Goal: Task Accomplishment & Management: Use online tool/utility

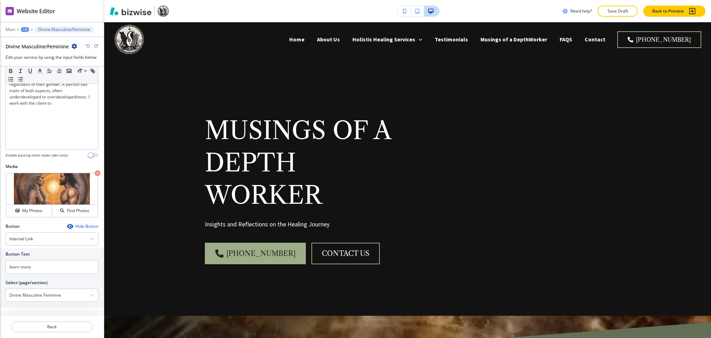
scroll to position [925, 0]
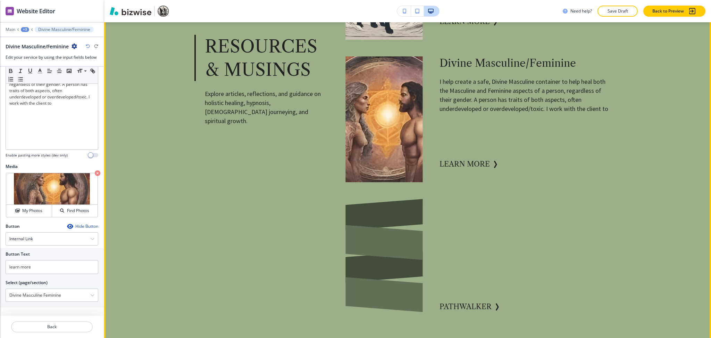
click at [223, 177] on div "Resources & Musings Explore articles, reflections, and guidance on holistic hea…" at bounding box center [399, 262] width 422 height 1550
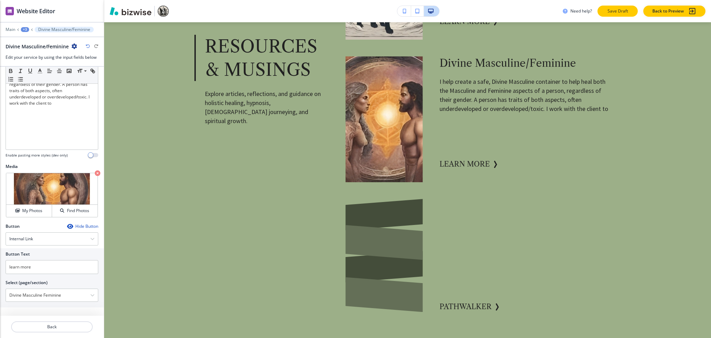
click at [619, 14] on p "Save Draft" at bounding box center [618, 11] width 22 height 6
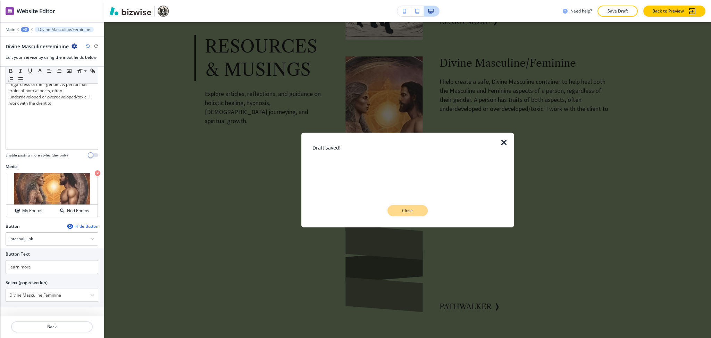
click at [413, 214] on button "Close" at bounding box center [408, 210] width 40 height 11
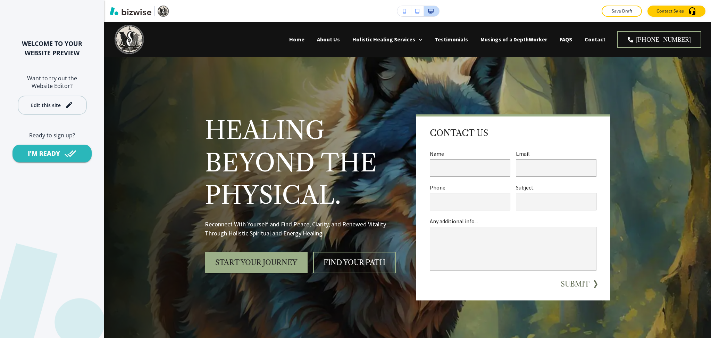
click at [62, 102] on div "Edit this site" at bounding box center [52, 105] width 42 height 8
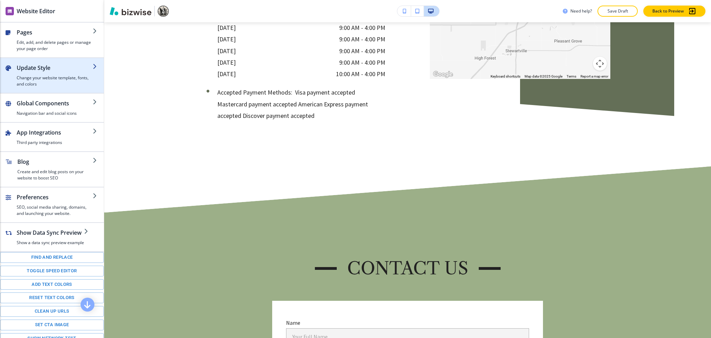
click at [38, 66] on h2 "Update Style" at bounding box center [55, 68] width 76 height 8
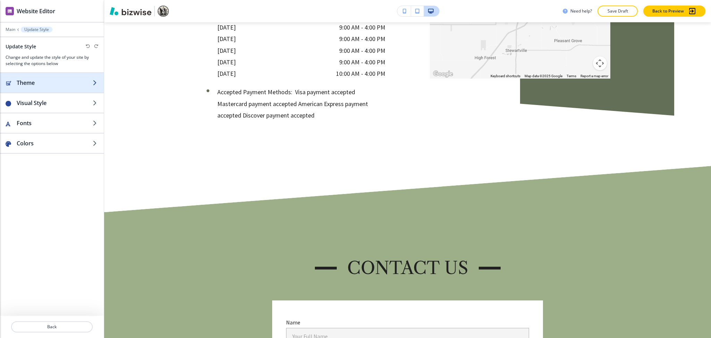
scroll to position [4075, 0]
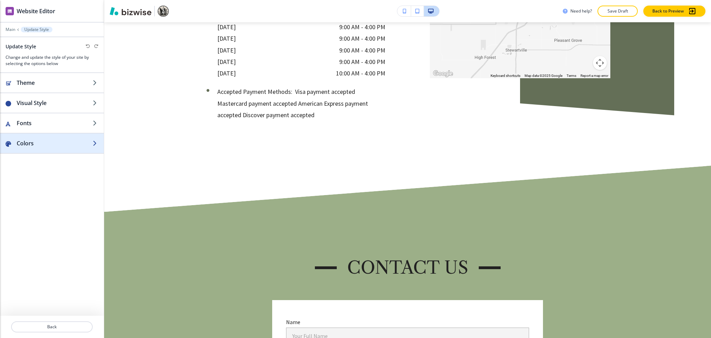
click at [39, 141] on h2 "Colors" at bounding box center [55, 143] width 76 height 8
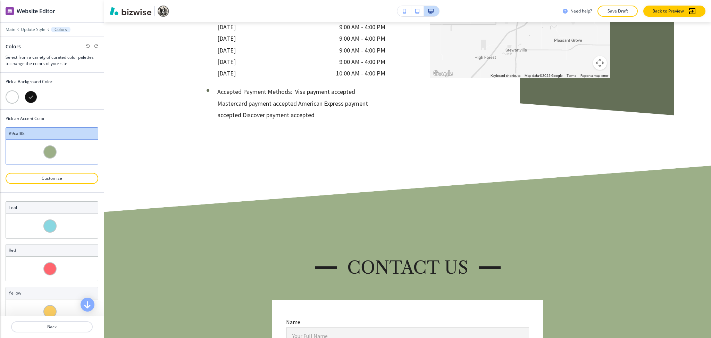
click at [11, 98] on div at bounding box center [12, 96] width 13 height 13
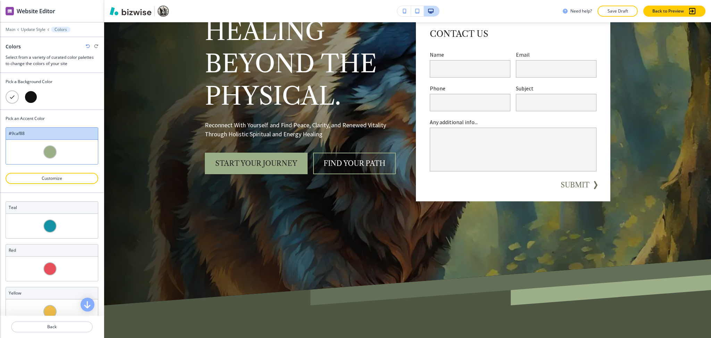
scroll to position [0, 0]
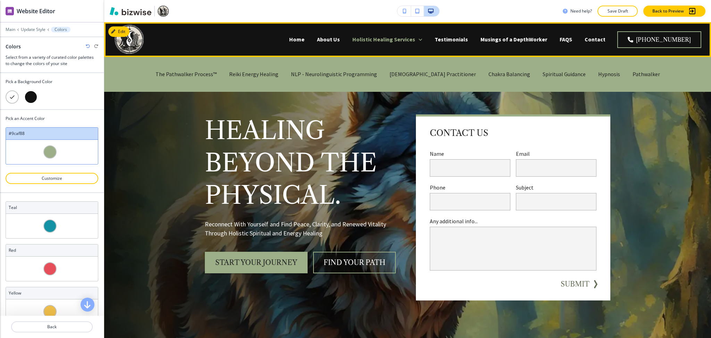
click at [385, 38] on p "Holistic Healing Services" at bounding box center [384, 39] width 63 height 8
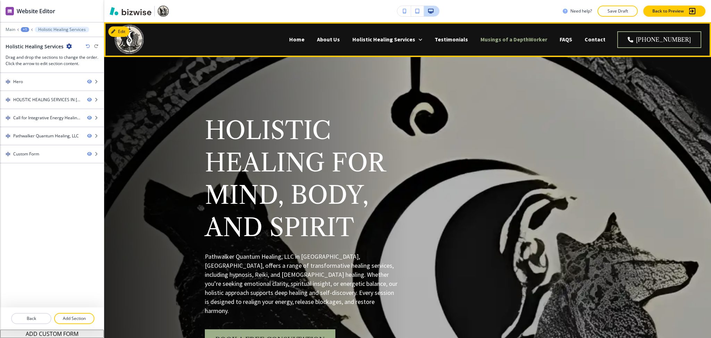
click at [547, 39] on p "Musings of a DepthWorker" at bounding box center [514, 39] width 67 height 8
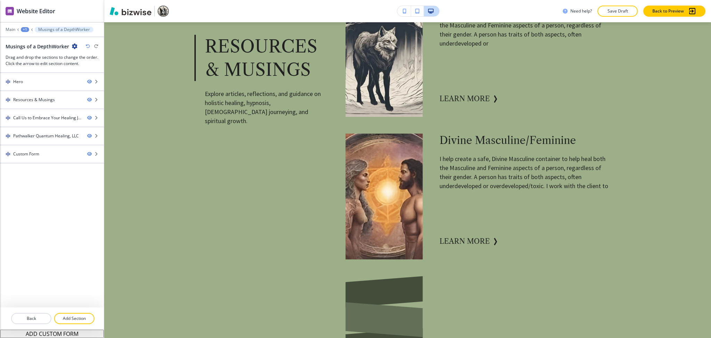
scroll to position [844, 0]
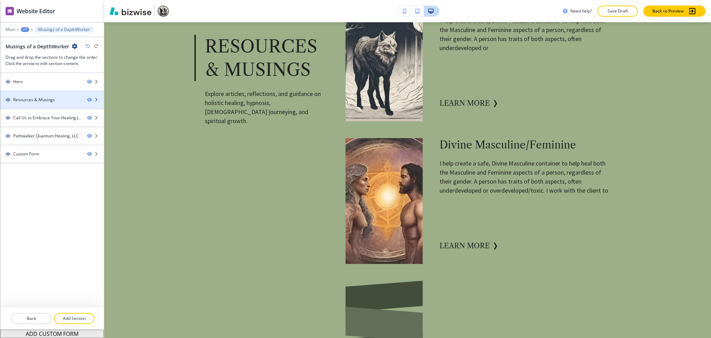
click at [41, 102] on div "Resources & Musings" at bounding box center [34, 100] width 42 height 6
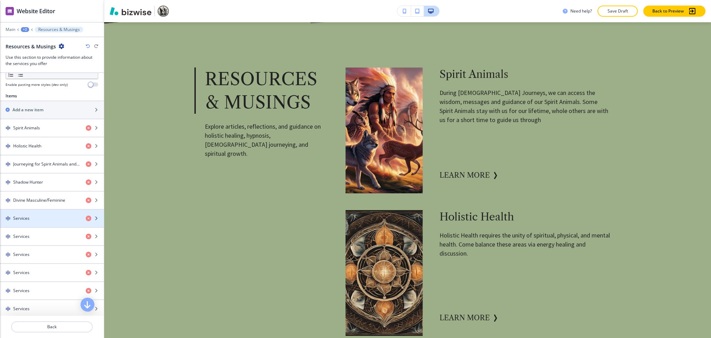
scroll to position [229, 0]
click at [27, 217] on h4 "Services" at bounding box center [21, 217] width 16 height 6
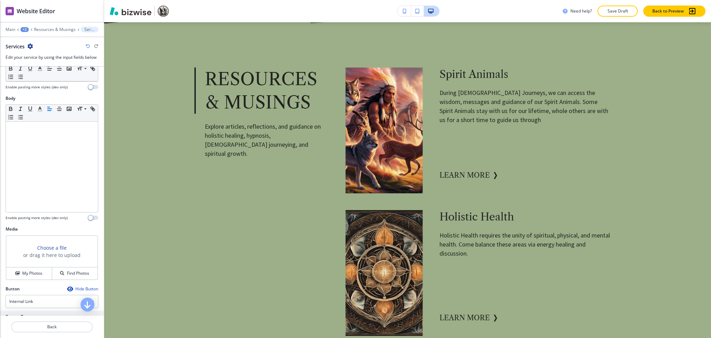
scroll to position [151, 0]
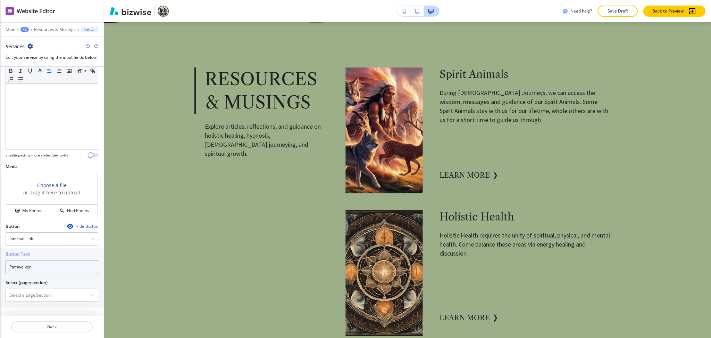
drag, startPoint x: 43, startPoint y: 271, endPoint x: 0, endPoint y: 263, distance: 44.2
click at [0, 263] on div "Button Text Pathwalker Select (page/section) Home Home | Hero Home | Transform …" at bounding box center [52, 277] width 104 height 59
click at [35, 297] on \(page\/section\) "Manual Input" at bounding box center [48, 295] width 84 height 12
paste \(page\/section\) "Pathwalker"
type \(page\/section\) "Pathwalker"
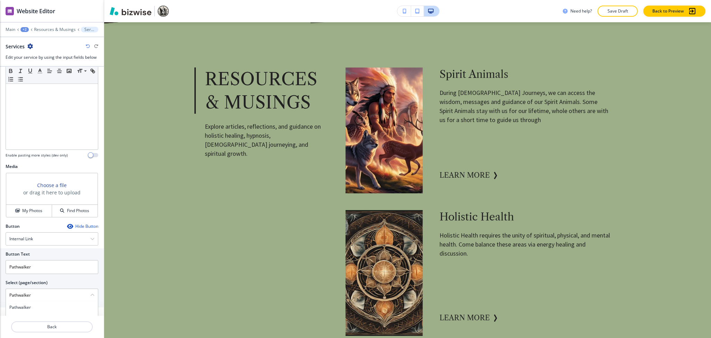
click at [30, 308] on h4 "Pathwalker" at bounding box center [51, 307] width 85 height 6
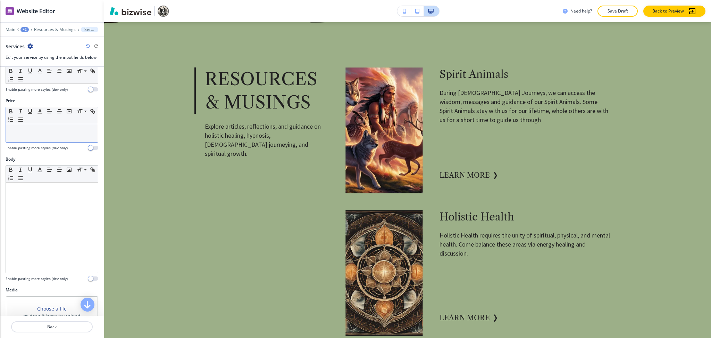
scroll to position [0, 0]
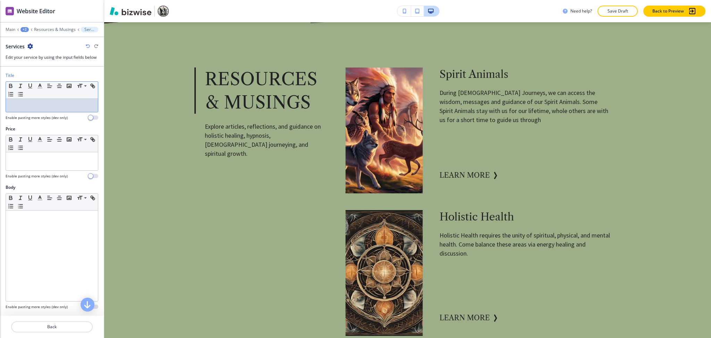
click at [23, 105] on p at bounding box center [51, 105] width 85 height 6
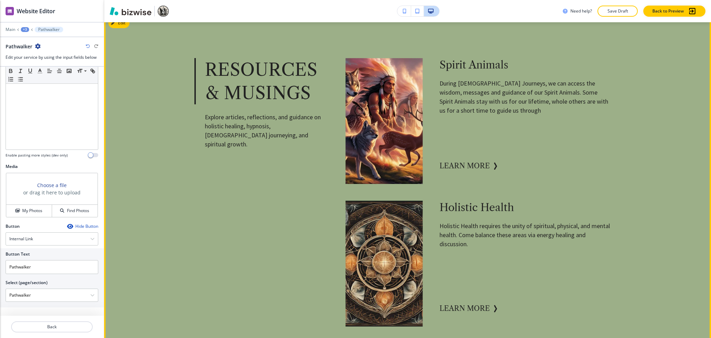
scroll to position [355, 0]
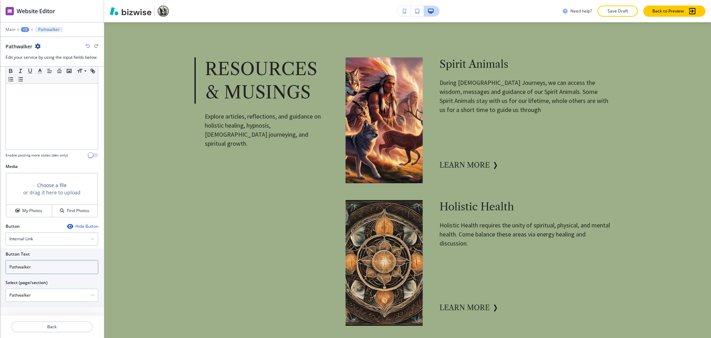
click at [71, 267] on input "Pathwalker" at bounding box center [52, 267] width 93 height 14
paste input "learn more"
type input "learn more"
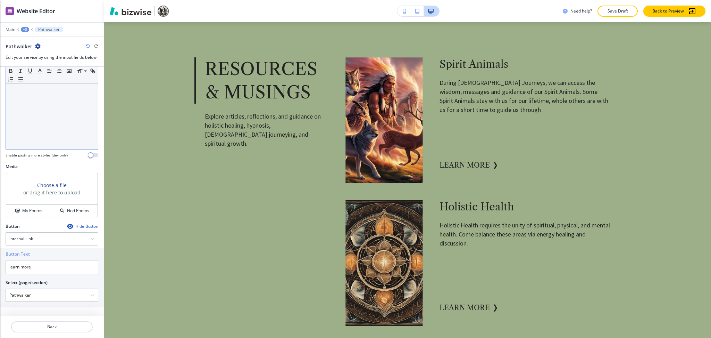
click at [47, 119] on div at bounding box center [52, 104] width 92 height 90
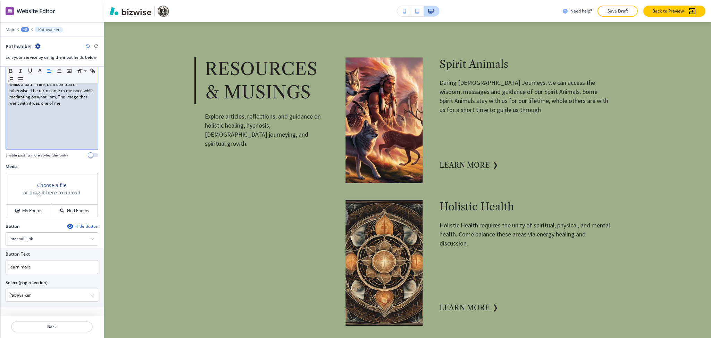
scroll to position [147, 0]
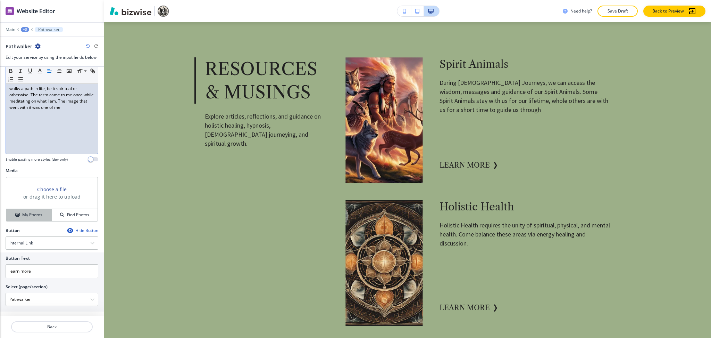
click at [37, 218] on button "My Photos" at bounding box center [29, 215] width 46 height 12
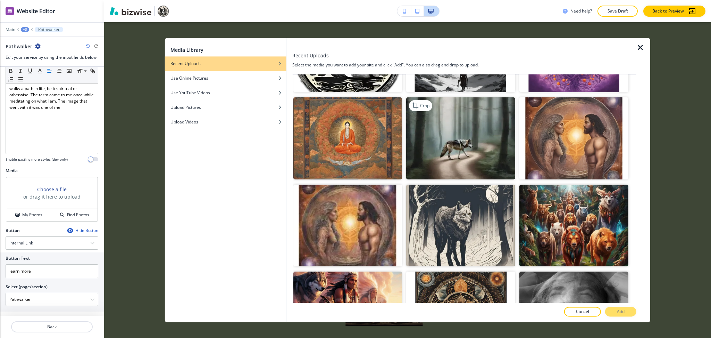
click at [476, 141] on img "button" at bounding box center [460, 139] width 109 height 82
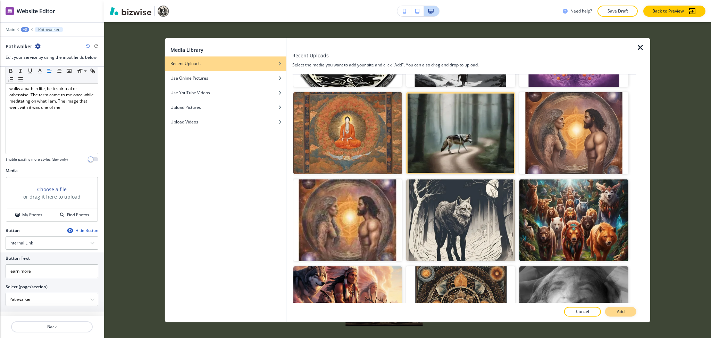
scroll to position [509, 0]
click at [624, 308] on p "Add" at bounding box center [621, 311] width 8 height 6
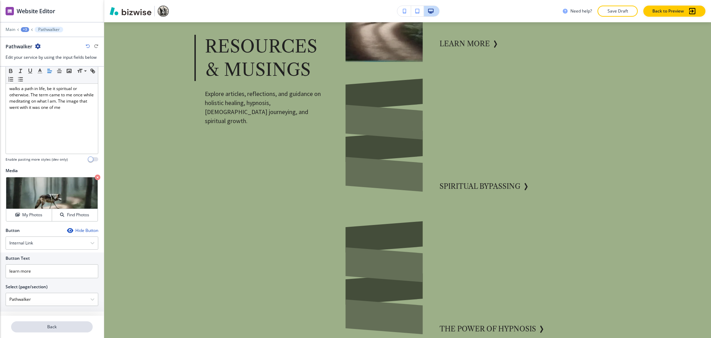
click at [57, 330] on button "Back" at bounding box center [52, 326] width 82 height 11
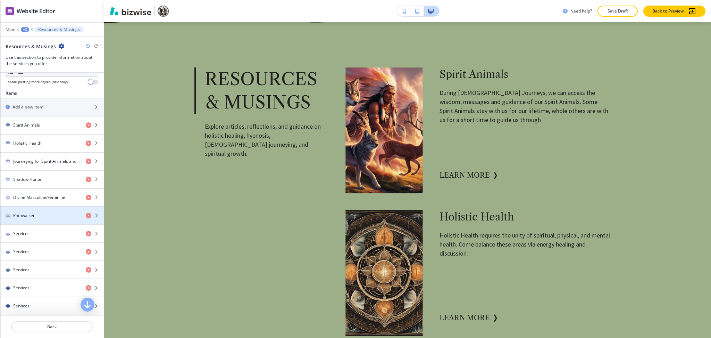
scroll to position [231, 0]
click at [28, 235] on h4 "Services" at bounding box center [21, 233] width 16 height 6
click at [31, 233] on div "Services" at bounding box center [40, 233] width 80 height 6
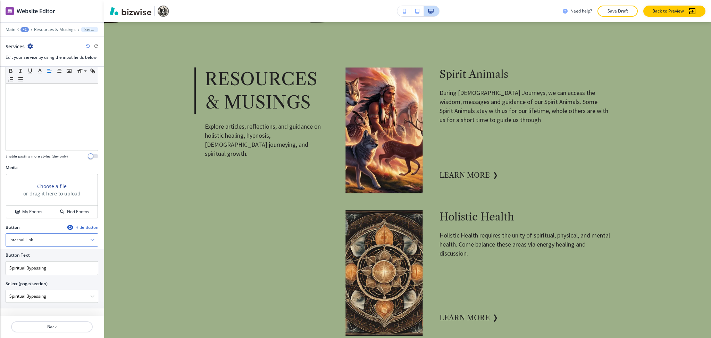
scroll to position [151, 0]
drag, startPoint x: 51, startPoint y: 265, endPoint x: 0, endPoint y: 261, distance: 50.9
click at [0, 261] on div "Button Text Spiritual Bypassing Select (page/section) Spiritual Bypassing Home …" at bounding box center [52, 277] width 104 height 59
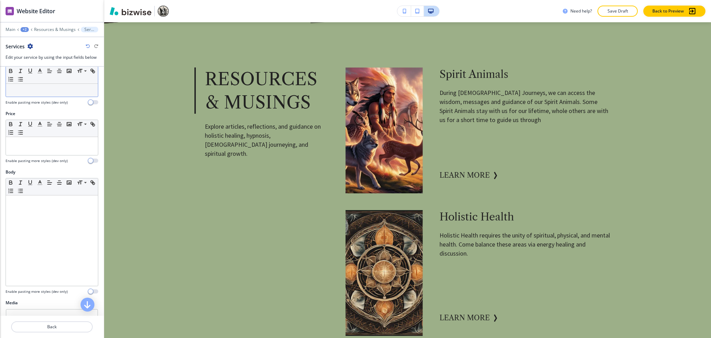
scroll to position [0, 0]
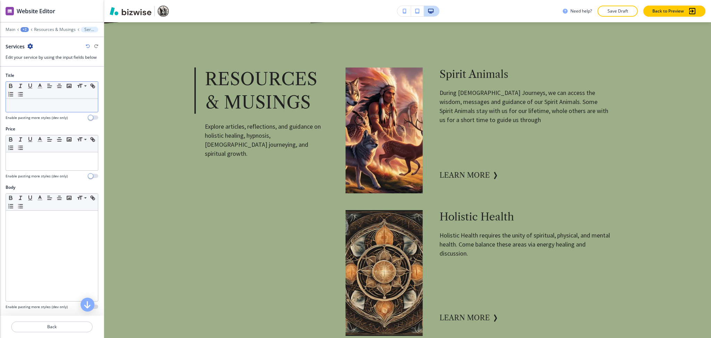
click at [53, 106] on p at bounding box center [51, 105] width 85 height 6
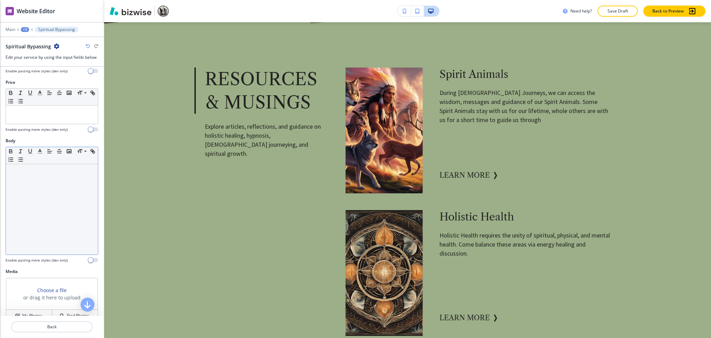
scroll to position [157, 0]
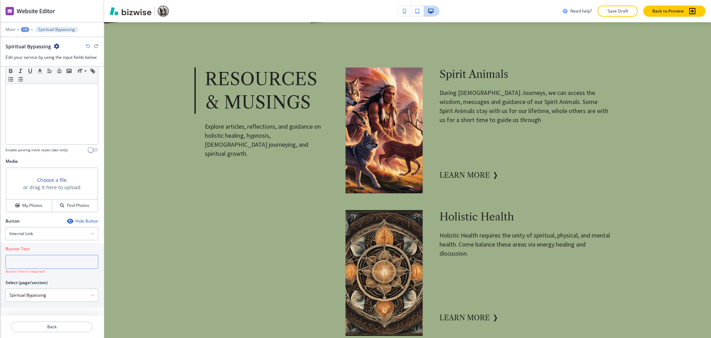
click at [32, 265] on input "text" at bounding box center [52, 262] width 93 height 14
paste input "learn more"
type input "learn more"
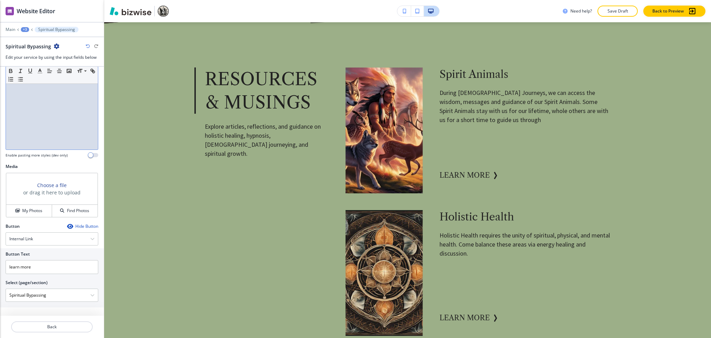
click at [82, 139] on div at bounding box center [52, 104] width 92 height 90
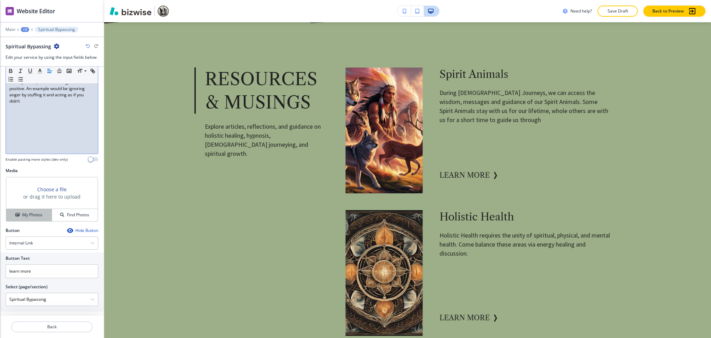
click at [34, 218] on button "My Photos" at bounding box center [29, 215] width 46 height 12
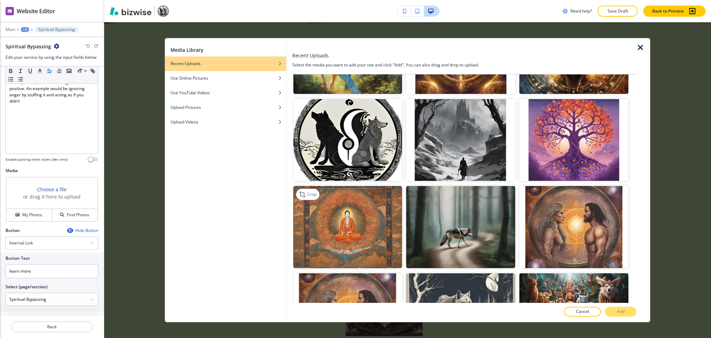
click at [360, 208] on img "button" at bounding box center [347, 227] width 109 height 82
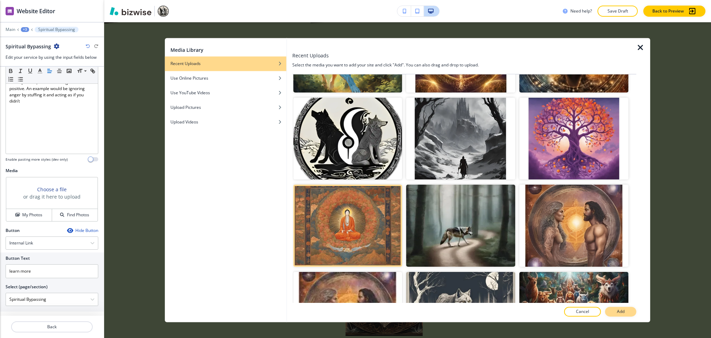
scroll to position [417, 0]
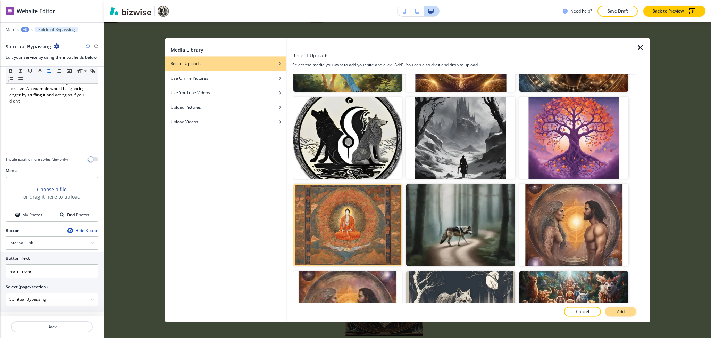
click at [615, 311] on button "Add" at bounding box center [620, 312] width 31 height 10
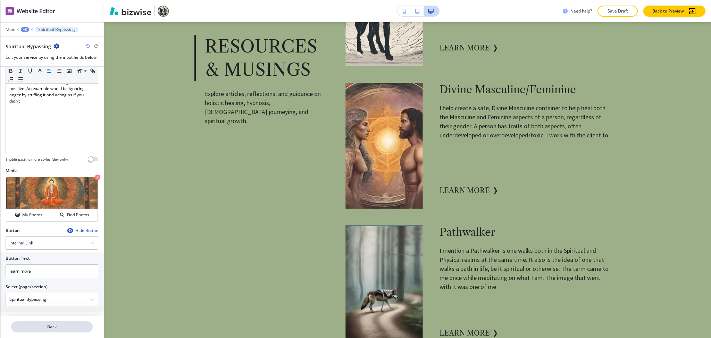
click at [53, 328] on p "Back" at bounding box center [52, 326] width 80 height 6
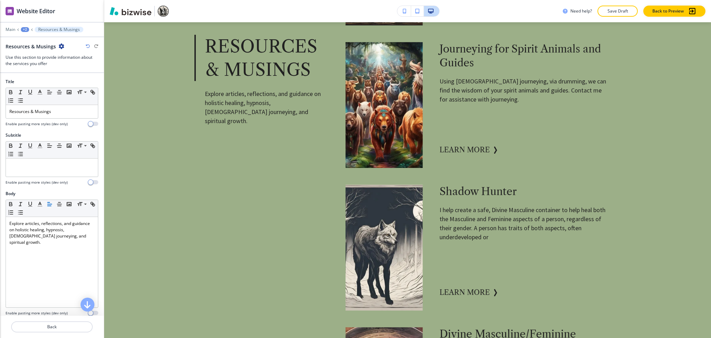
scroll to position [0, 0]
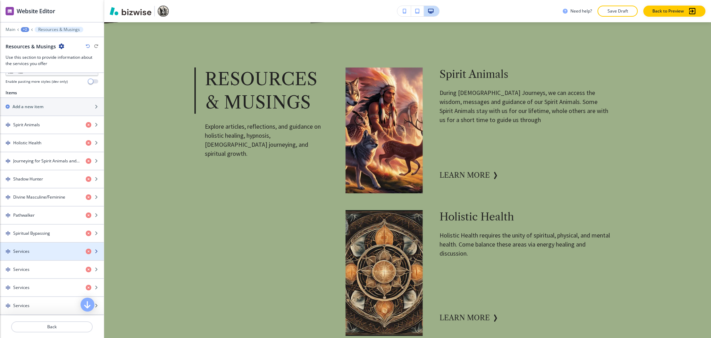
click at [39, 248] on div "Services" at bounding box center [40, 251] width 80 height 6
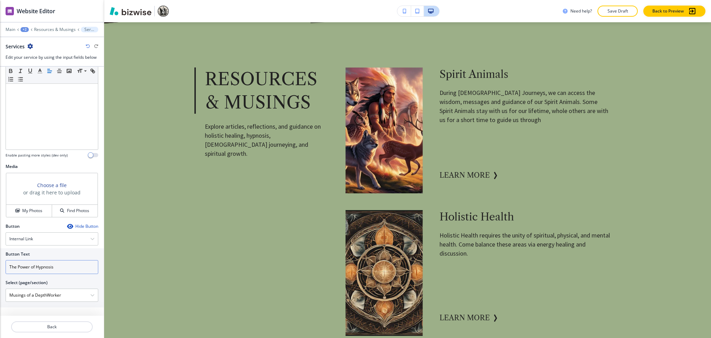
click at [62, 264] on input "The Power of Hypnosis" at bounding box center [52, 267] width 93 height 14
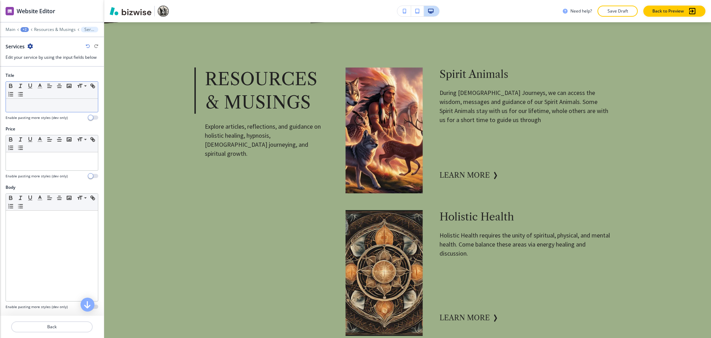
click at [29, 105] on p at bounding box center [51, 105] width 85 height 6
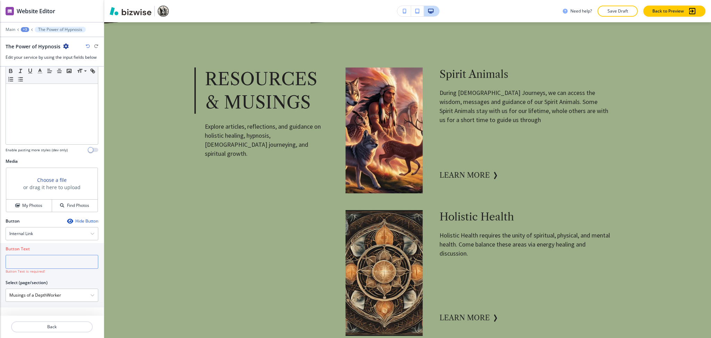
click at [45, 259] on input "text" at bounding box center [52, 262] width 93 height 14
paste input "learn more"
type input "learn more"
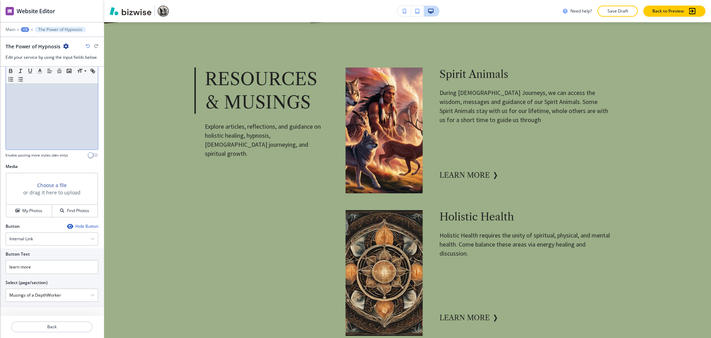
click at [65, 132] on div at bounding box center [52, 104] width 92 height 90
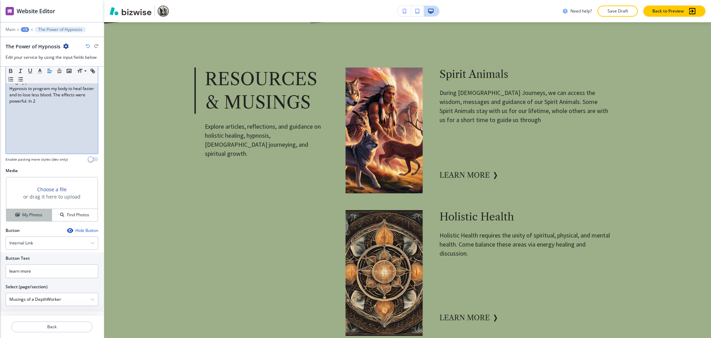
click at [37, 215] on h4 "My Photos" at bounding box center [32, 215] width 20 height 6
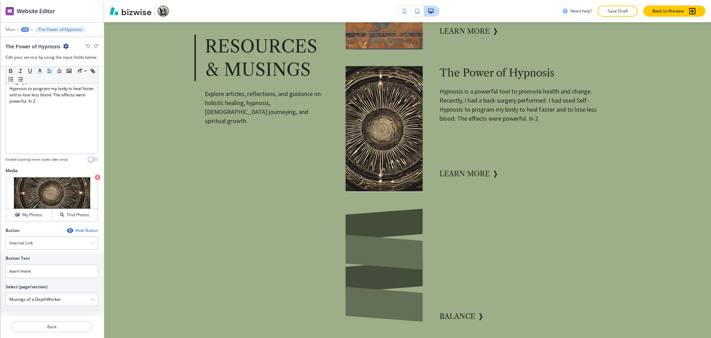
scroll to position [1342, 0]
click at [70, 328] on p "Back" at bounding box center [52, 326] width 80 height 6
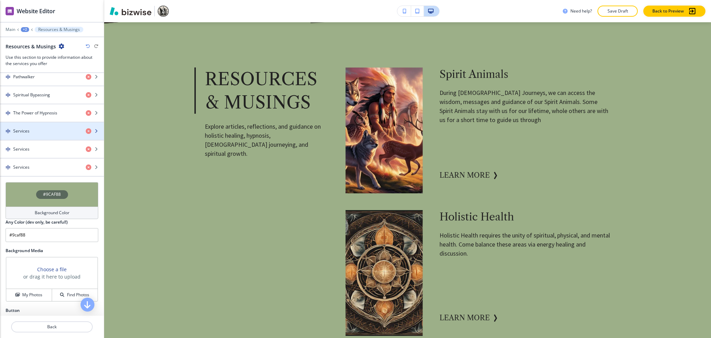
scroll to position [370, 0]
click at [45, 130] on div "Services" at bounding box center [40, 130] width 80 height 6
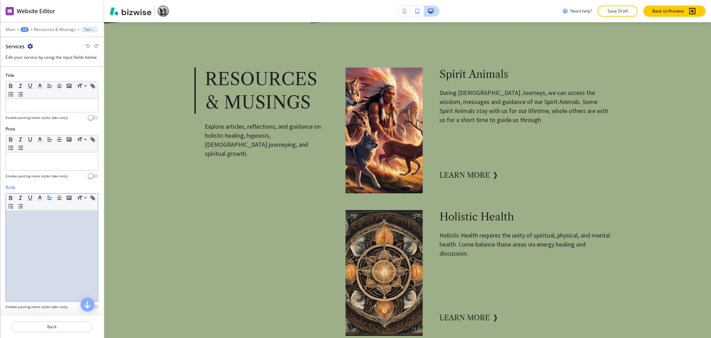
click at [43, 229] on div at bounding box center [52, 256] width 92 height 90
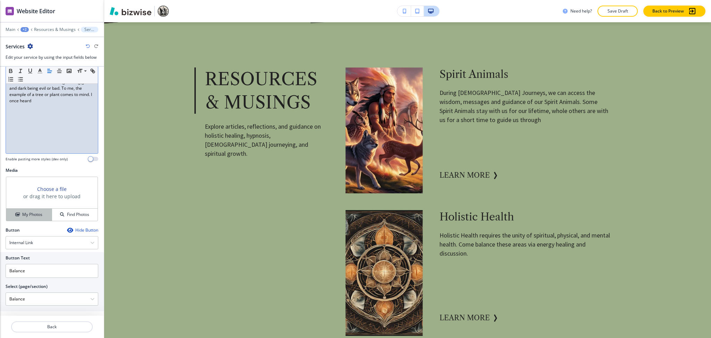
scroll to position [151, 0]
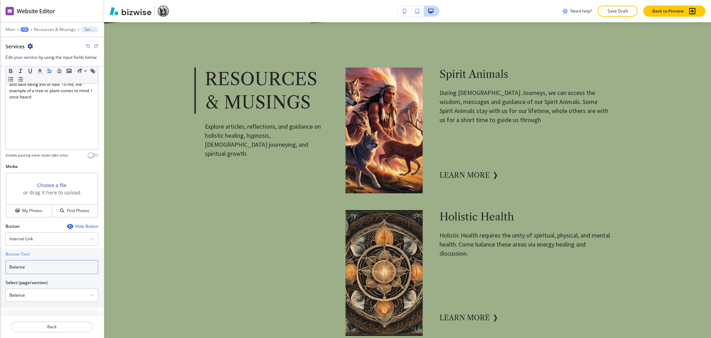
drag, startPoint x: 40, startPoint y: 268, endPoint x: 1, endPoint y: 269, distance: 38.6
click at [0, 269] on div "Button Text Balance Select (page/section) Balance Home Home | Hero Home | Trans…" at bounding box center [52, 277] width 104 height 59
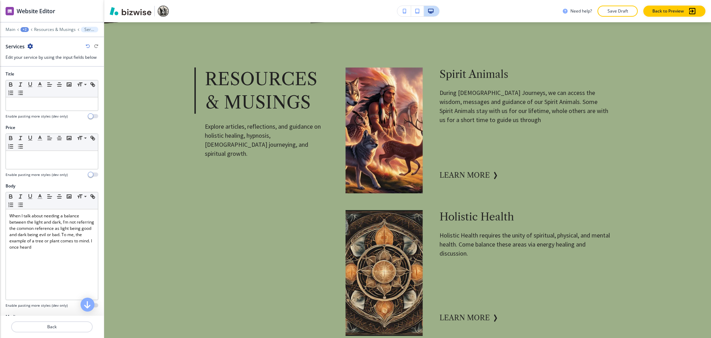
scroll to position [0, 0]
click at [69, 101] on div at bounding box center [52, 105] width 92 height 13
paste div
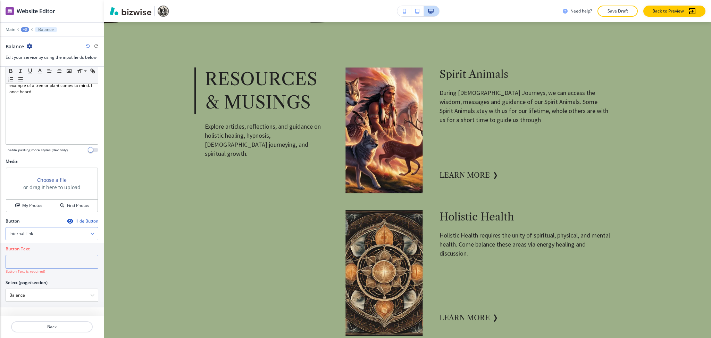
drag, startPoint x: 29, startPoint y: 266, endPoint x: 25, endPoint y: 233, distance: 33.0
click at [30, 266] on input "text" at bounding box center [52, 262] width 93 height 14
paste input "learn more"
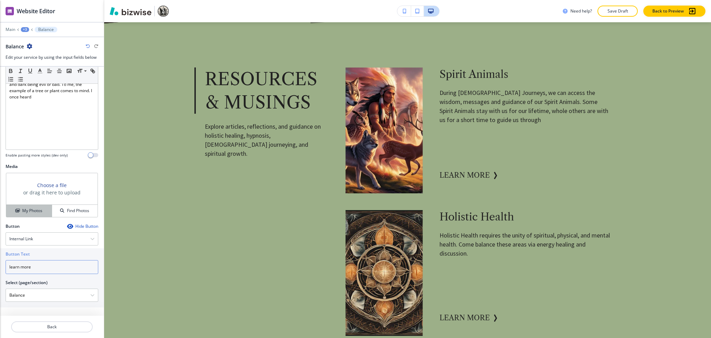
type input "learn more"
click at [27, 207] on button "My Photos" at bounding box center [29, 211] width 46 height 12
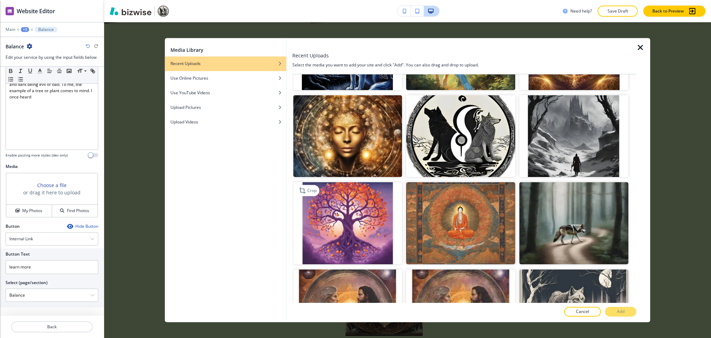
click at [306, 219] on img "button" at bounding box center [347, 223] width 109 height 82
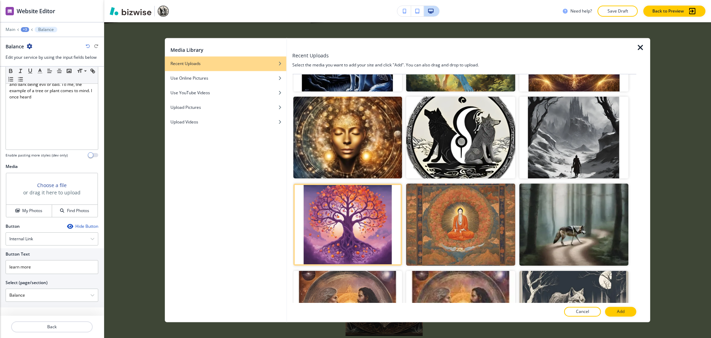
scroll to position [417, 0]
click at [622, 313] on p "Add" at bounding box center [621, 311] width 8 height 6
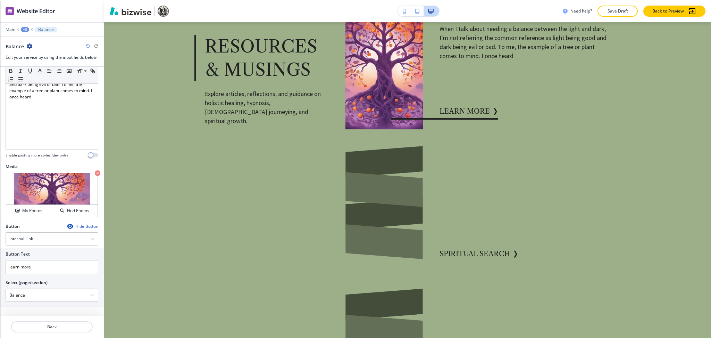
scroll to position [1548, 0]
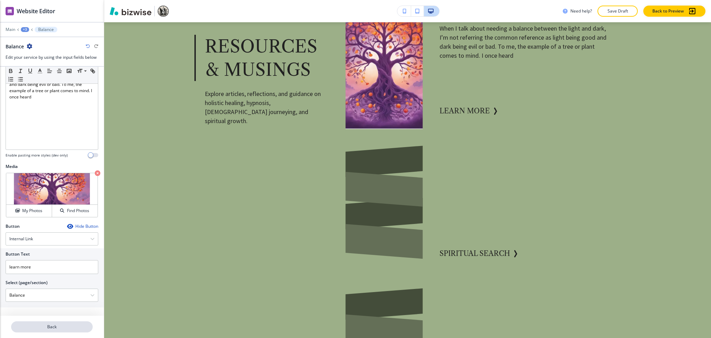
click at [49, 328] on p "Back" at bounding box center [52, 326] width 80 height 6
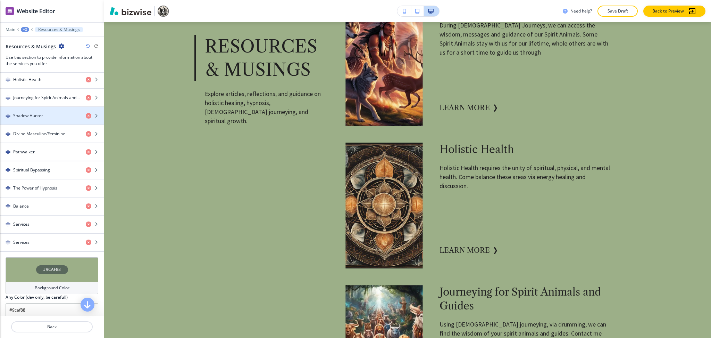
scroll to position [365, 0]
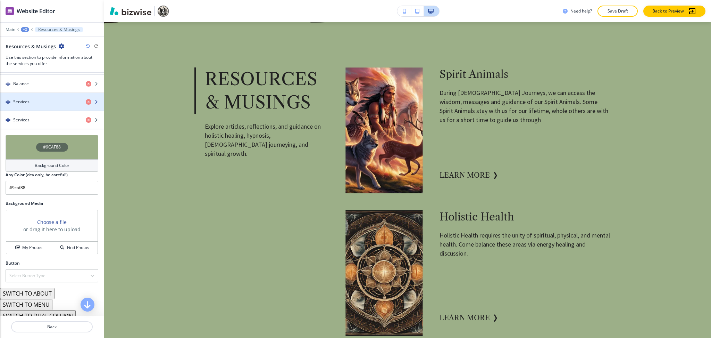
click at [30, 104] on div "Services" at bounding box center [40, 102] width 80 height 6
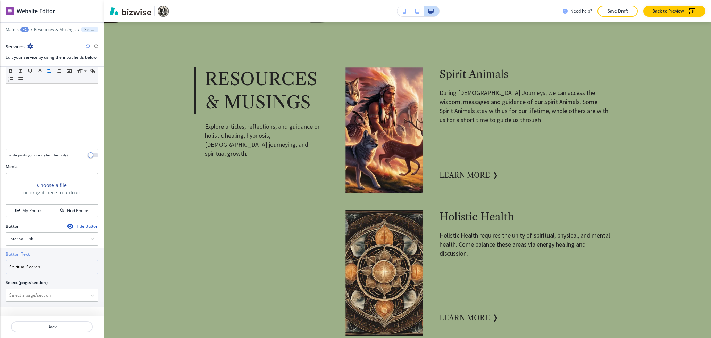
click at [52, 269] on input "Spiritual Search" at bounding box center [52, 267] width 93 height 14
click at [52, 295] on \(page\/section\) "Manual Input" at bounding box center [48, 295] width 84 height 12
paste \(page\/section\) "Spiritual Search"
click at [42, 308] on h4 "Spiritual Guidance" at bounding box center [51, 307] width 85 height 6
type \(page\/section\) "Spiritual Guidance"
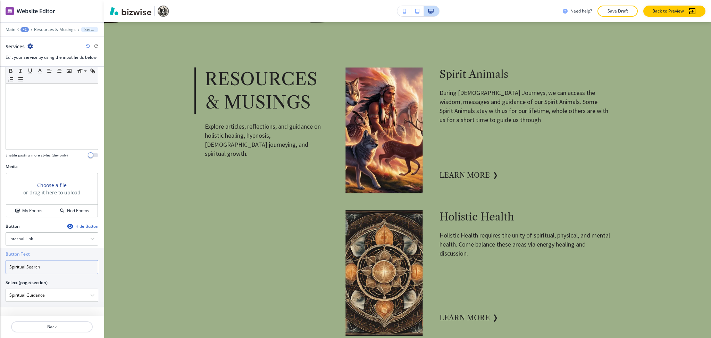
click at [46, 263] on input "Spiritual Search" at bounding box center [52, 267] width 93 height 14
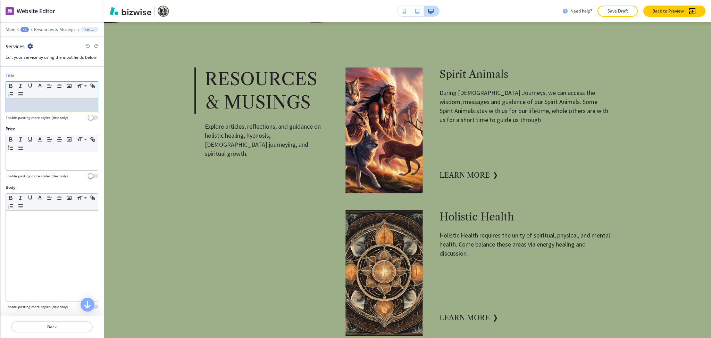
click at [35, 103] on p at bounding box center [51, 105] width 85 height 6
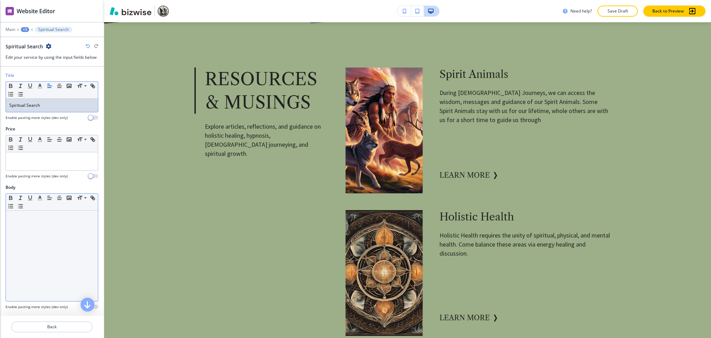
click at [59, 231] on div at bounding box center [52, 256] width 92 height 90
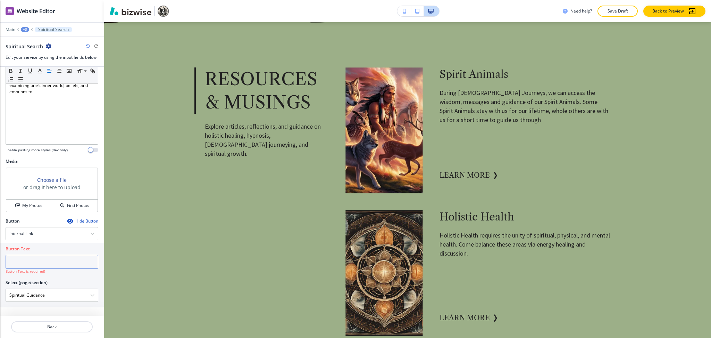
click at [35, 261] on input "text" at bounding box center [52, 262] width 93 height 14
paste input "learn more"
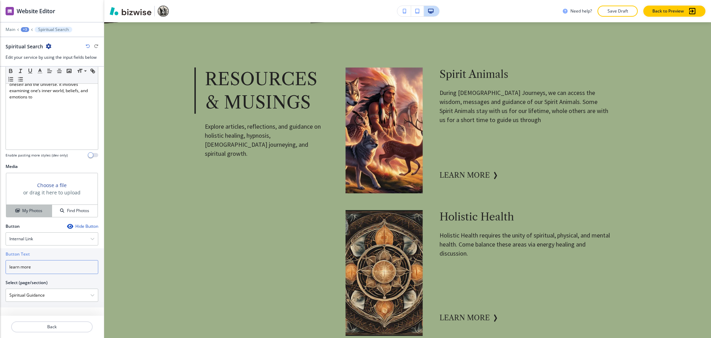
type input "learn more"
click at [25, 211] on h4 "My Photos" at bounding box center [32, 210] width 20 height 6
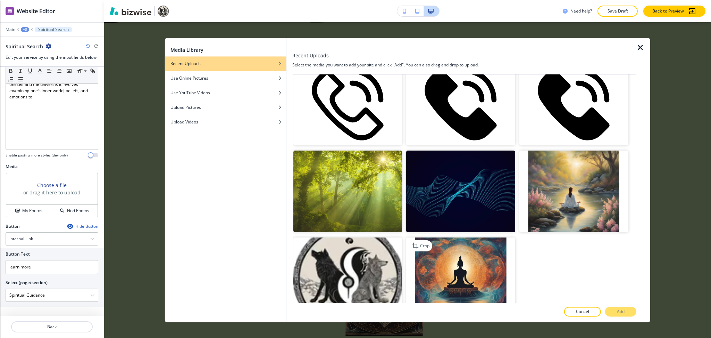
click at [462, 257] on img "button" at bounding box center [460, 278] width 109 height 82
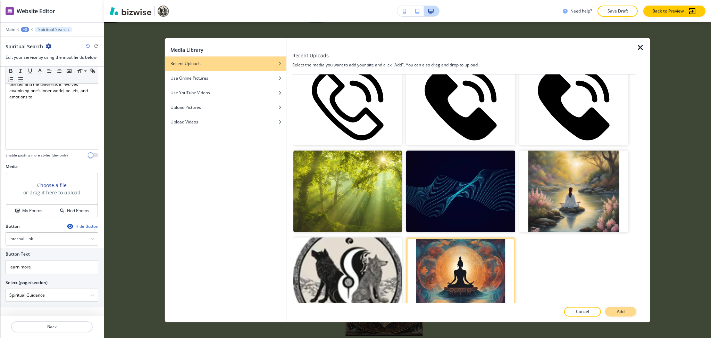
click at [619, 315] on button "Add" at bounding box center [620, 312] width 31 height 10
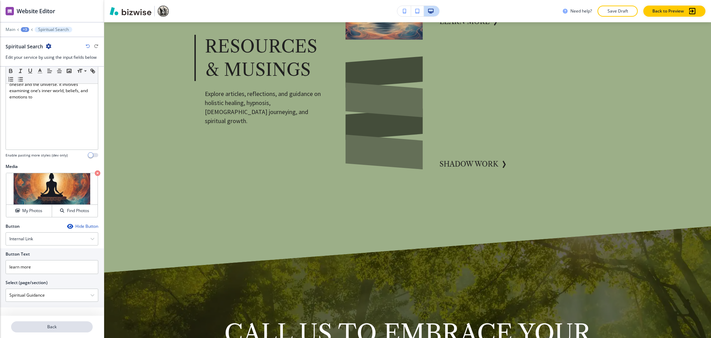
click at [55, 328] on p "Back" at bounding box center [52, 326] width 80 height 6
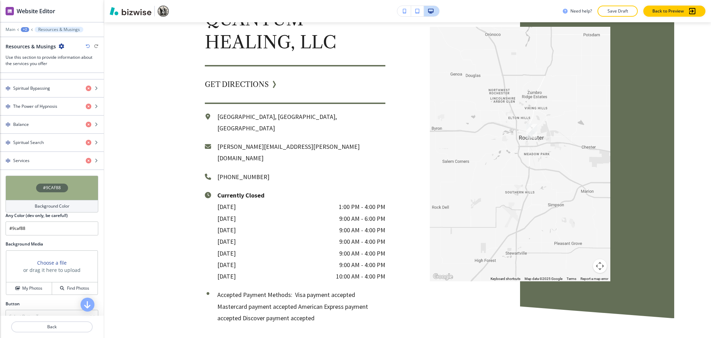
scroll to position [376, 0]
click at [43, 164] on div "button" at bounding box center [52, 167] width 104 height 6
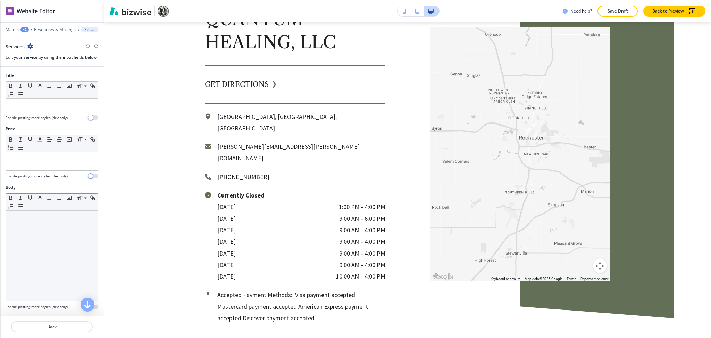
scroll to position [151, 0]
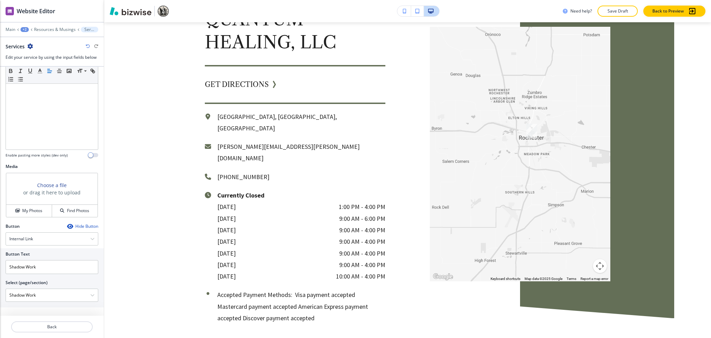
drag, startPoint x: 41, startPoint y: 292, endPoint x: 9, endPoint y: 284, distance: 33.3
click at [0, 289] on div "Button Text Shadow Work Select (page/section) Shadow Work Home Home | Hero Home…" at bounding box center [52, 277] width 104 height 59
drag, startPoint x: 41, startPoint y: 266, endPoint x: 1, endPoint y: 261, distance: 41.0
click at [0, 261] on div "Button Text Shadow Work Select (page/section) Shadow Work Home Home | Hero Home…" at bounding box center [52, 277] width 104 height 59
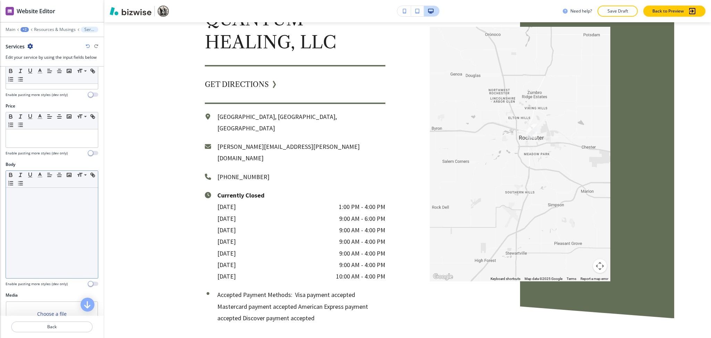
scroll to position [0, 0]
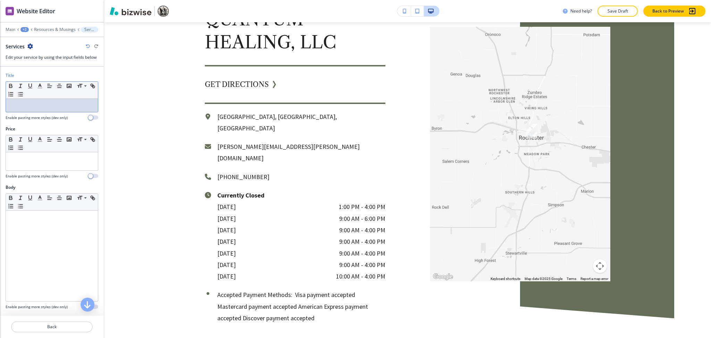
click at [47, 107] on p at bounding box center [51, 105] width 85 height 6
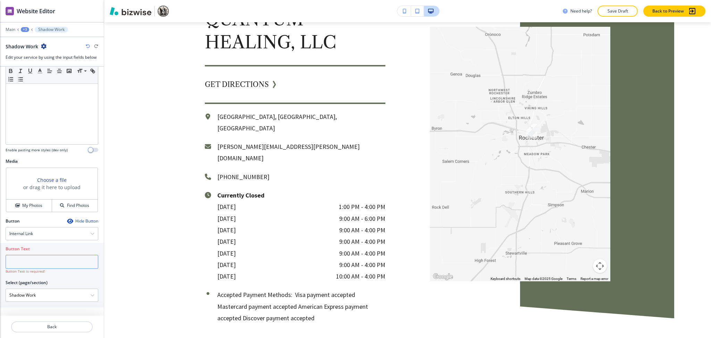
drag, startPoint x: 31, startPoint y: 268, endPoint x: 30, endPoint y: 249, distance: 19.5
click at [31, 267] on input "text" at bounding box center [52, 262] width 93 height 14
paste input "learn more"
type input "learn more"
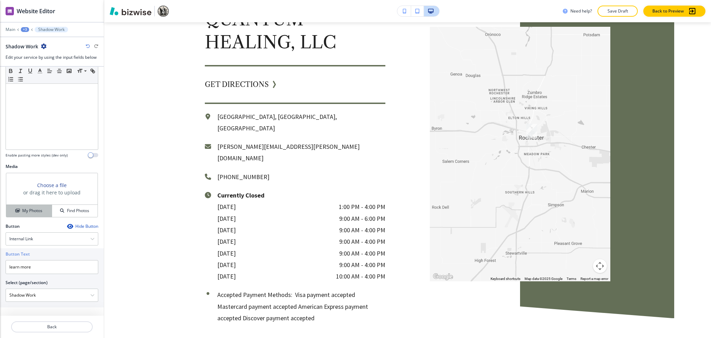
click at [28, 207] on button "My Photos" at bounding box center [29, 211] width 46 height 12
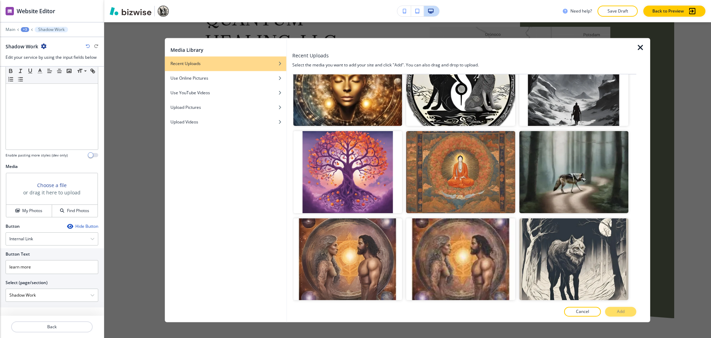
scroll to position [404, 0]
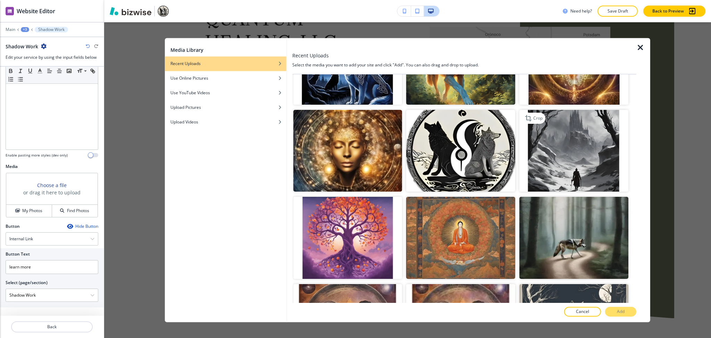
click at [577, 135] on img "button" at bounding box center [574, 151] width 109 height 82
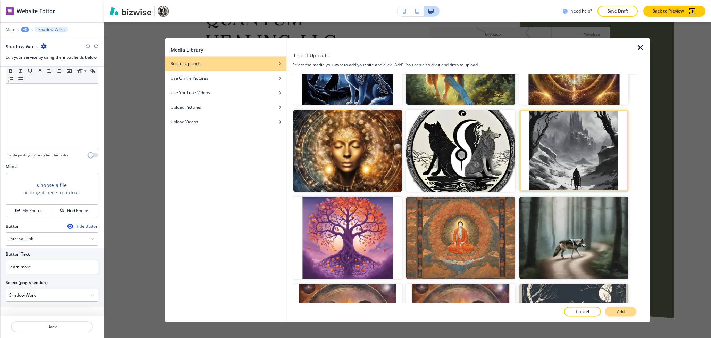
click at [629, 314] on button "Add" at bounding box center [620, 312] width 31 height 10
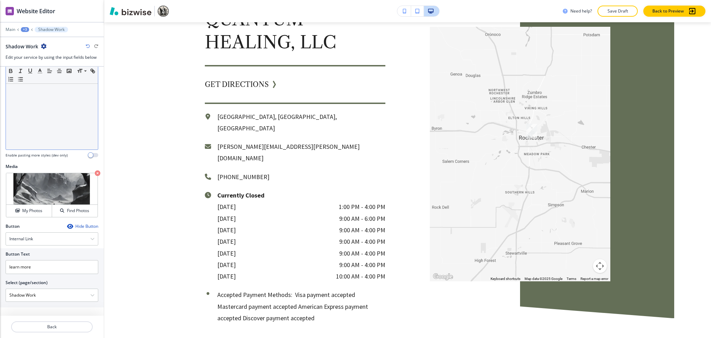
click at [81, 108] on div at bounding box center [52, 104] width 92 height 90
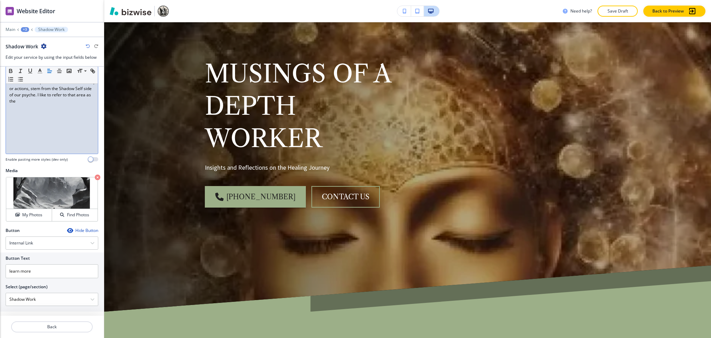
scroll to position [0, 0]
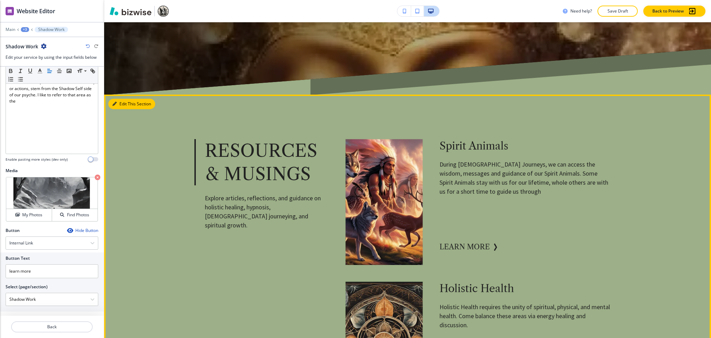
click at [117, 100] on button "Edit This Section" at bounding box center [131, 104] width 47 height 10
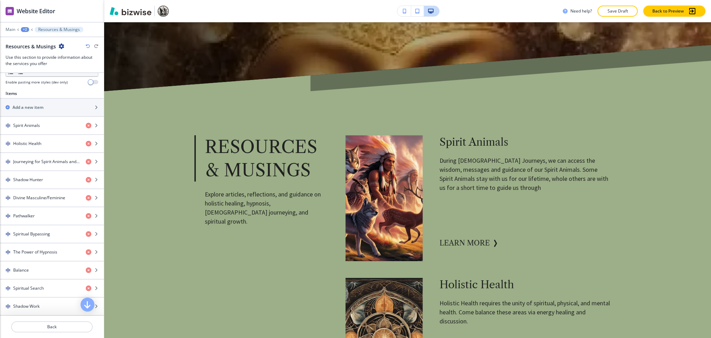
scroll to position [468, 0]
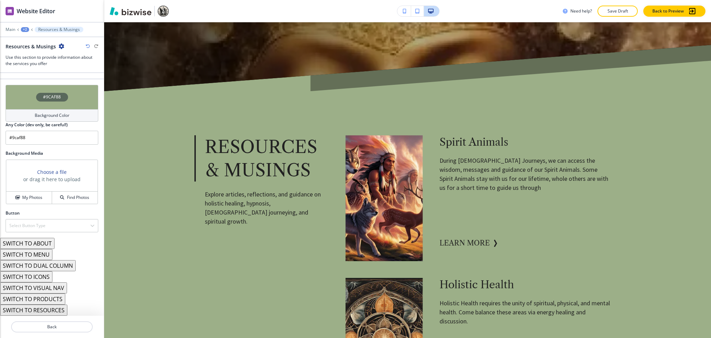
click at [61, 117] on h4 "Background Color" at bounding box center [52, 115] width 35 height 6
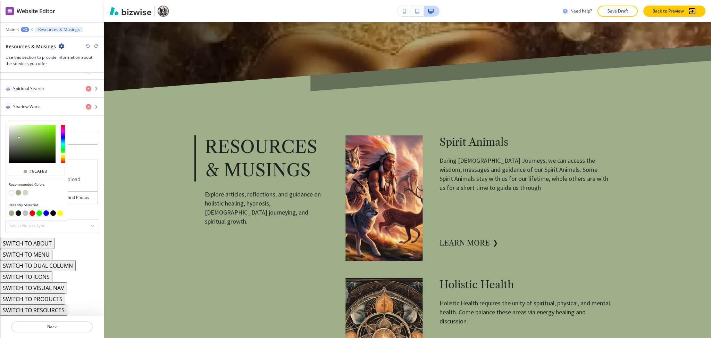
click at [25, 192] on button "button" at bounding box center [26, 193] width 6 height 6
type input "#cdd7c3"
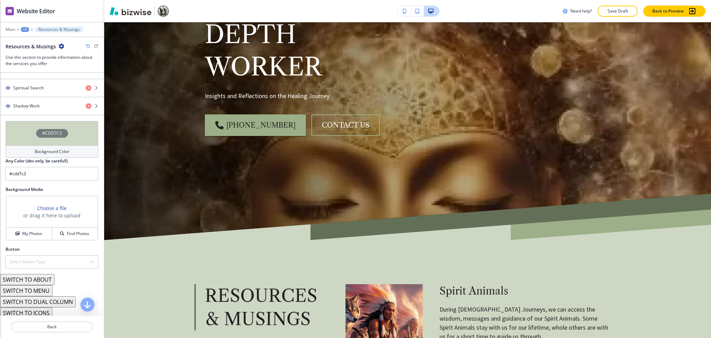
scroll to position [124, 0]
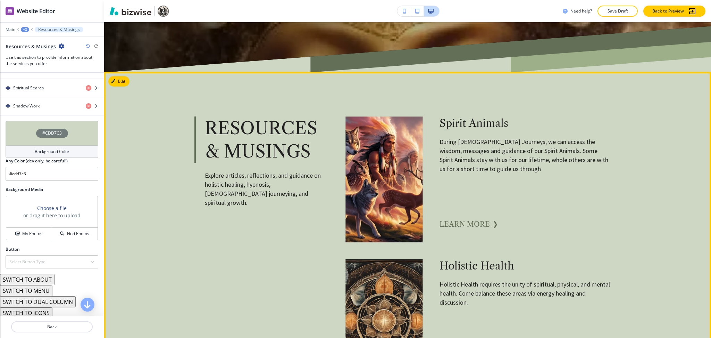
click at [461, 225] on button "learn more" at bounding box center [465, 224] width 50 height 14
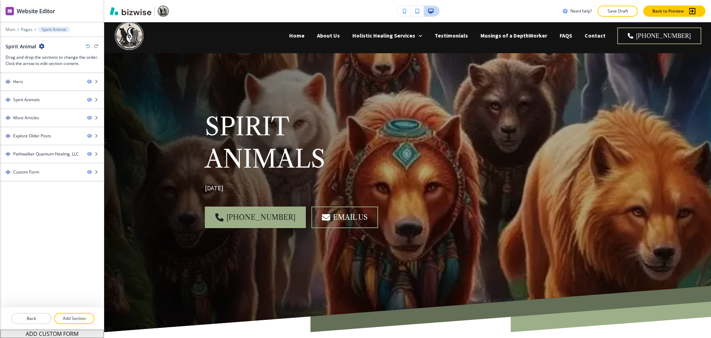
scroll to position [4, 0]
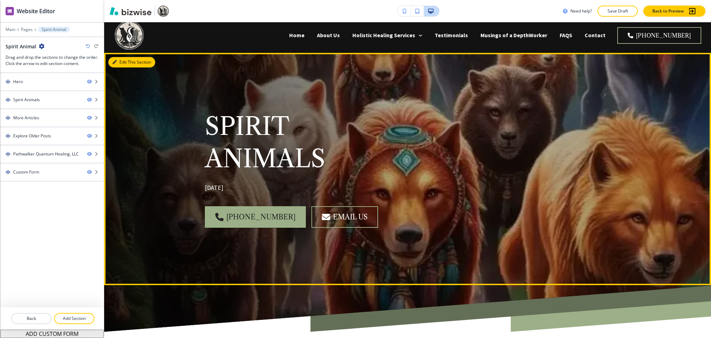
click at [126, 62] on button "Edit This Section" at bounding box center [131, 62] width 47 height 10
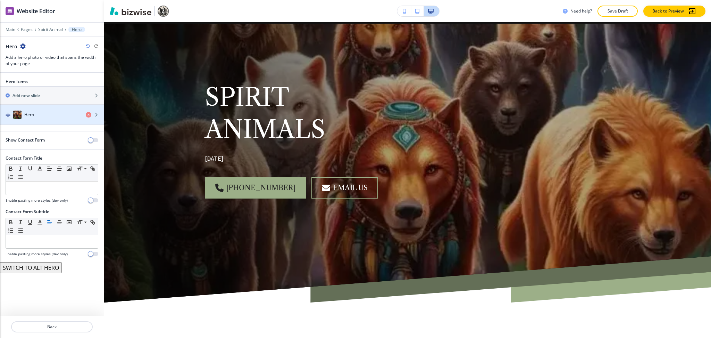
scroll to position [35, 0]
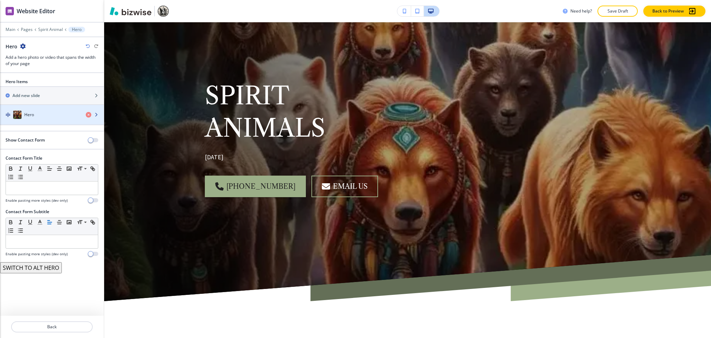
click at [46, 106] on div "button" at bounding box center [52, 108] width 104 height 6
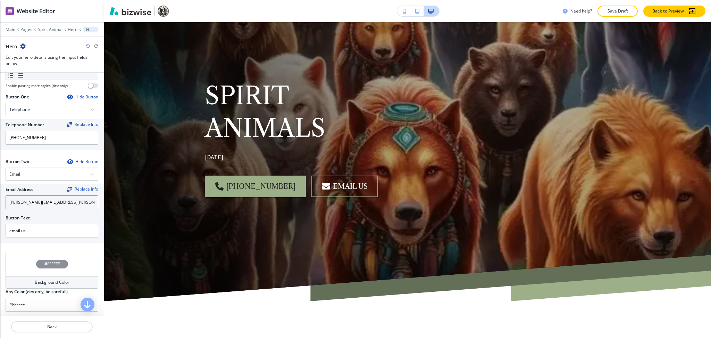
scroll to position [288, 0]
click at [33, 173] on div "Email" at bounding box center [52, 172] width 92 height 13
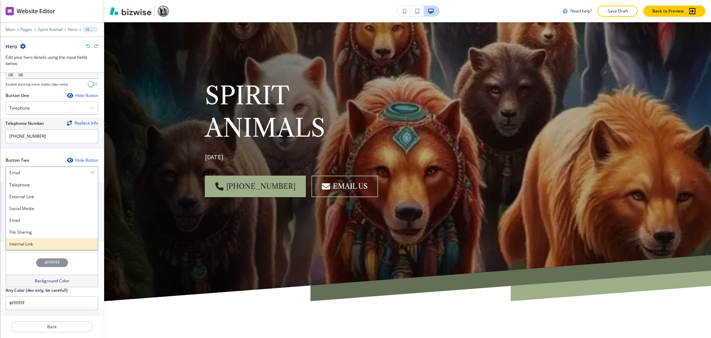
click at [31, 245] on h4 "Internal Link" at bounding box center [51, 244] width 85 height 6
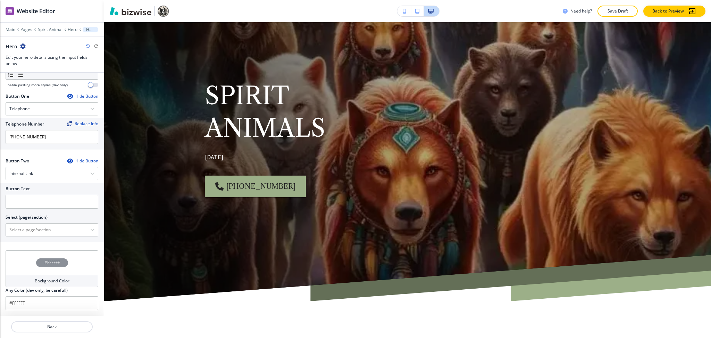
scroll to position [288, 0]
click at [33, 231] on \(page\/section\) "Manual Input" at bounding box center [48, 230] width 84 height 12
drag, startPoint x: 41, startPoint y: 226, endPoint x: 13, endPoint y: 231, distance: 29.2
click at [0, 231] on div "Button Text Select (page/section) CONTACT US Contact Contact | Hero Contact | A…" at bounding box center [52, 212] width 104 height 59
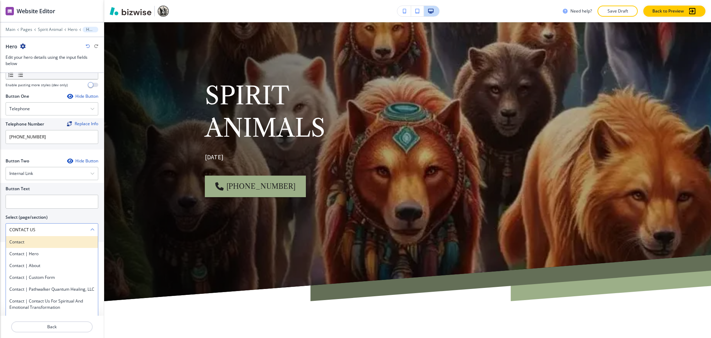
click at [30, 240] on h4 "Contact" at bounding box center [51, 242] width 85 height 6
type \(page\/section\) "Contact"
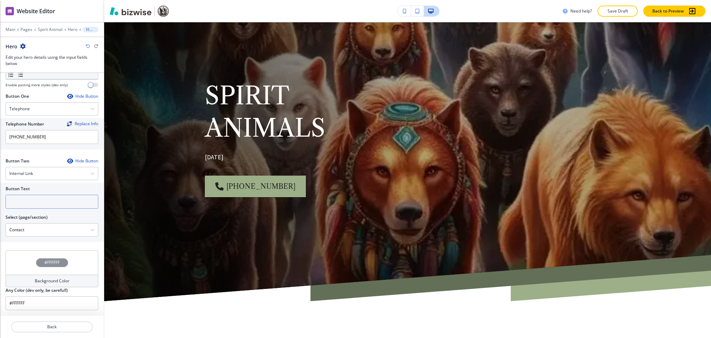
click at [26, 201] on input "text" at bounding box center [52, 202] width 93 height 14
paste input "CONTACT US"
type input "CONTACT US"
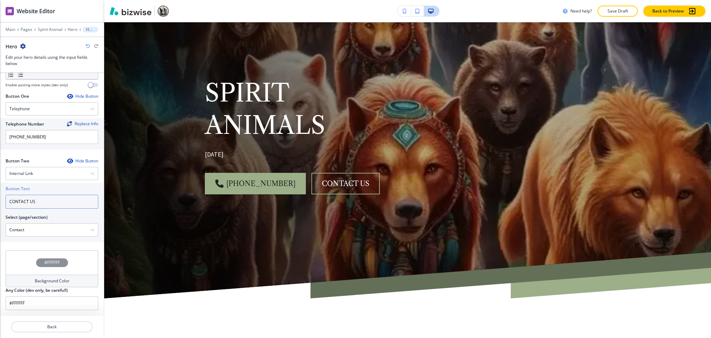
scroll to position [0, 0]
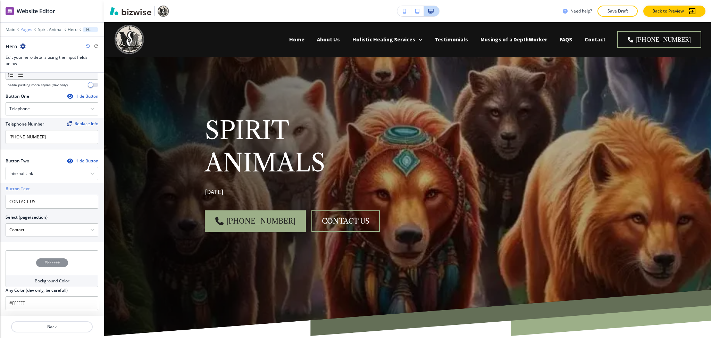
click at [28, 28] on p "Pages" at bounding box center [26, 29] width 12 height 5
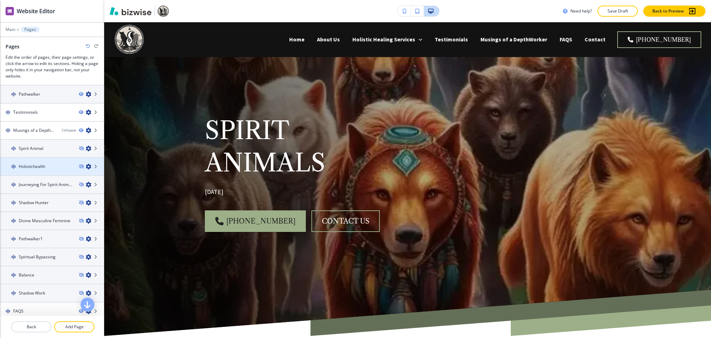
scroll to position [182, 0]
click at [41, 162] on h4 "Holistichealth" at bounding box center [32, 165] width 26 height 6
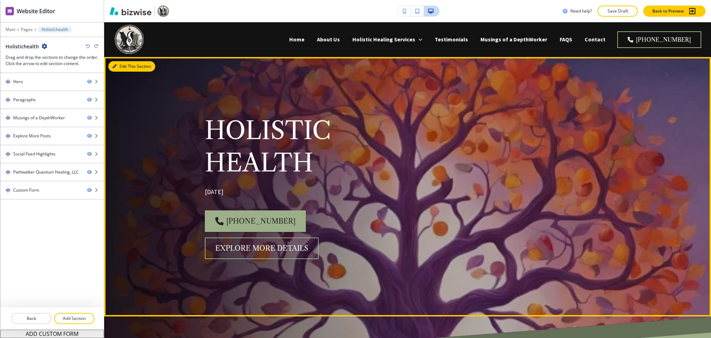
click at [121, 64] on button "Edit This Section" at bounding box center [131, 66] width 47 height 10
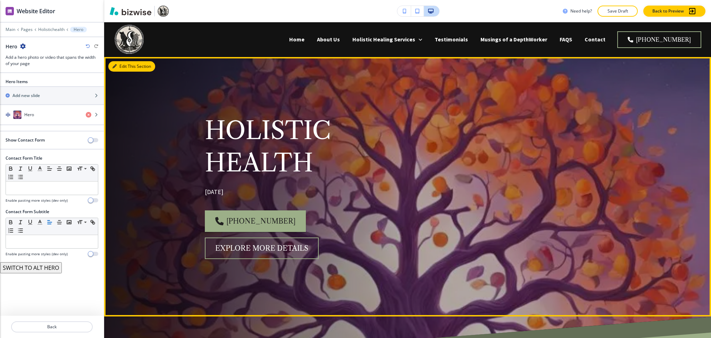
scroll to position [35, 0]
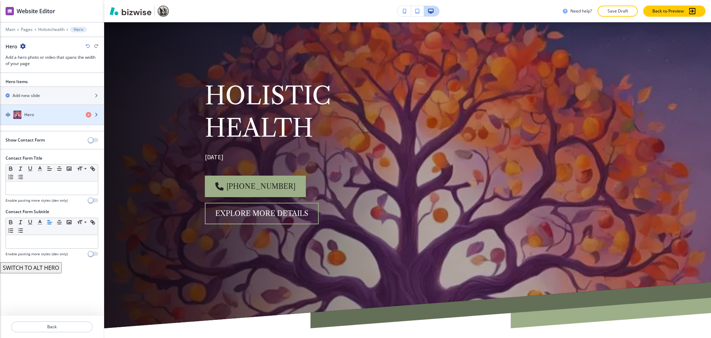
click at [54, 120] on div "button" at bounding box center [52, 122] width 104 height 6
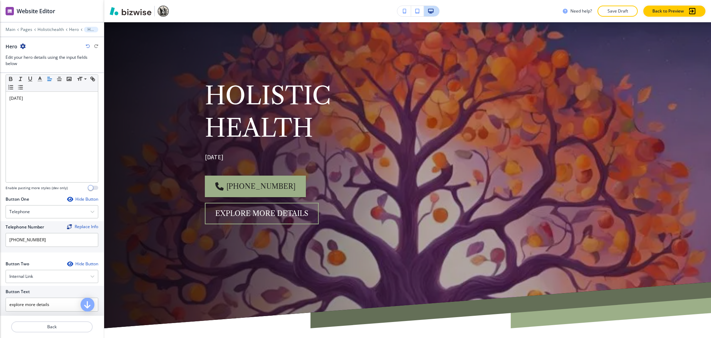
click at [42, 277] on div "Internal Link" at bounding box center [52, 276] width 92 height 13
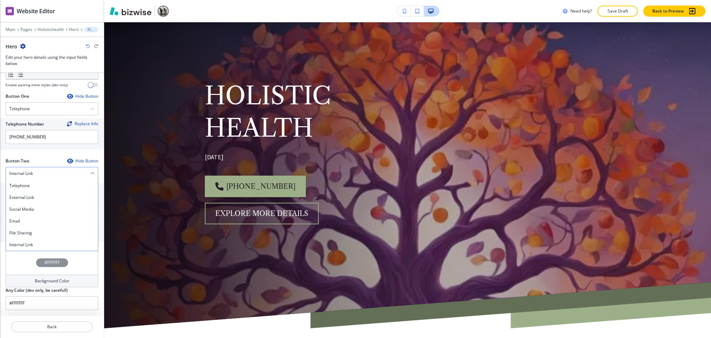
click at [36, 176] on div "Internal Link" at bounding box center [52, 173] width 92 height 13
drag, startPoint x: 68, startPoint y: 228, endPoint x: 0, endPoint y: 222, distance: 68.7
click at [0, 222] on div "Button Text explore more details Select (page/section) Holistic Healing Service…" at bounding box center [52, 212] width 104 height 59
click at [36, 231] on \(page\/section\) "Holistic Healing Services" at bounding box center [48, 230] width 84 height 12
drag, startPoint x: 64, startPoint y: 227, endPoint x: 0, endPoint y: 218, distance: 64.2
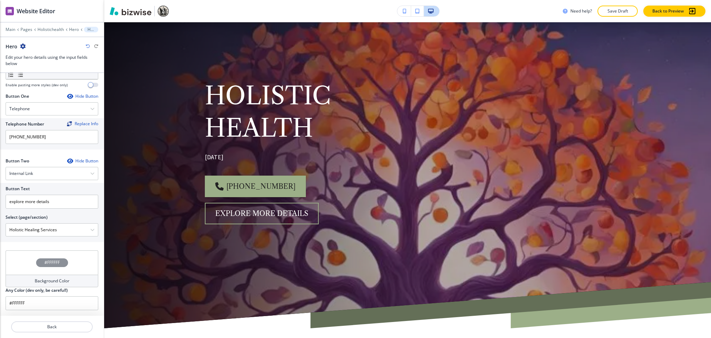
click at [0, 220] on div "Button Text explore more details Select (page/section) Holistic Healing Service…" at bounding box center [52, 212] width 104 height 59
drag, startPoint x: 28, startPoint y: 230, endPoint x: 32, endPoint y: 225, distance: 5.8
click at [29, 230] on \(page\/section\) "Manual Input" at bounding box center [48, 230] width 84 height 12
drag, startPoint x: 23, startPoint y: 231, endPoint x: 8, endPoint y: 236, distance: 15.7
click at [0, 231] on div "Button Text explore more details Select (page/section) CONTACT US Contact Conta…" at bounding box center [52, 212] width 104 height 59
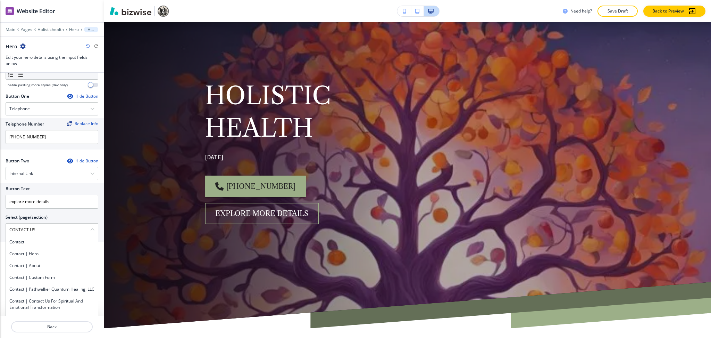
click at [15, 246] on div "Contact" at bounding box center [52, 242] width 92 height 12
type \(page\/section\) "Contact"
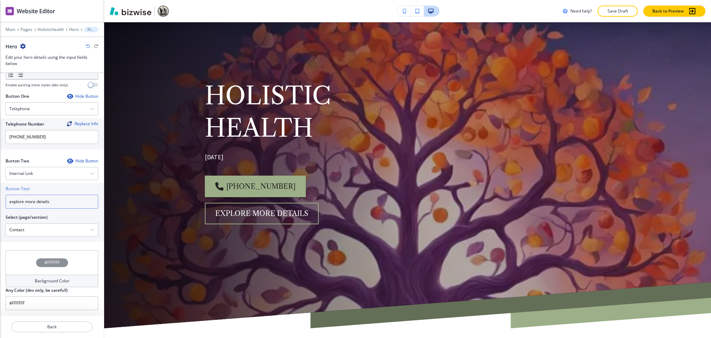
click at [32, 202] on input "explore more details" at bounding box center [52, 202] width 93 height 14
paste input "CONTACT US"
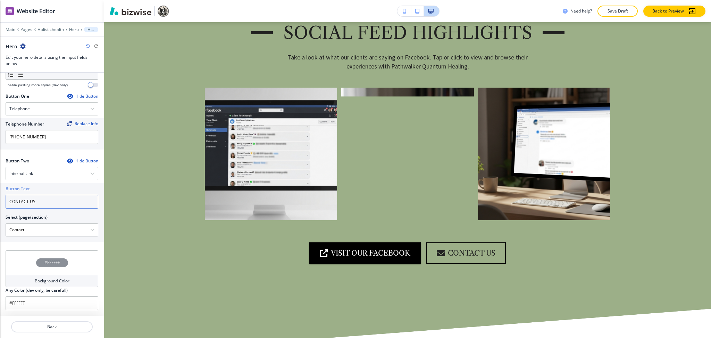
scroll to position [1486, 0]
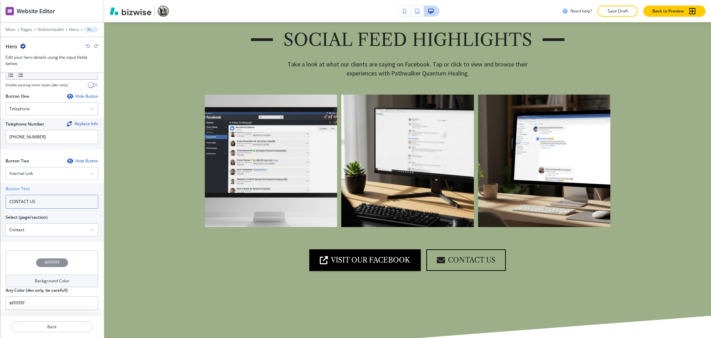
type input "CONTACT US"
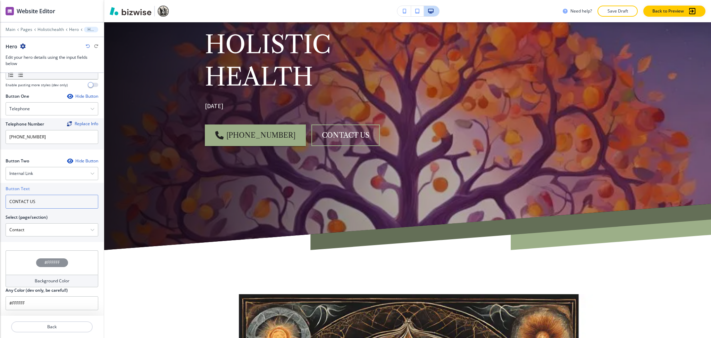
scroll to position [0, 0]
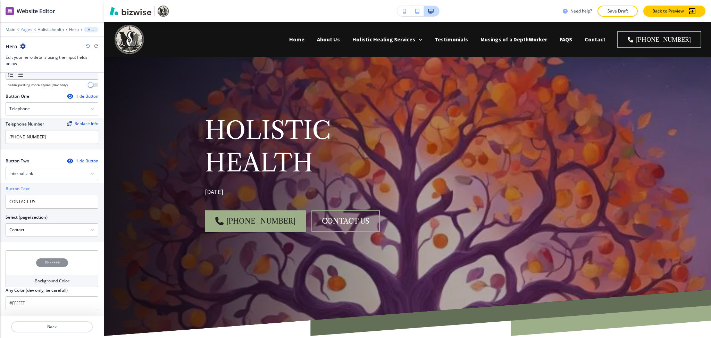
click at [23, 27] on p "Pages" at bounding box center [26, 29] width 12 height 5
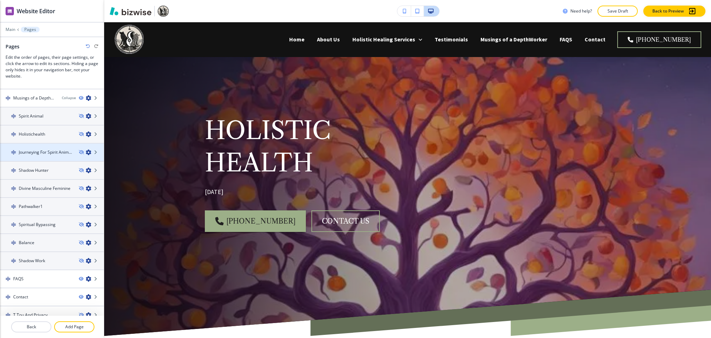
scroll to position [213, 0]
click at [37, 149] on h4 "Journeying For Spirit Animals And Guides" at bounding box center [46, 152] width 55 height 6
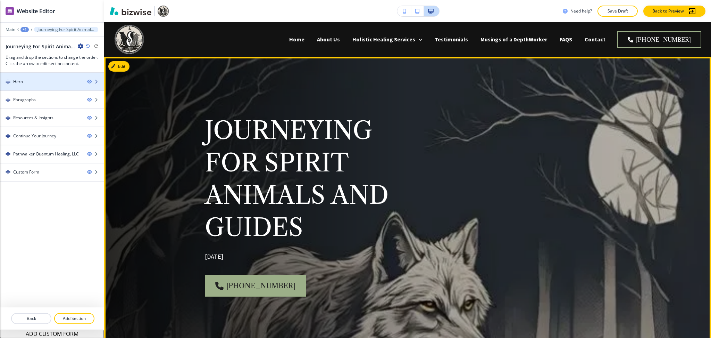
click at [25, 79] on div "Hero" at bounding box center [41, 82] width 82 height 6
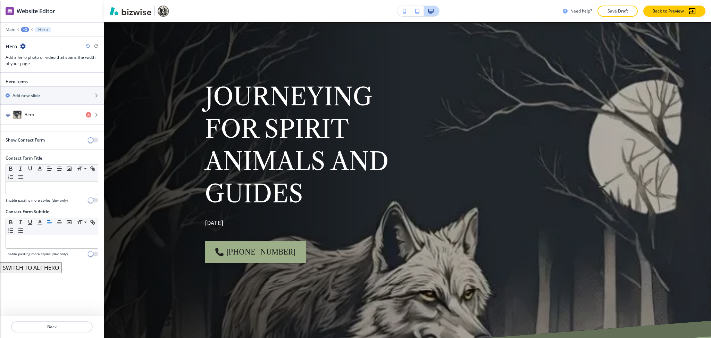
scroll to position [35, 0]
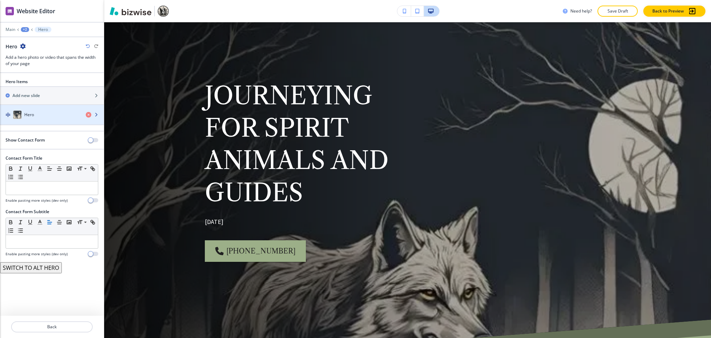
click at [40, 115] on div "Hero" at bounding box center [40, 114] width 80 height 8
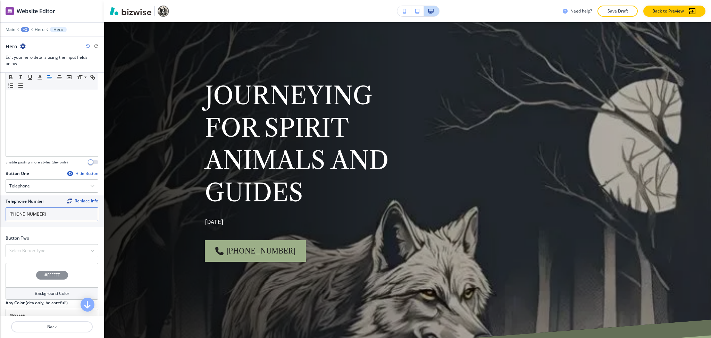
scroll to position [223, 0]
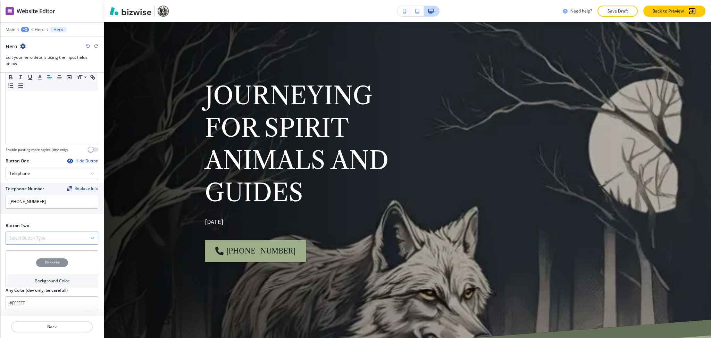
click at [36, 238] on h4 "Select Button Type" at bounding box center [27, 238] width 36 height 6
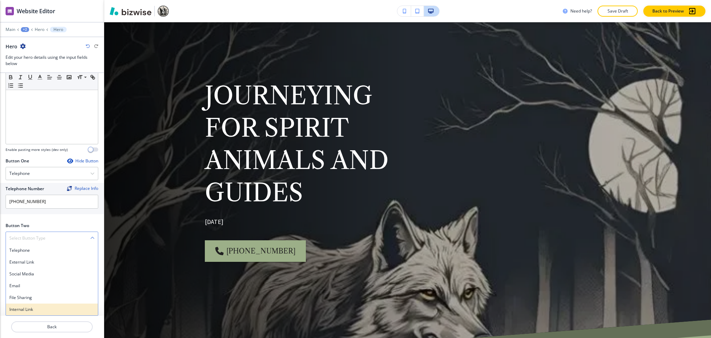
click at [31, 312] on h4 "Internal Link" at bounding box center [51, 309] width 85 height 6
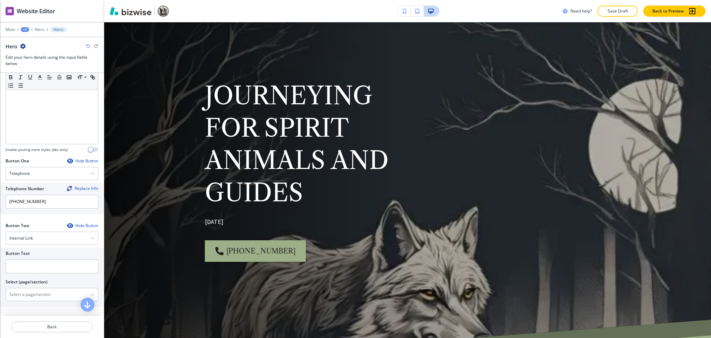
scroll to position [223, 0]
click at [35, 301] on div "Button Text Select (page/section) Home Home | Hero Home | Transform Your Life W…" at bounding box center [52, 276] width 104 height 59
drag, startPoint x: 36, startPoint y: 296, endPoint x: 36, endPoint y: 289, distance: 7.0
click at [36, 296] on \(page\/section\) "Manual Input" at bounding box center [48, 294] width 84 height 12
type \(page\/section\) "CONTACT US"
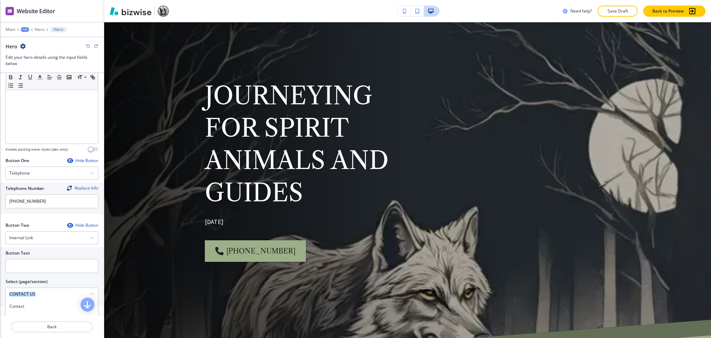
drag, startPoint x: 53, startPoint y: 288, endPoint x: 0, endPoint y: 286, distance: 53.5
click at [0, 286] on div "Button Text Select (page/section) CONTACT US Contact Contact | Hero Contact | A…" at bounding box center [52, 276] width 104 height 59
copy div
click at [16, 270] on input "text" at bounding box center [52, 266] width 93 height 14
paste input "CONTACT US"
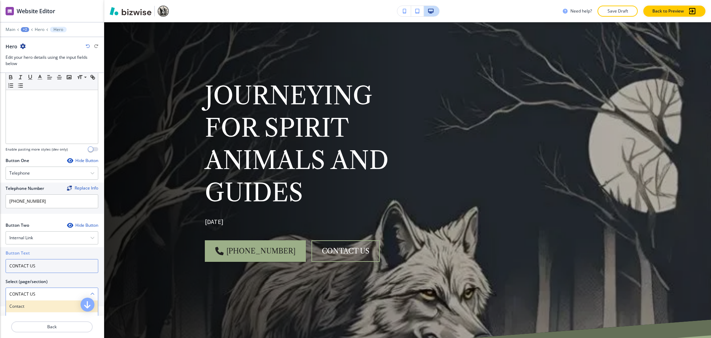
type input "CONTACT US"
click at [33, 310] on div "Contact" at bounding box center [52, 306] width 92 height 12
type \(page\/section\) "Contact"
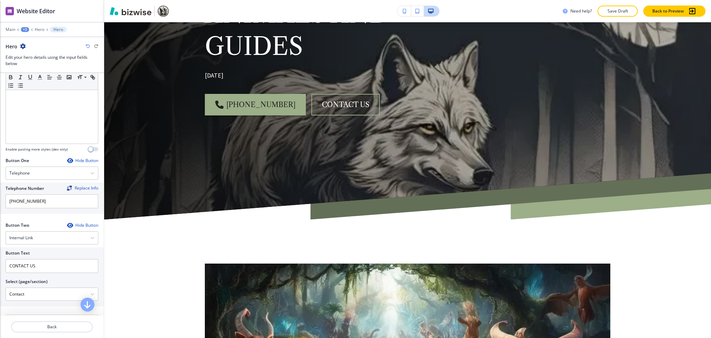
scroll to position [0, 0]
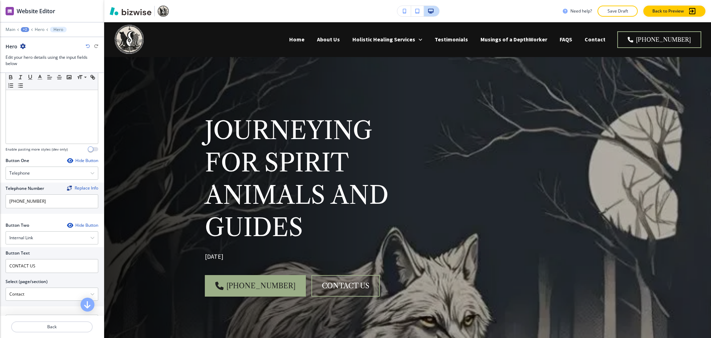
click at [25, 30] on div "+2" at bounding box center [25, 29] width 8 height 5
click at [31, 41] on p "Pages" at bounding box center [42, 41] width 35 height 6
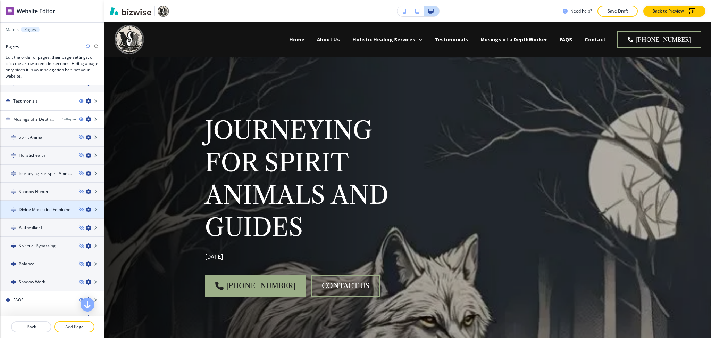
scroll to position [213, 0]
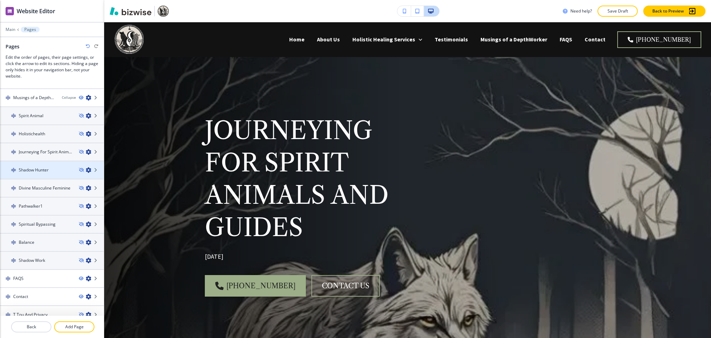
click at [36, 167] on h4 "Shadow Hunter" at bounding box center [34, 170] width 30 height 6
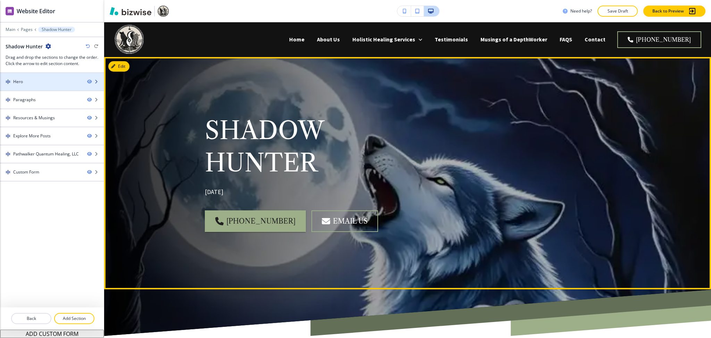
click at [20, 82] on div "Hero" at bounding box center [18, 82] width 10 height 6
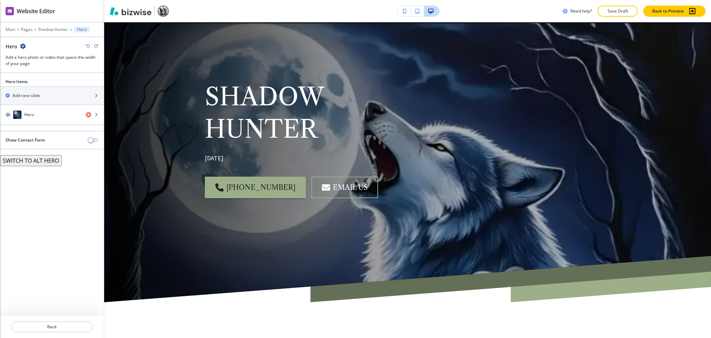
scroll to position [35, 0]
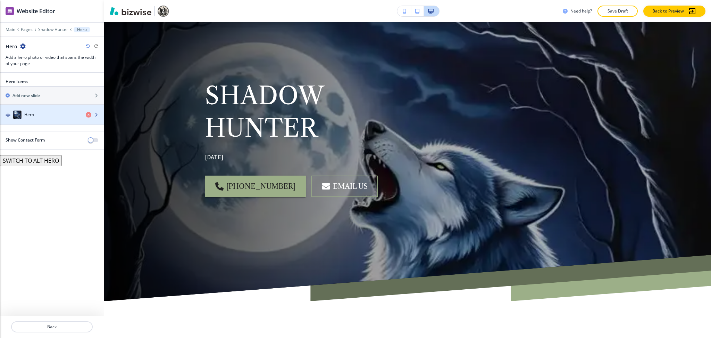
click at [30, 120] on div "button" at bounding box center [52, 122] width 104 height 6
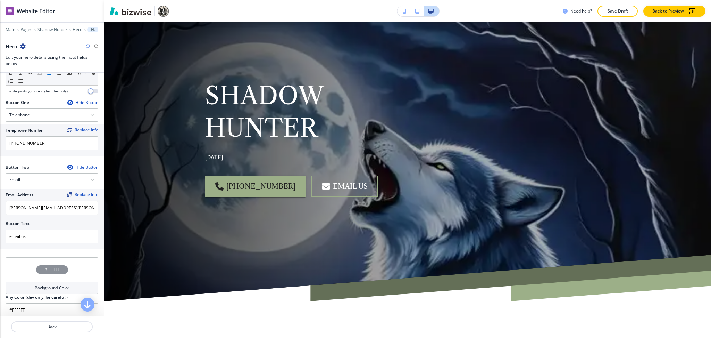
scroll to position [288, 0]
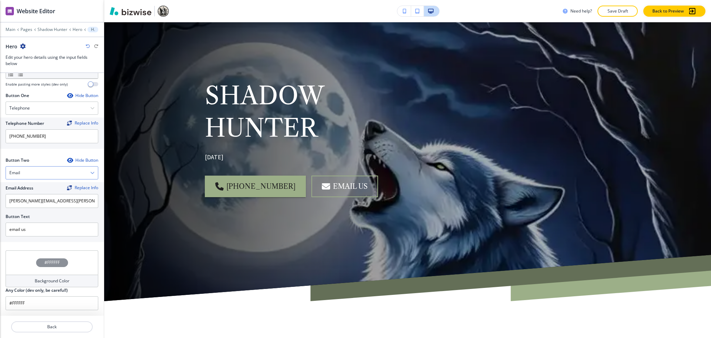
click at [30, 168] on div "Email" at bounding box center [52, 172] width 92 height 13
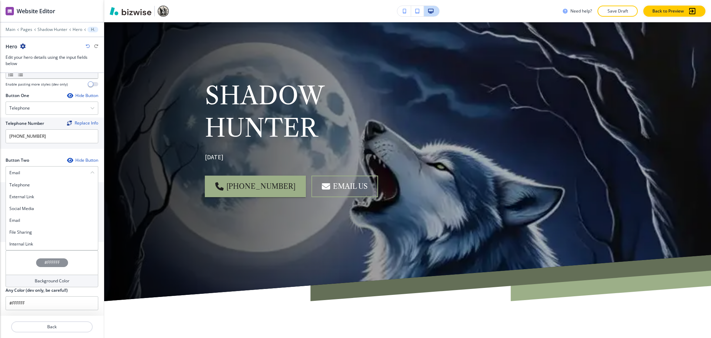
drag, startPoint x: 33, startPoint y: 245, endPoint x: 34, endPoint y: 240, distance: 4.3
click at [34, 245] on h4 "Internal Link" at bounding box center [51, 244] width 85 height 6
click at [33, 233] on \(page\/section\) "Manual Input" at bounding box center [48, 230] width 84 height 12
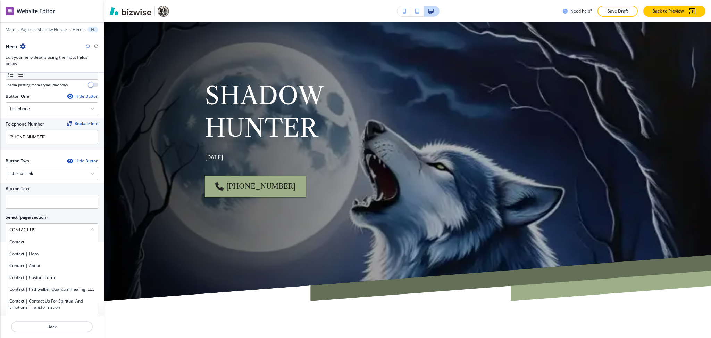
drag, startPoint x: 50, startPoint y: 232, endPoint x: 0, endPoint y: 229, distance: 50.5
click at [0, 229] on div "Button Text Select (page/section) CONTACT US Contact Contact | Hero Contact | A…" at bounding box center [52, 212] width 104 height 59
click at [19, 237] on div "Contact" at bounding box center [52, 242] width 92 height 12
type \(page\/section\) "Contact"
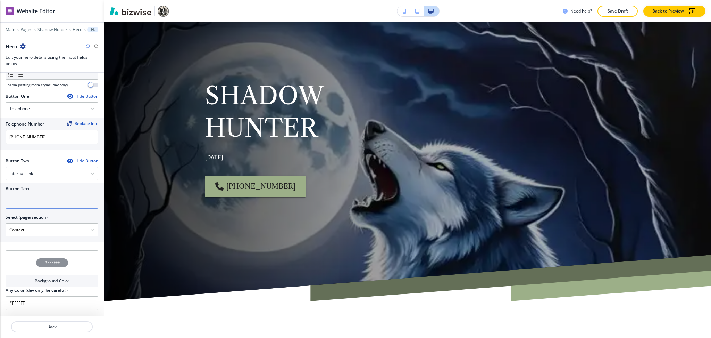
click at [19, 205] on input "text" at bounding box center [52, 202] width 93 height 14
paste input "CONTACT US"
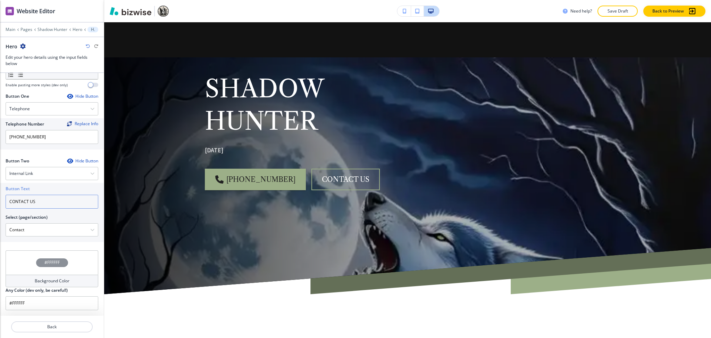
scroll to position [0, 0]
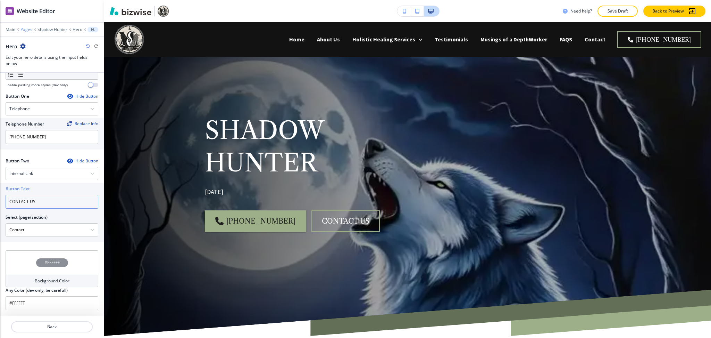
type input "CONTACT US"
click at [24, 29] on p "Pages" at bounding box center [26, 29] width 12 height 5
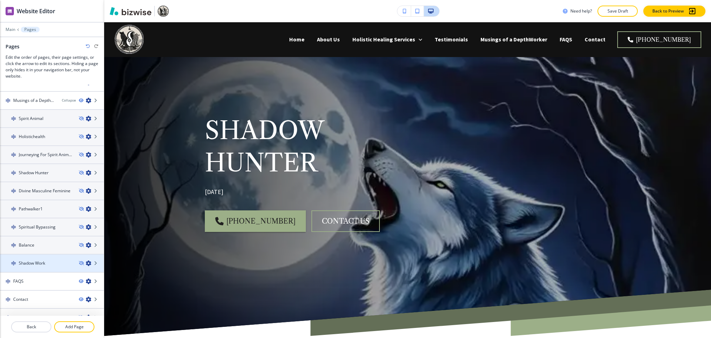
scroll to position [213, 0]
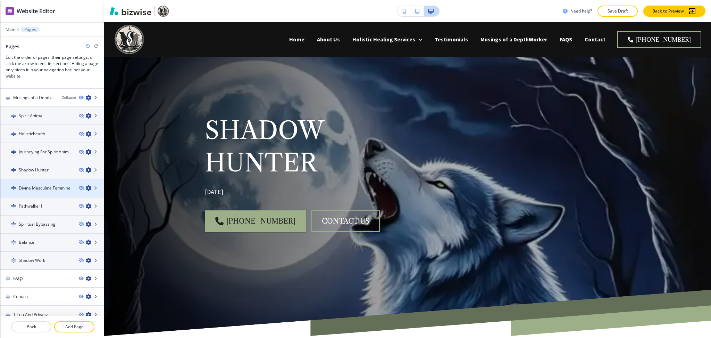
click at [38, 185] on h4 "Divine Masculine Feminine" at bounding box center [45, 188] width 52 height 6
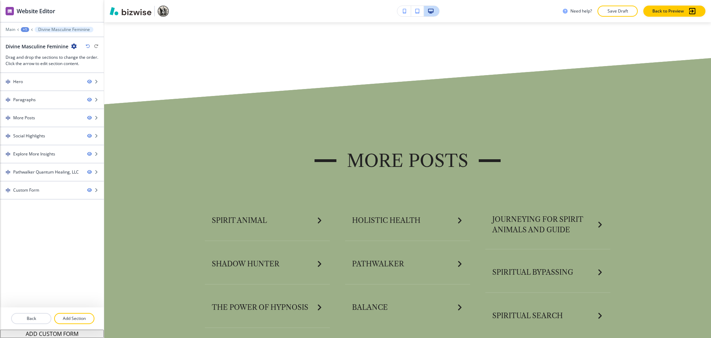
scroll to position [741, 0]
click at [22, 29] on div "+1" at bounding box center [25, 29] width 8 height 5
click at [31, 41] on p "Pages" at bounding box center [42, 41] width 35 height 6
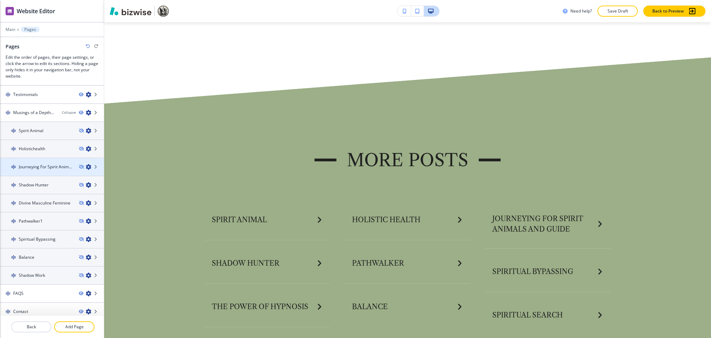
scroll to position [213, 0]
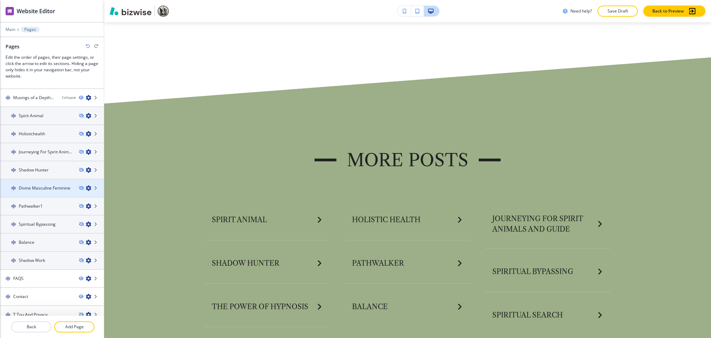
click at [42, 185] on h4 "Divine Masculine Feminine" at bounding box center [45, 188] width 52 height 6
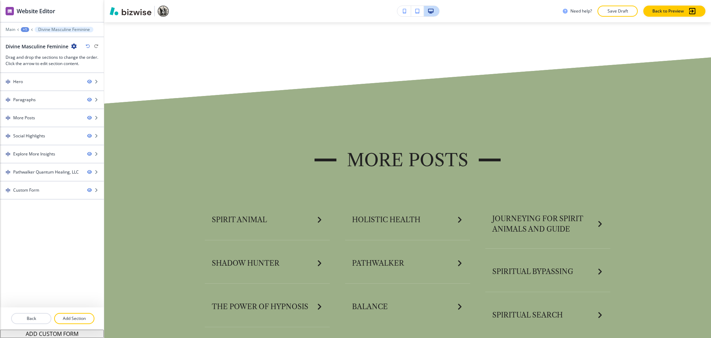
click at [25, 28] on div "+1" at bounding box center [25, 29] width 8 height 5
click at [44, 42] on p "Pages" at bounding box center [42, 41] width 35 height 6
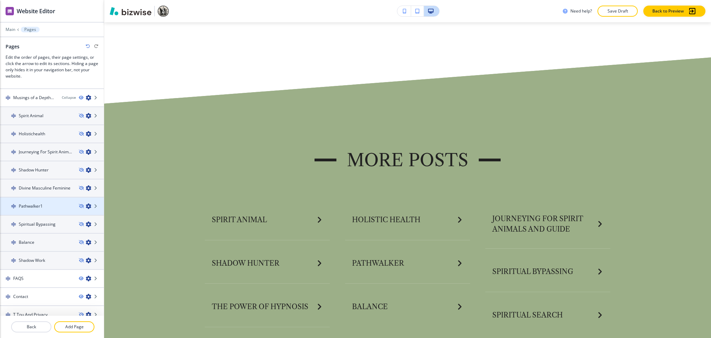
click at [47, 203] on div "Pathwalker1" at bounding box center [36, 206] width 73 height 6
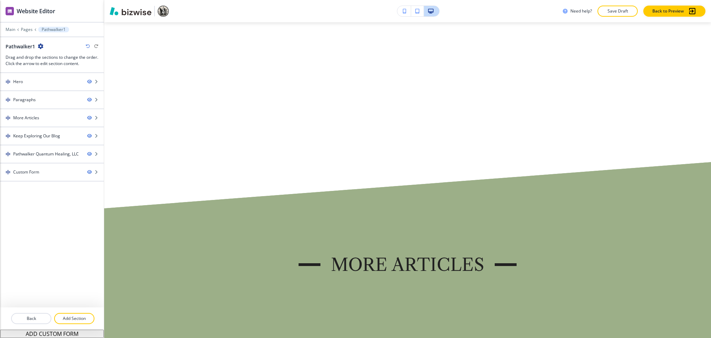
scroll to position [0, 0]
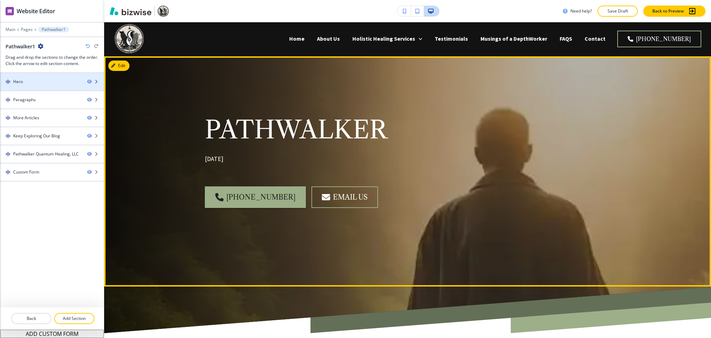
click at [25, 79] on div "Hero" at bounding box center [41, 82] width 82 height 6
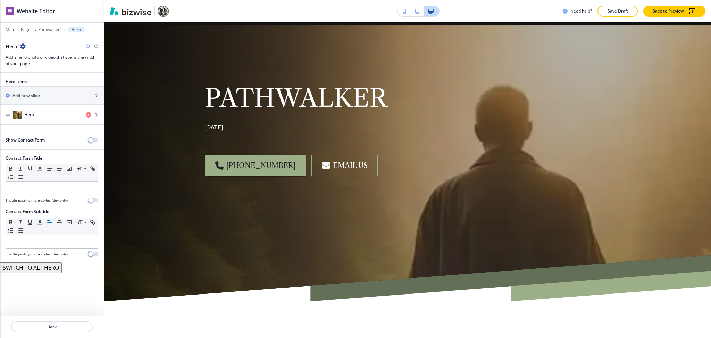
scroll to position [35, 0]
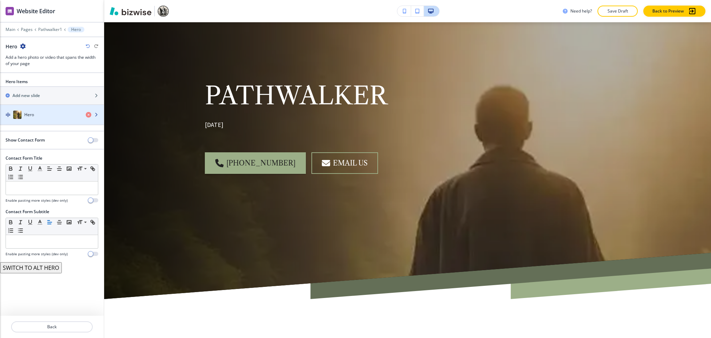
click at [40, 117] on div "Hero" at bounding box center [40, 114] width 80 height 8
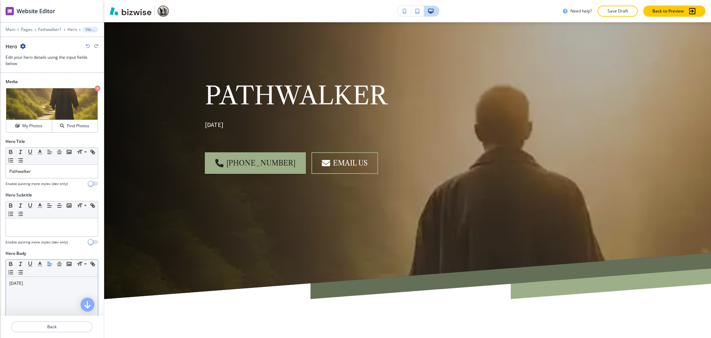
drag, startPoint x: 46, startPoint y: 278, endPoint x: 49, endPoint y: 278, distance: 3.5
click at [46, 278] on div "March 19, 2025" at bounding box center [52, 322] width 92 height 90
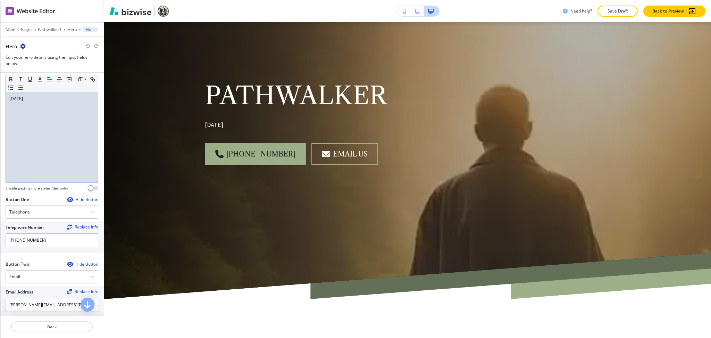
scroll to position [185, 0]
click at [47, 277] on div "Email" at bounding box center [52, 276] width 92 height 13
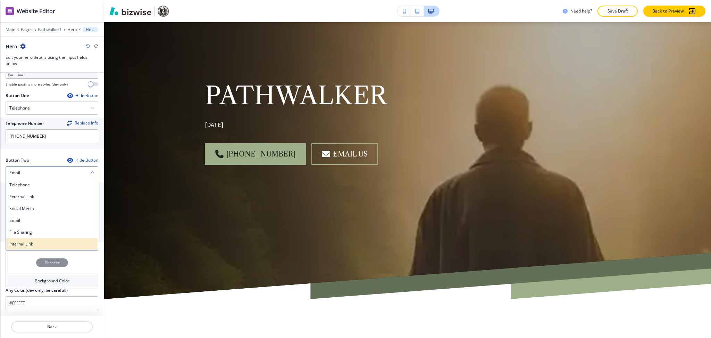
click at [39, 242] on h4 "Internal Link" at bounding box center [51, 244] width 85 height 6
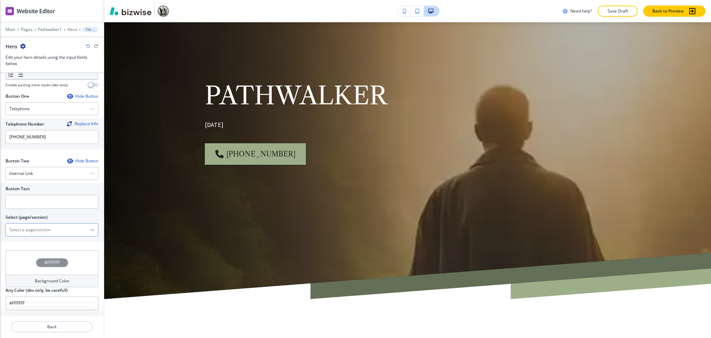
click at [35, 223] on div "Home Home | Hero Home | Transform Your Life With Spiritual and Energy Healing H…" at bounding box center [52, 229] width 93 height 13
click at [46, 227] on \(page\/section\) "Manual Input" at bounding box center [48, 230] width 84 height 12
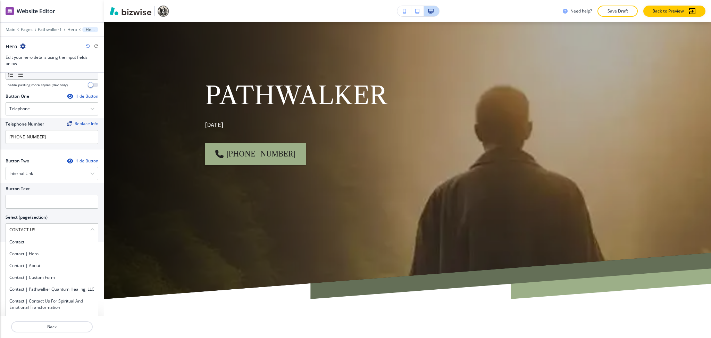
drag, startPoint x: 43, startPoint y: 230, endPoint x: 0, endPoint y: 230, distance: 43.1
click at [0, 230] on div "Button Text Select (page/section) CONTACT US Contact Contact | Hero Contact | A…" at bounding box center [52, 212] width 104 height 59
click at [27, 239] on h4 "Contact" at bounding box center [51, 242] width 85 height 6
type \(page\/section\) "Contact"
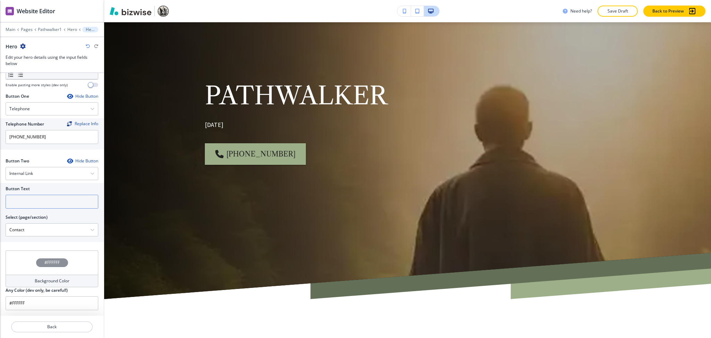
click at [21, 203] on input "text" at bounding box center [52, 202] width 93 height 14
paste input "CONTACT US"
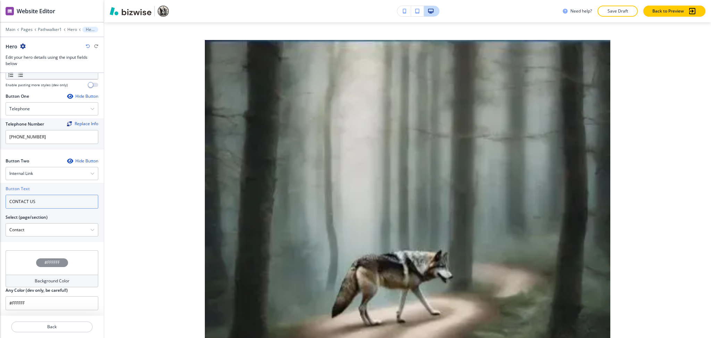
scroll to position [0, 0]
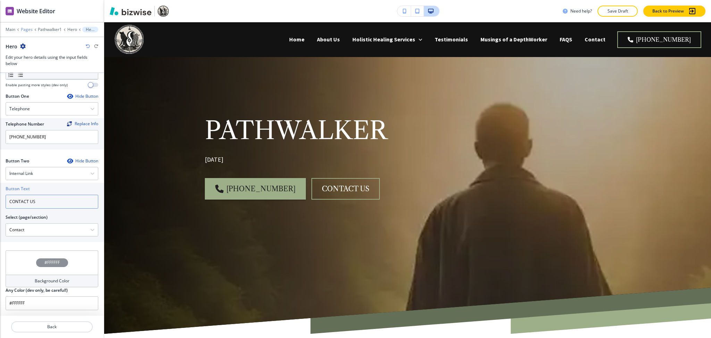
type input "CONTACT US"
click at [24, 30] on p "Pages" at bounding box center [27, 29] width 12 height 5
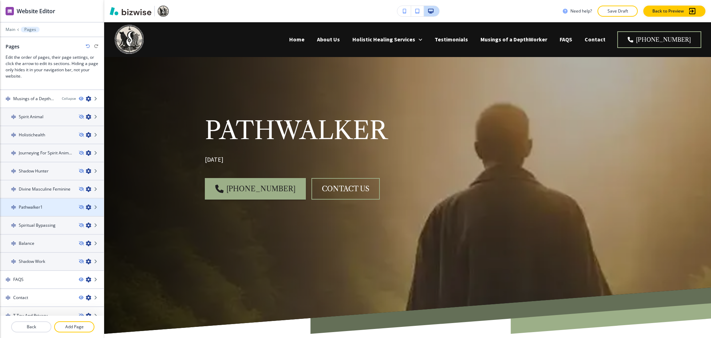
scroll to position [213, 0]
click at [42, 227] on div at bounding box center [52, 230] width 104 height 6
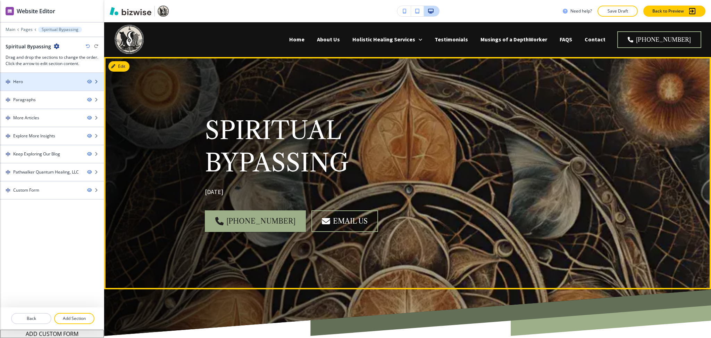
click at [41, 79] on div "Hero" at bounding box center [41, 82] width 82 height 6
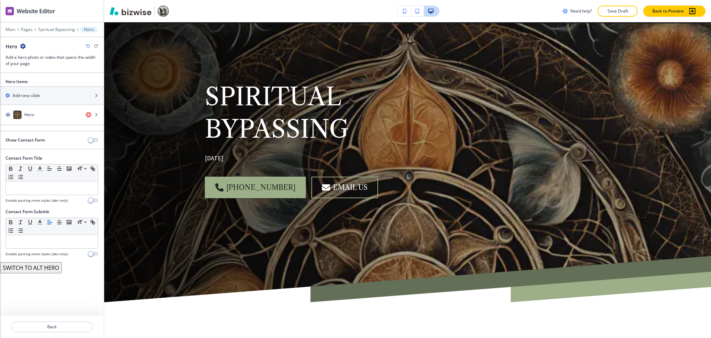
scroll to position [35, 0]
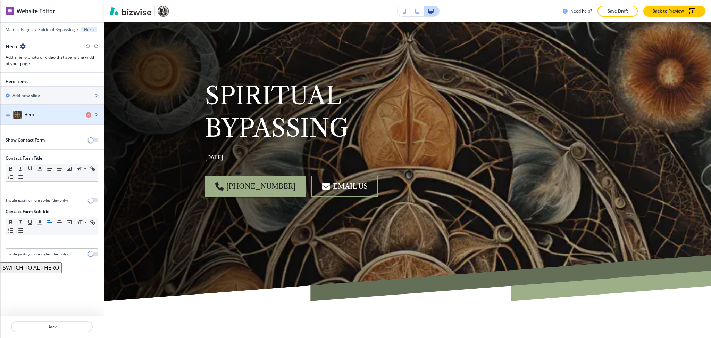
click at [35, 113] on div "Hero" at bounding box center [40, 114] width 80 height 8
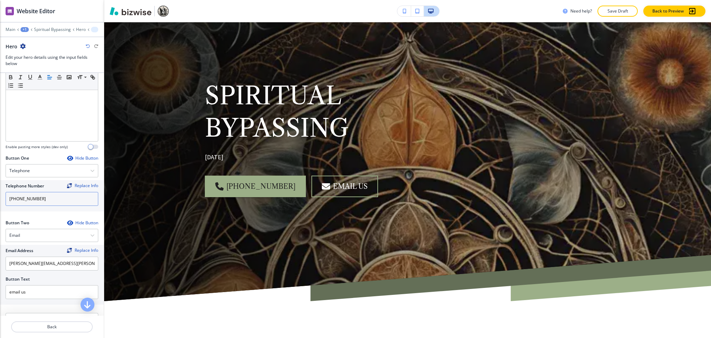
scroll to position [288, 0]
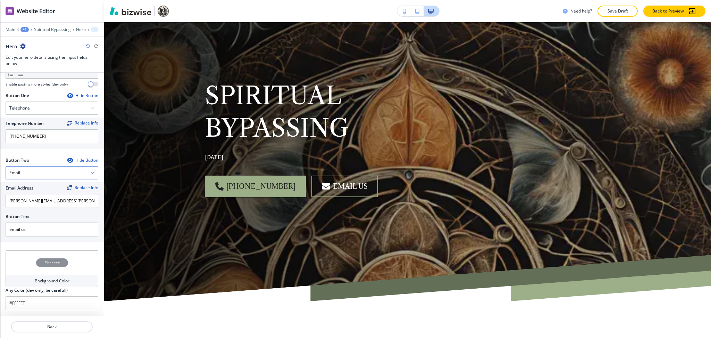
click at [52, 172] on div "Email" at bounding box center [52, 172] width 92 height 13
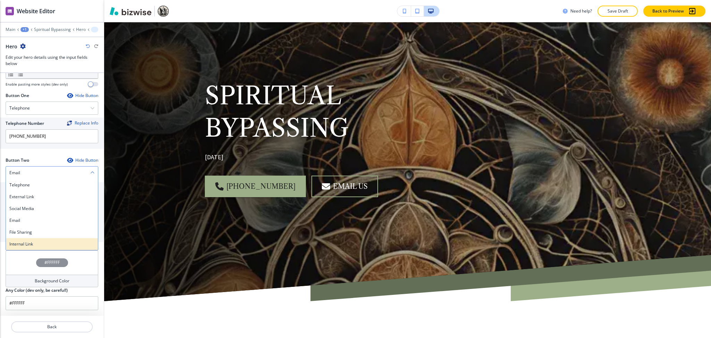
click at [33, 243] on h4 "Internal Link" at bounding box center [51, 244] width 85 height 6
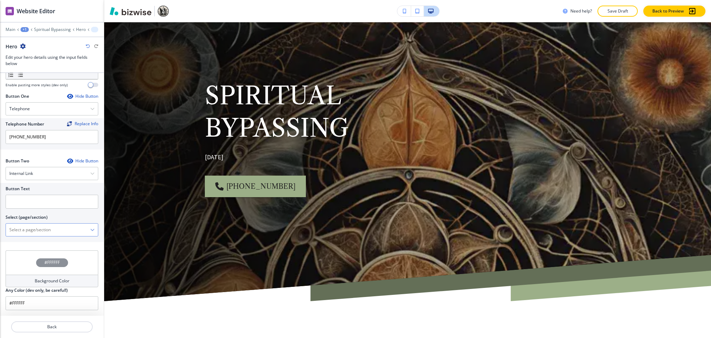
scroll to position [288, 0]
drag, startPoint x: 36, startPoint y: 235, endPoint x: 39, endPoint y: 225, distance: 10.4
click at [36, 235] on \(page\/section\) "Manual Input" at bounding box center [48, 230] width 84 height 12
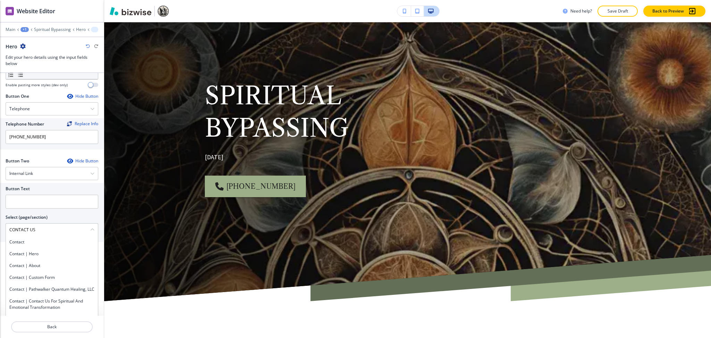
drag, startPoint x: 31, startPoint y: 231, endPoint x: 0, endPoint y: 233, distance: 31.0
click at [0, 233] on div "Button Text Select (page/section) CONTACT US Contact Contact | Hero Contact | A…" at bounding box center [52, 212] width 104 height 59
drag, startPoint x: 15, startPoint y: 241, endPoint x: 13, endPoint y: 225, distance: 15.8
click at [14, 241] on h4 "Contact" at bounding box center [51, 242] width 85 height 6
type \(page\/section\) "Contact"
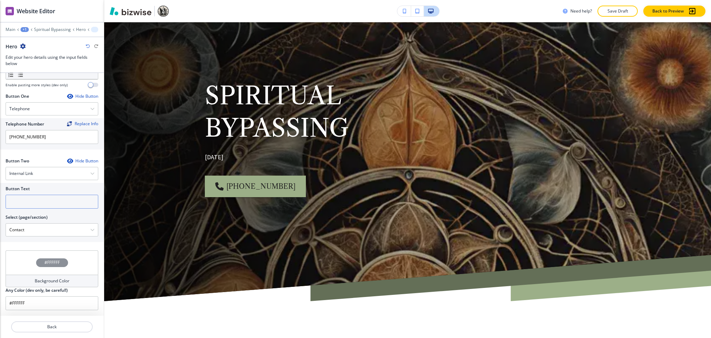
click at [14, 203] on input "text" at bounding box center [52, 202] width 93 height 14
paste input "CONTACT US"
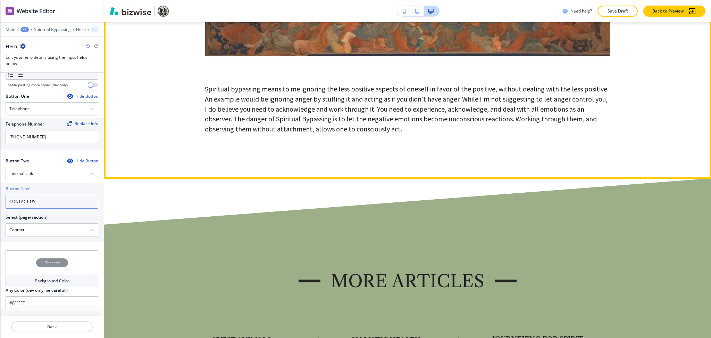
scroll to position [729, 0]
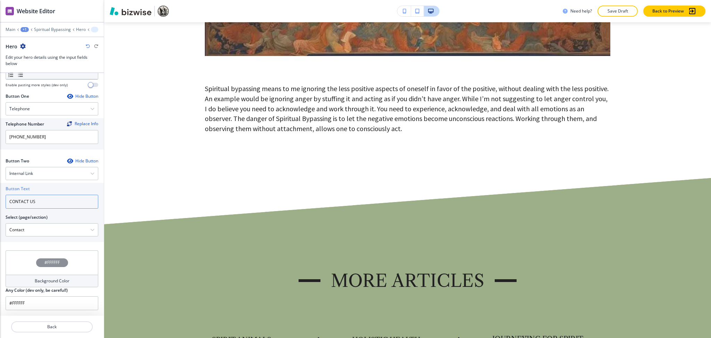
type input "CONTACT US"
click at [24, 30] on div "+1" at bounding box center [24, 29] width 8 height 5
click at [28, 46] on button "Pages" at bounding box center [42, 41] width 44 height 13
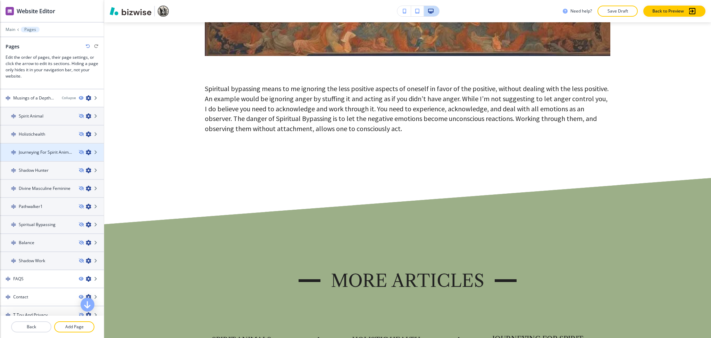
scroll to position [213, 0]
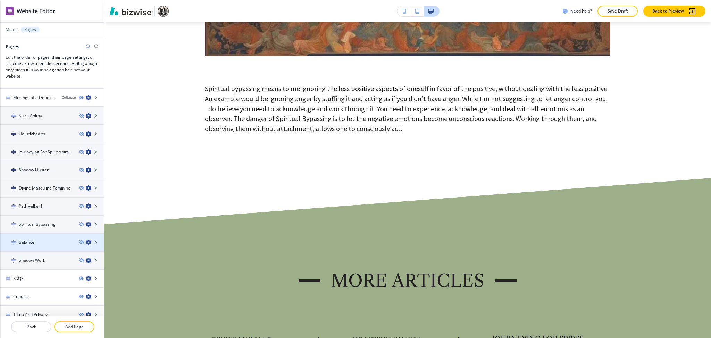
click at [37, 239] on div "Balance" at bounding box center [36, 242] width 73 height 6
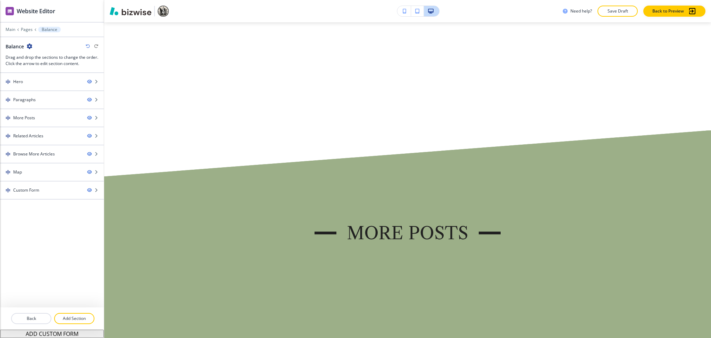
scroll to position [0, 0]
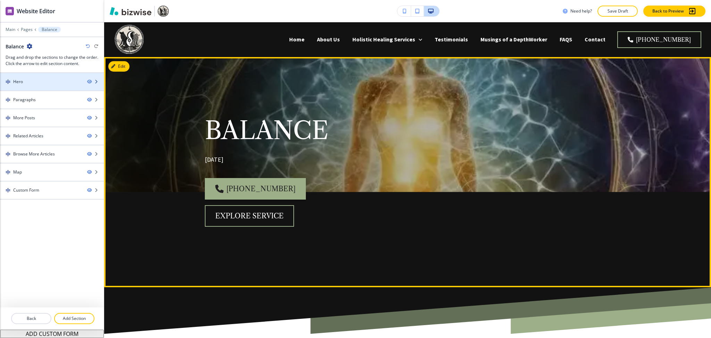
click at [30, 76] on div at bounding box center [52, 76] width 104 height 6
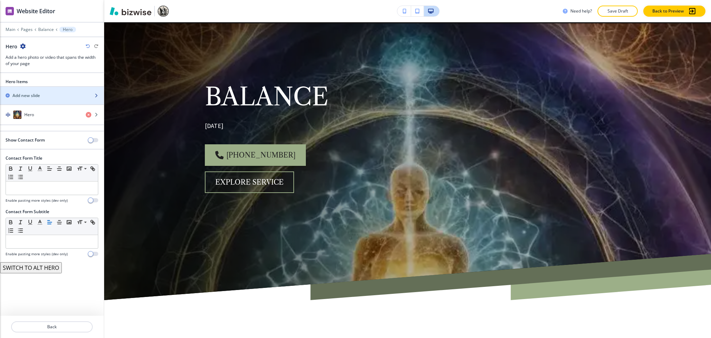
scroll to position [35, 0]
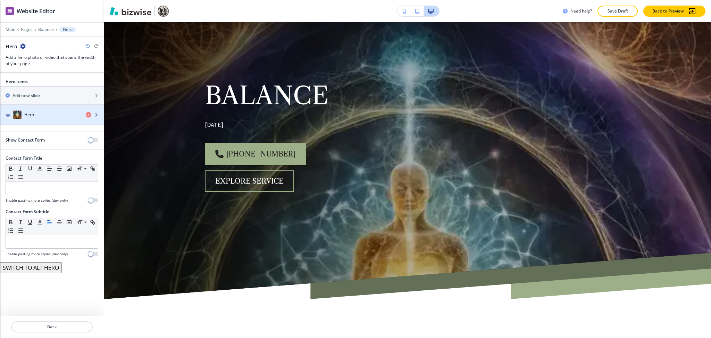
click at [36, 113] on div "Hero" at bounding box center [40, 114] width 80 height 8
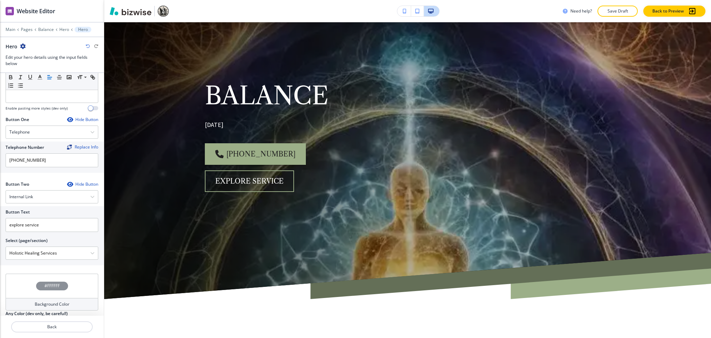
scroll to position [288, 0]
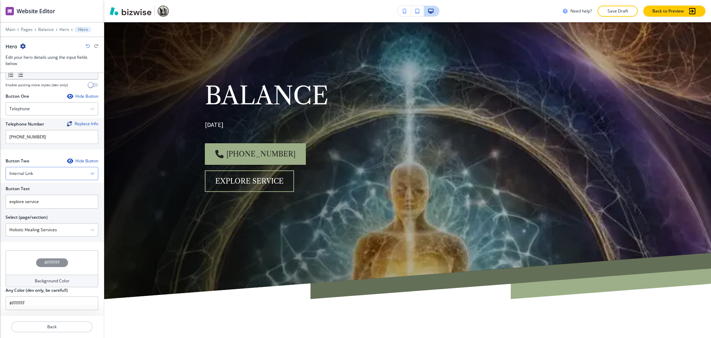
click at [48, 176] on div "Internal Link" at bounding box center [52, 173] width 92 height 13
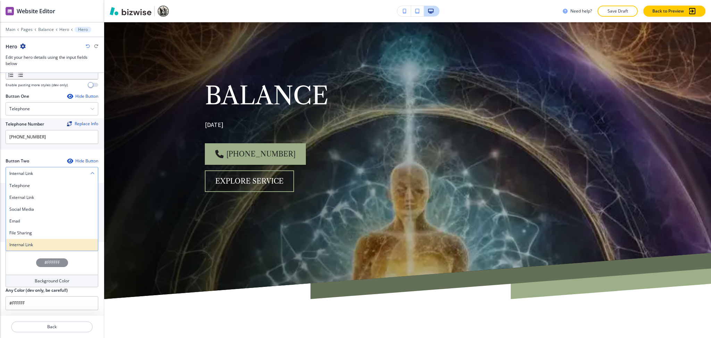
click at [35, 240] on div "Internal Link" at bounding box center [52, 245] width 92 height 12
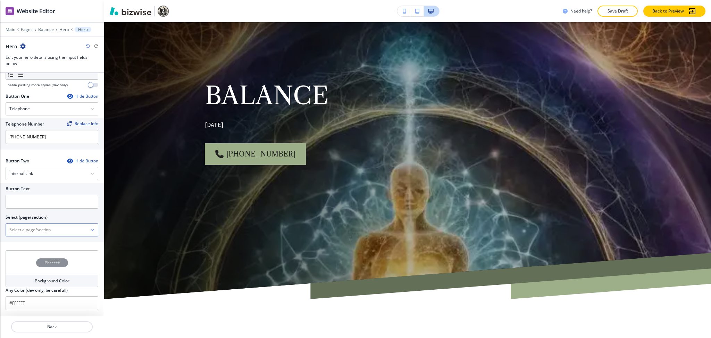
click at [46, 228] on \(page\/section\) "Manual Input" at bounding box center [48, 230] width 84 height 12
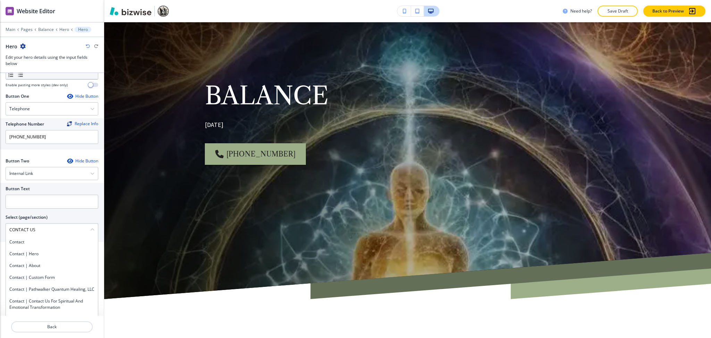
drag, startPoint x: 44, startPoint y: 229, endPoint x: 0, endPoint y: 226, distance: 44.5
click at [0, 226] on div "Button Text Select (page/section) CONTACT US Contact Contact | Hero Contact | A…" at bounding box center [52, 212] width 104 height 59
drag, startPoint x: 17, startPoint y: 237, endPoint x: 18, endPoint y: 220, distance: 17.1
click at [18, 237] on div "Contact" at bounding box center [52, 242] width 92 height 12
type \(page\/section\) "Contact"
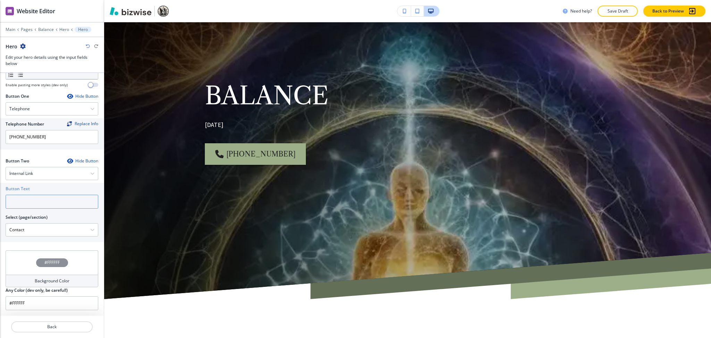
click at [25, 199] on input "text" at bounding box center [52, 202] width 93 height 14
paste input "CONTACT US"
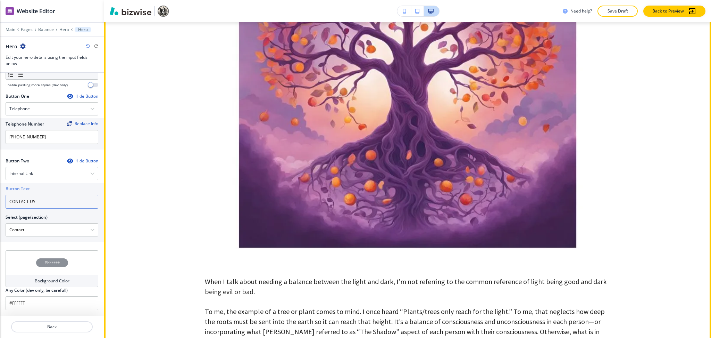
scroll to position [469, 0]
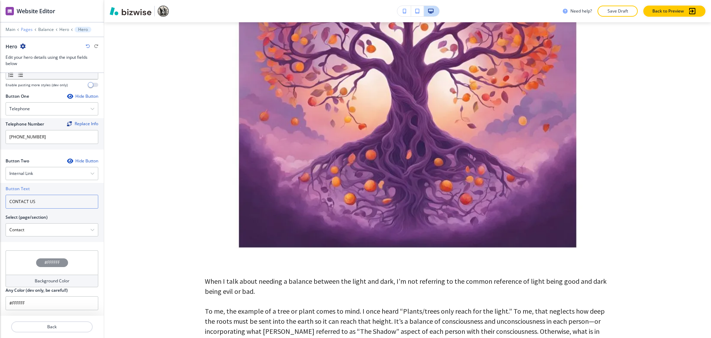
type input "CONTACT US"
click at [27, 30] on p "Pages" at bounding box center [27, 29] width 12 height 5
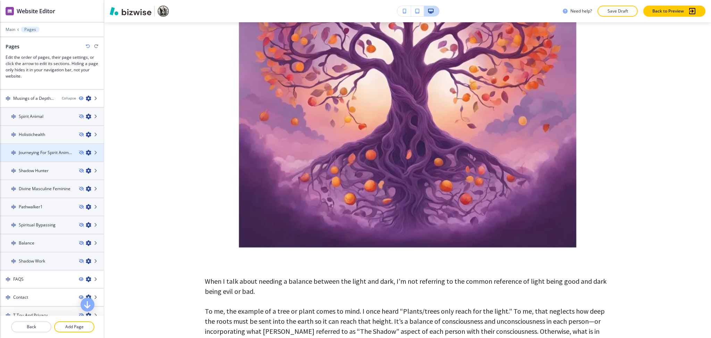
scroll to position [213, 0]
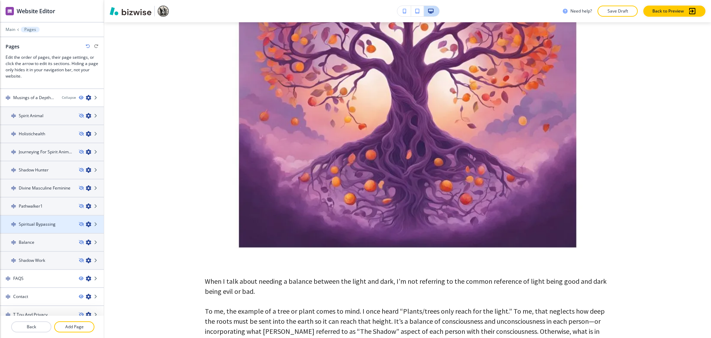
click at [41, 221] on h4 "Spiritual Bypassing" at bounding box center [37, 224] width 37 height 6
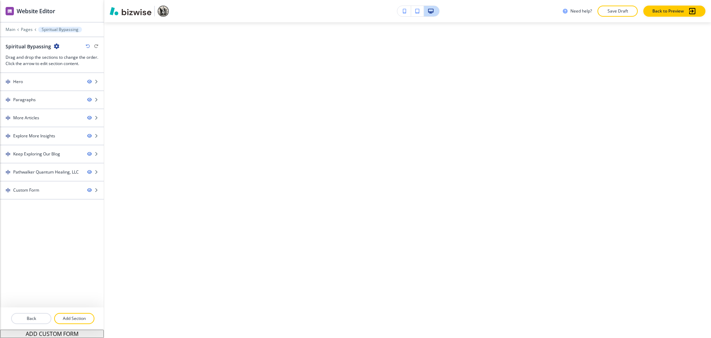
scroll to position [0, 0]
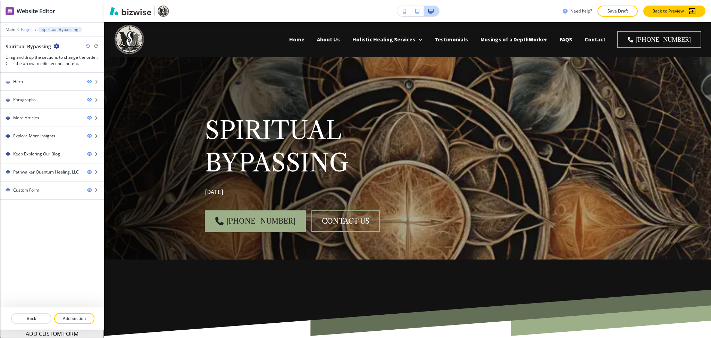
click at [25, 29] on p "Pages" at bounding box center [27, 29] width 12 height 5
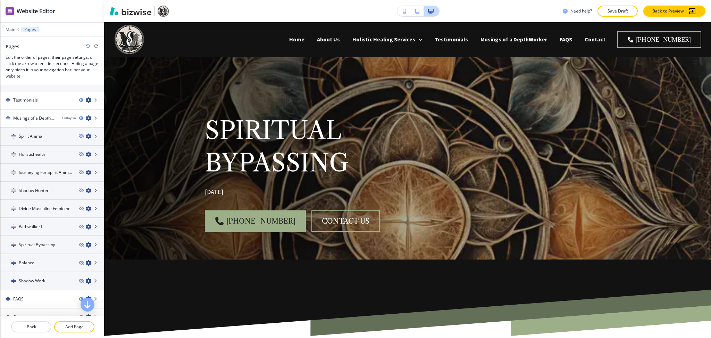
scroll to position [213, 0]
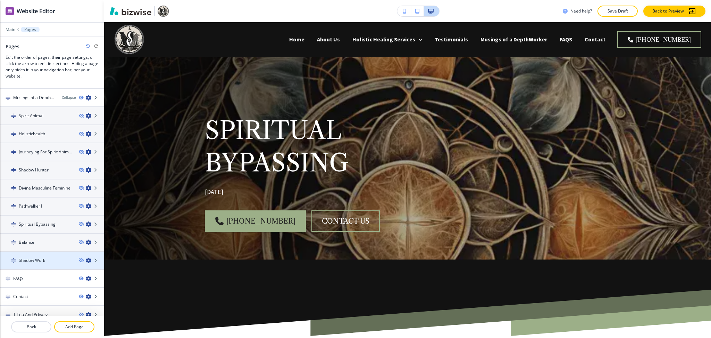
click at [36, 257] on h4 "Shadow Work" at bounding box center [32, 260] width 26 height 6
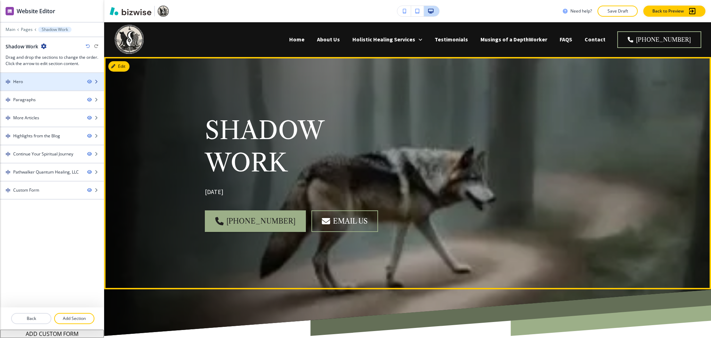
click at [39, 81] on div "Hero" at bounding box center [41, 82] width 82 height 6
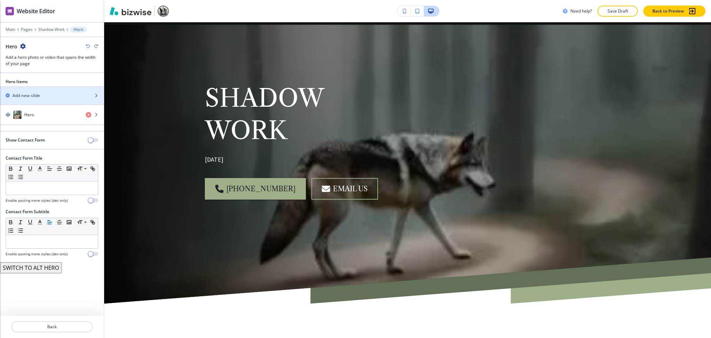
scroll to position [35, 0]
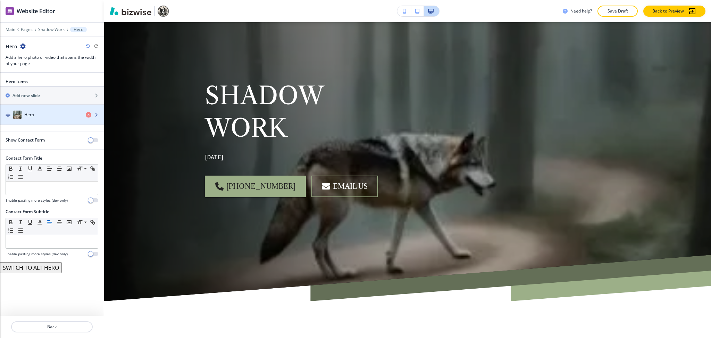
click at [47, 113] on div "Hero" at bounding box center [40, 114] width 80 height 8
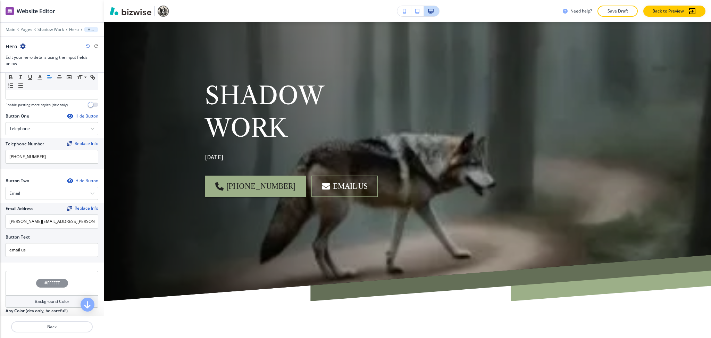
scroll to position [288, 0]
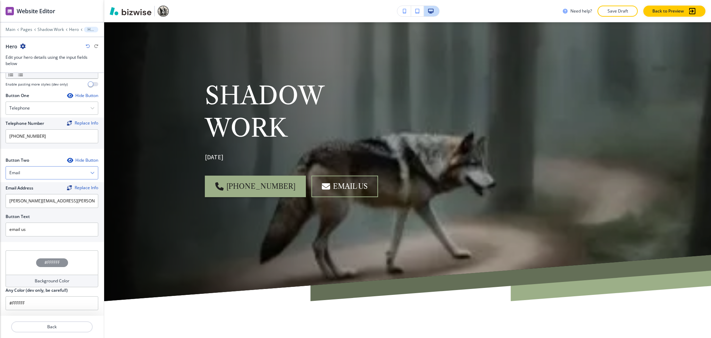
click at [39, 169] on div "Email" at bounding box center [52, 172] width 92 height 13
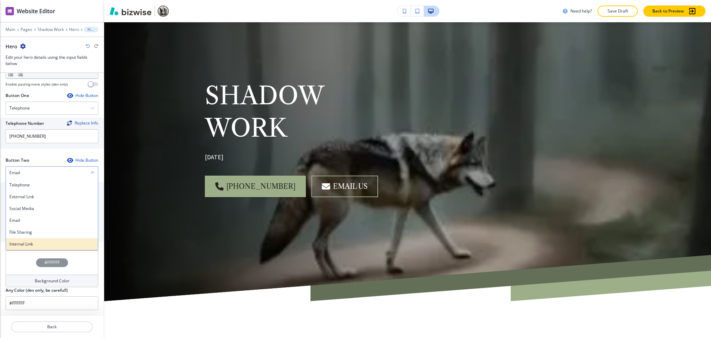
click at [36, 247] on h4 "Internal Link" at bounding box center [51, 244] width 85 height 6
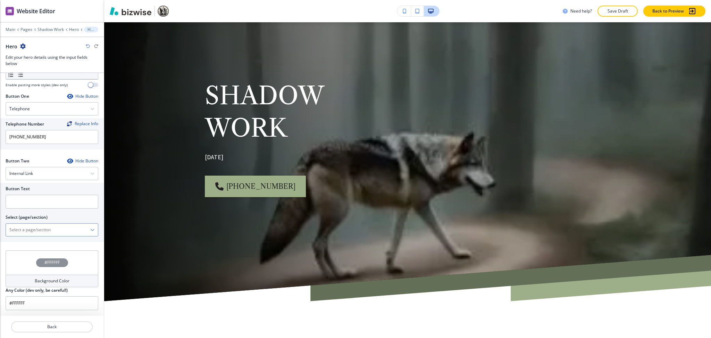
scroll to position [288, 0]
drag, startPoint x: 38, startPoint y: 229, endPoint x: 40, endPoint y: 224, distance: 5.9
click at [38, 230] on \(page\/section\) "Manual Input" at bounding box center [48, 230] width 84 height 12
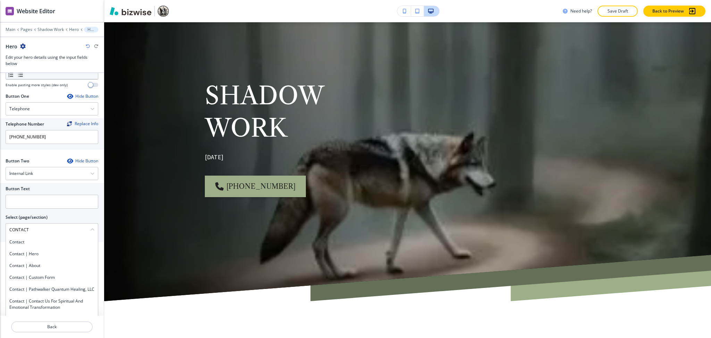
drag, startPoint x: 37, startPoint y: 230, endPoint x: 0, endPoint y: 222, distance: 37.9
click at [0, 222] on div "Button Text Select (page/section) CONTACT Contact Contact | Hero Contact | Abou…" at bounding box center [52, 212] width 104 height 59
click at [23, 240] on h4 "Contact" at bounding box center [51, 242] width 85 height 6
type \(page\/section\) "Contact"
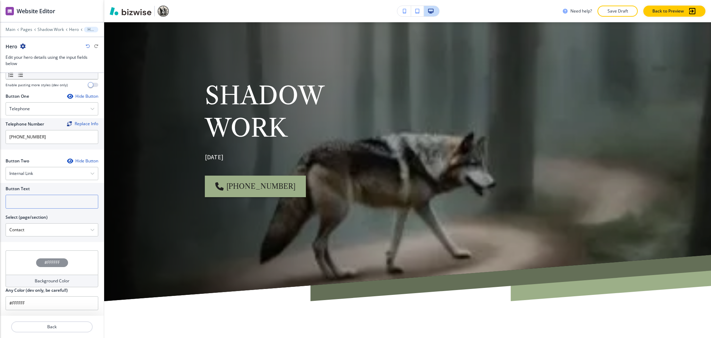
click at [26, 201] on input "text" at bounding box center [52, 202] width 93 height 14
paste input "CONTACT"
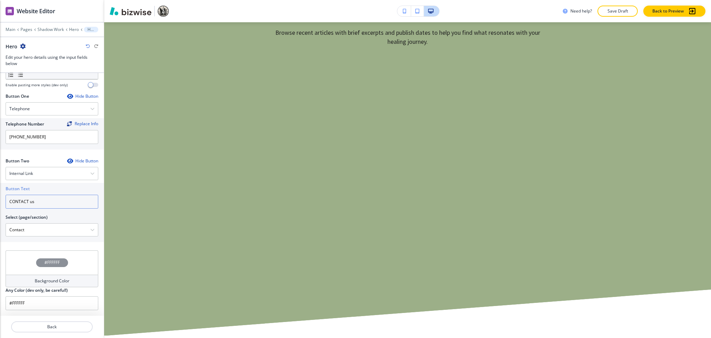
scroll to position [636, 0]
type input "CONTACT us"
click at [22, 29] on p "Pages" at bounding box center [26, 29] width 12 height 5
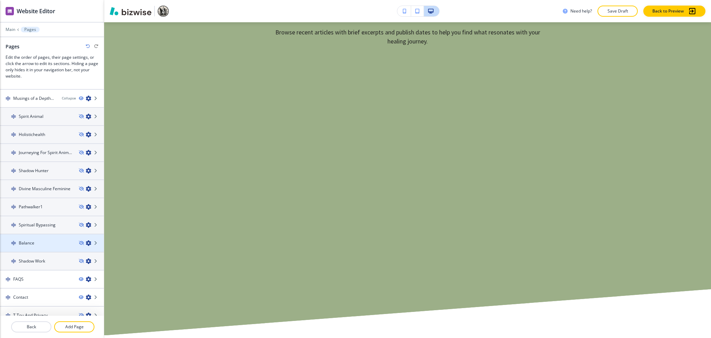
scroll to position [213, 0]
click at [43, 275] on div "FAQS" at bounding box center [36, 278] width 73 height 6
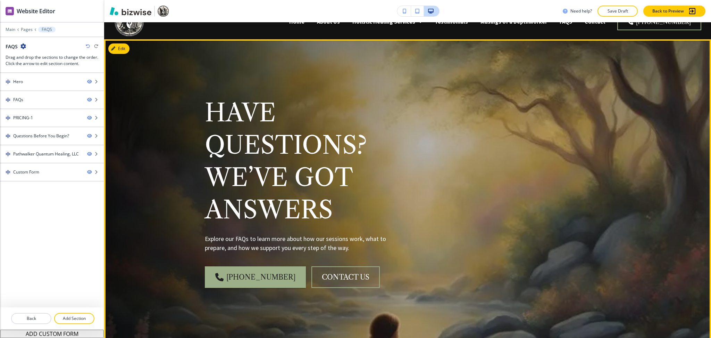
scroll to position [0, 0]
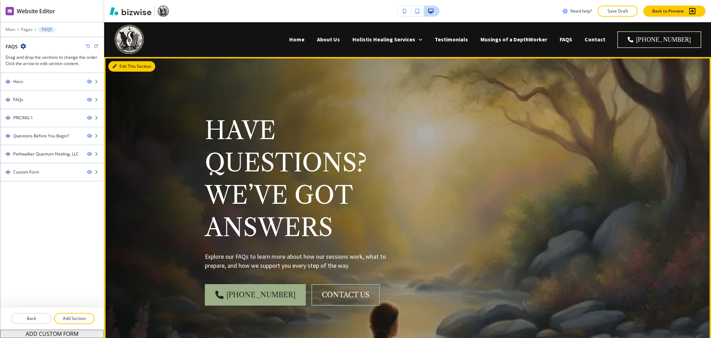
click at [120, 62] on button "Edit This Section" at bounding box center [131, 66] width 47 height 10
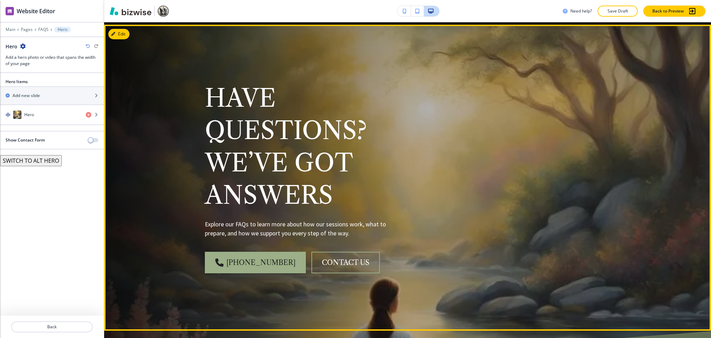
scroll to position [35, 0]
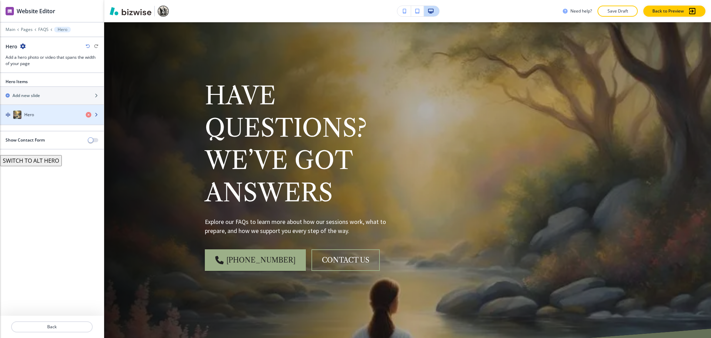
click at [40, 119] on div "button" at bounding box center [52, 122] width 104 height 6
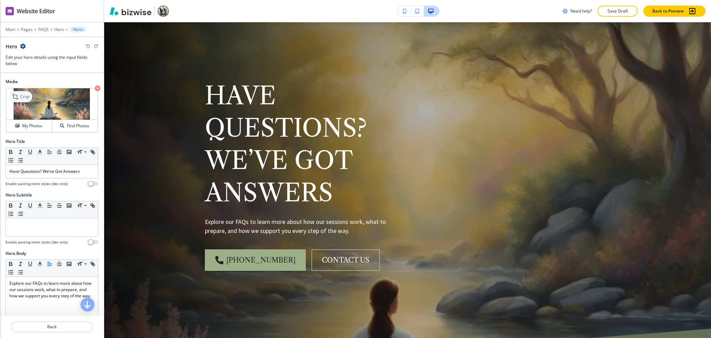
click at [23, 98] on p "Crop" at bounding box center [24, 96] width 9 height 6
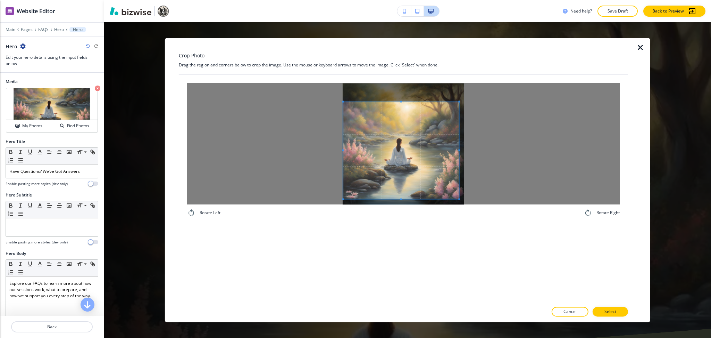
click at [413, 147] on span at bounding box center [401, 150] width 116 height 97
click at [462, 149] on div at bounding box center [402, 150] width 119 height 97
click at [418, 114] on span at bounding box center [402, 113] width 119 height 2
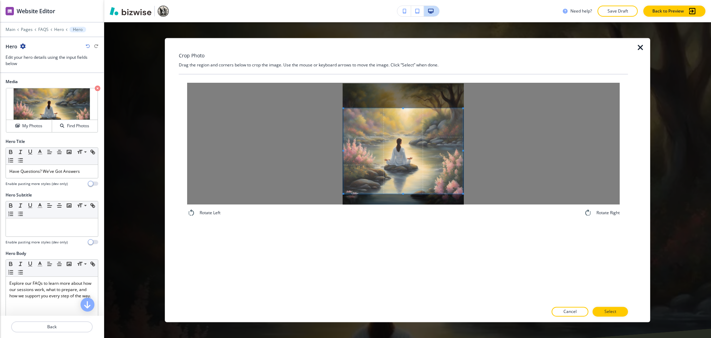
click at [423, 145] on span at bounding box center [403, 150] width 119 height 85
click at [608, 317] on div at bounding box center [403, 319] width 449 height 6
click at [610, 312] on p "Select" at bounding box center [611, 311] width 12 height 6
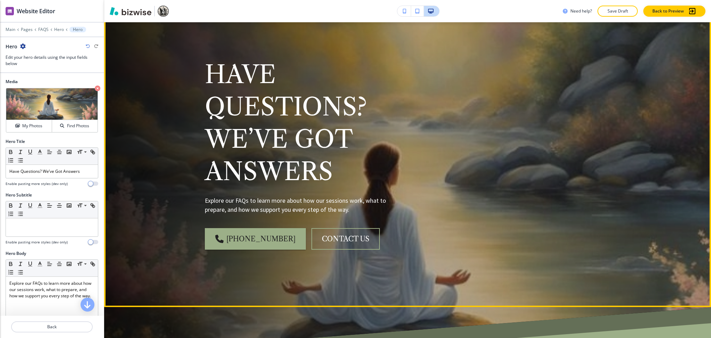
scroll to position [0, 0]
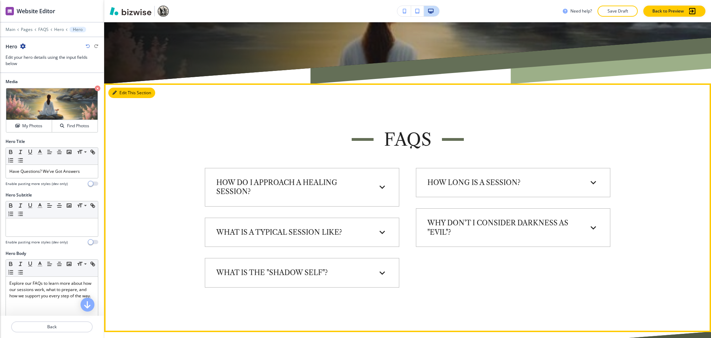
click at [126, 93] on button "Edit This Section" at bounding box center [131, 93] width 47 height 10
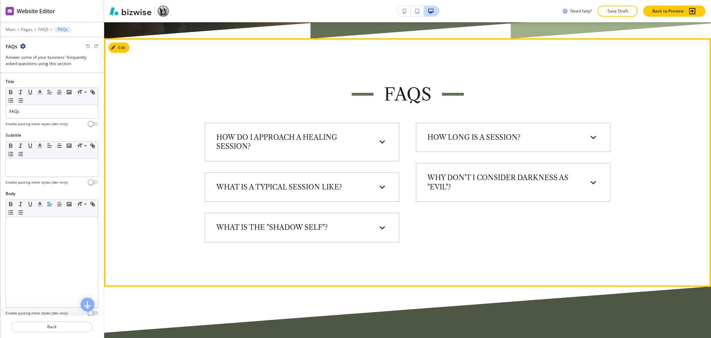
scroll to position [386, 0]
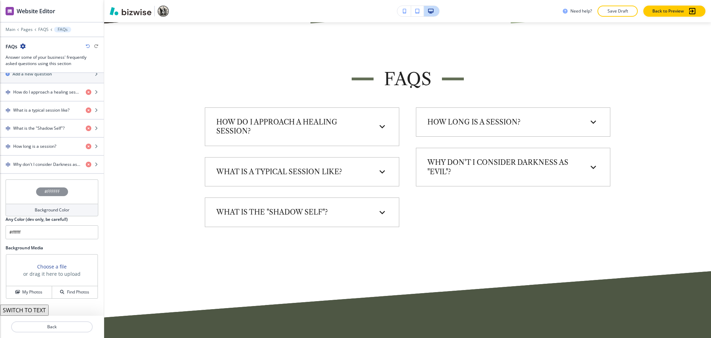
click at [56, 207] on h4 "Background Color" at bounding box center [52, 210] width 35 height 6
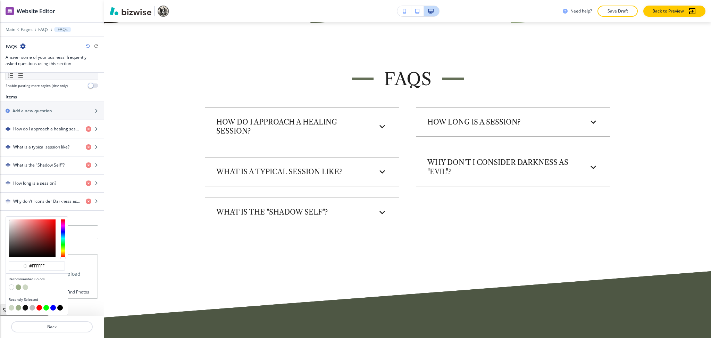
scroll to position [227, 0]
click at [24, 287] on button "button" at bounding box center [26, 287] width 6 height 6
type input "#cdd7c3"
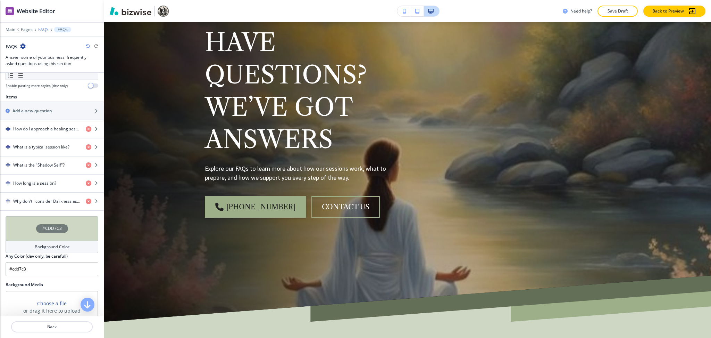
scroll to position [88, 0]
click at [43, 31] on p "FAQS" at bounding box center [43, 29] width 10 height 5
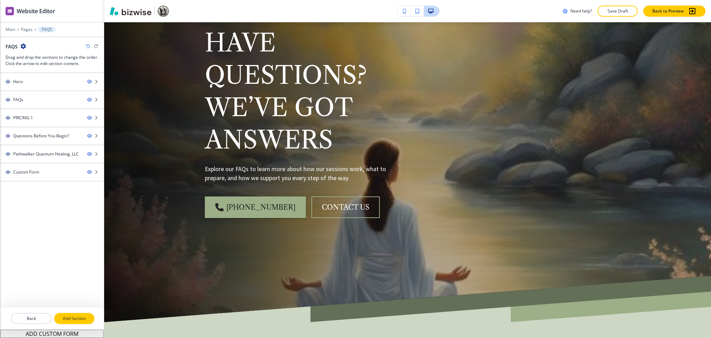
click at [80, 316] on p "Add Section" at bounding box center [74, 318] width 39 height 6
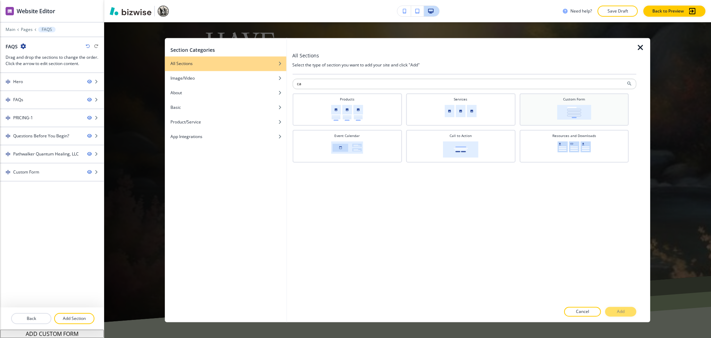
type input "c"
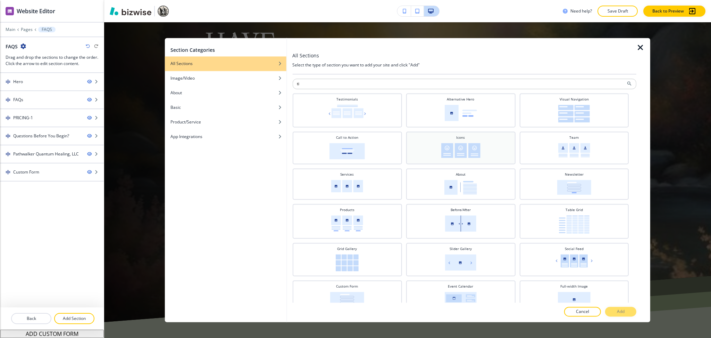
type input "t"
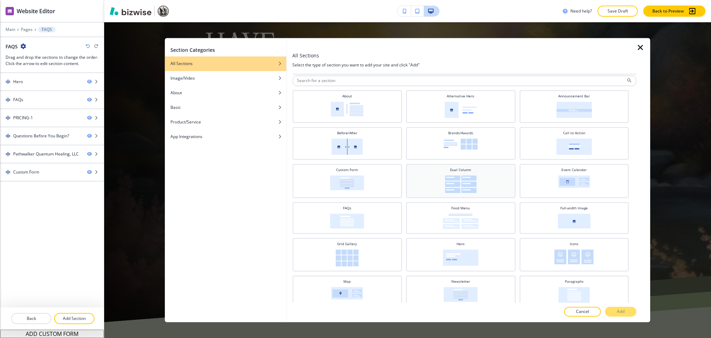
scroll to position [0, 0]
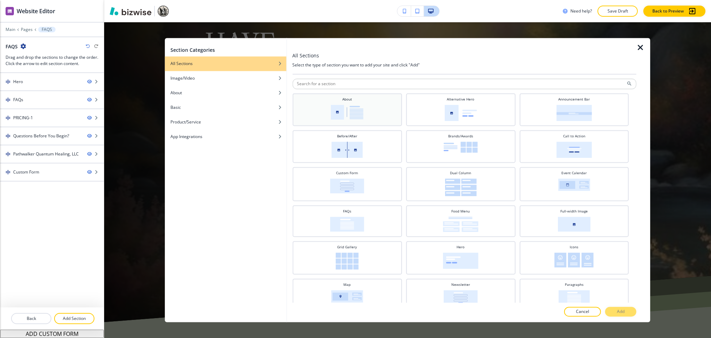
click at [368, 115] on div "About" at bounding box center [347, 109] width 102 height 24
click at [615, 312] on button "Add" at bounding box center [620, 312] width 31 height 10
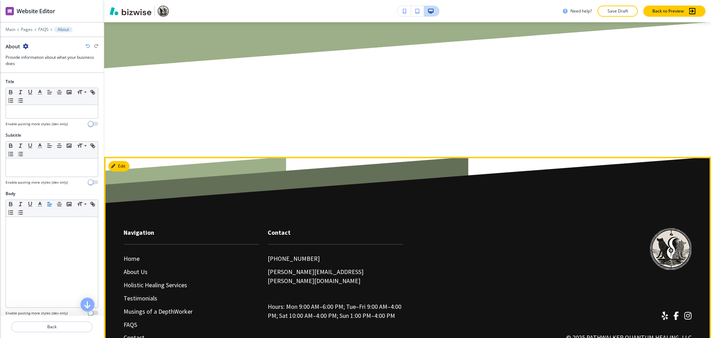
scroll to position [2033, 0]
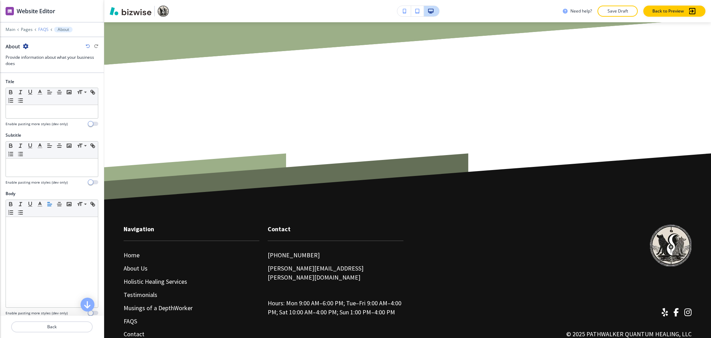
click at [44, 28] on p "FAQS" at bounding box center [43, 29] width 10 height 5
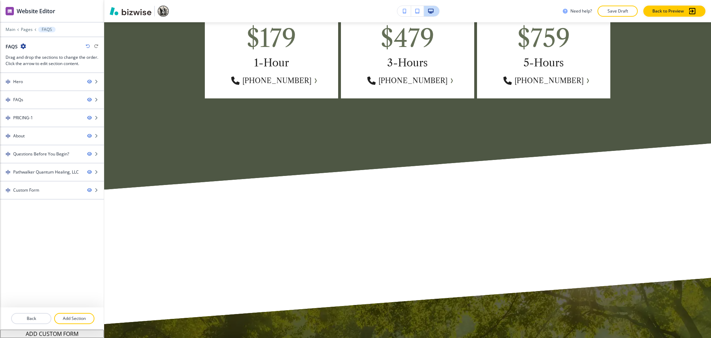
scroll to position [779, 0]
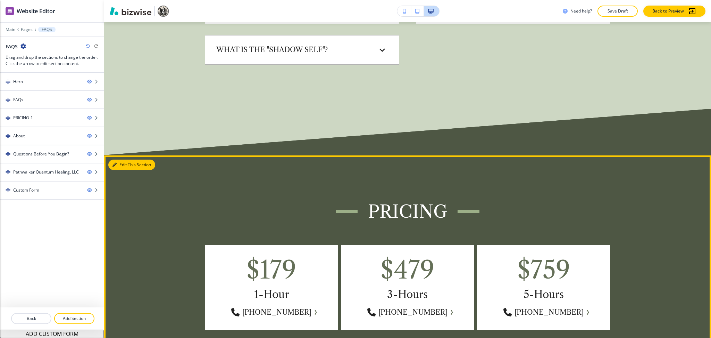
click at [124, 164] on button "Edit This Section" at bounding box center [131, 164] width 47 height 10
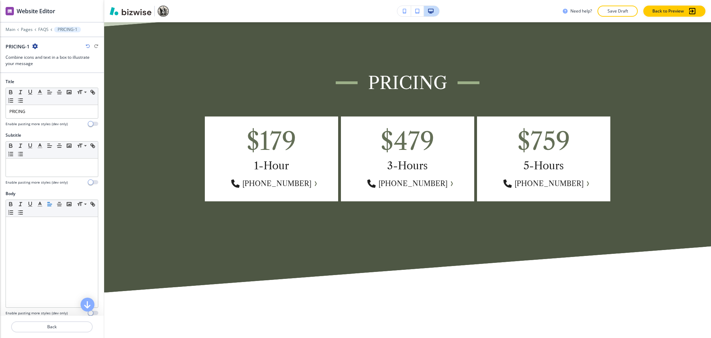
scroll to position [680, 0]
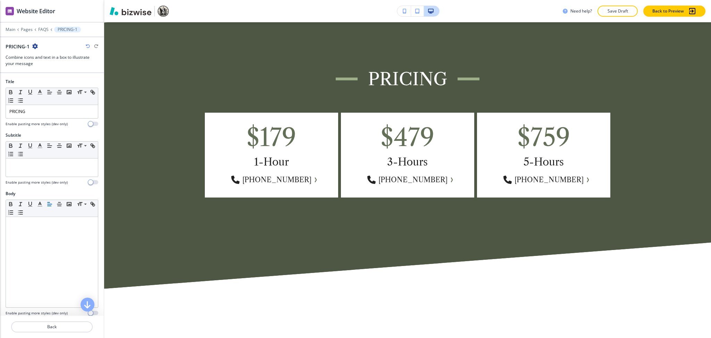
click at [35, 45] on icon "button" at bounding box center [35, 46] width 6 height 6
click at [52, 82] on p "Delete Section" at bounding box center [54, 83] width 35 height 6
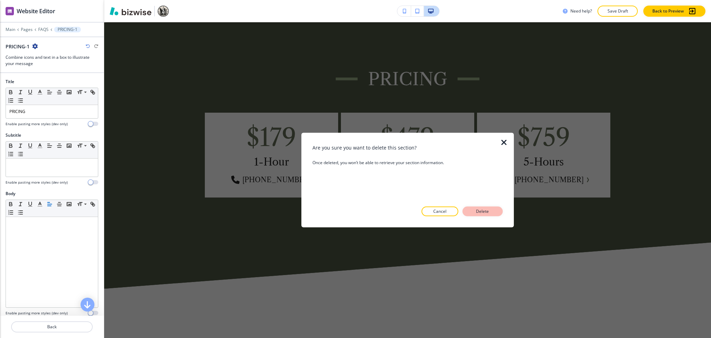
click at [479, 210] on p "Delete" at bounding box center [482, 211] width 17 height 6
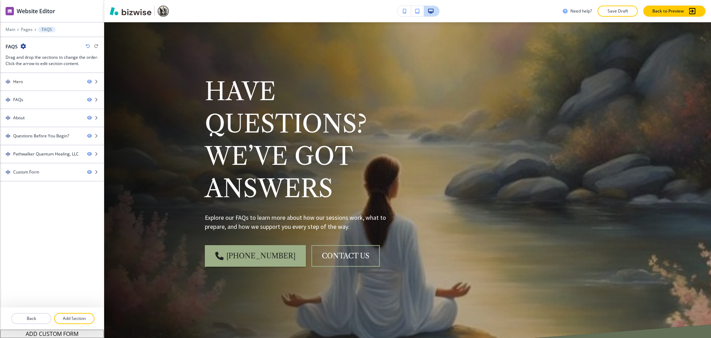
scroll to position [0, 0]
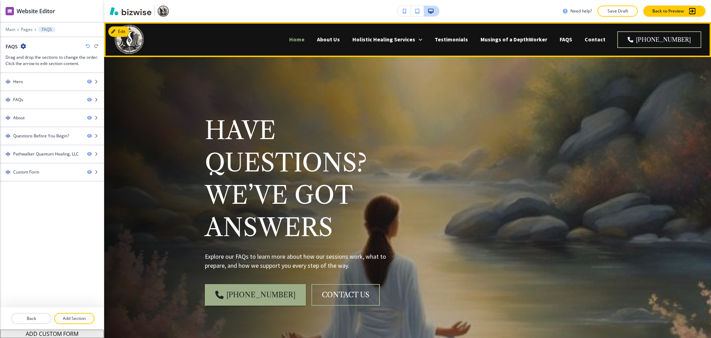
click at [305, 41] on p "Home" at bounding box center [296, 39] width 15 height 8
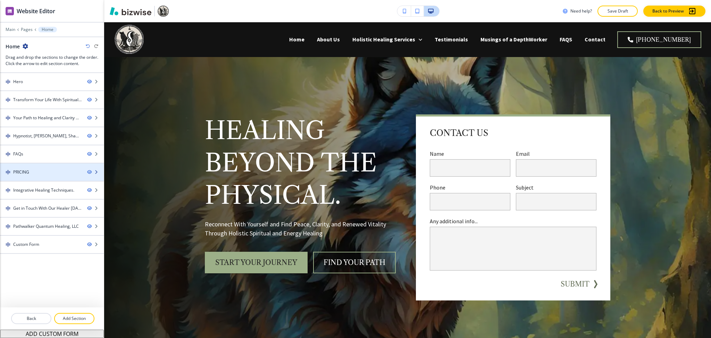
click at [41, 173] on div "PRICING" at bounding box center [41, 172] width 82 height 6
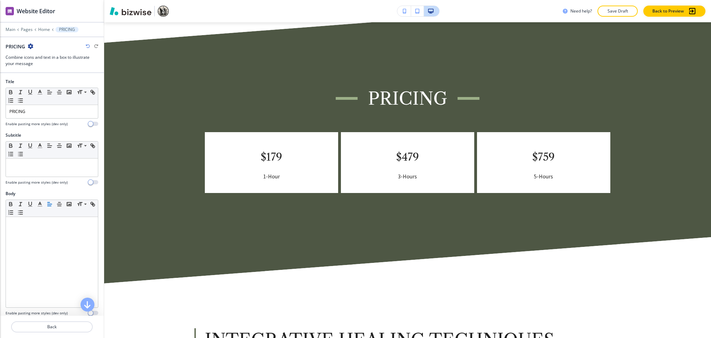
click at [32, 46] on icon "button" at bounding box center [31, 46] width 6 height 6
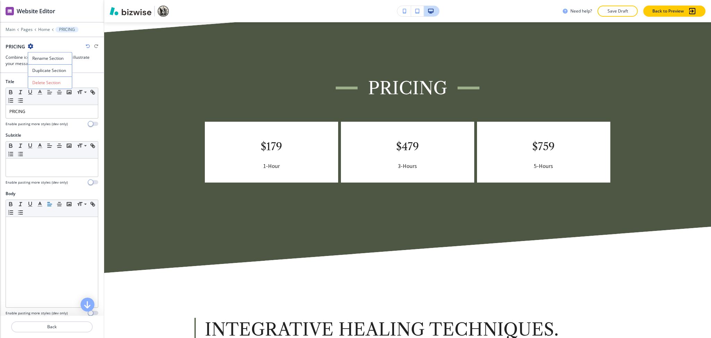
scroll to position [2201, 0]
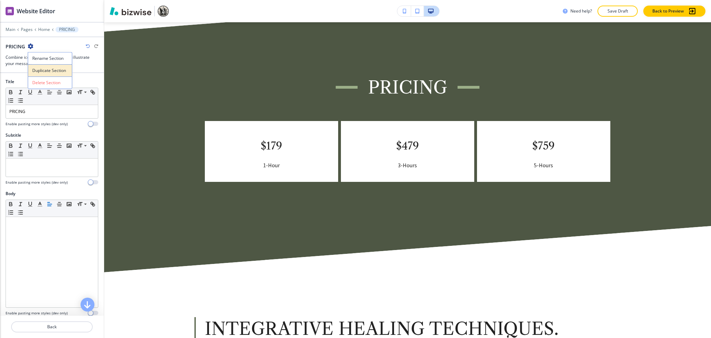
click at [46, 72] on p "Duplicate Section" at bounding box center [49, 70] width 35 height 6
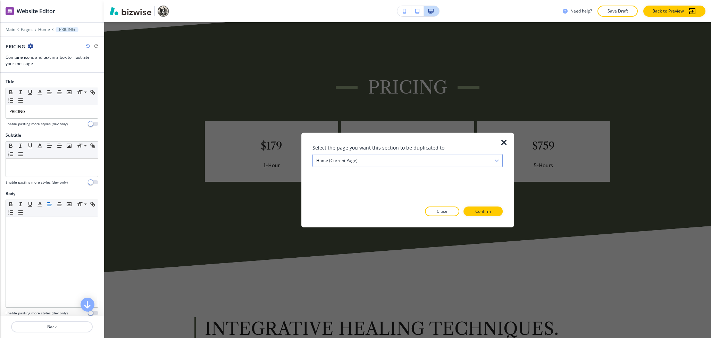
click at [353, 165] on div "Home (current page)" at bounding box center [408, 160] width 190 height 13
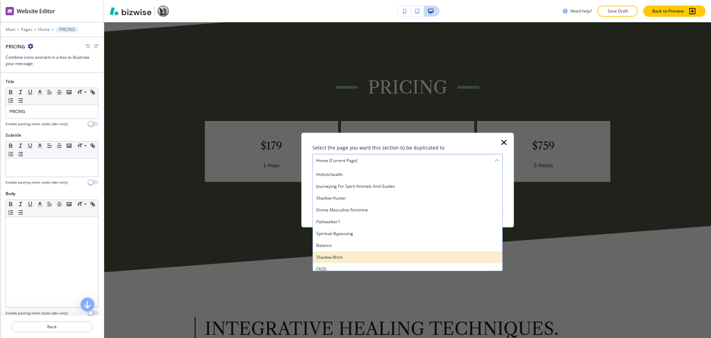
scroll to position [191, 0]
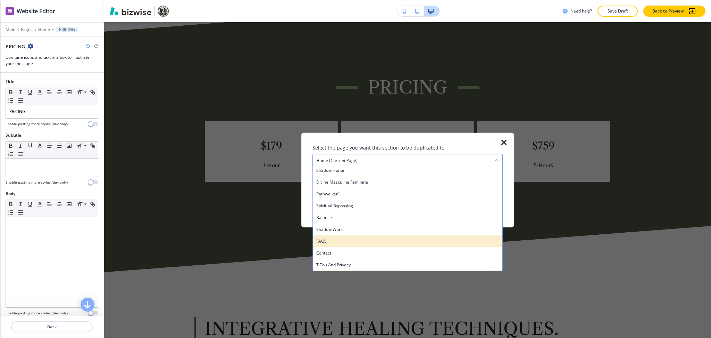
click at [335, 240] on h4 "FAQS" at bounding box center [407, 241] width 183 height 6
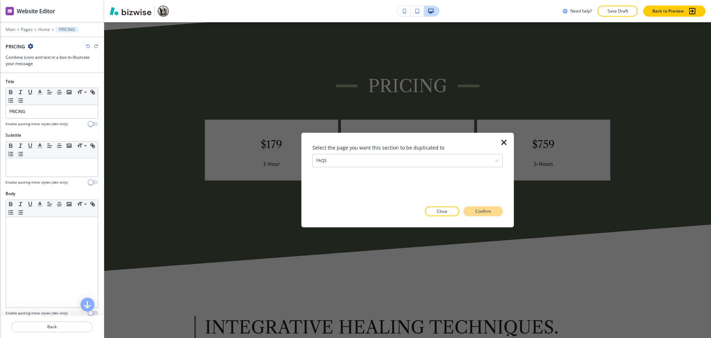
click at [482, 211] on p "Confirm" at bounding box center [484, 211] width 16 height 6
click at [485, 211] on p "Take me there" at bounding box center [477, 211] width 28 height 6
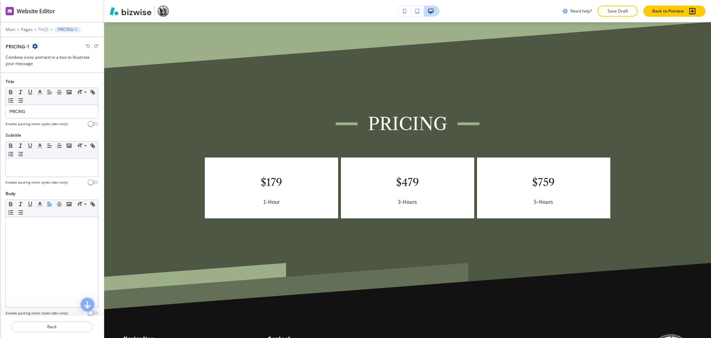
scroll to position [1920, 0]
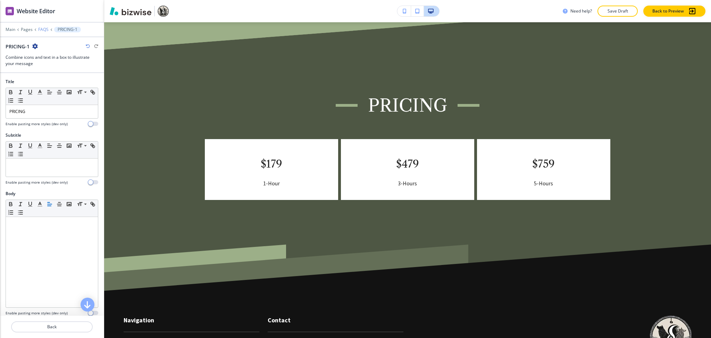
click at [43, 30] on p "FAQS" at bounding box center [43, 29] width 10 height 5
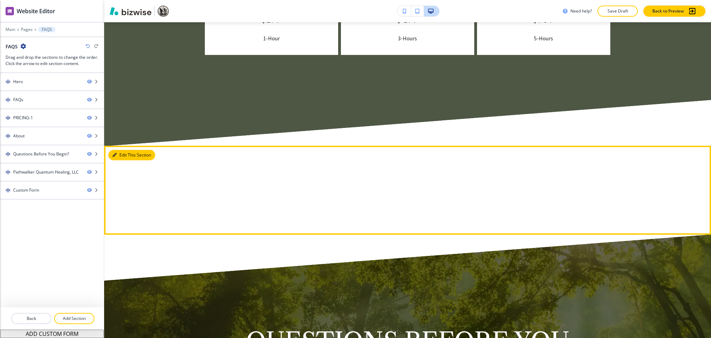
click at [130, 152] on button "Edit This Section" at bounding box center [131, 155] width 47 height 10
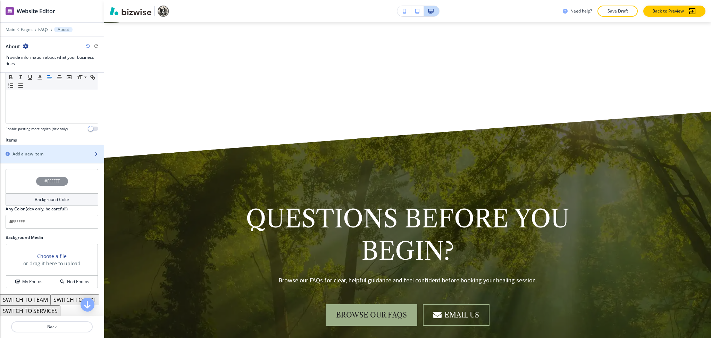
scroll to position [185, 0]
click at [40, 149] on div "button" at bounding box center [52, 148] width 104 height 6
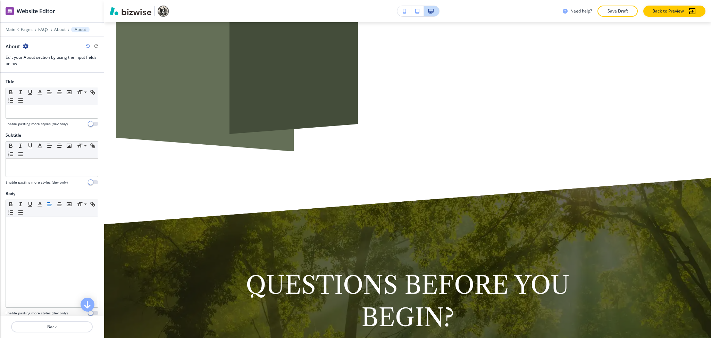
scroll to position [993, 0]
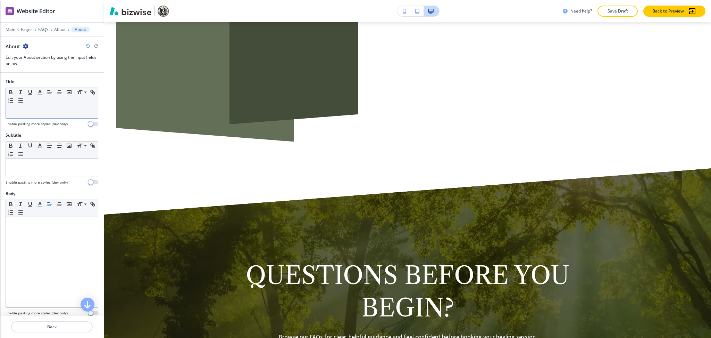
click at [35, 116] on div at bounding box center [52, 111] width 92 height 13
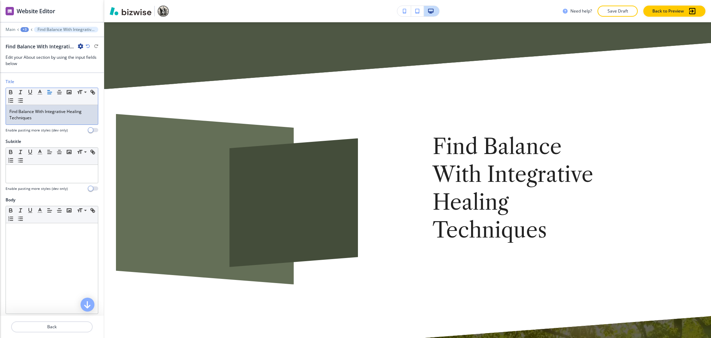
scroll to position [855, 0]
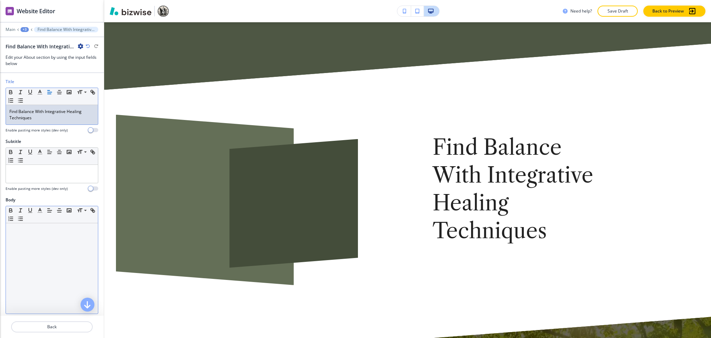
click at [50, 241] on div at bounding box center [52, 268] width 92 height 90
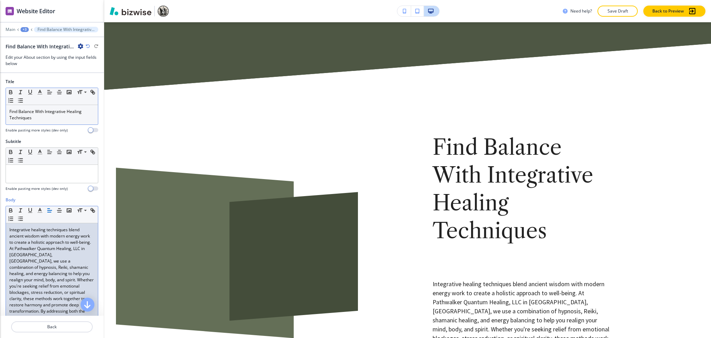
click at [77, 119] on p "Find Balance With Integrative Healing Techniques" at bounding box center [51, 114] width 85 height 13
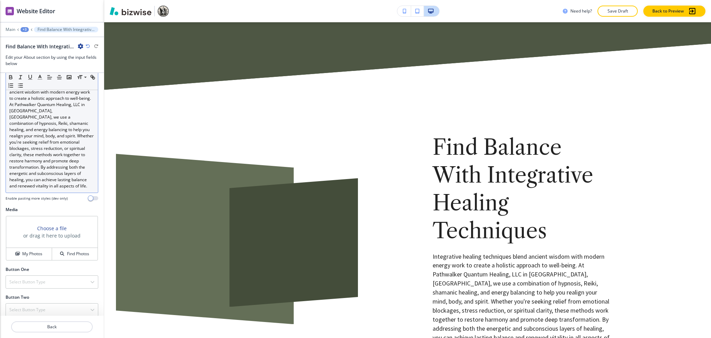
scroll to position [156, 0]
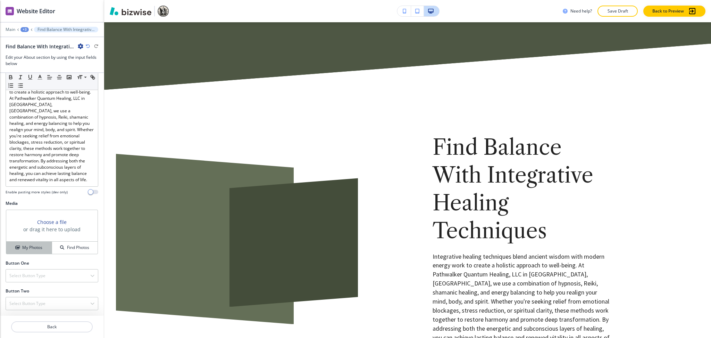
click at [28, 242] on button "My Photos" at bounding box center [29, 247] width 46 height 12
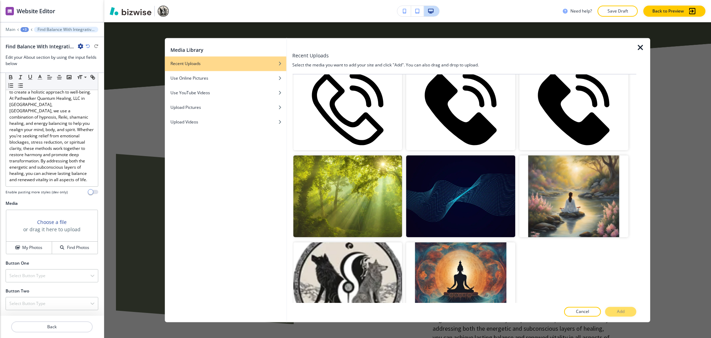
scroll to position [972, 0]
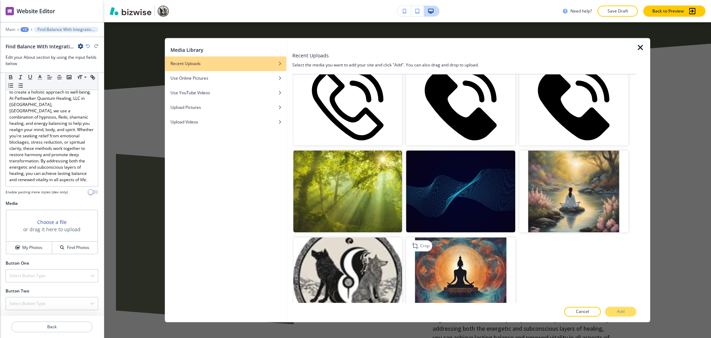
click at [455, 280] on img "button" at bounding box center [460, 278] width 109 height 82
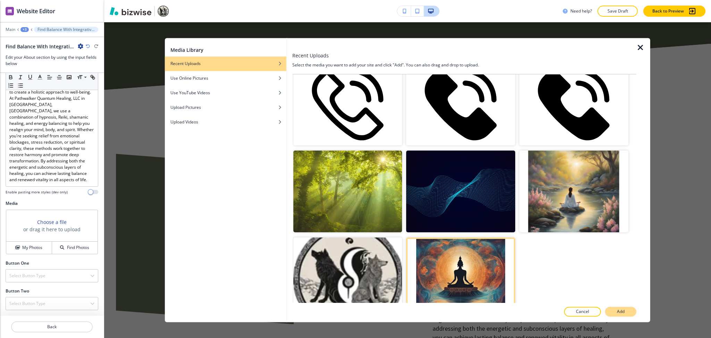
click at [632, 316] on button "Add" at bounding box center [620, 312] width 31 height 10
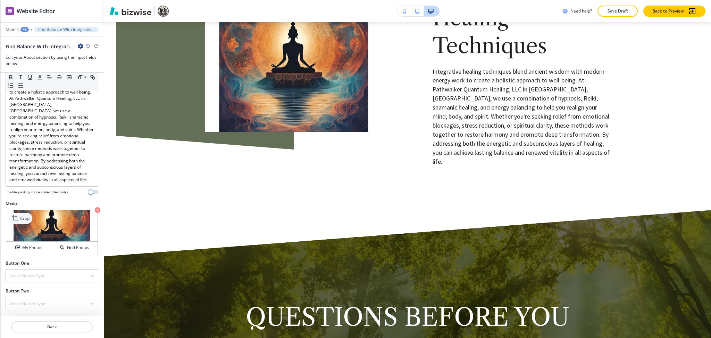
scroll to position [1040, 0]
click at [26, 220] on p "Crop" at bounding box center [24, 218] width 9 height 6
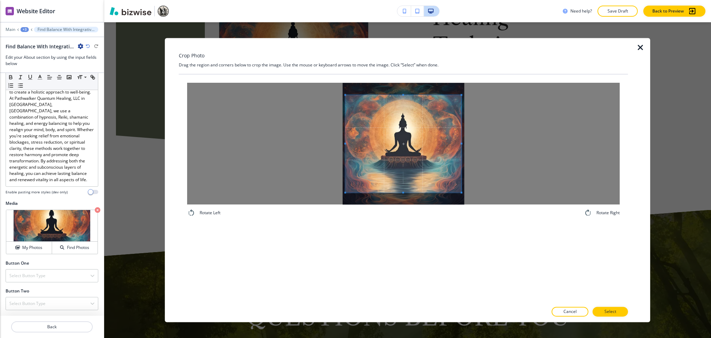
click at [399, 68] on div "Crop Photo Drag the region and corners below to crop the image. Use the mouse o…" at bounding box center [403, 180] width 449 height 284
click at [402, 244] on div "Rotate Left Rotate Right" at bounding box center [403, 188] width 449 height 228
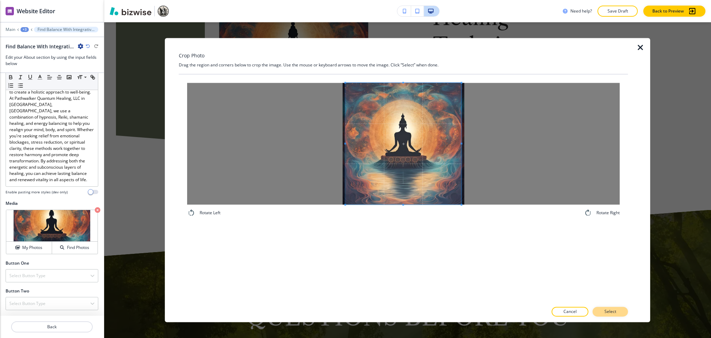
click at [614, 311] on p "Select" at bounding box center [611, 311] width 12 height 6
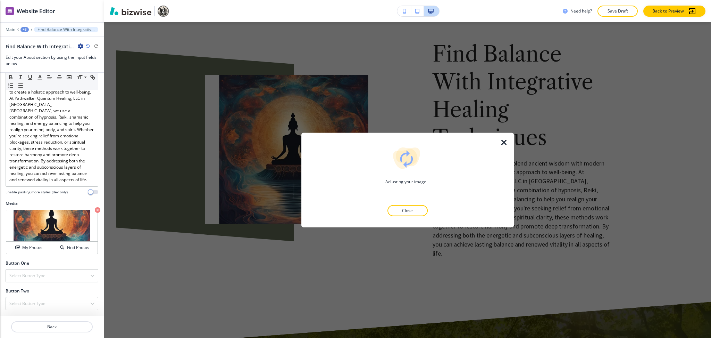
scroll to position [948, 0]
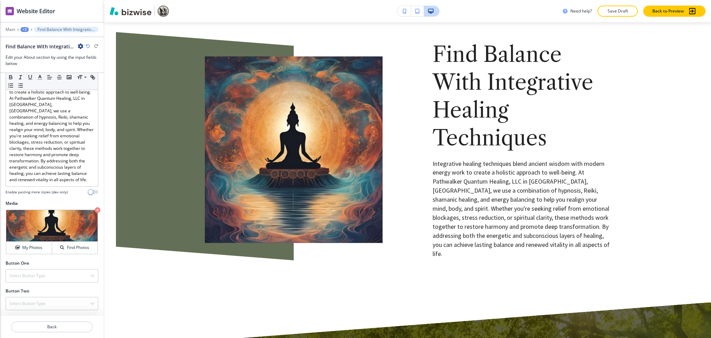
click at [24, 27] on div "+3" at bounding box center [24, 29] width 8 height 5
click at [36, 66] on p "About" at bounding box center [42, 65] width 35 height 6
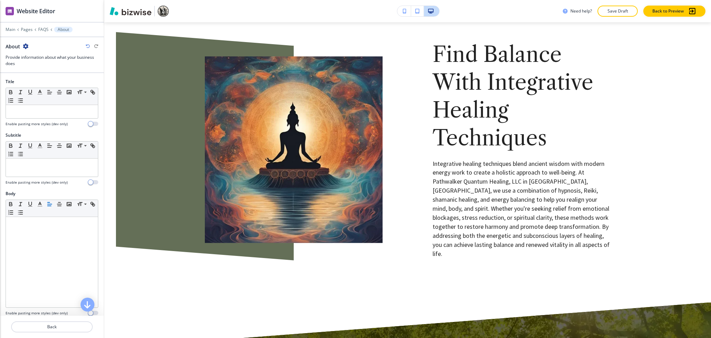
scroll to position [922, 0]
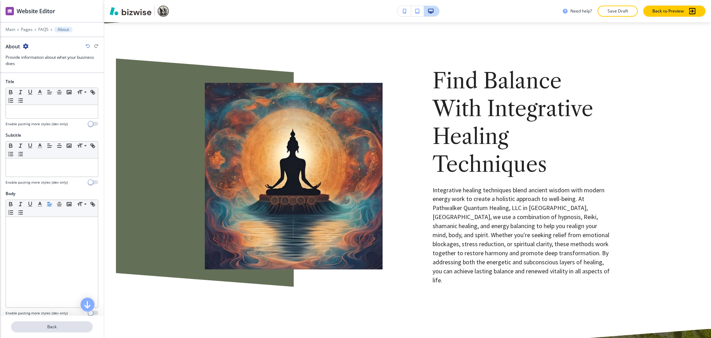
click at [65, 325] on p "Back" at bounding box center [52, 326] width 80 height 6
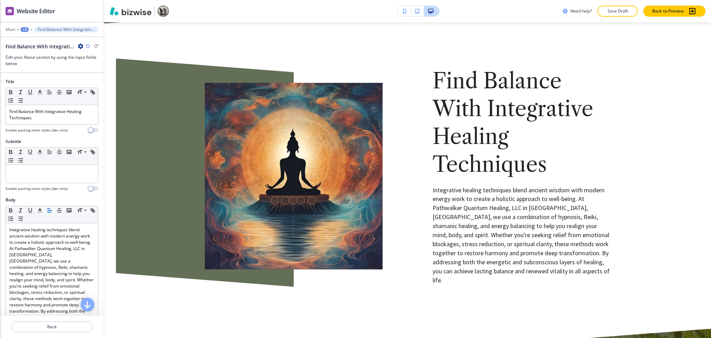
scroll to position [933, 0]
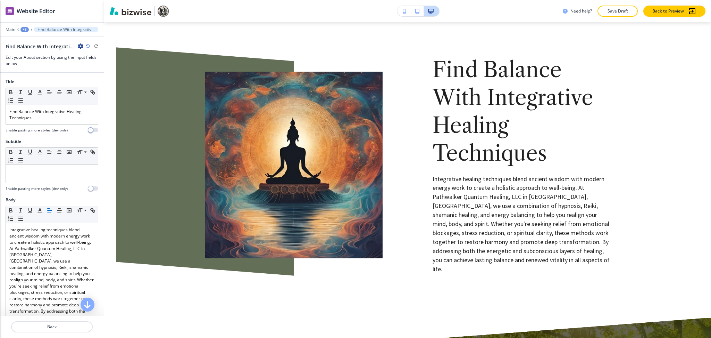
click at [24, 26] on div at bounding box center [52, 25] width 104 height 4
click at [26, 30] on div "+3" at bounding box center [24, 29] width 8 height 5
click at [34, 55] on p "FAQS" at bounding box center [42, 53] width 35 height 6
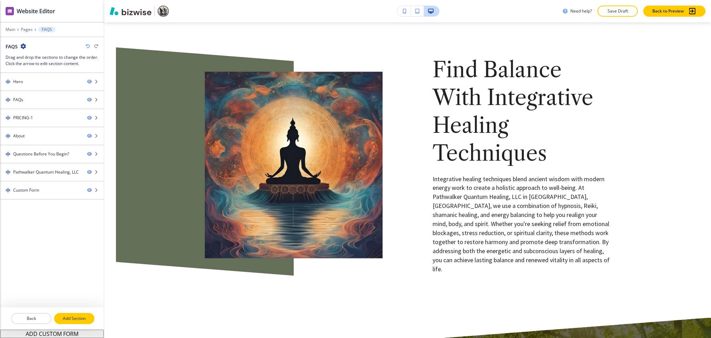
click at [67, 321] on p "Add Section" at bounding box center [74, 318] width 39 height 6
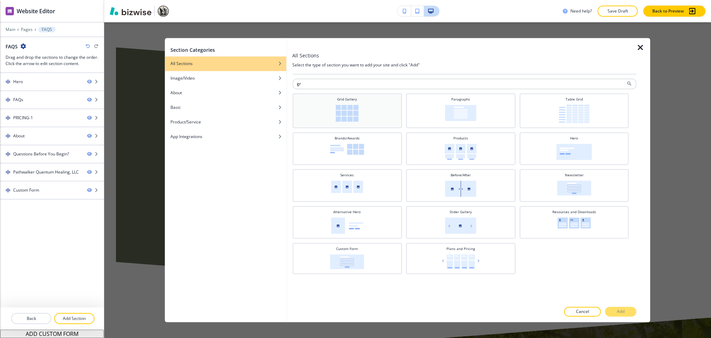
type input "gr"
click at [359, 109] on div "Grid Gallery" at bounding box center [347, 110] width 102 height 26
click at [625, 313] on p "Add" at bounding box center [621, 311] width 8 height 6
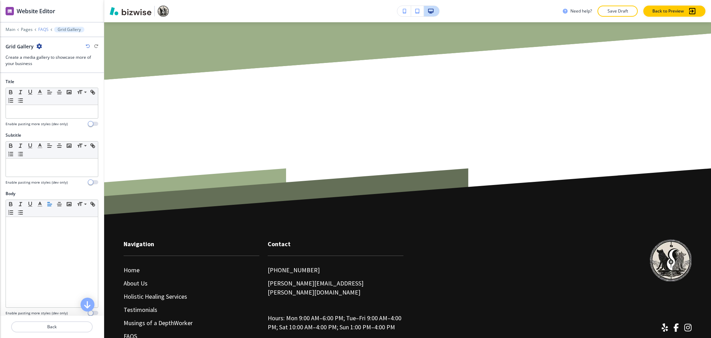
scroll to position [2352, 0]
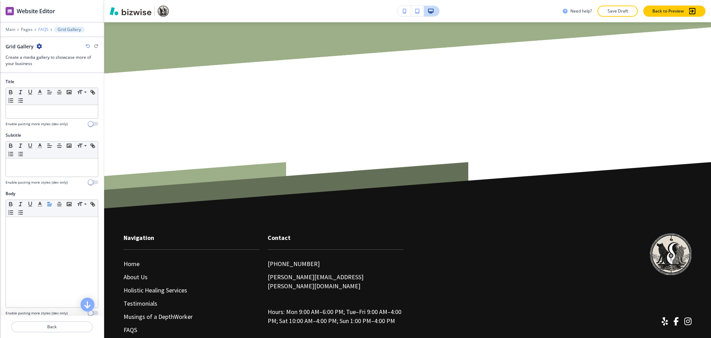
click at [42, 28] on p "FAQS" at bounding box center [43, 29] width 10 height 5
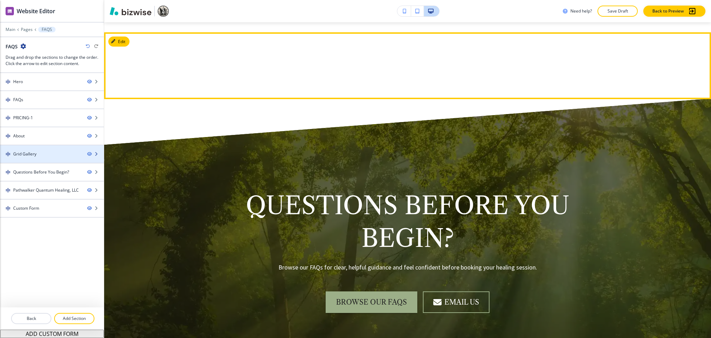
scroll to position [1196, 0]
click at [30, 155] on div "Grid Gallery" at bounding box center [24, 154] width 23 height 6
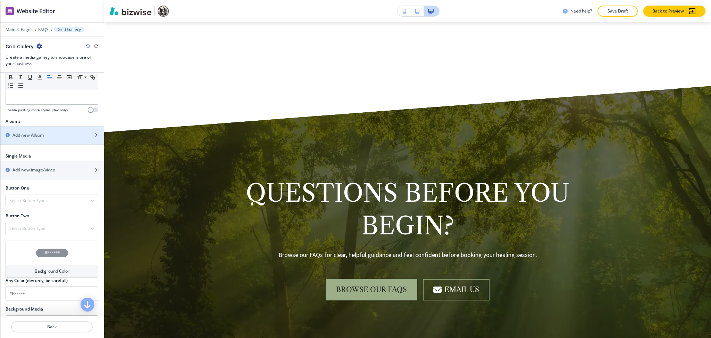
scroll to position [203, 0]
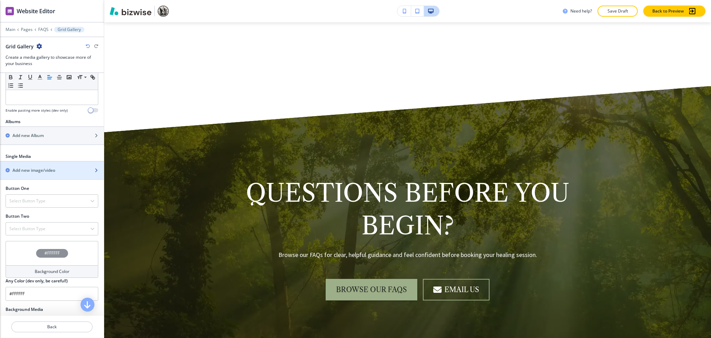
click at [38, 168] on h2 "Add new image/video" at bounding box center [34, 170] width 43 height 6
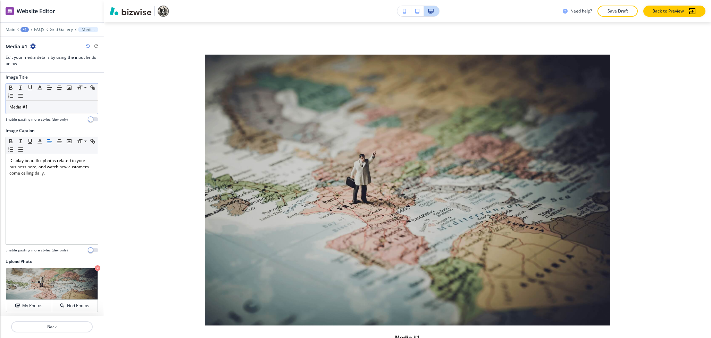
scroll to position [7, 0]
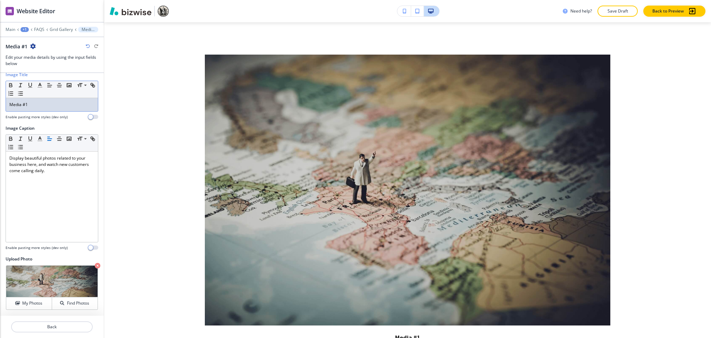
click at [56, 106] on p "Media #1" at bounding box center [51, 104] width 85 height 6
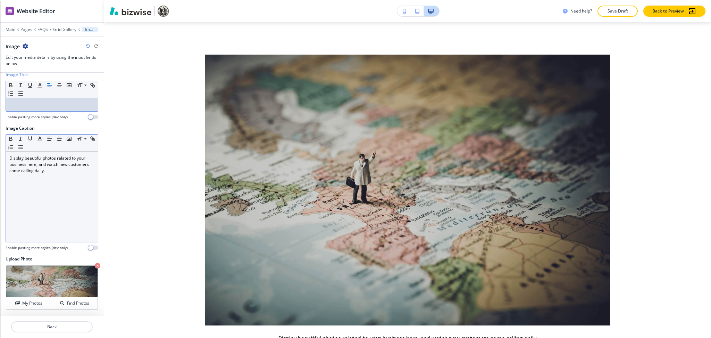
click at [65, 191] on div "Display beautiful photos related to your business here, and watch new customers…" at bounding box center [52, 196] width 92 height 90
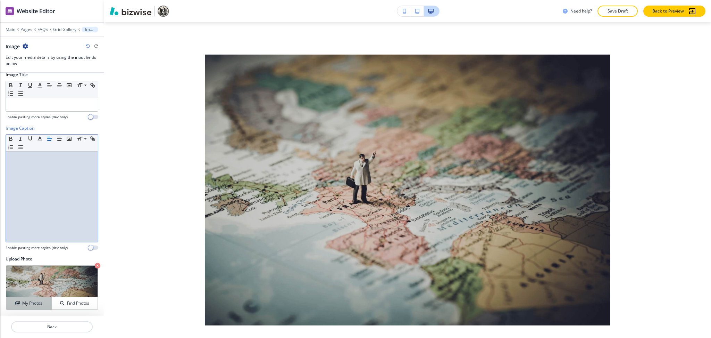
click at [27, 303] on h4 "My Photos" at bounding box center [32, 303] width 20 height 6
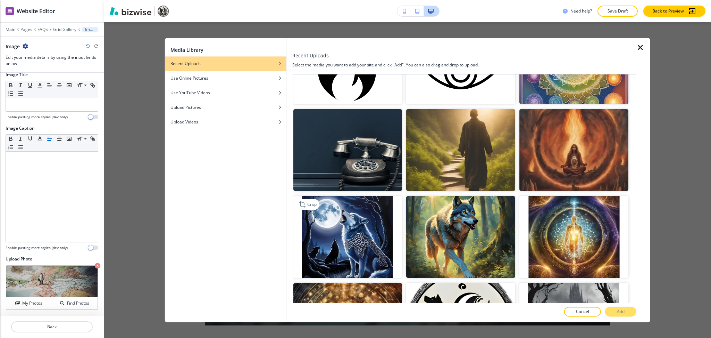
click at [358, 228] on img "button" at bounding box center [347, 237] width 109 height 82
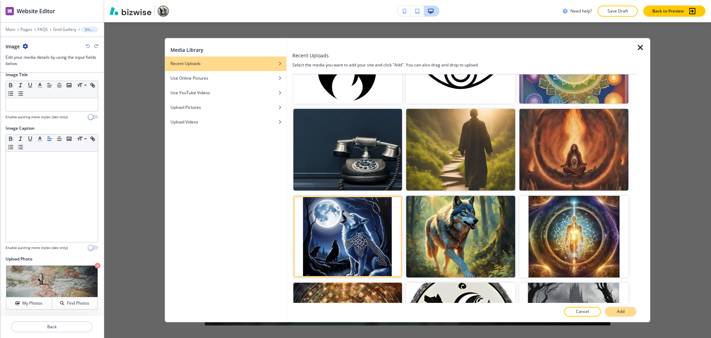
click at [622, 307] on button "Add" at bounding box center [620, 312] width 31 height 10
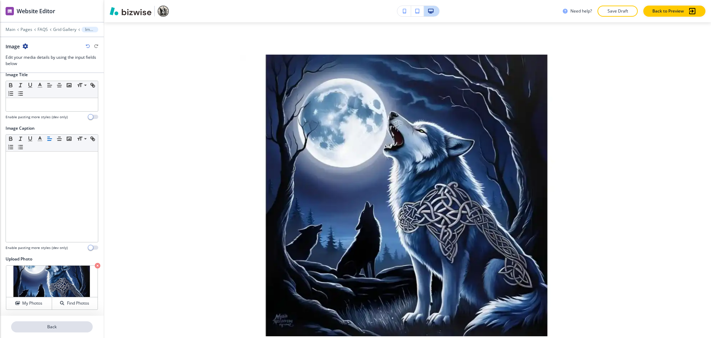
click at [53, 325] on p "Back" at bounding box center [52, 326] width 80 height 6
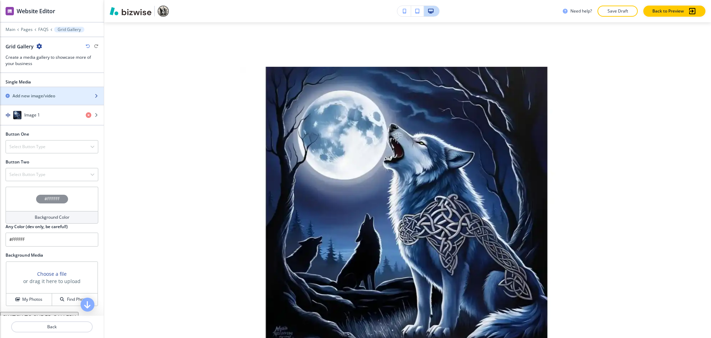
scroll to position [277, 0]
click at [41, 94] on h2 "Add new image/video" at bounding box center [34, 95] width 43 height 6
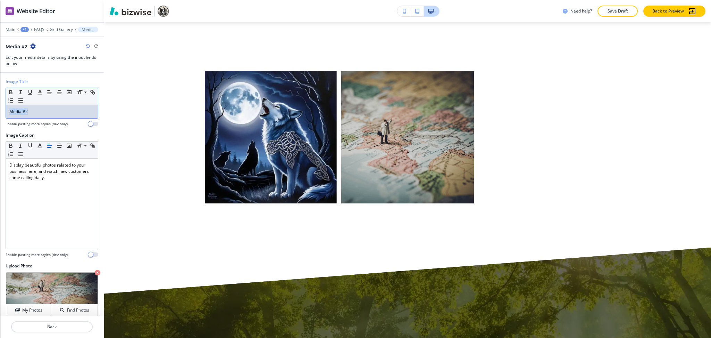
drag, startPoint x: 45, startPoint y: 114, endPoint x: 0, endPoint y: 119, distance: 45.0
click at [0, 119] on div "Image Title Small Normal Large Huge Media #2 Enable pasting more styles (dev on…" at bounding box center [52, 197] width 104 height 249
drag, startPoint x: 81, startPoint y: 183, endPoint x: 7, endPoint y: 147, distance: 83.0
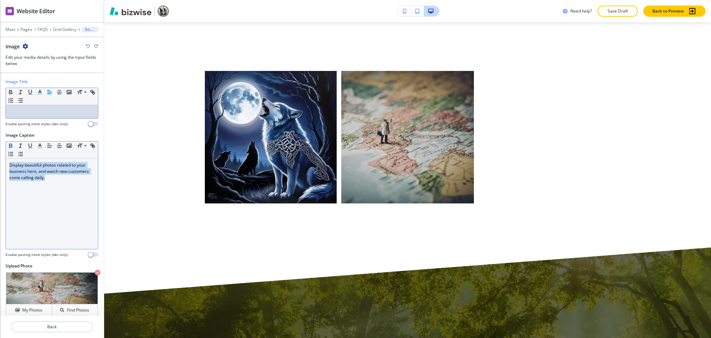
click at [0, 146] on div "Image Title Small Normal Large Huge Enable pasting more styles (dev only) Image…" at bounding box center [52, 197] width 104 height 249
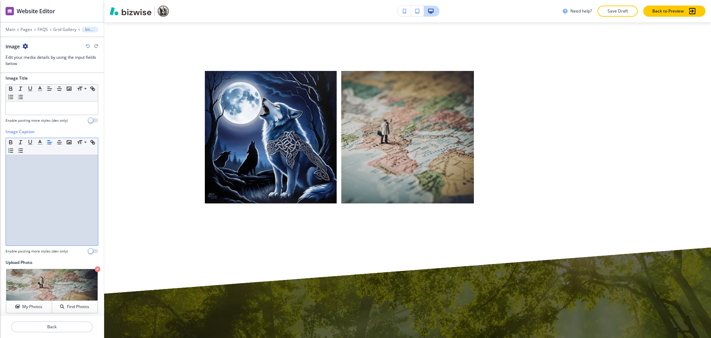
scroll to position [7, 0]
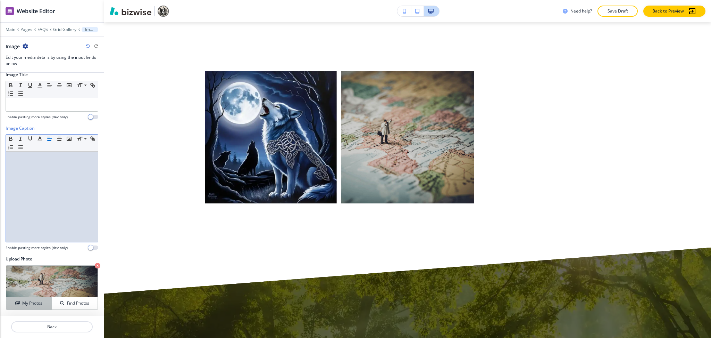
click at [31, 302] on h4 "My Photos" at bounding box center [32, 303] width 20 height 6
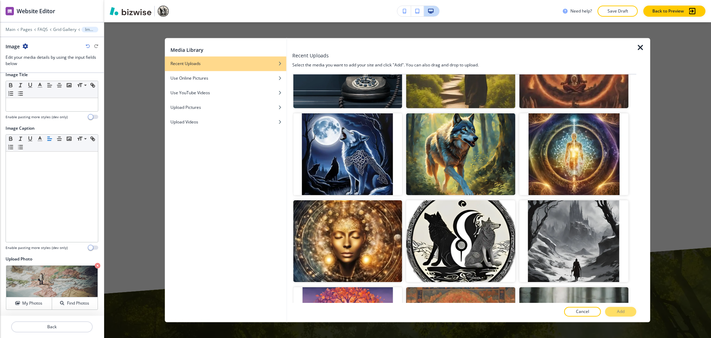
scroll to position [320, 0]
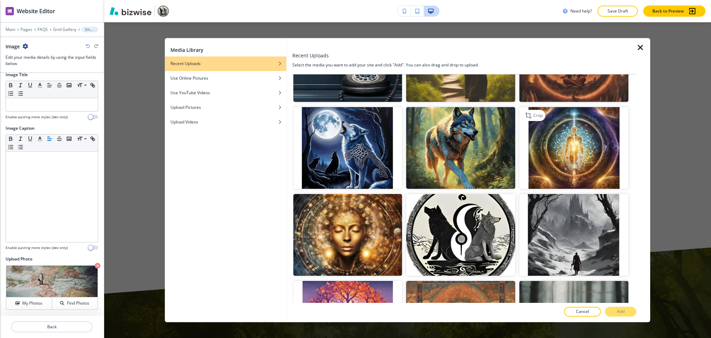
drag, startPoint x: 558, startPoint y: 144, endPoint x: 563, endPoint y: 150, distance: 7.6
click at [557, 144] on img "button" at bounding box center [574, 148] width 109 height 82
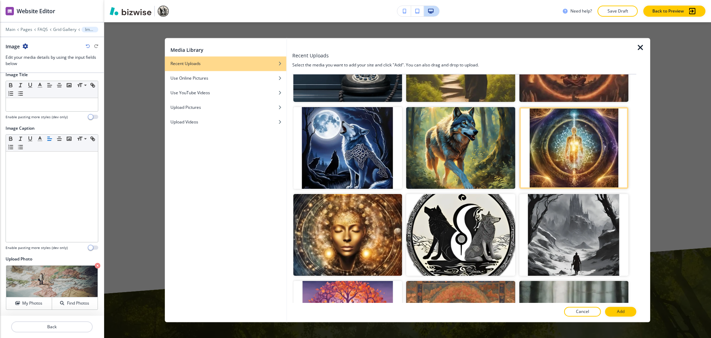
click at [624, 313] on p "Add" at bounding box center [621, 311] width 8 height 6
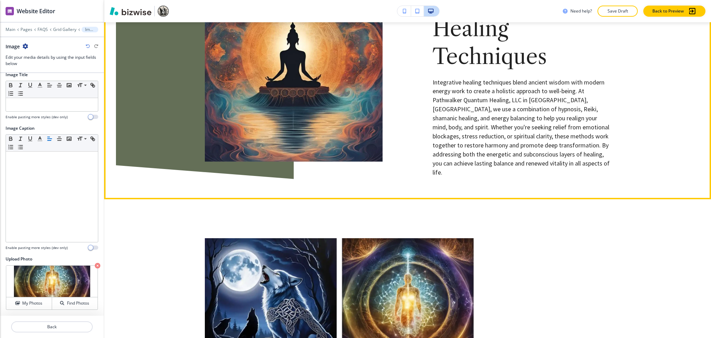
scroll to position [996, 0]
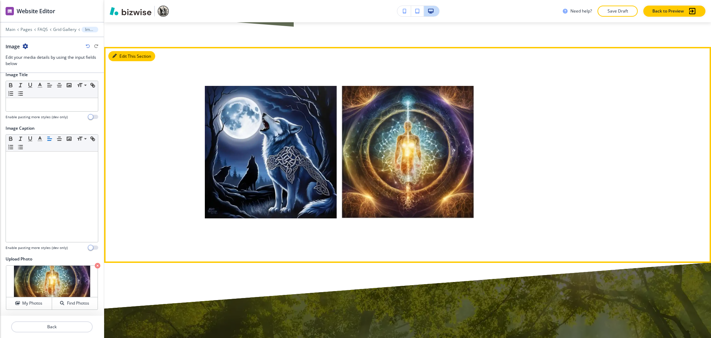
click at [118, 51] on button "Edit This Section" at bounding box center [131, 56] width 47 height 10
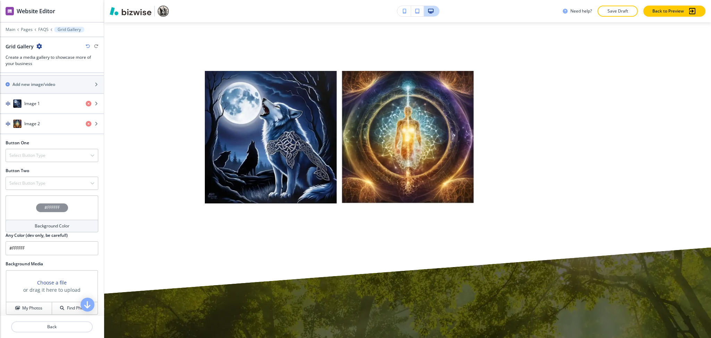
scroll to position [407, 0]
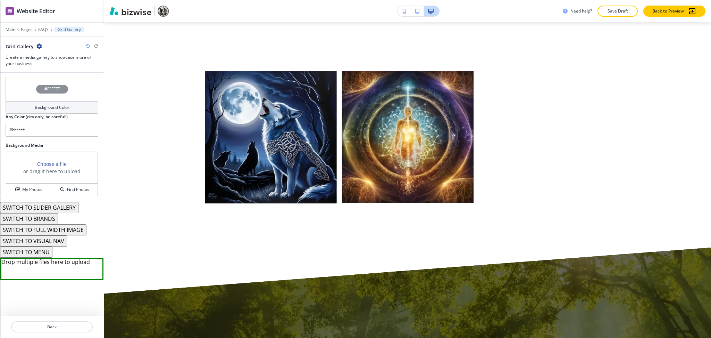
click at [49, 218] on button "SWITCH TO BRANDS" at bounding box center [29, 218] width 58 height 11
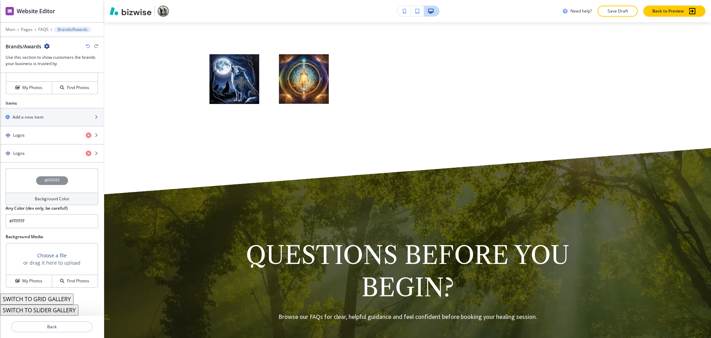
scroll to position [337, 0]
click at [87, 47] on icon "button" at bounding box center [88, 46] width 4 height 4
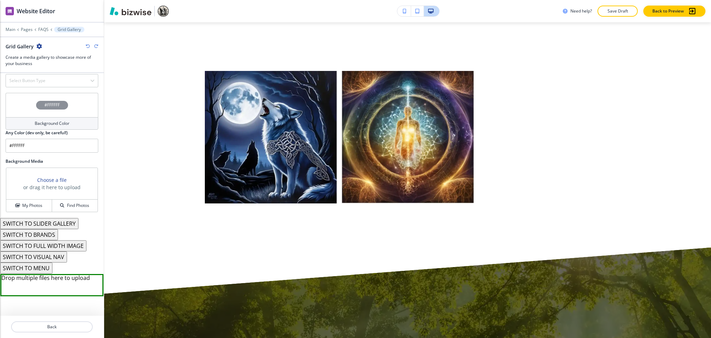
scroll to position [427, 0]
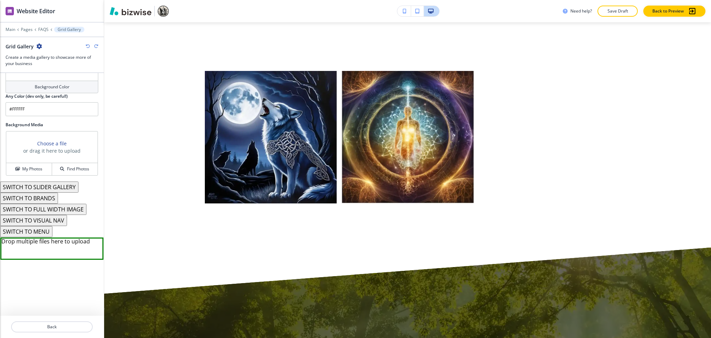
click at [51, 222] on button "SWITCH TO VISUAL NAV" at bounding box center [33, 220] width 67 height 11
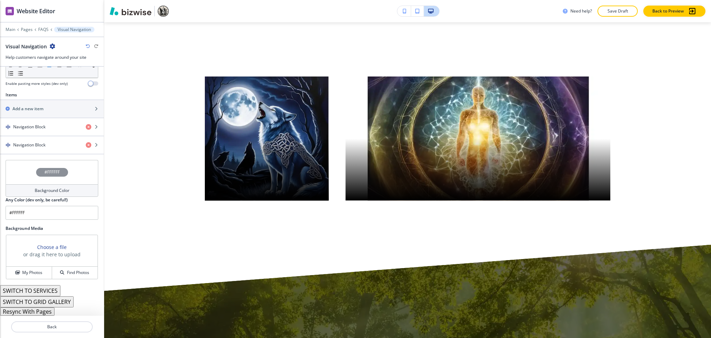
scroll to position [223, 0]
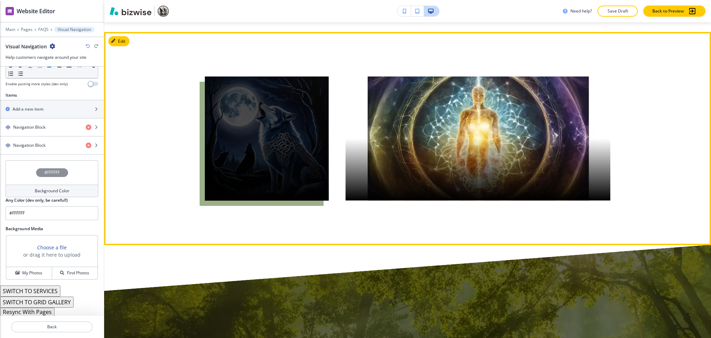
click at [254, 145] on div at bounding box center [267, 138] width 124 height 124
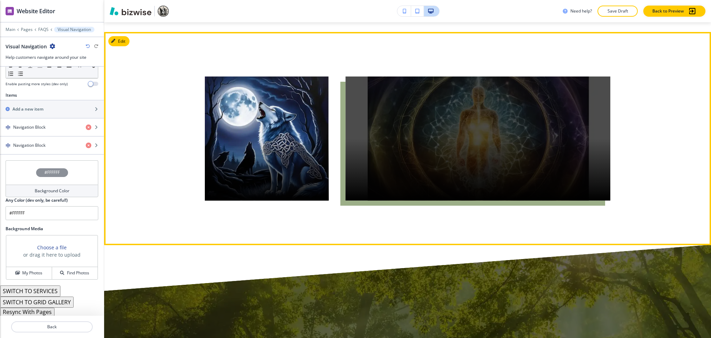
click at [414, 159] on div at bounding box center [478, 138] width 265 height 124
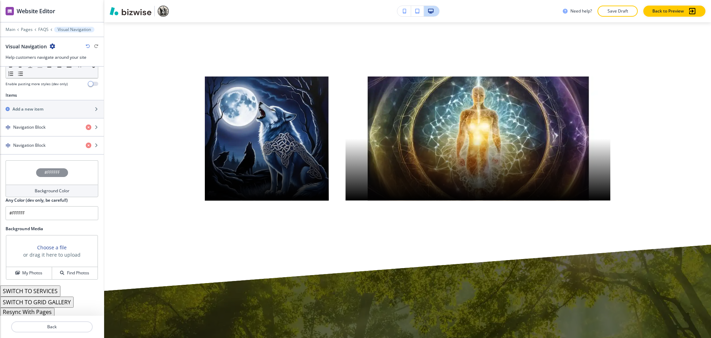
click at [87, 46] on icon "button" at bounding box center [88, 46] width 4 height 4
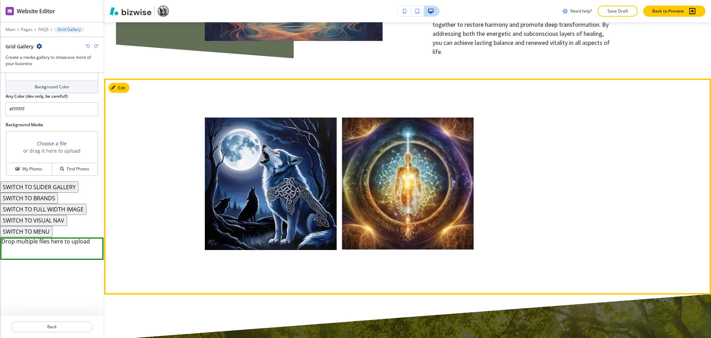
scroll to position [1151, 0]
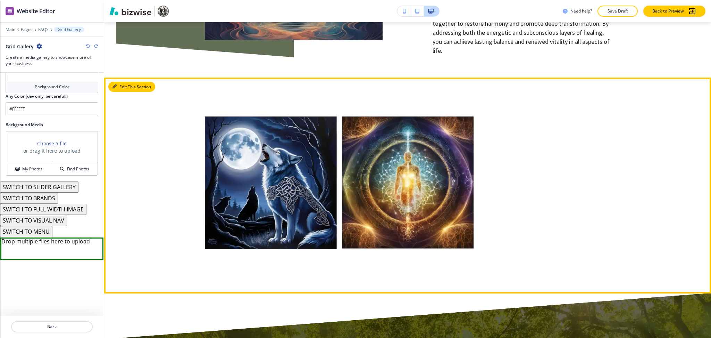
click at [125, 82] on button "Edit This Section" at bounding box center [131, 87] width 47 height 10
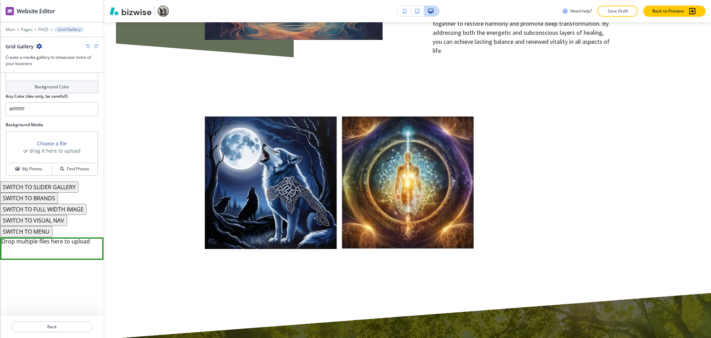
click at [45, 92] on div "Background Color" at bounding box center [52, 87] width 93 height 13
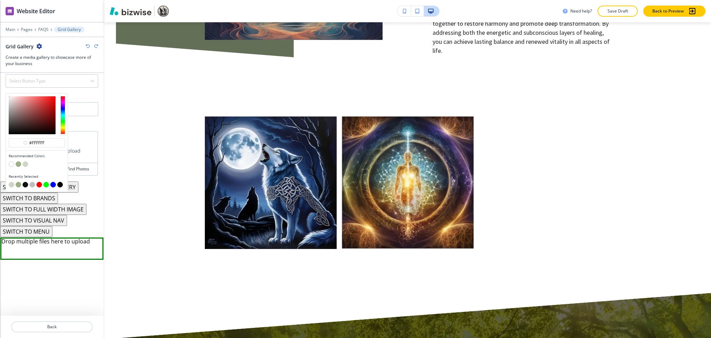
scroll to position [391, 0]
click at [24, 162] on button "button" at bounding box center [26, 164] width 6 height 6
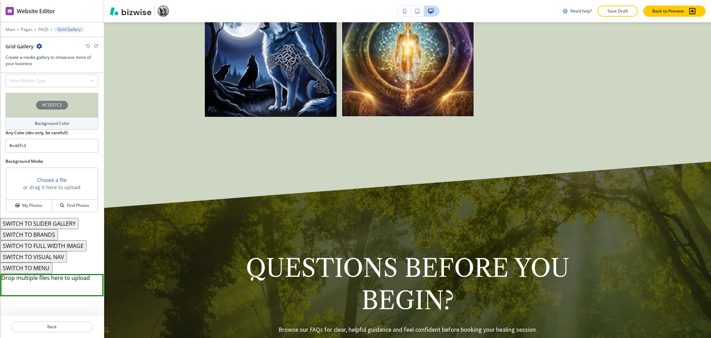
scroll to position [1192, 0]
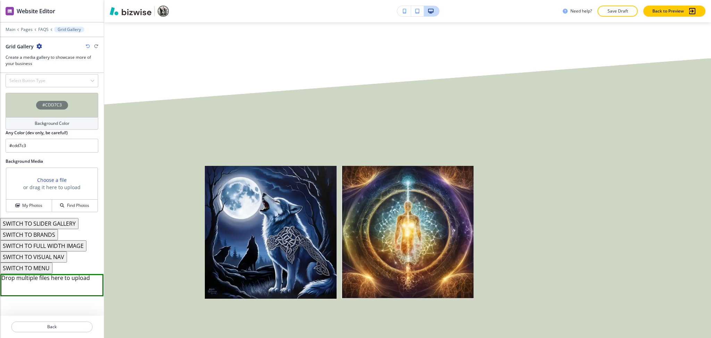
click at [87, 45] on icon "button" at bounding box center [88, 46] width 4 height 4
type input "#FFFFFF"
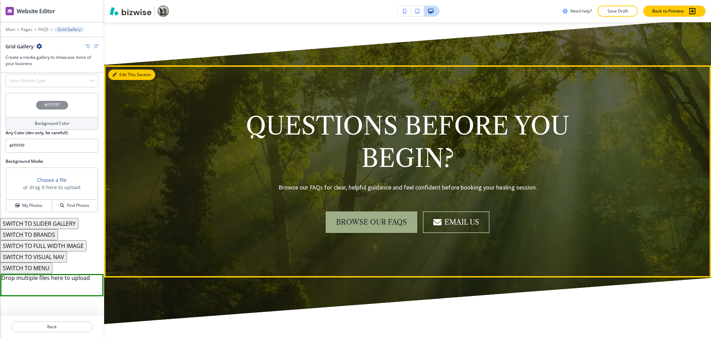
click at [124, 69] on button "Edit This Section" at bounding box center [131, 74] width 47 height 10
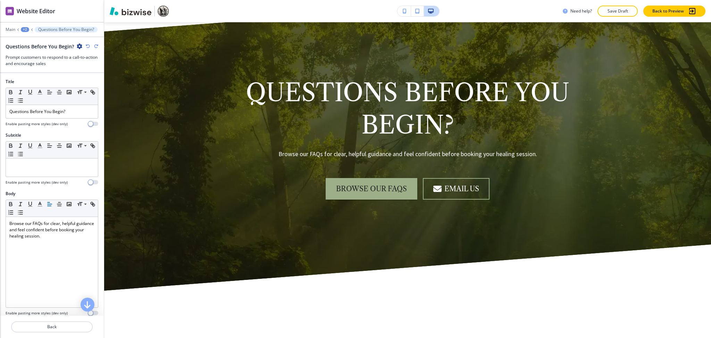
scroll to position [338, 0]
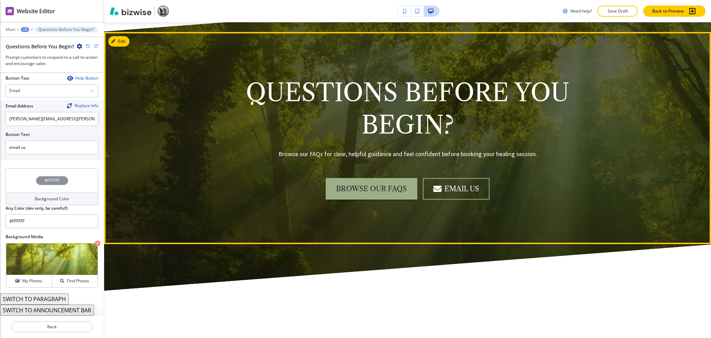
click at [185, 195] on div "Questions Before You Begin? Browse our FAQs for clear, helpful guidance and fee…" at bounding box center [407, 138] width 607 height 212
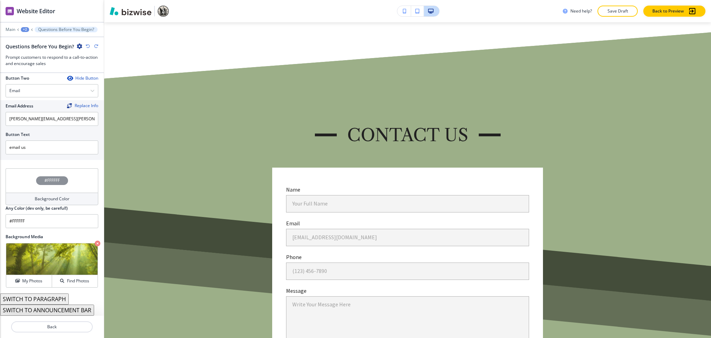
scroll to position [2140, 0]
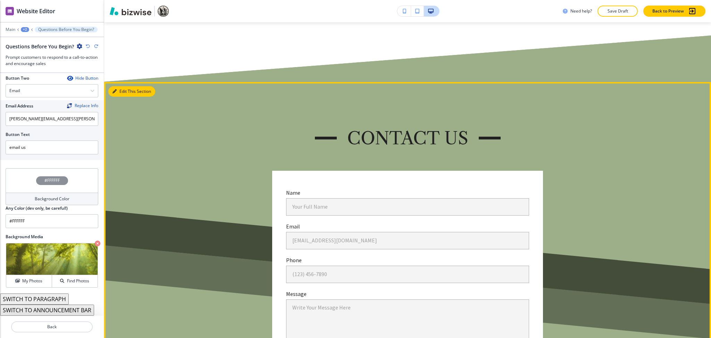
click at [115, 86] on button "Edit This Section" at bounding box center [131, 91] width 47 height 10
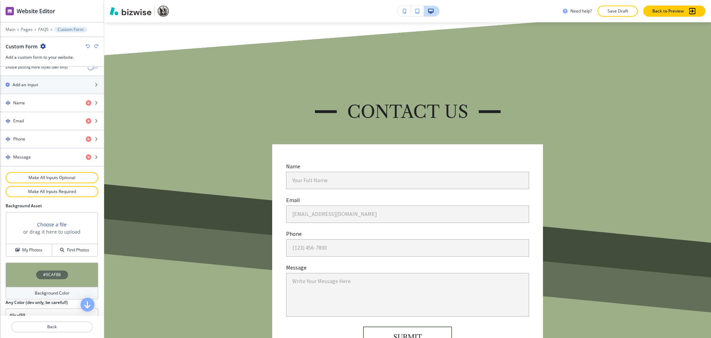
scroll to position [305, 0]
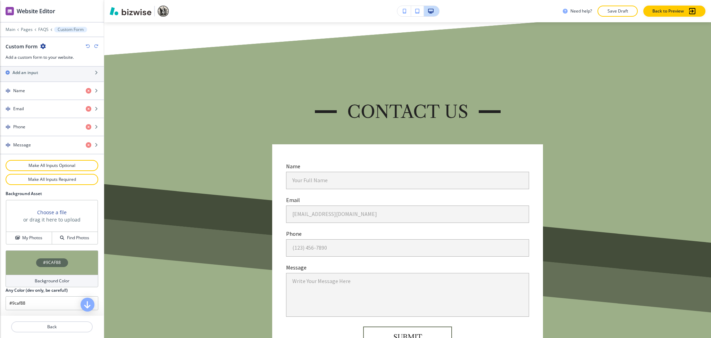
click at [50, 280] on h4 "Background Color" at bounding box center [52, 281] width 35 height 6
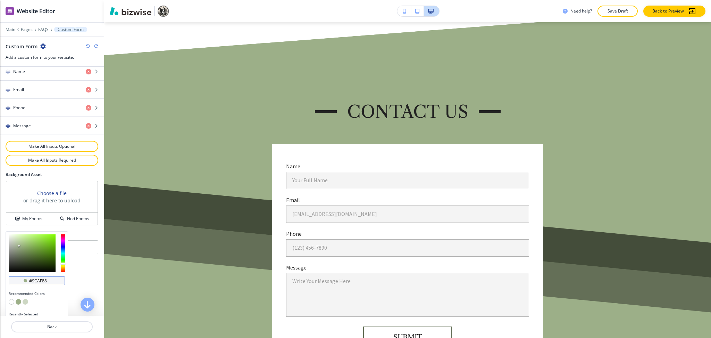
scroll to position [338, 0]
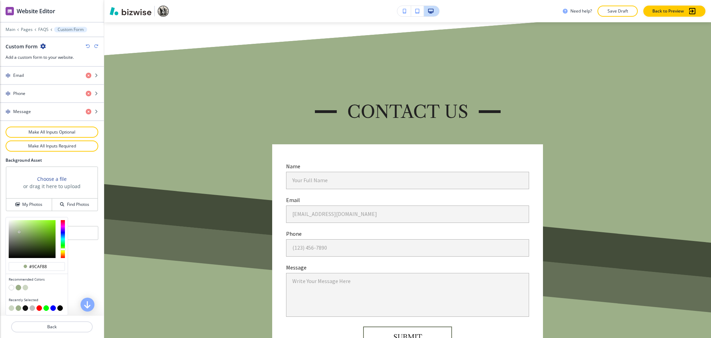
click at [25, 289] on button "button" at bounding box center [26, 287] width 6 height 6
type input "#cdd7c3"
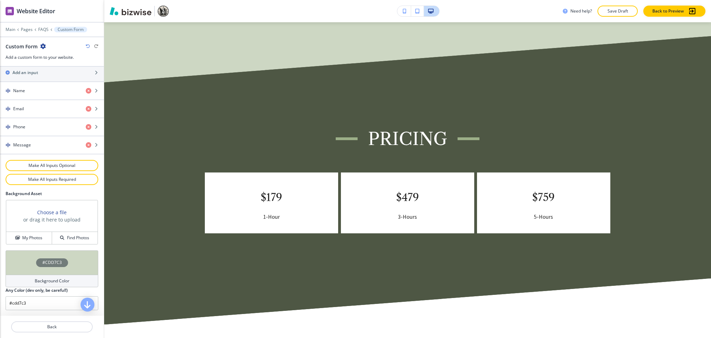
scroll to position [0, 0]
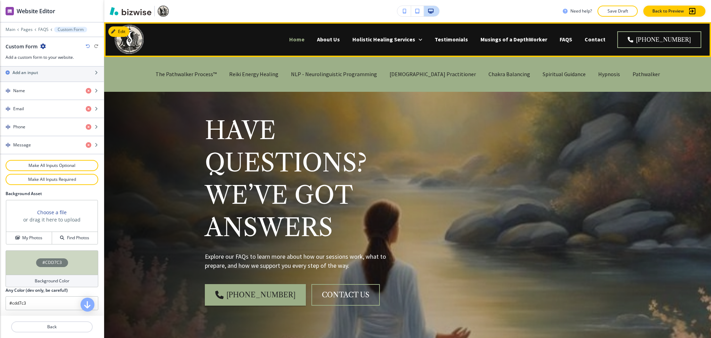
click at [305, 39] on p "Home" at bounding box center [296, 39] width 15 height 8
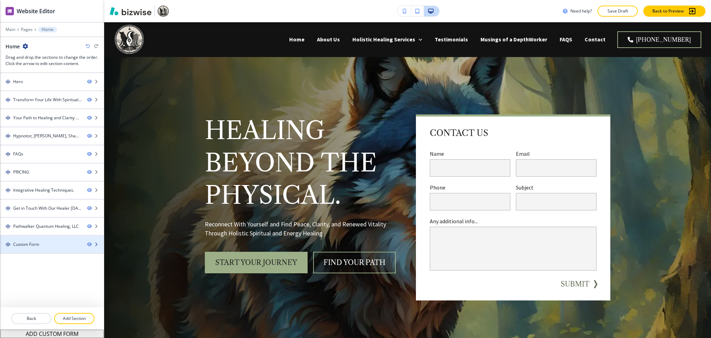
click at [38, 244] on div "Custom Form" at bounding box center [26, 244] width 26 height 6
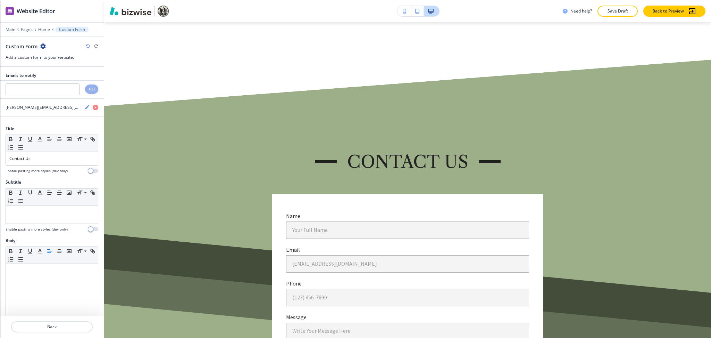
scroll to position [4200, 0]
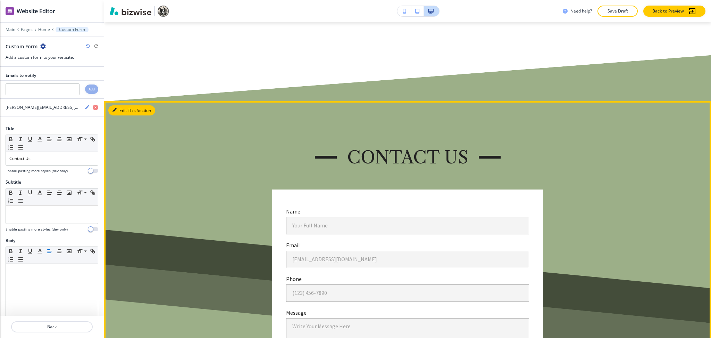
click at [120, 105] on button "Edit This Section" at bounding box center [131, 110] width 47 height 10
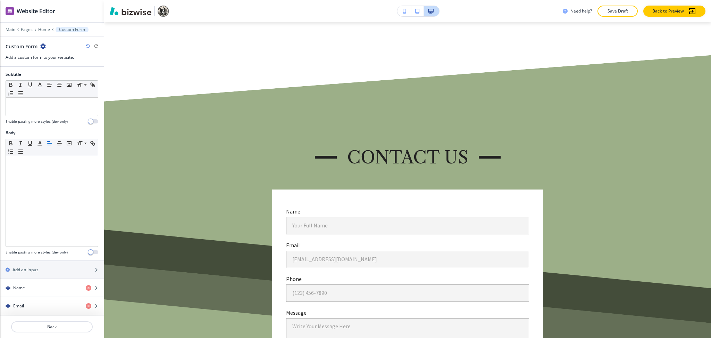
scroll to position [305, 0]
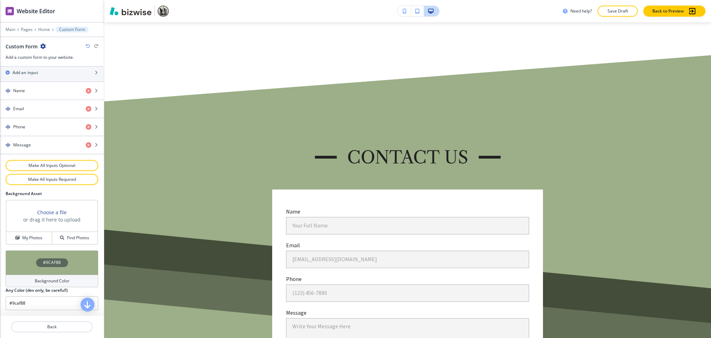
click at [59, 273] on div "#9CAF88" at bounding box center [52, 262] width 93 height 24
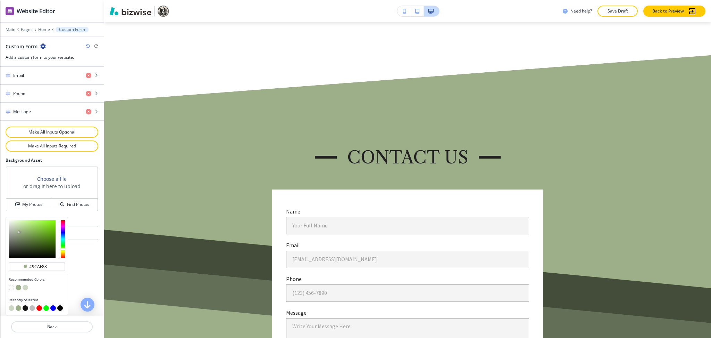
click at [26, 286] on button "button" at bounding box center [26, 287] width 6 height 6
type input "#cdd7c3"
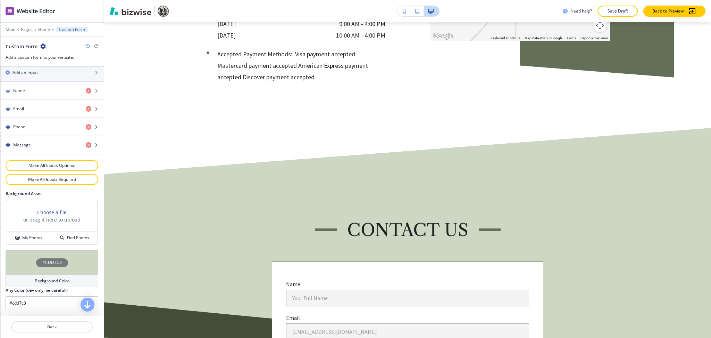
scroll to position [4472, 0]
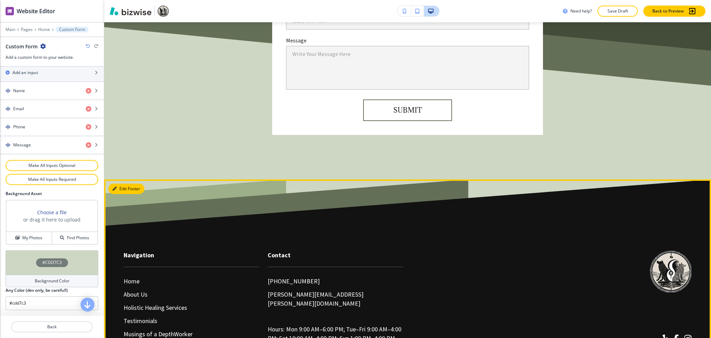
click at [118, 183] on button "Edit Footer" at bounding box center [126, 188] width 36 height 10
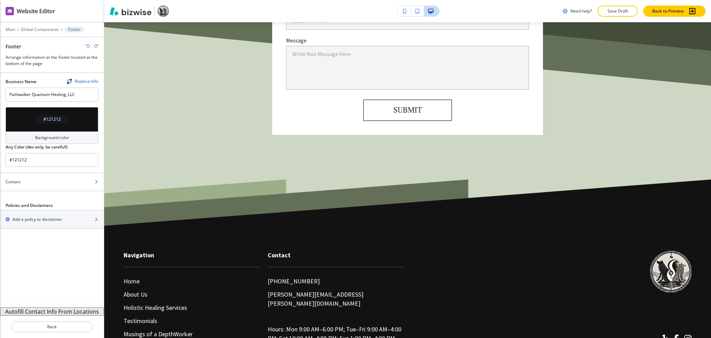
click at [65, 136] on h4 "Background color" at bounding box center [52, 137] width 34 height 6
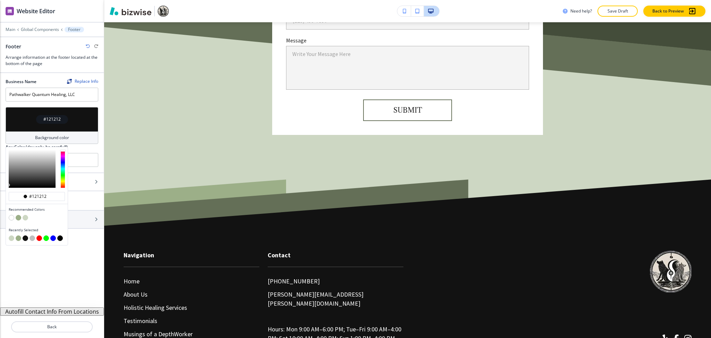
click at [18, 219] on button "button" at bounding box center [19, 218] width 6 height 6
type input "#9caf88"
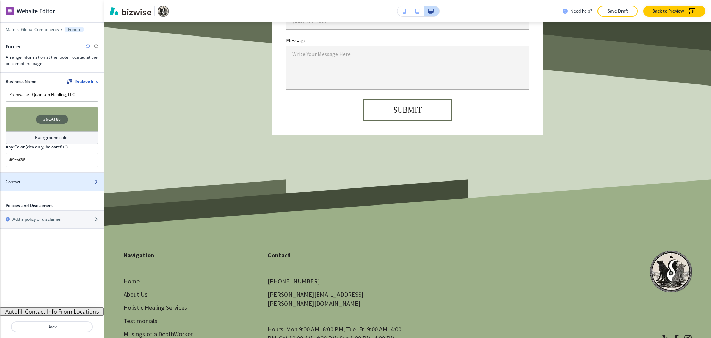
click at [43, 179] on div "Contact" at bounding box center [44, 182] width 89 height 6
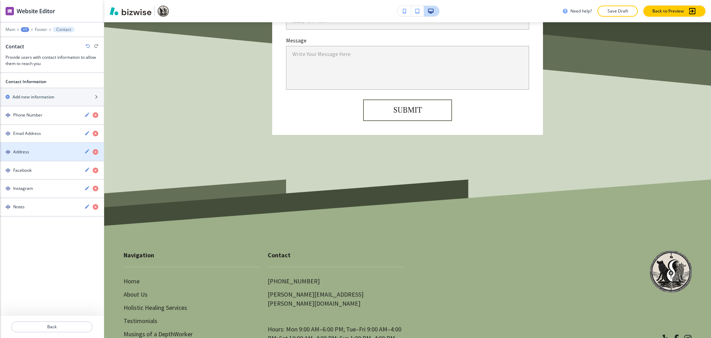
click at [86, 151] on icon "button" at bounding box center [87, 151] width 6 height 6
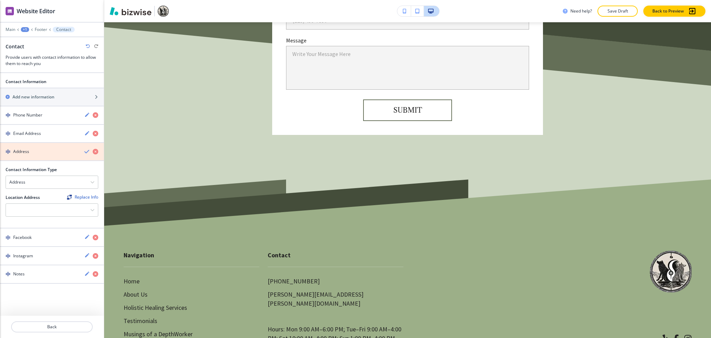
click at [95, 152] on icon "button" at bounding box center [96, 152] width 6 height 6
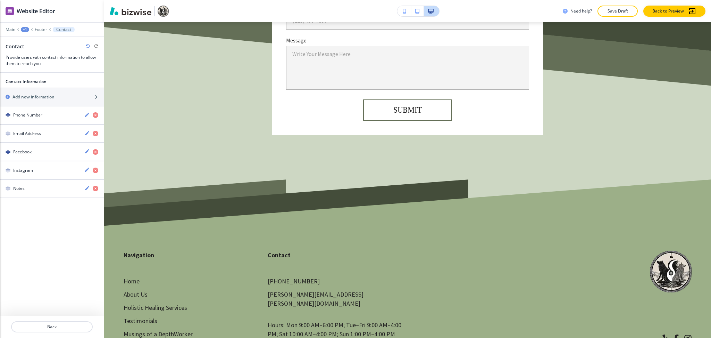
click at [95, 152] on icon "button" at bounding box center [96, 152] width 6 height 6
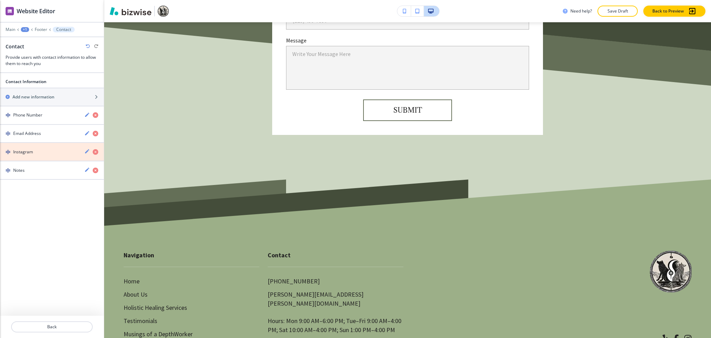
click at [95, 152] on icon "button" at bounding box center [96, 152] width 6 height 6
click at [93, 151] on icon "button" at bounding box center [96, 152] width 6 height 6
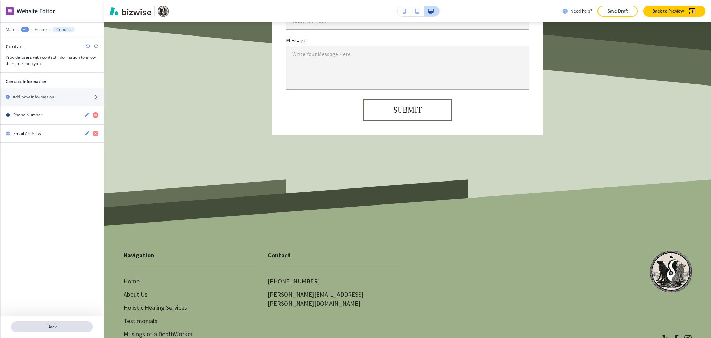
click at [55, 328] on p "Back" at bounding box center [52, 326] width 80 height 6
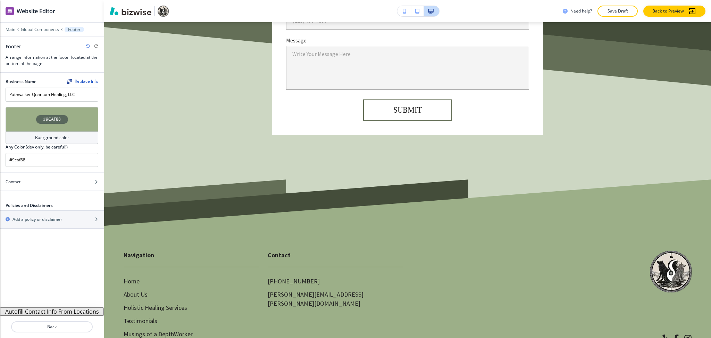
click at [68, 310] on button "Autofill Contact Info From Locations" at bounding box center [52, 311] width 104 height 8
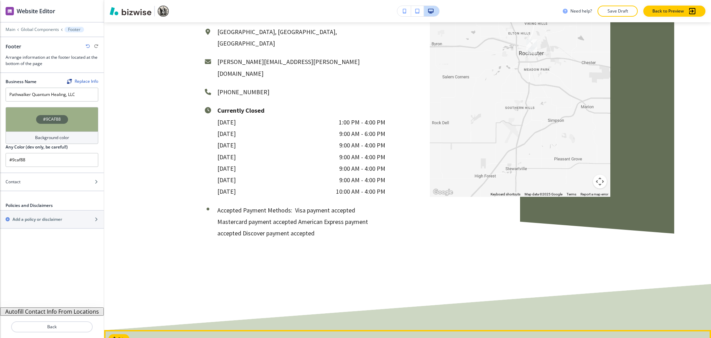
scroll to position [3971, 0]
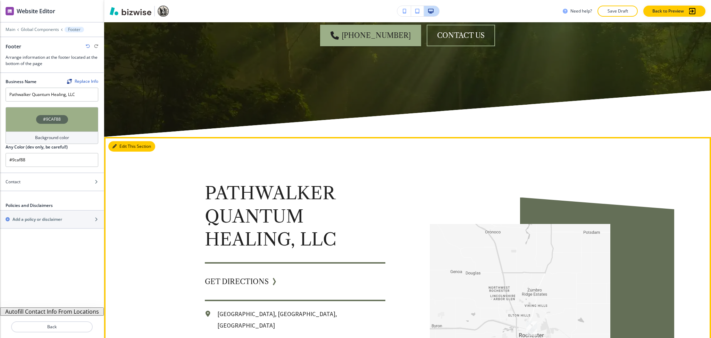
click at [123, 141] on button "Edit This Section" at bounding box center [131, 146] width 47 height 10
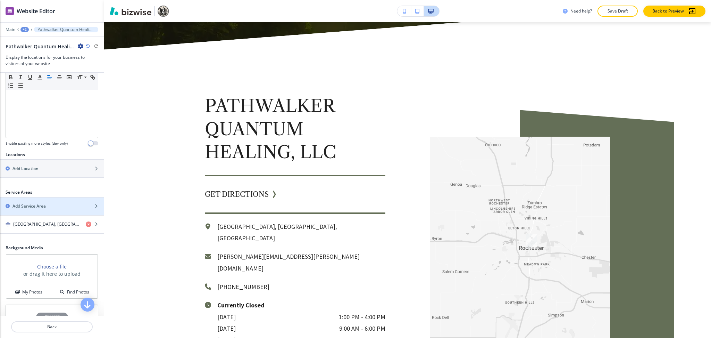
scroll to position [224, 0]
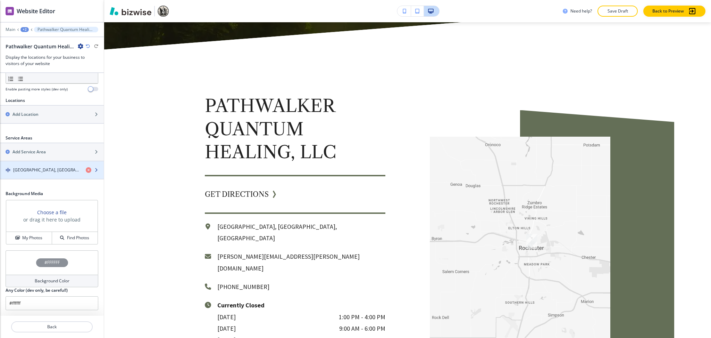
click at [32, 174] on div "button" at bounding box center [52, 176] width 104 height 6
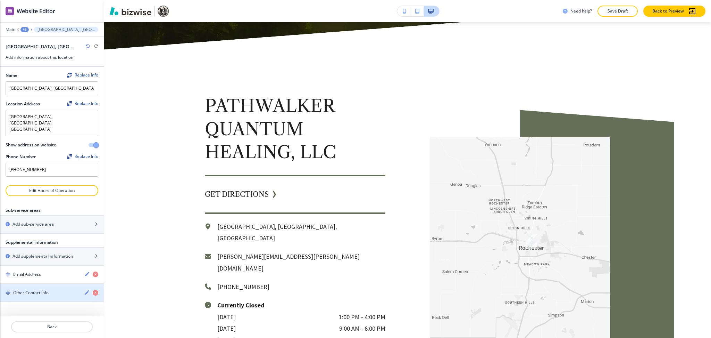
click at [48, 289] on h4 "Other Contact Info" at bounding box center [30, 292] width 35 height 6
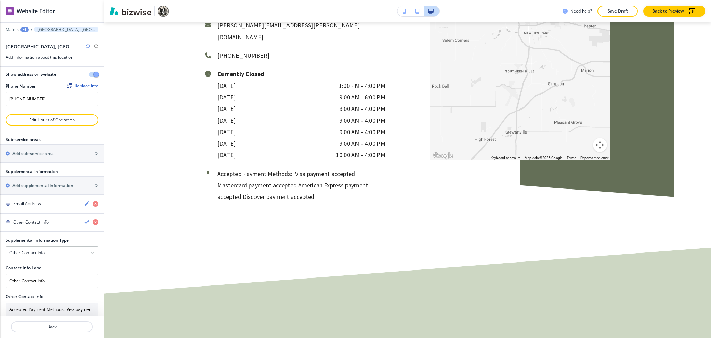
scroll to position [4008, 0]
click at [43, 302] on input "Accepted Payment Methods: Visa payment accepted Mastercard payment accepted Ame…" at bounding box center [52, 309] width 93 height 14
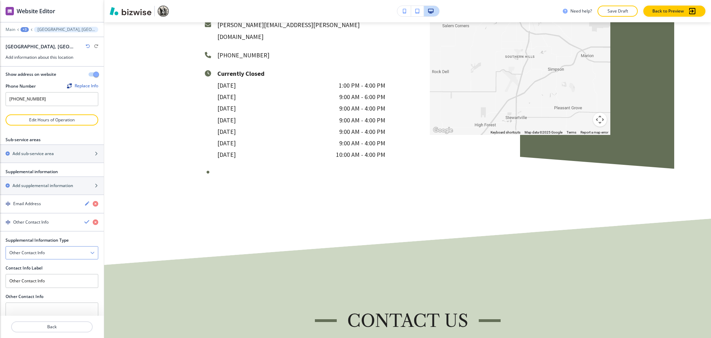
click at [46, 246] on div "Other Contact Info" at bounding box center [52, 252] width 92 height 13
click at [36, 259] on div "Notes" at bounding box center [52, 265] width 92 height 12
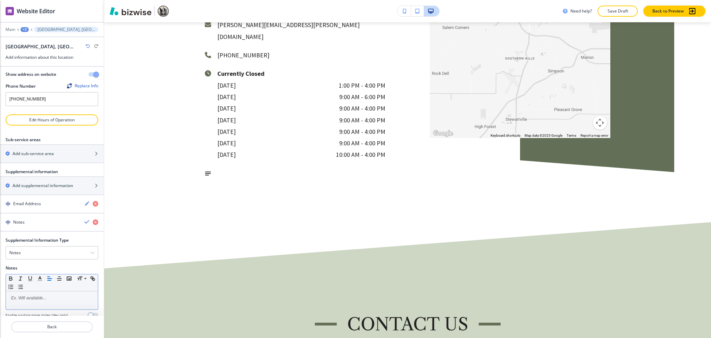
click at [42, 291] on div at bounding box center [52, 300] width 92 height 18
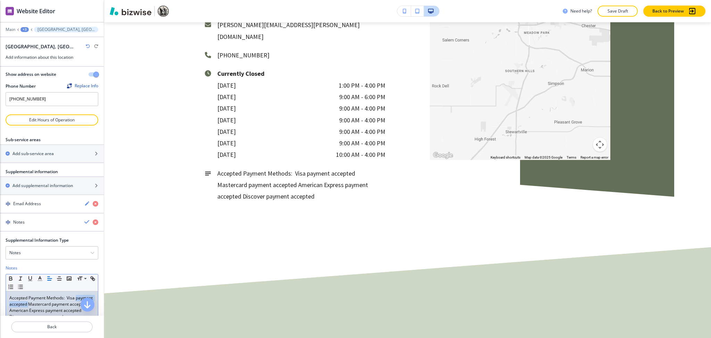
drag, startPoint x: 47, startPoint y: 292, endPoint x: 4, endPoint y: 293, distance: 42.7
click at [4, 293] on div "Supplemental Information Type Notes Notes Email Address PO Box Fax Number Other…" at bounding box center [52, 287] width 104 height 100
drag, startPoint x: 72, startPoint y: 292, endPoint x: 32, endPoint y: 293, distance: 40.0
click at [32, 295] on p "Accepted Payment Methods: Visa, Mastercard payment accepted American Express pa…" at bounding box center [51, 307] width 85 height 25
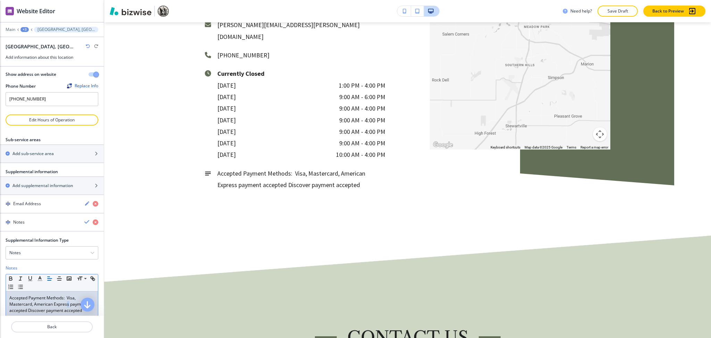
click at [67, 295] on p "Accepted Payment Methods: Visa, Mastercard, American Express payment accepted D…" at bounding box center [51, 304] width 85 height 19
click at [70, 295] on p "Accepted Payment Methods: Visa, Mastercard, American Express payment accepted D…" at bounding box center [51, 304] width 85 height 19
drag, startPoint x: 70, startPoint y: 291, endPoint x: 28, endPoint y: 295, distance: 42.2
click at [28, 295] on p "Accepted Payment Methods: Visa, Mastercard, American Express payment accepted D…" at bounding box center [51, 304] width 85 height 19
click at [29, 296] on p "Accepted Payment Methods: Visa, Mastercard, American Express payment accepted D…" at bounding box center [51, 304] width 85 height 19
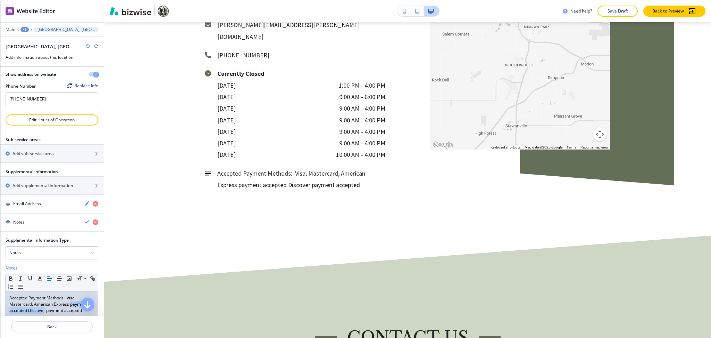
click at [27, 297] on p "Accepted Payment Methods: Visa, Mastercard, American Express payment accepted D…" at bounding box center [51, 304] width 85 height 19
drag, startPoint x: 27, startPoint y: 297, endPoint x: 69, endPoint y: 292, distance: 42.7
click at [69, 295] on p "Accepted Payment Methods: Visa, Mastercard, American Express payment accepted D…" at bounding box center [51, 304] width 85 height 19
drag, startPoint x: 50, startPoint y: 299, endPoint x: 8, endPoint y: 296, distance: 42.1
click at [8, 296] on div "Accepted Payment Methods: Visa, Mastercard, American Express, Discover payment …" at bounding box center [52, 304] width 92 height 26
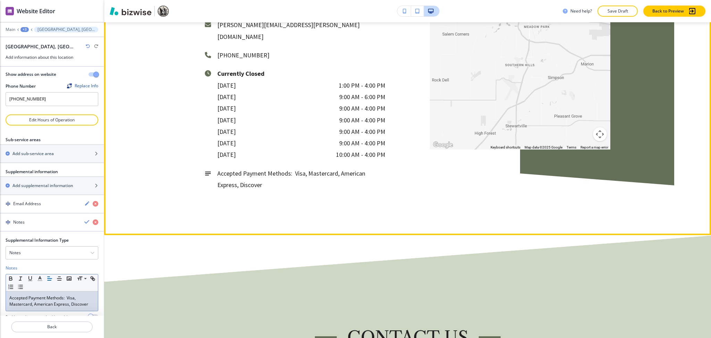
click at [255, 162] on div "Pathwalker Quantum Healing, LLC GET DIRECTIONS Rochester, MN, USA steven.mccann…" at bounding box center [407, 26] width 607 height 416
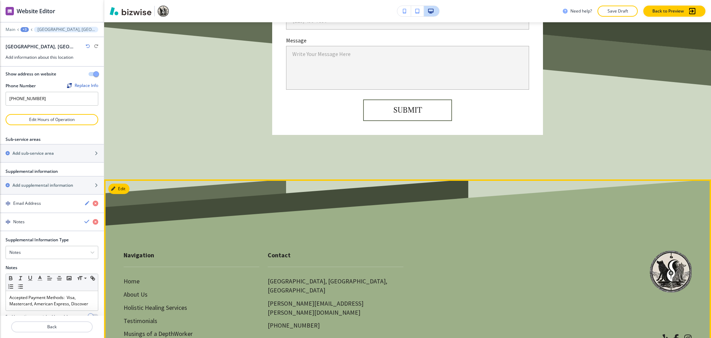
scroll to position [71, 0]
click at [433, 237] on div "Contact Rochester, MN, USA steven.mccann@pathwalkerquantumhealing.com (612) 360…" at bounding box center [403, 283] width 288 height 93
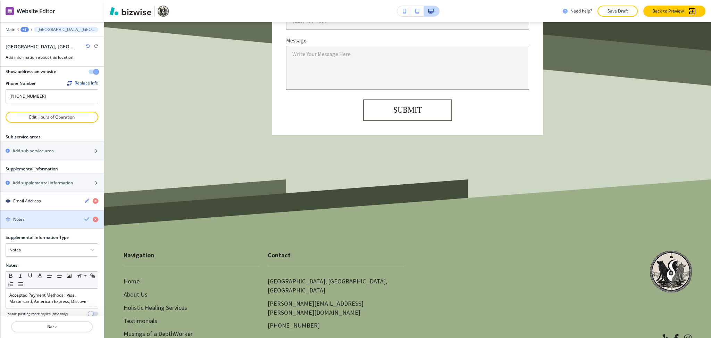
scroll to position [74, 0]
click at [84, 216] on icon "button" at bounding box center [87, 219] width 6 height 6
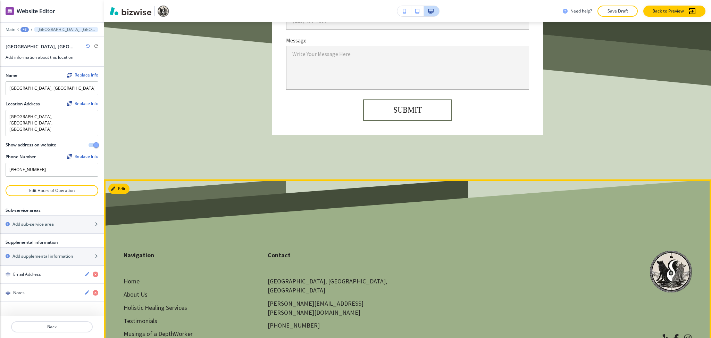
click at [416, 179] on footer "Navigation Home About Us Holistic Healing Services Testimonials Musings of a De…" at bounding box center [407, 284] width 607 height 210
click at [123, 183] on button "Edit Footer" at bounding box center [126, 188] width 36 height 10
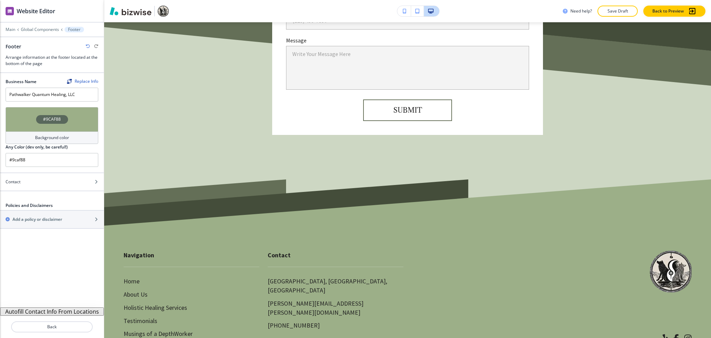
click at [58, 312] on button "Autofill Contact Info From Locations" at bounding box center [52, 311] width 104 height 8
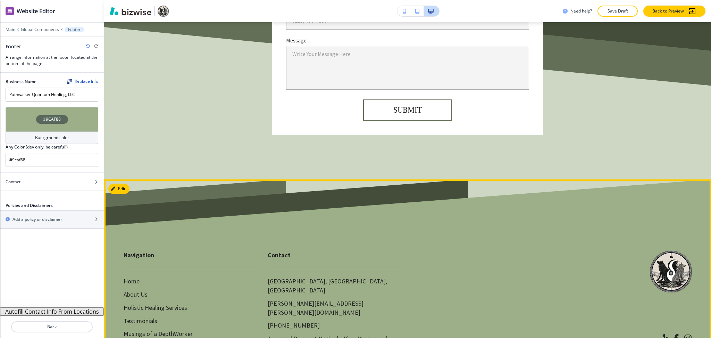
click at [621, 250] on div "© 2025 Pathwalker Quantum Healing, LLC" at bounding box center [624, 307] width 136 height 114
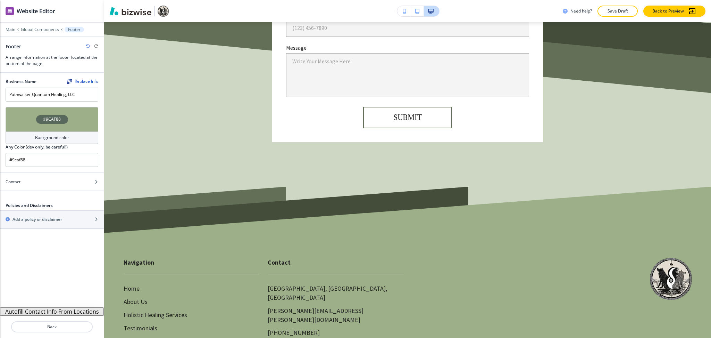
scroll to position [4447, 0]
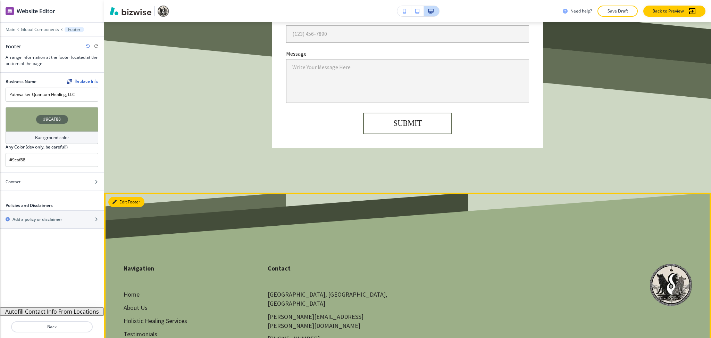
click at [123, 197] on button "Edit Footer" at bounding box center [126, 202] width 36 height 10
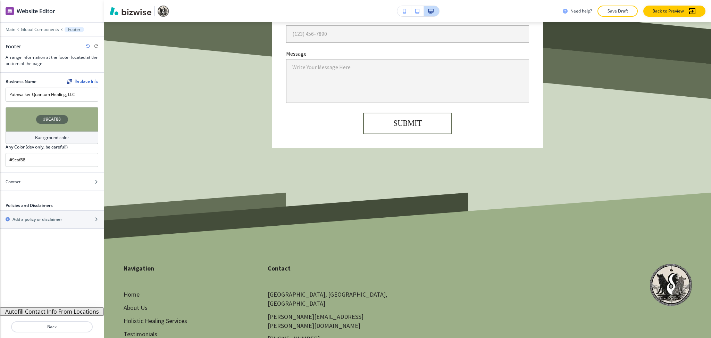
click at [53, 139] on h4 "Background color" at bounding box center [52, 137] width 34 height 6
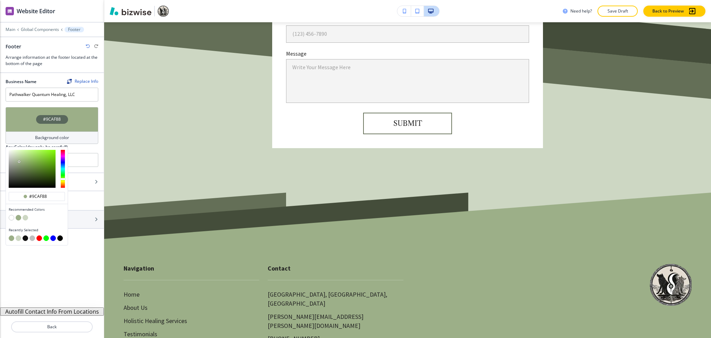
click at [25, 236] on button "button" at bounding box center [26, 238] width 6 height 6
type input "#111111"
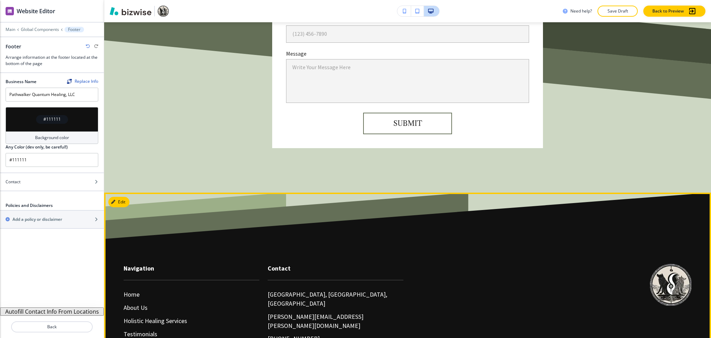
click at [553, 250] on div "© 2025 Pathwalker Quantum Healing, LLC" at bounding box center [620, 314] width 144 height 128
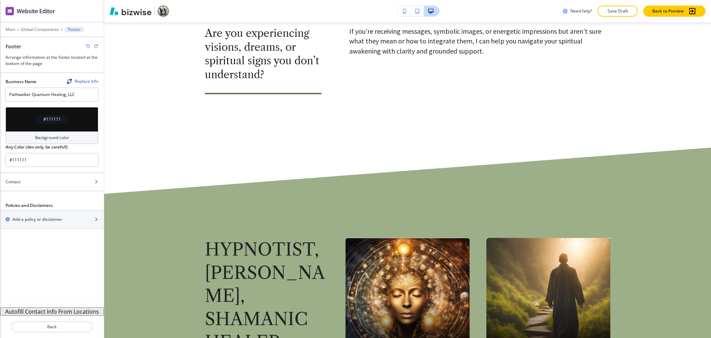
scroll to position [1047, 0]
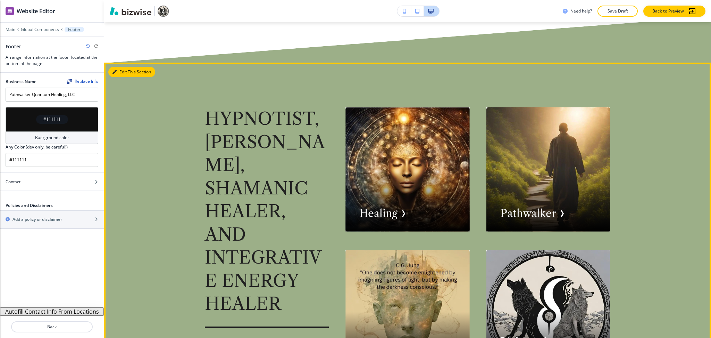
click at [115, 70] on icon "button" at bounding box center [115, 72] width 4 height 4
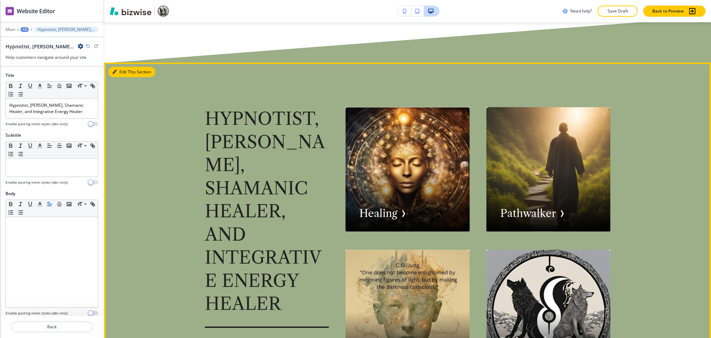
scroll to position [1078, 0]
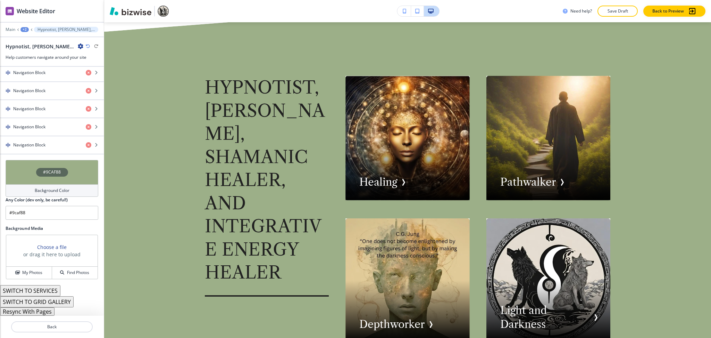
click at [53, 191] on h4 "Background Color" at bounding box center [52, 190] width 35 height 6
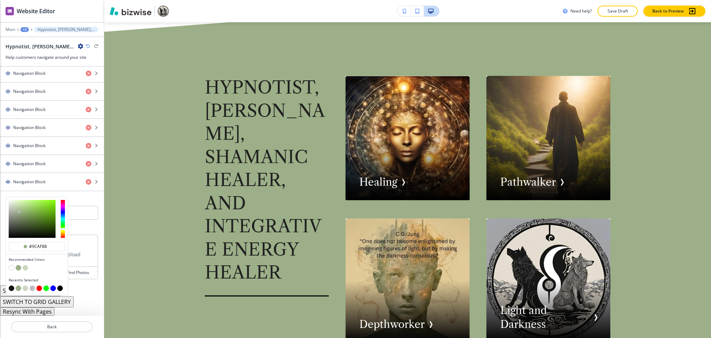
scroll to position [337, 0]
click at [25, 267] on button "button" at bounding box center [26, 268] width 6 height 6
type input "#cdd7c3"
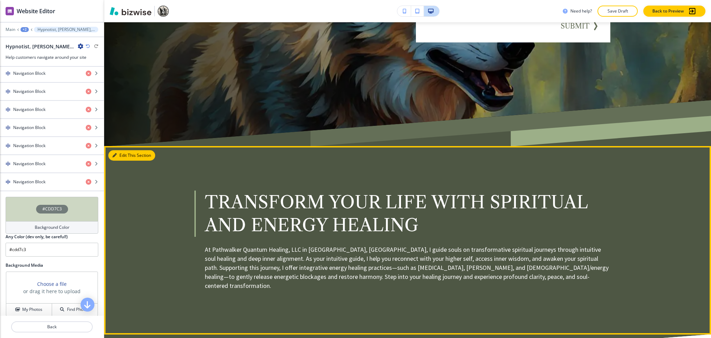
click at [123, 157] on button "Edit This Section" at bounding box center [131, 155] width 47 height 10
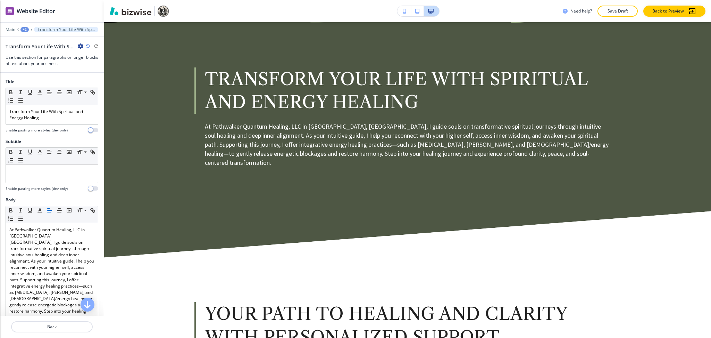
scroll to position [381, 0]
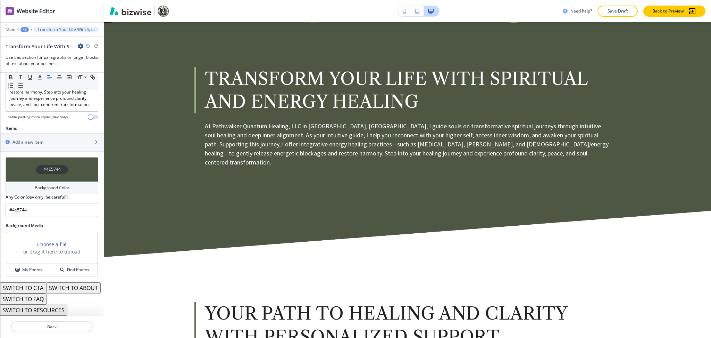
click at [50, 184] on h4 "Background Color" at bounding box center [52, 187] width 35 height 6
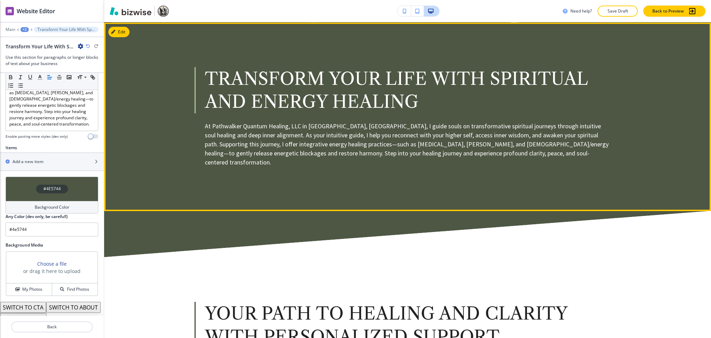
click at [224, 195] on div "Transform Your Life With Spiritual and Energy Healing At Pathwalker Quantum Hea…" at bounding box center [407, 117] width 607 height 189
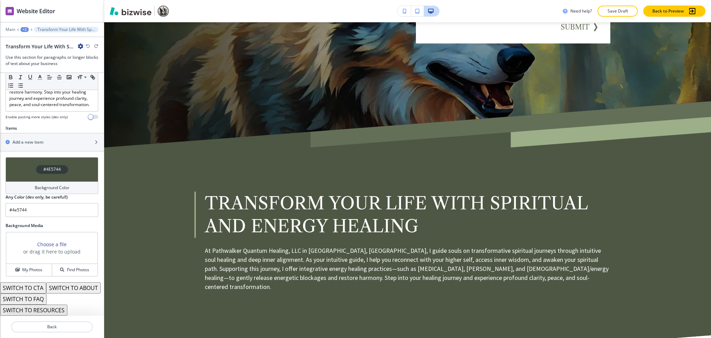
scroll to position [292, 0]
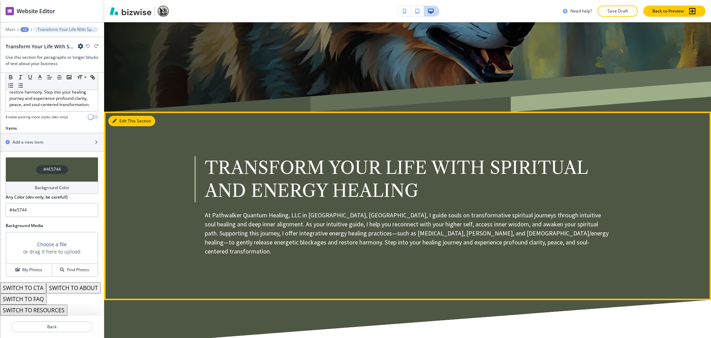
click at [121, 119] on button "Edit This Section" at bounding box center [131, 121] width 47 height 10
click at [116, 123] on button "Edit" at bounding box center [118, 121] width 21 height 10
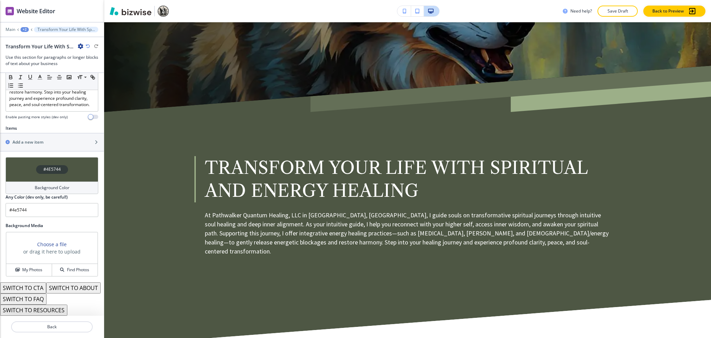
click at [73, 185] on div "Background Color" at bounding box center [52, 187] width 93 height 13
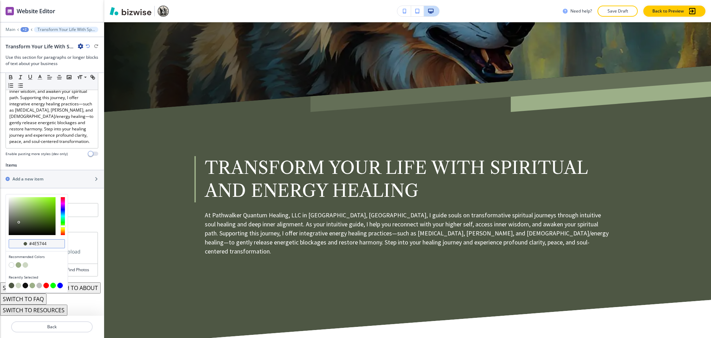
scroll to position [199, 0]
click at [18, 262] on button "button" at bounding box center [19, 265] width 6 height 6
type input "#9caf88"
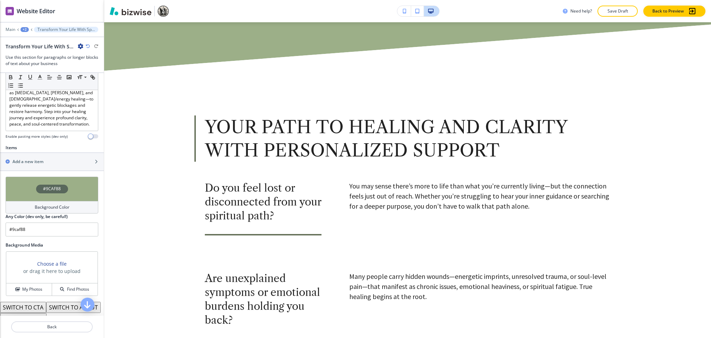
scroll to position [568, 0]
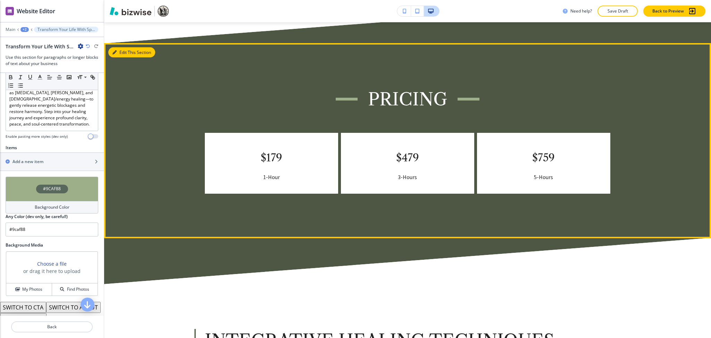
click at [117, 47] on button "Edit This Section" at bounding box center [131, 52] width 47 height 10
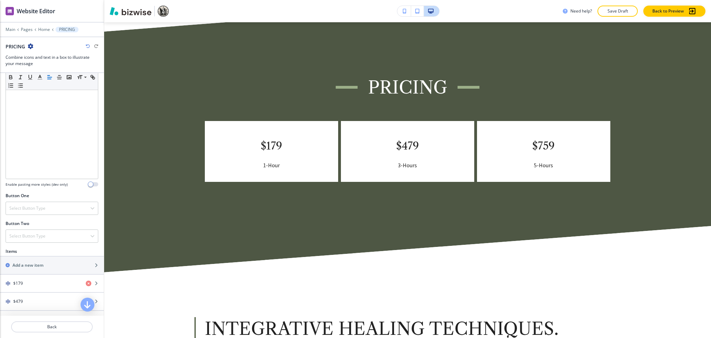
scroll to position [276, 0]
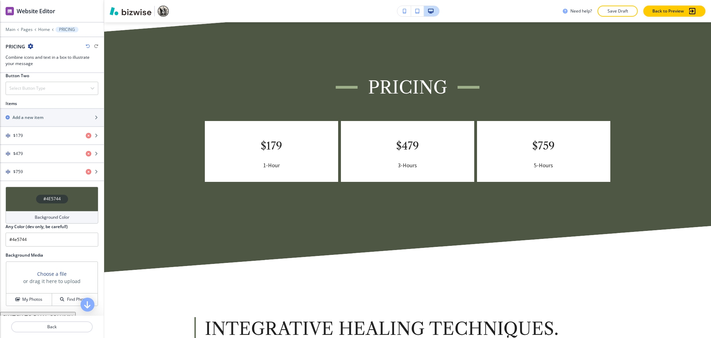
click at [60, 217] on h4 "Background Color" at bounding box center [52, 217] width 35 height 6
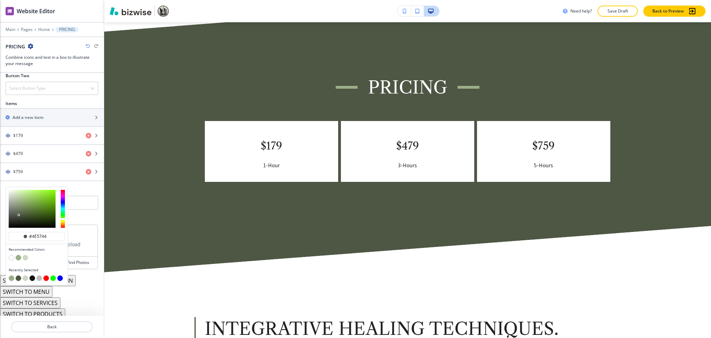
click at [19, 257] on button "button" at bounding box center [19, 258] width 6 height 6
type input "#9caf88"
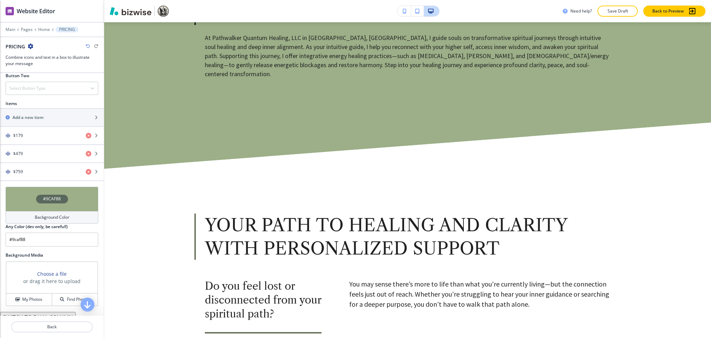
scroll to position [0, 0]
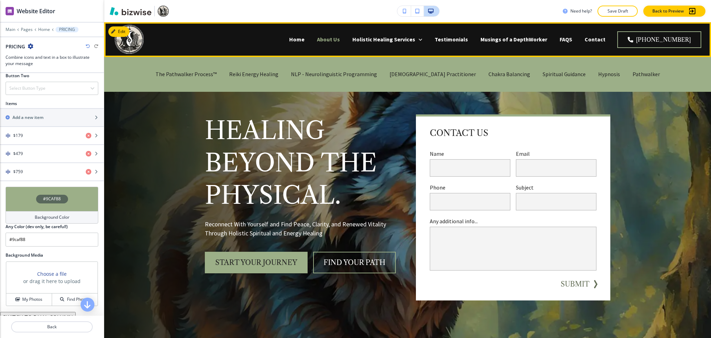
click at [340, 36] on p "About Us" at bounding box center [328, 39] width 23 height 8
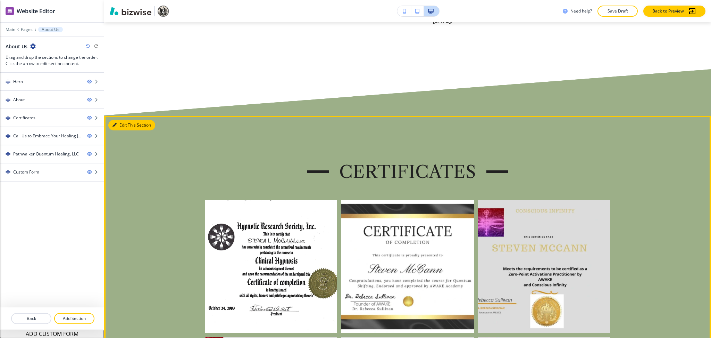
click at [121, 120] on button "Edit This Section" at bounding box center [131, 125] width 47 height 10
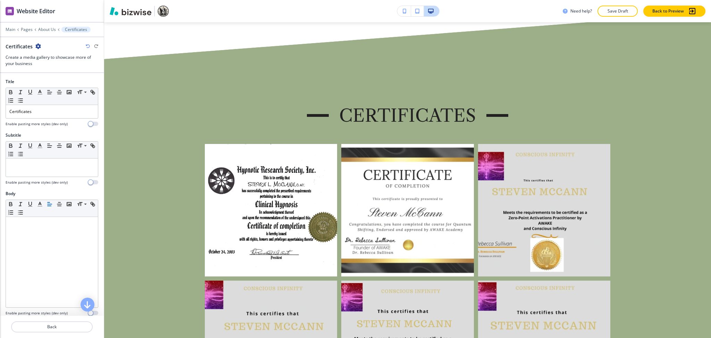
scroll to position [758, 0]
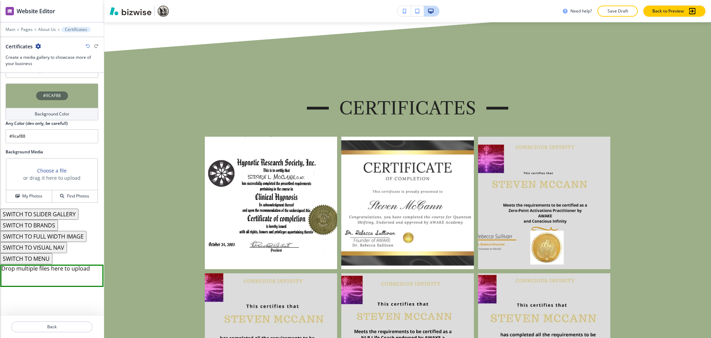
click at [51, 117] on h4 "Background Color" at bounding box center [52, 114] width 35 height 6
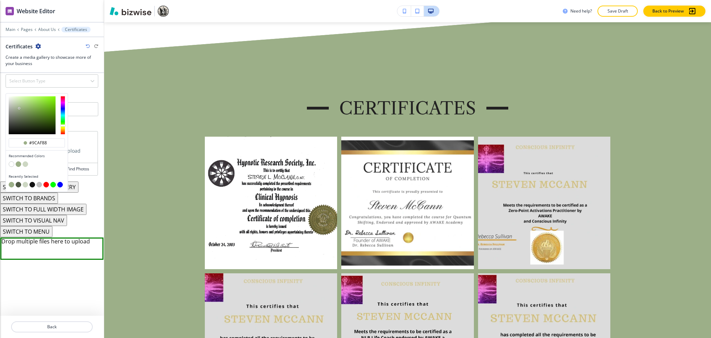
click at [19, 164] on button "button" at bounding box center [19, 164] width 6 height 6
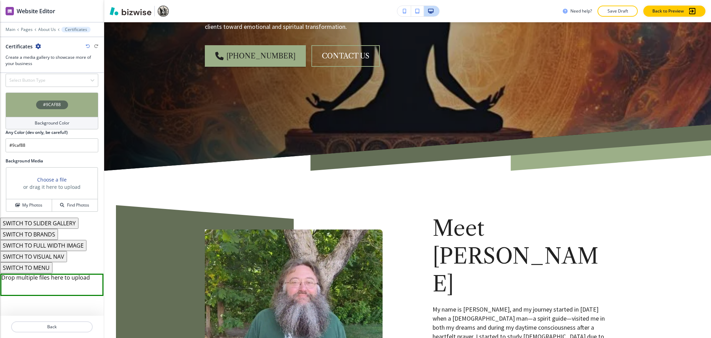
scroll to position [0, 0]
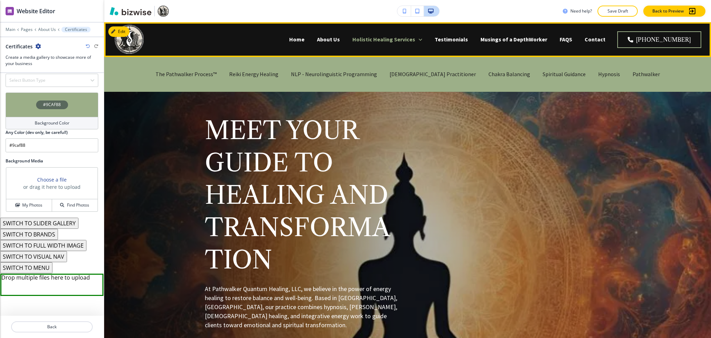
click at [415, 41] on p "Holistic Healing Services" at bounding box center [384, 39] width 63 height 8
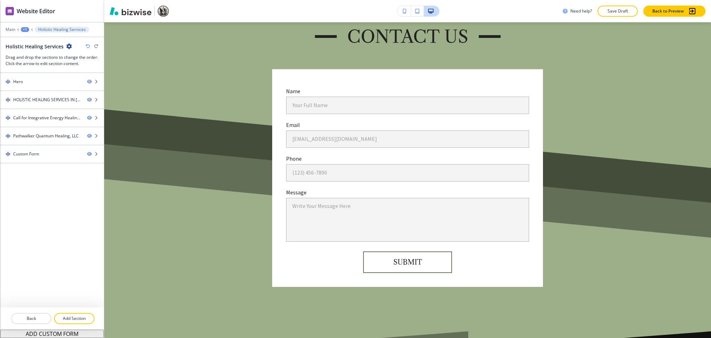
scroll to position [355, 0]
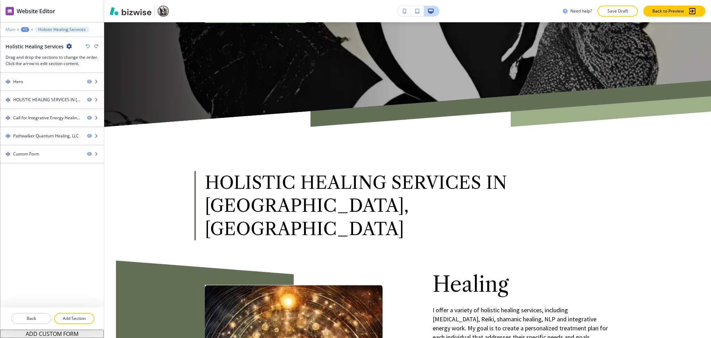
click at [13, 29] on p "Main" at bounding box center [11, 29] width 10 height 5
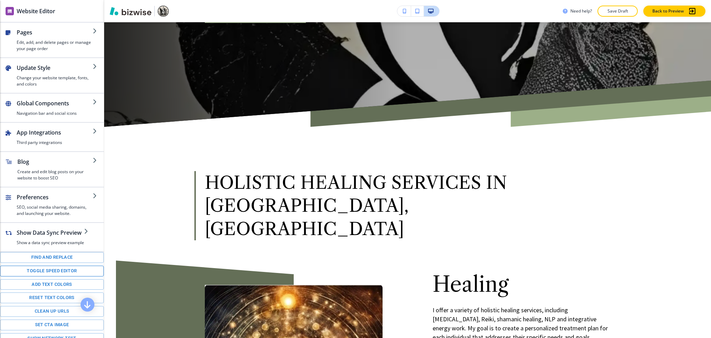
click at [46, 276] on button "Toggle speed editor" at bounding box center [52, 270] width 104 height 11
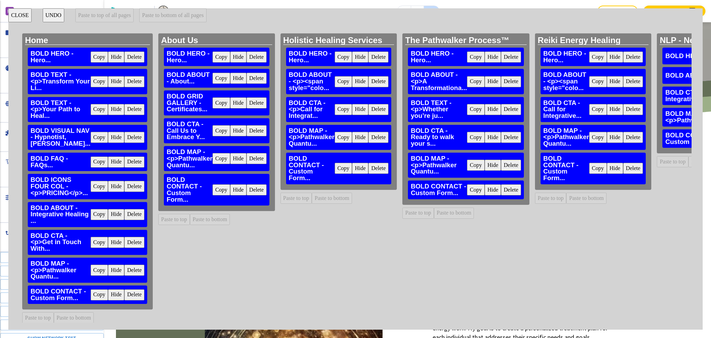
click at [254, 189] on button "Delete" at bounding box center [257, 189] width 20 height 11
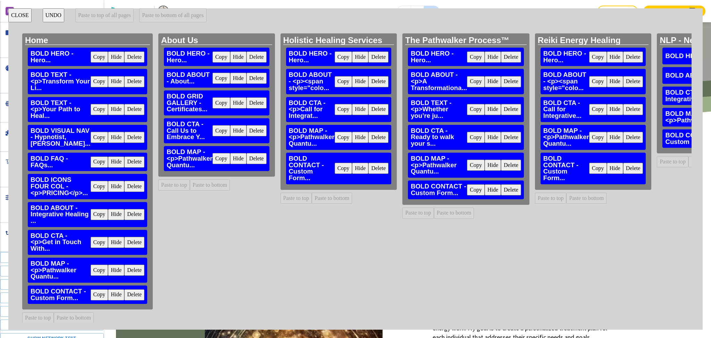
drag, startPoint x: 369, startPoint y: 170, endPoint x: 381, endPoint y: 178, distance: 14.1
click at [370, 170] on button "Delete" at bounding box center [379, 168] width 20 height 11
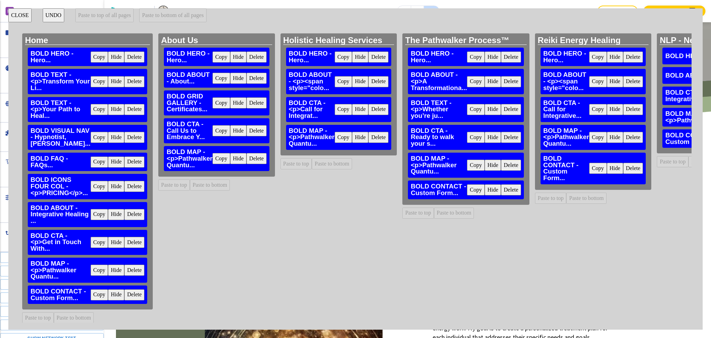
click at [501, 185] on button "Delete" at bounding box center [511, 189] width 20 height 11
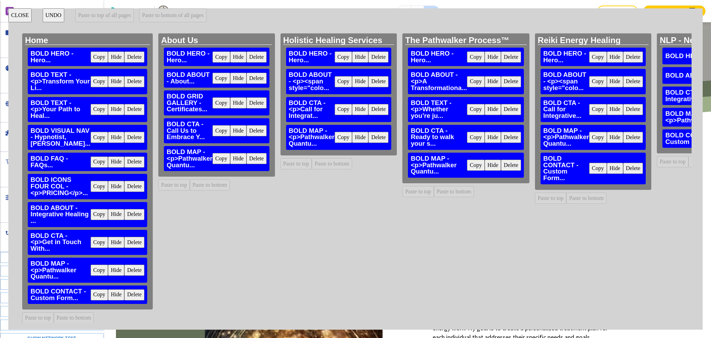
click at [624, 168] on button "Delete" at bounding box center [634, 168] width 20 height 11
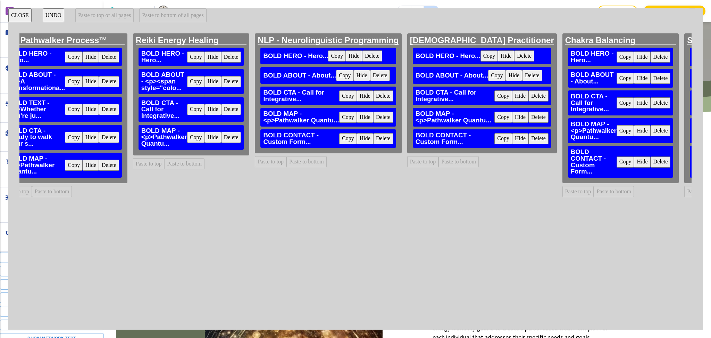
scroll to position [0, 407]
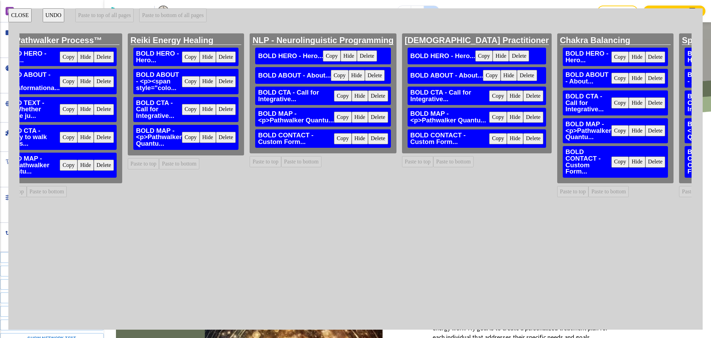
click at [372, 140] on button "Delete" at bounding box center [378, 138] width 20 height 11
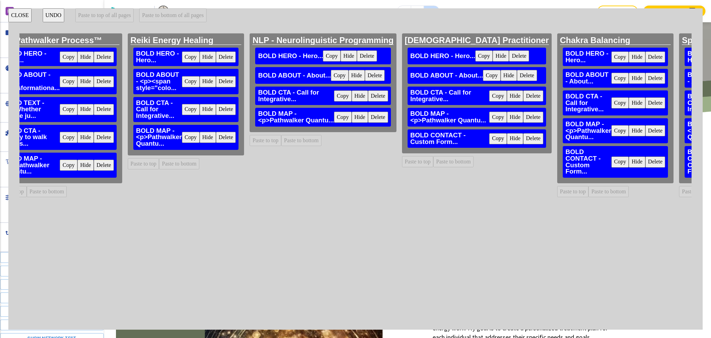
click at [523, 144] on button "Delete" at bounding box center [533, 138] width 20 height 11
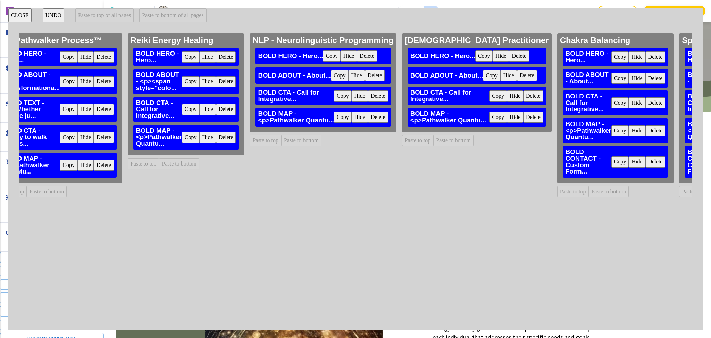
click at [646, 162] on button "Delete" at bounding box center [656, 161] width 20 height 11
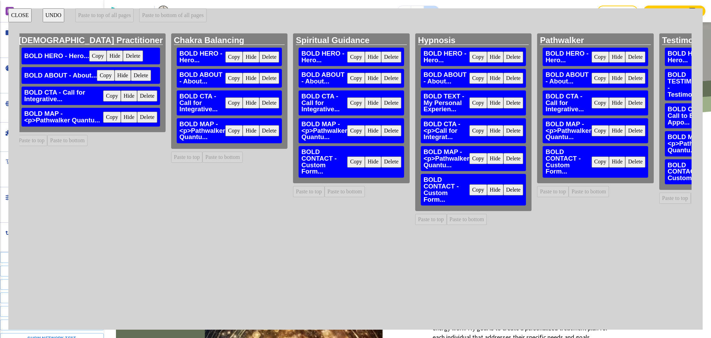
scroll to position [0, 808]
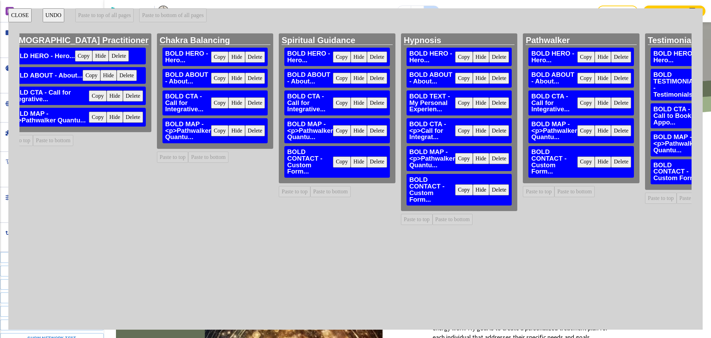
click at [367, 162] on button "Delete" at bounding box center [377, 161] width 20 height 11
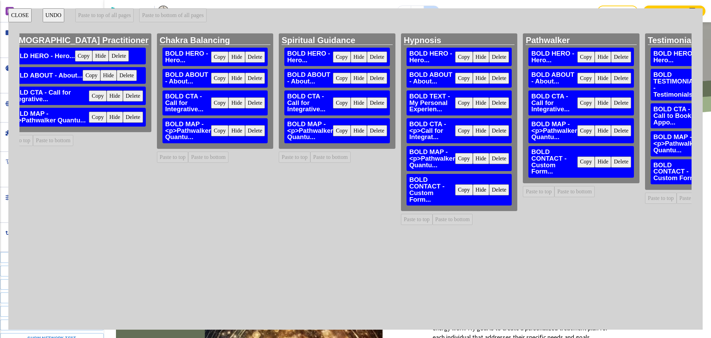
click at [489, 193] on button "Delete" at bounding box center [499, 189] width 20 height 11
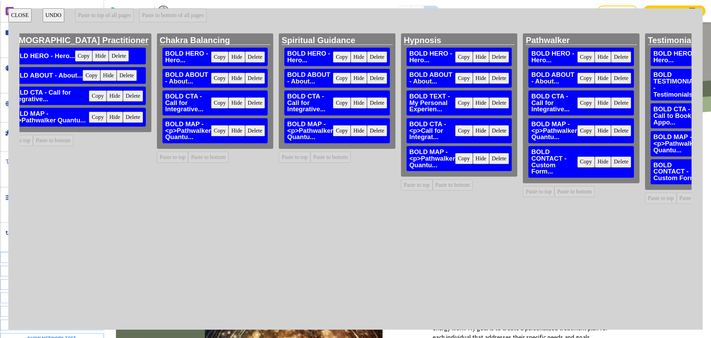
click at [611, 163] on button "Delete" at bounding box center [621, 161] width 20 height 11
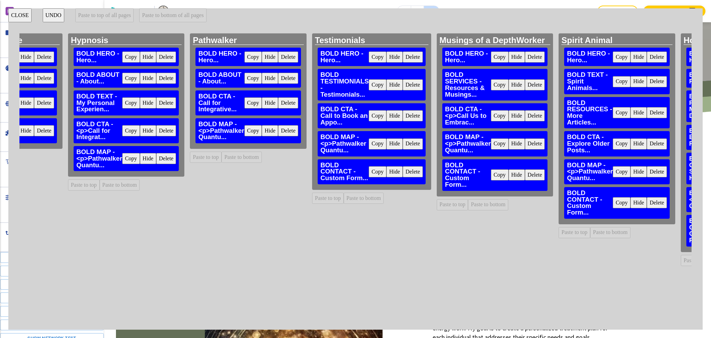
scroll to position [0, 1146]
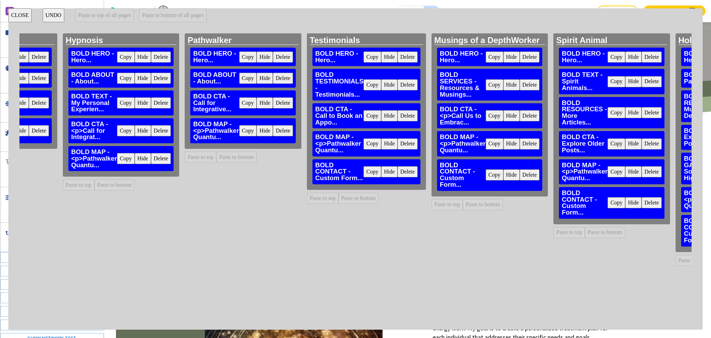
click at [398, 170] on button "Delete" at bounding box center [408, 171] width 20 height 11
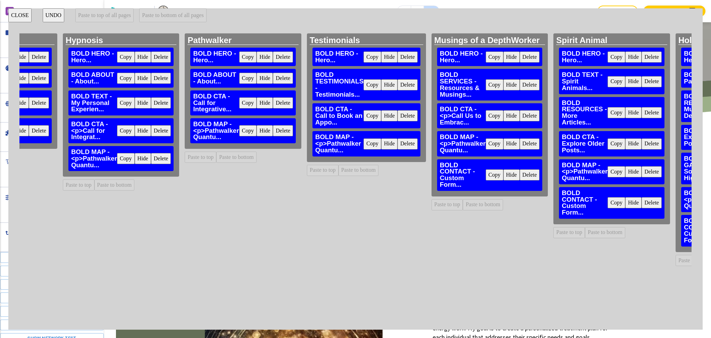
click at [520, 178] on button "Delete" at bounding box center [530, 174] width 20 height 11
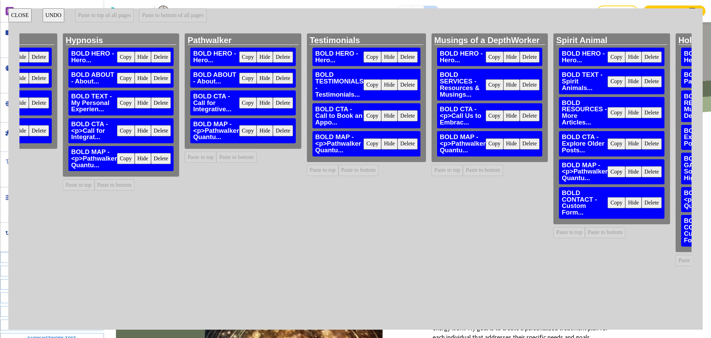
click at [642, 203] on button "Delete" at bounding box center [652, 202] width 20 height 11
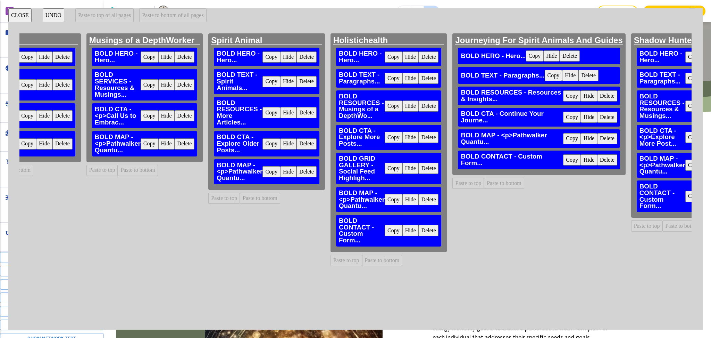
scroll to position [0, 1506]
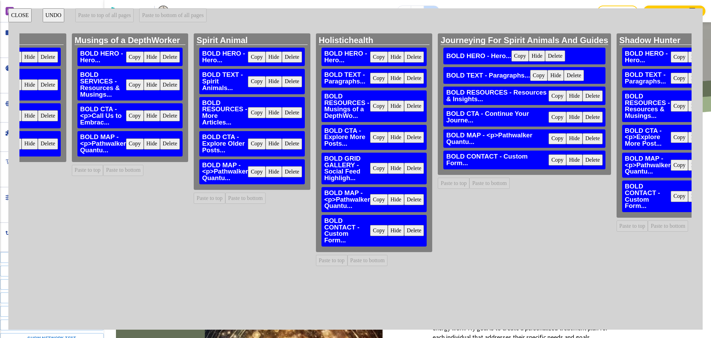
click at [404, 229] on button "Delete" at bounding box center [414, 230] width 20 height 11
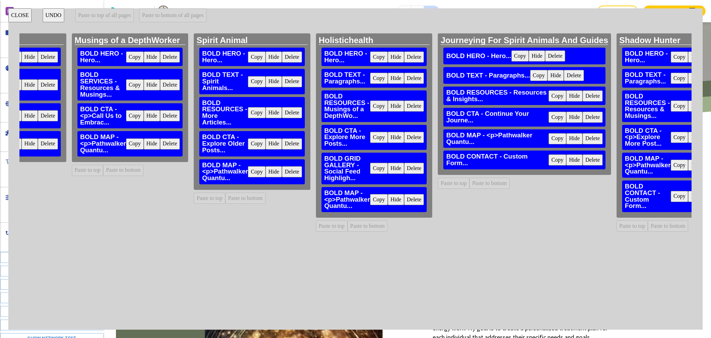
click at [583, 159] on button "Delete" at bounding box center [593, 159] width 20 height 11
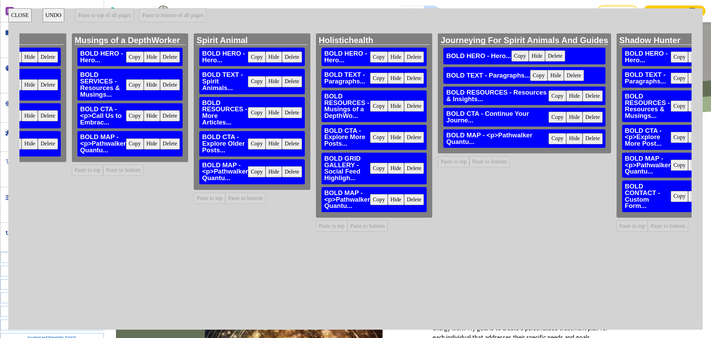
click at [705, 197] on button "Delete" at bounding box center [715, 196] width 20 height 11
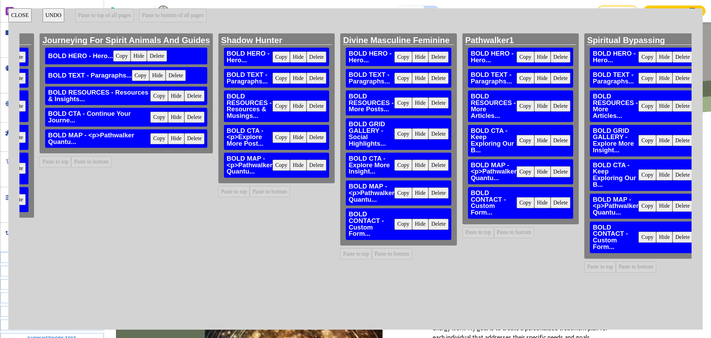
scroll to position [0, 1947]
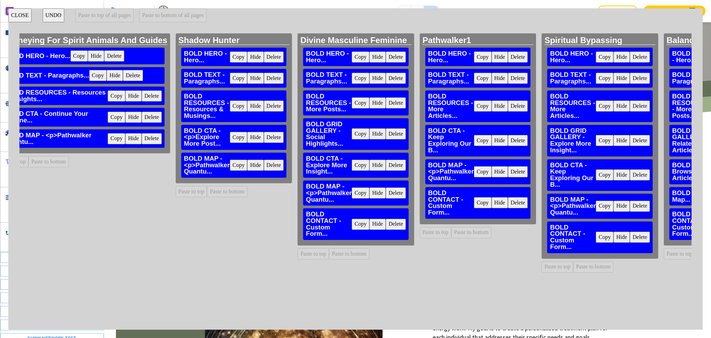
click at [386, 225] on button "Delete" at bounding box center [396, 223] width 20 height 11
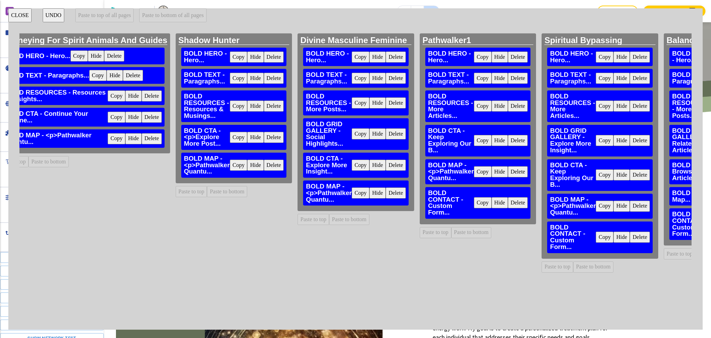
click at [508, 203] on button "Delete" at bounding box center [518, 202] width 20 height 11
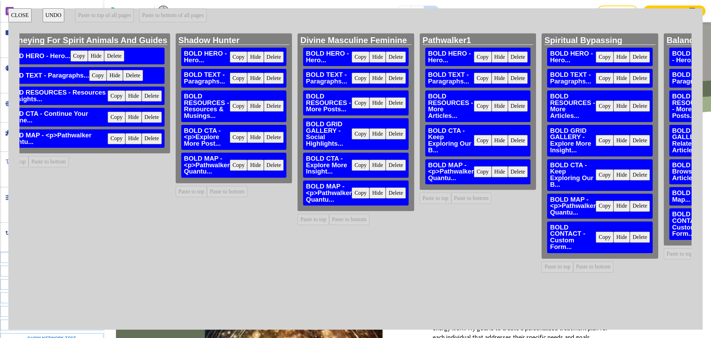
click at [630, 239] on button "Delete" at bounding box center [640, 236] width 20 height 11
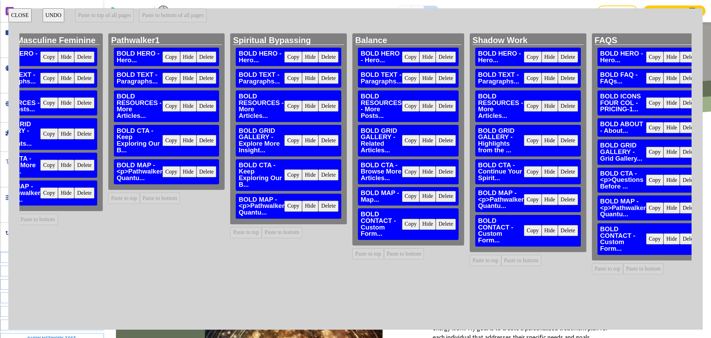
scroll to position [0, 2264]
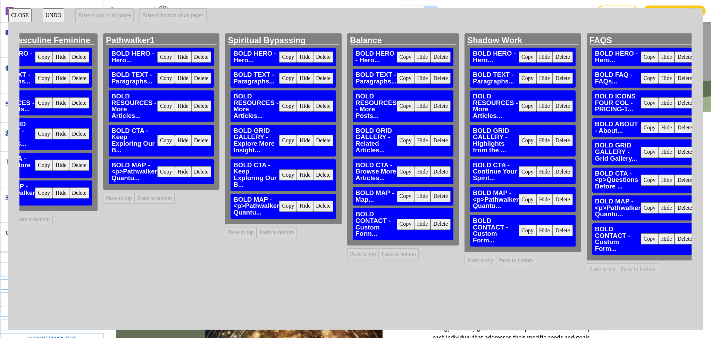
click at [431, 222] on button "Delete" at bounding box center [441, 223] width 20 height 11
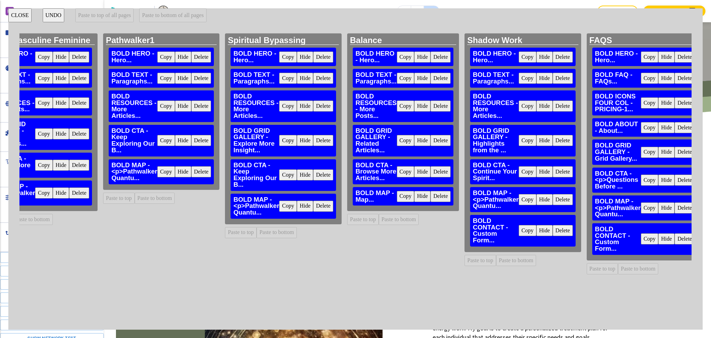
click at [553, 231] on button "Delete" at bounding box center [563, 230] width 20 height 11
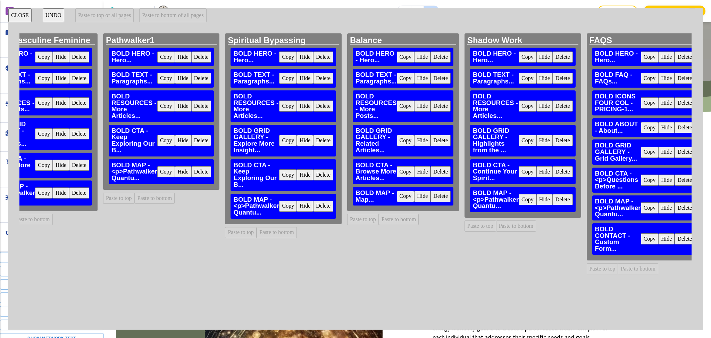
click at [675, 240] on button "Delete" at bounding box center [685, 238] width 20 height 11
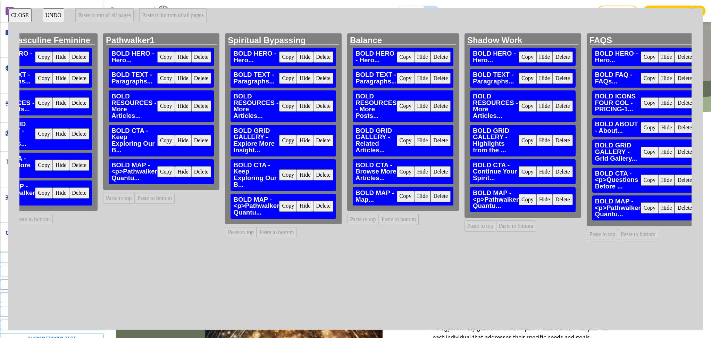
scroll to position [0, 2449]
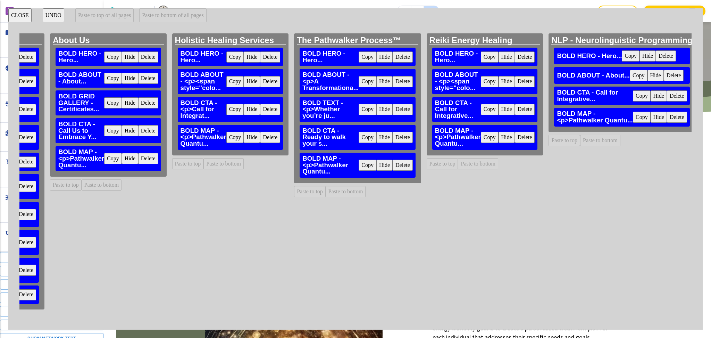
scroll to position [0, 0]
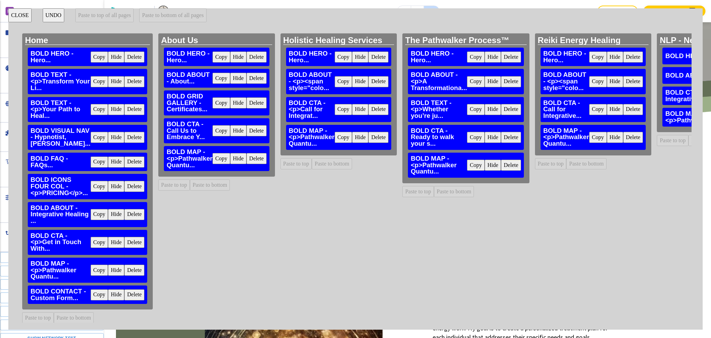
drag, startPoint x: 98, startPoint y: 295, endPoint x: 95, endPoint y: 279, distance: 17.0
click at [98, 296] on button "Copy" at bounding box center [100, 294] width 18 height 11
click at [173, 16] on button "Paste to bottom of all pages" at bounding box center [172, 15] width 67 height 14
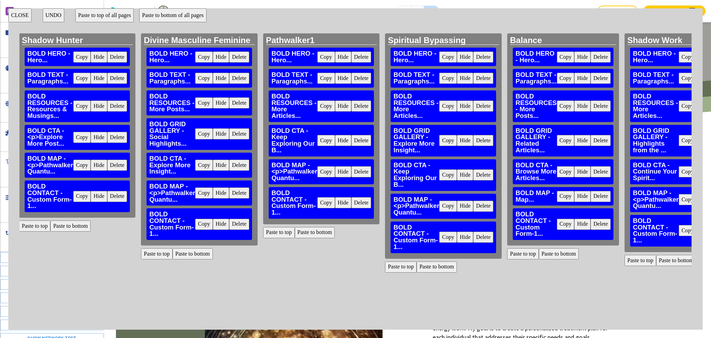
scroll to position [0, 2449]
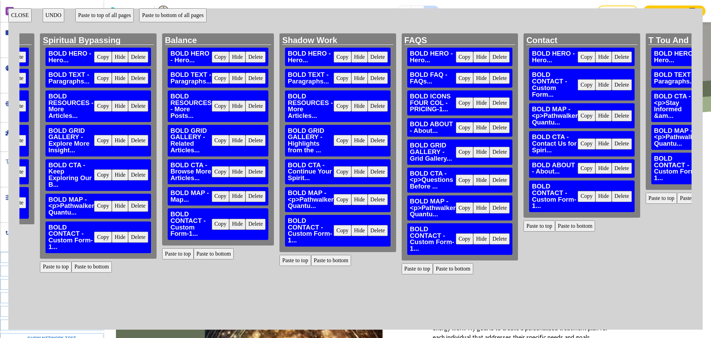
click at [612, 196] on button "Delete" at bounding box center [622, 196] width 20 height 11
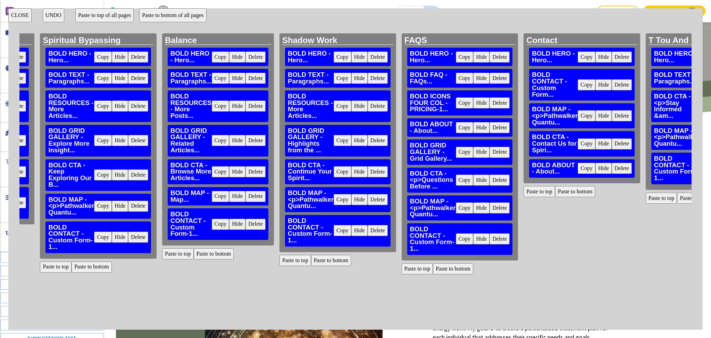
click at [23, 13] on button "CLOSE" at bounding box center [19, 15] width 23 height 14
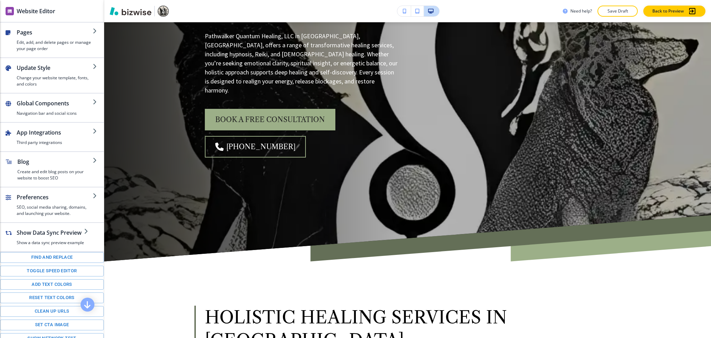
scroll to position [0, 0]
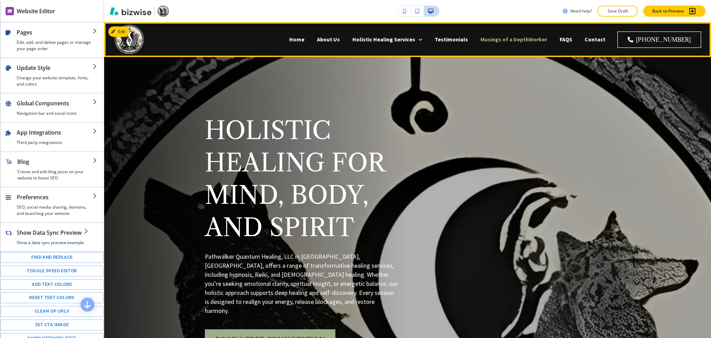
click at [547, 38] on p "Musings of a DepthWorker" at bounding box center [514, 39] width 67 height 8
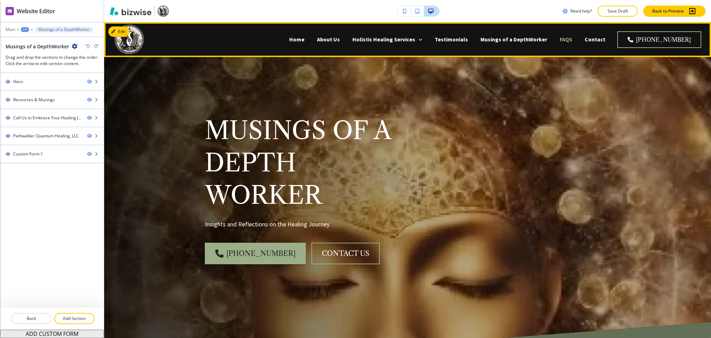
click at [572, 39] on p "FAQS" at bounding box center [566, 39] width 13 height 8
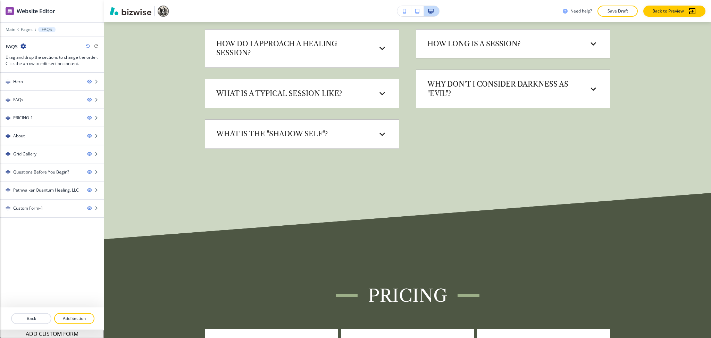
scroll to position [569, 0]
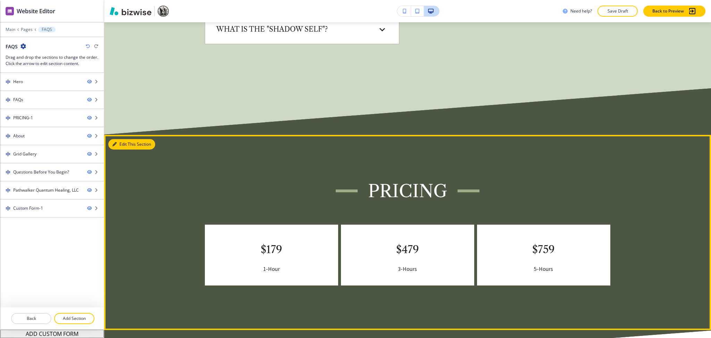
click at [117, 146] on button "Edit This Section" at bounding box center [131, 144] width 47 height 10
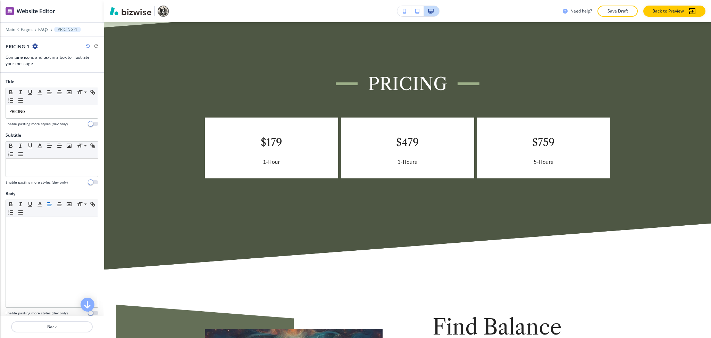
scroll to position [680, 0]
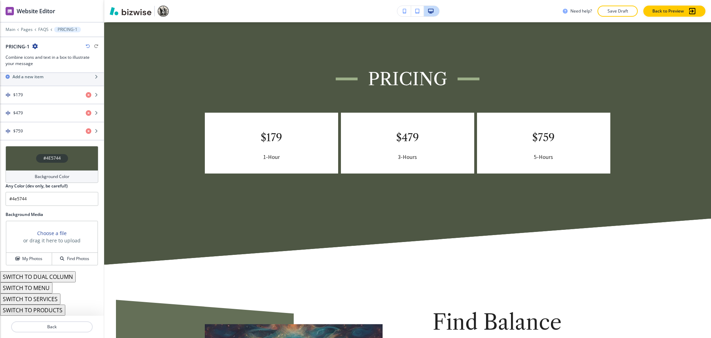
click at [53, 178] on h4 "Background Color" at bounding box center [52, 176] width 35 height 6
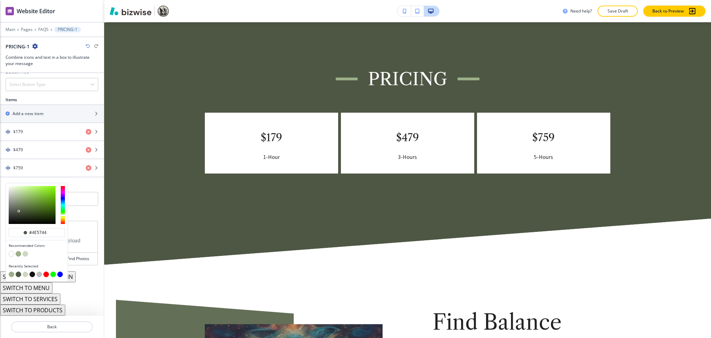
click at [18, 253] on button "button" at bounding box center [19, 254] width 6 height 6
type input "#9caf88"
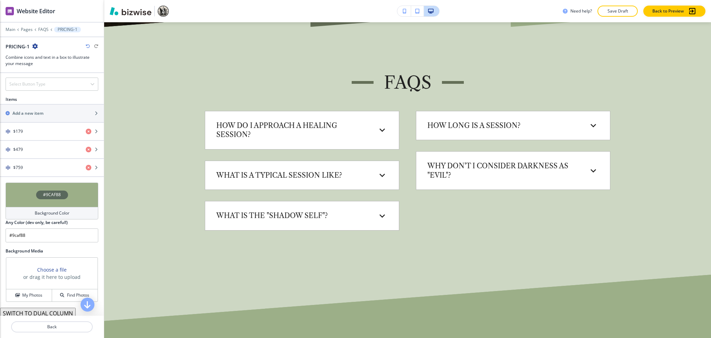
scroll to position [0, 0]
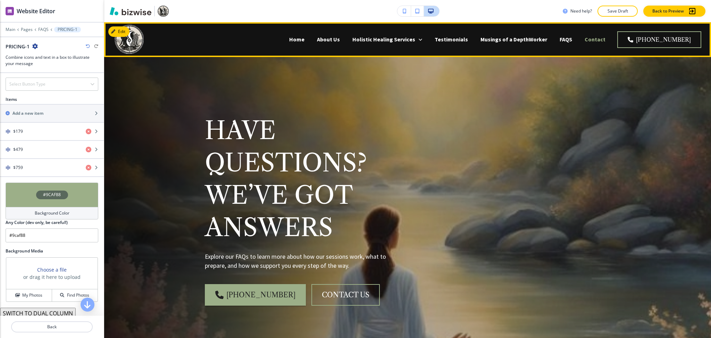
click at [606, 41] on p "Contact" at bounding box center [595, 39] width 21 height 8
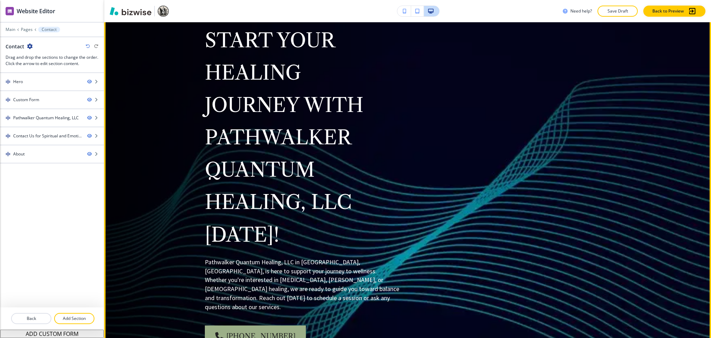
scroll to position [92, 0]
click at [42, 85] on div at bounding box center [52, 88] width 104 height 6
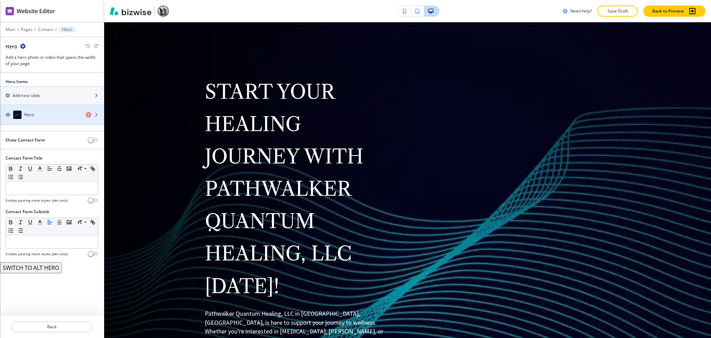
scroll to position [35, 0]
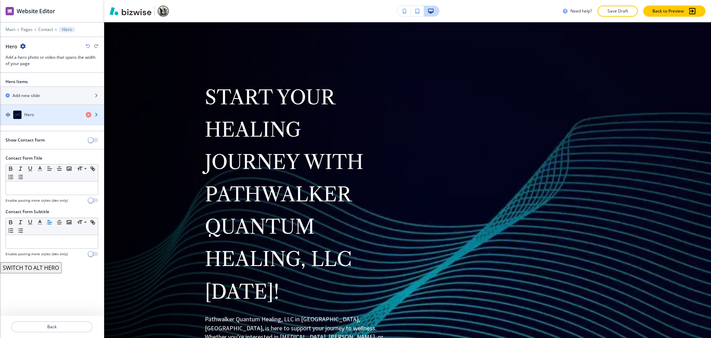
click at [30, 119] on div "button" at bounding box center [52, 122] width 104 height 6
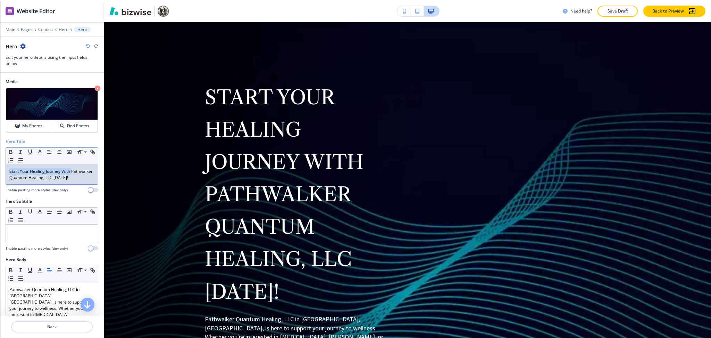
drag, startPoint x: 75, startPoint y: 171, endPoint x: 0, endPoint y: 172, distance: 75.0
click at [0, 172] on div "Hero Title Small Normal Large Huge Start Your Healing Journey With Pathwalker Q…" at bounding box center [52, 168] width 104 height 60
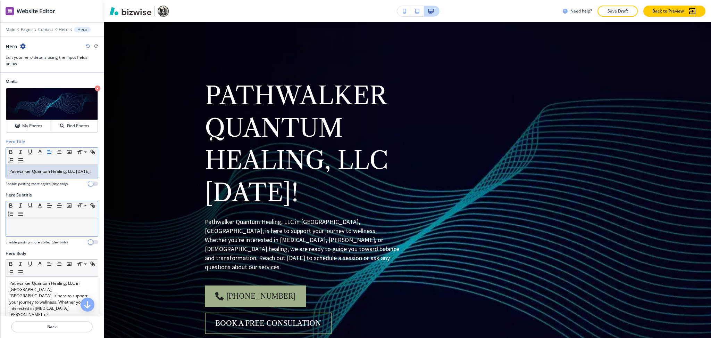
click at [35, 236] on div at bounding box center [52, 227] width 92 height 18
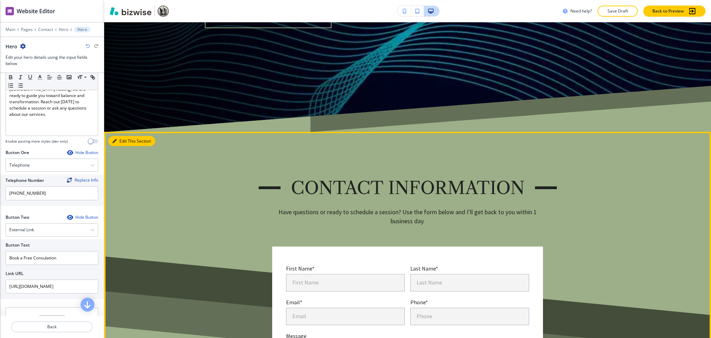
scroll to position [357, 0]
click at [123, 136] on button "Edit This Section" at bounding box center [131, 141] width 47 height 10
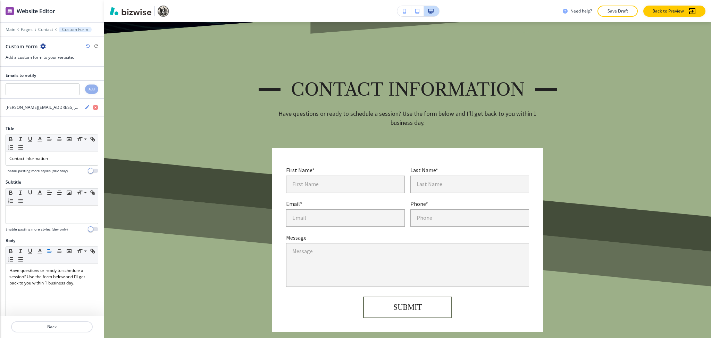
scroll to position [457, 0]
click at [48, 157] on p "Contact Information" at bounding box center [51, 158] width 85 height 6
click at [36, 159] on p "Contact Information" at bounding box center [51, 158] width 85 height 6
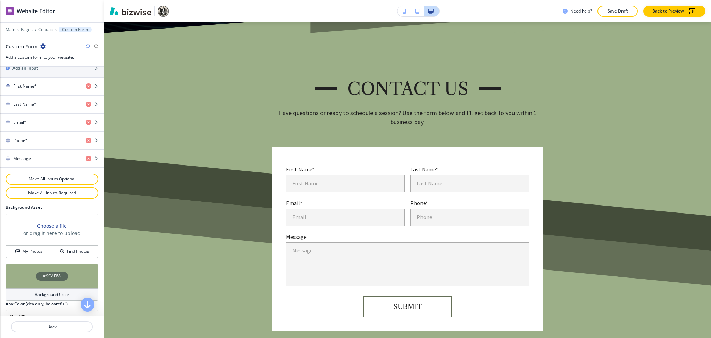
scroll to position [323, 0]
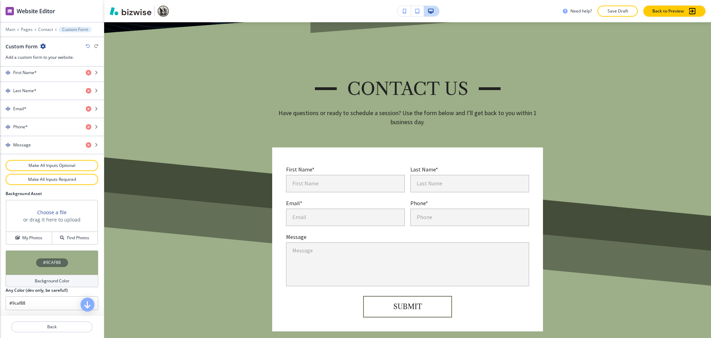
click at [36, 276] on div "Background Color" at bounding box center [52, 280] width 93 height 13
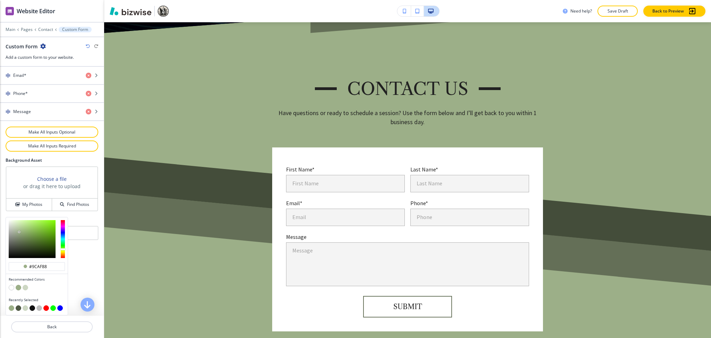
click at [25, 286] on button "button" at bounding box center [26, 287] width 6 height 6
type input "#cdd7c3"
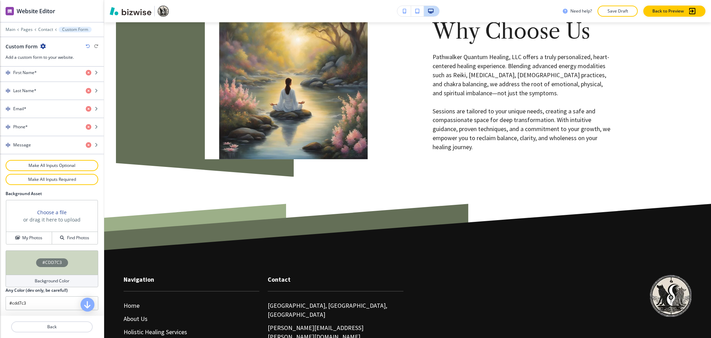
scroll to position [1528, 0]
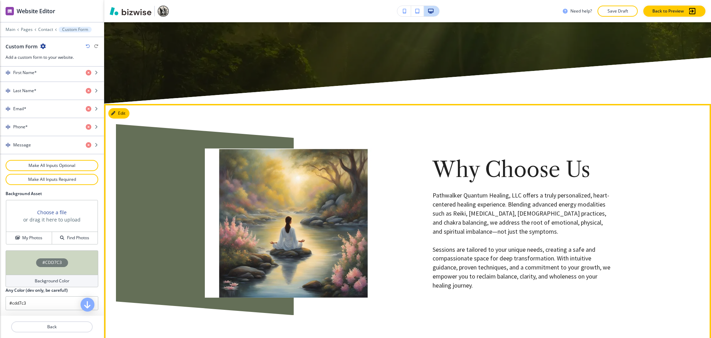
click at [118, 108] on button "Edit" at bounding box center [118, 113] width 21 height 10
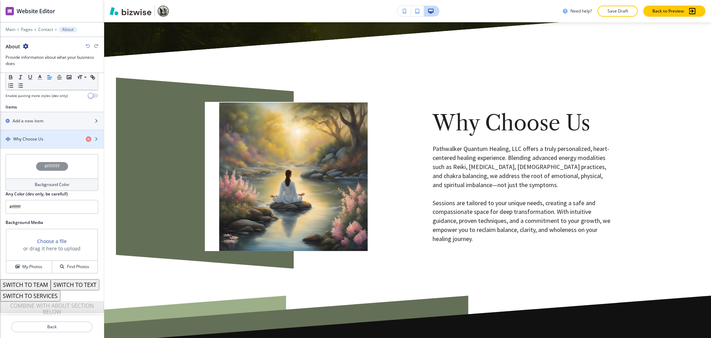
scroll to position [228, 0]
click at [48, 136] on div "Why Choose Us" at bounding box center [40, 139] width 80 height 6
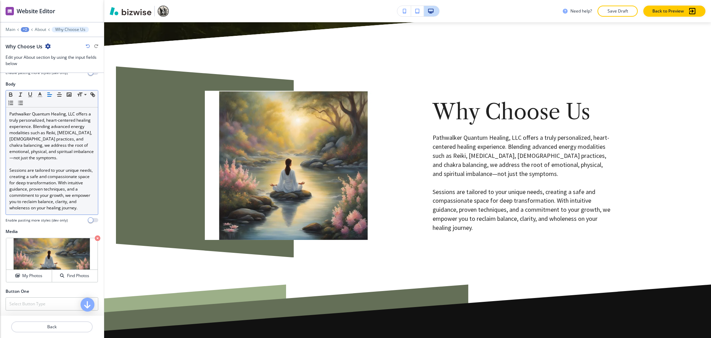
scroll to position [150, 0]
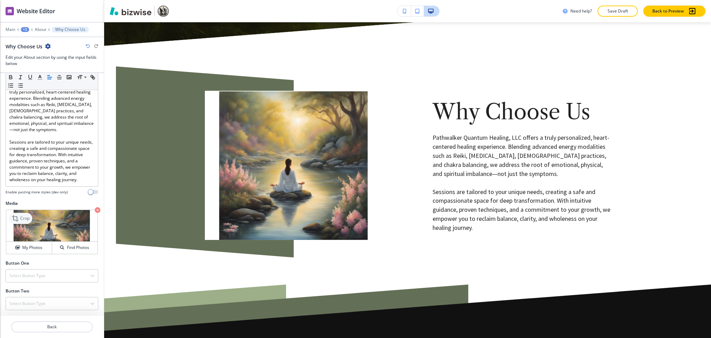
click at [16, 218] on icon at bounding box center [16, 218] width 8 height 8
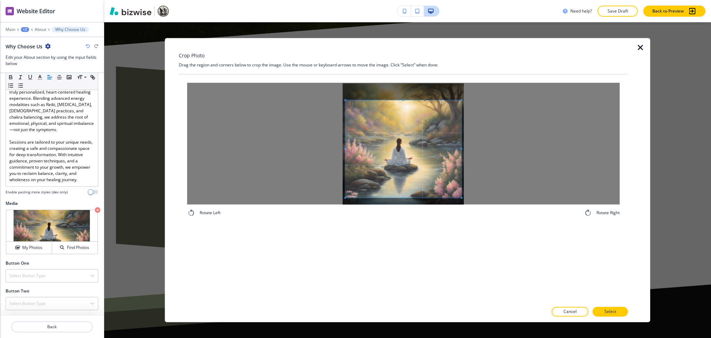
click at [393, 154] on span at bounding box center [404, 148] width 116 height 97
click at [606, 313] on p "Select" at bounding box center [611, 311] width 12 height 6
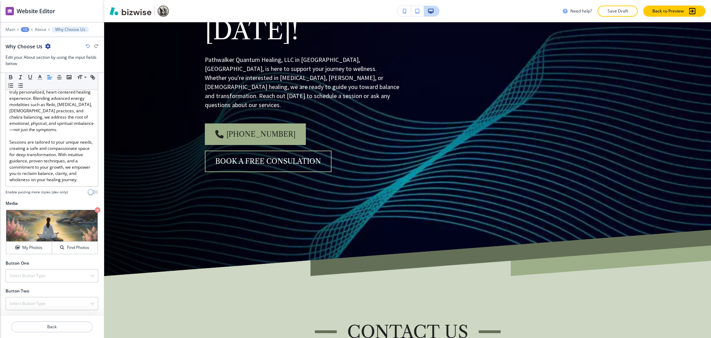
scroll to position [0, 0]
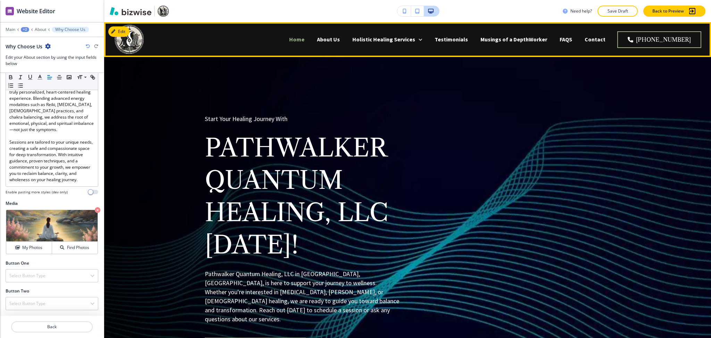
click at [305, 38] on p "Home" at bounding box center [296, 39] width 15 height 8
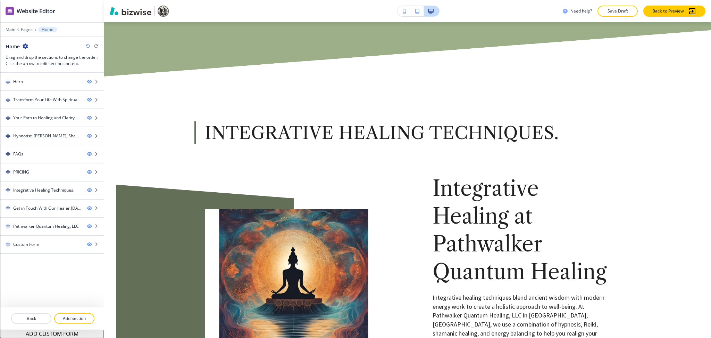
scroll to position [2402, 0]
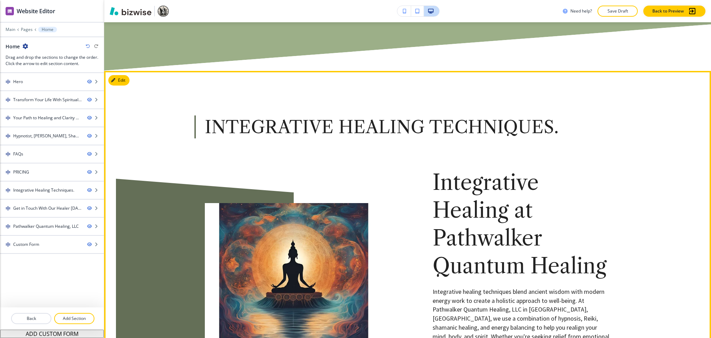
click at [128, 75] on button "Edit This Section" at bounding box center [131, 80] width 47 height 10
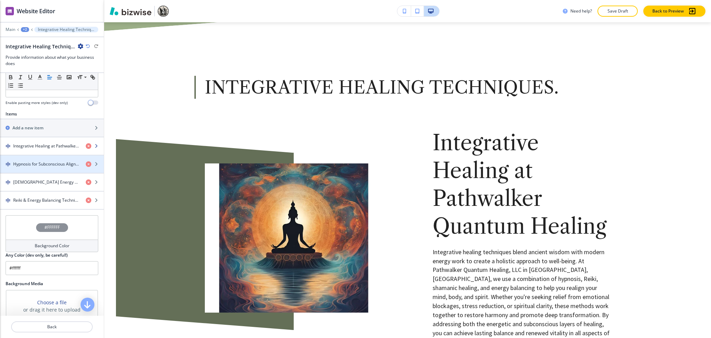
scroll to position [209, 0]
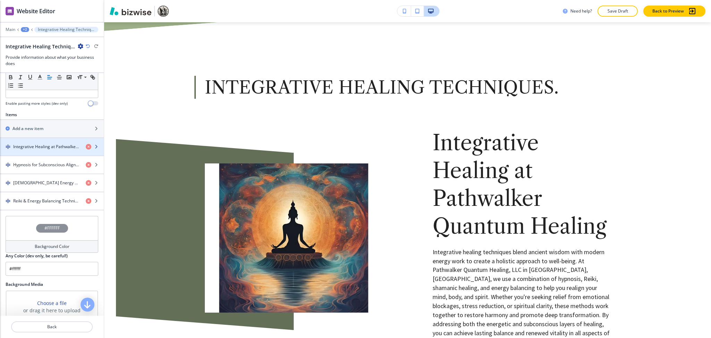
click at [34, 146] on h4 "Integrative Healing at Pathwalker Quantum Healing" at bounding box center [46, 146] width 67 height 6
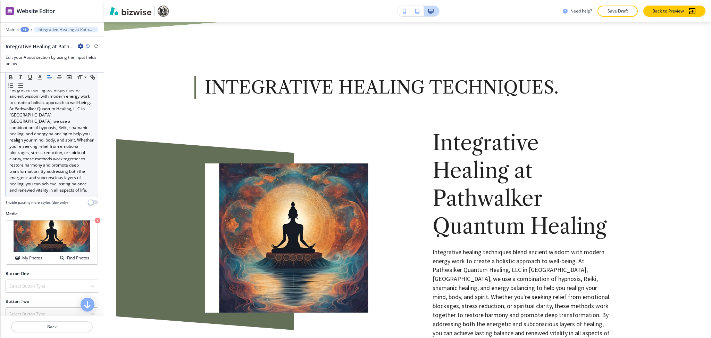
scroll to position [156, 0]
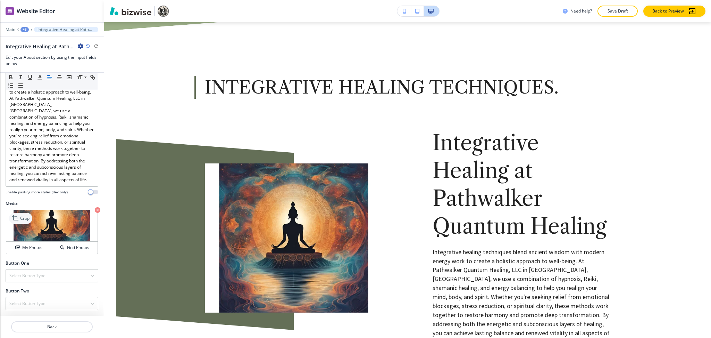
click at [24, 214] on div "Crop" at bounding box center [20, 218] width 23 height 11
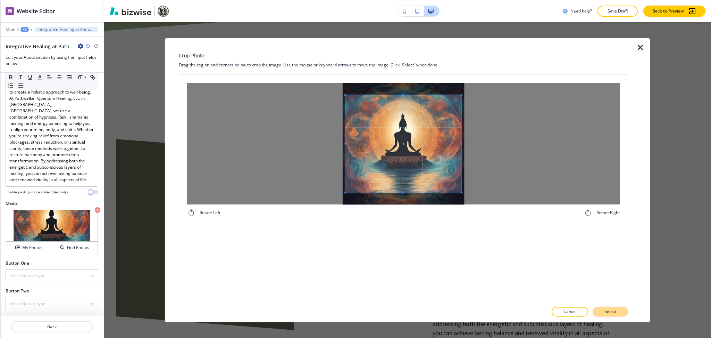
click at [611, 309] on p "Select" at bounding box center [611, 311] width 12 height 6
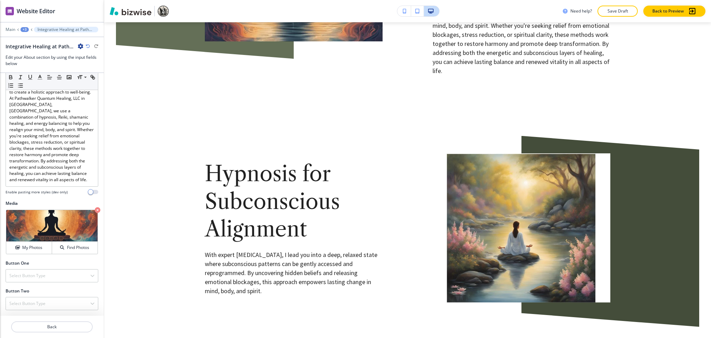
scroll to position [2713, 0]
click at [20, 217] on p "Crop" at bounding box center [24, 218] width 9 height 6
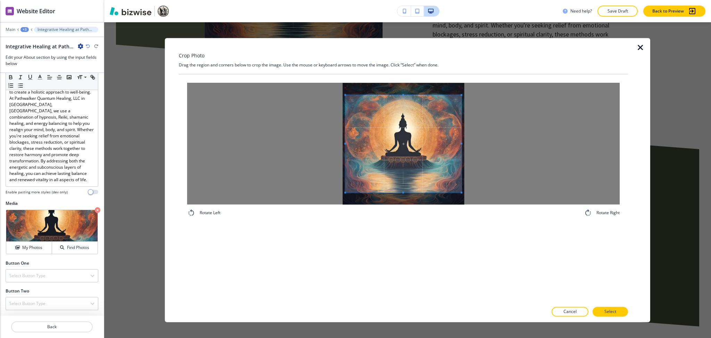
click at [405, 79] on div "Rotate Left Rotate Right" at bounding box center [403, 149] width 449 height 151
click at [403, 66] on div "Crop Photo Drag the region and corners below to crop the image. Use the mouse o…" at bounding box center [403, 180] width 449 height 284
click at [401, 139] on span at bounding box center [404, 144] width 116 height 109
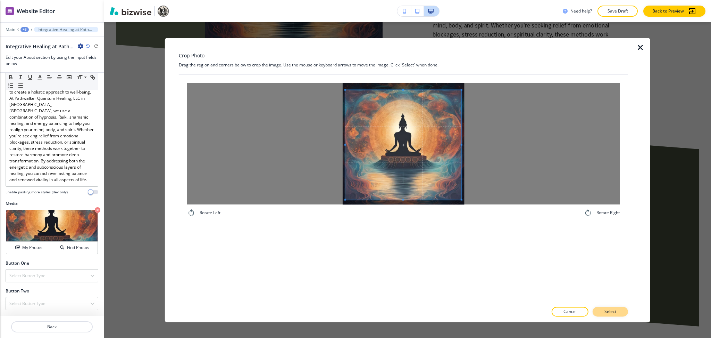
click at [608, 312] on p "Select" at bounding box center [611, 311] width 12 height 6
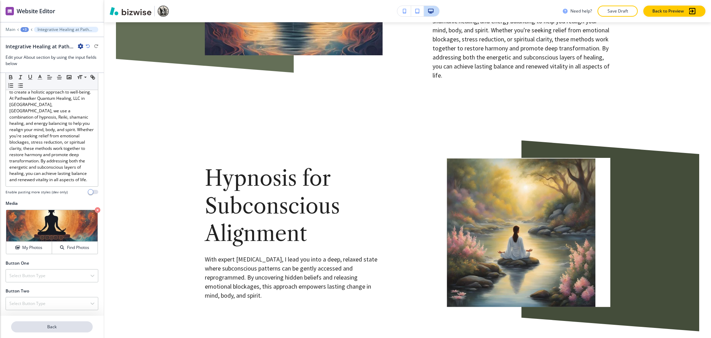
click at [51, 326] on p "Back" at bounding box center [52, 326] width 80 height 6
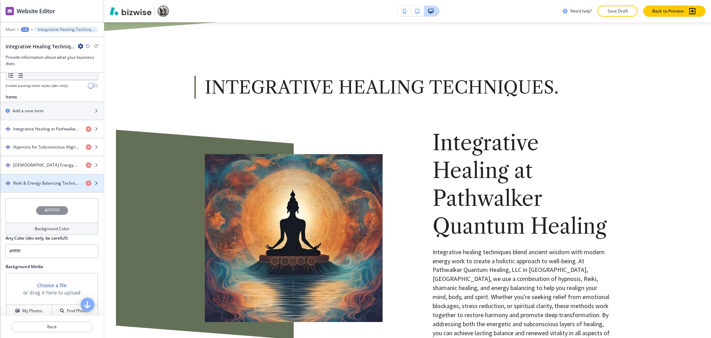
scroll to position [231, 0]
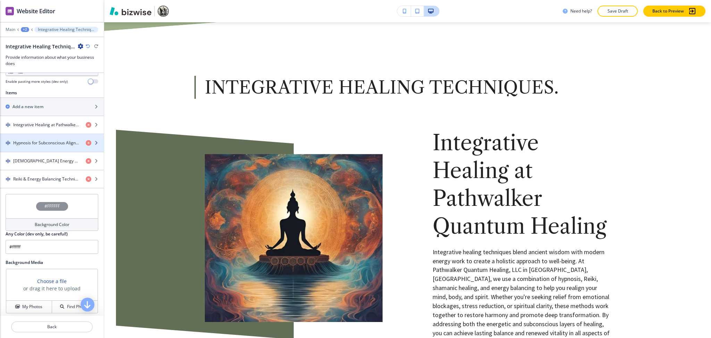
click at [30, 140] on h4 "Hypnosis for Subconscious Alignment" at bounding box center [46, 143] width 67 height 6
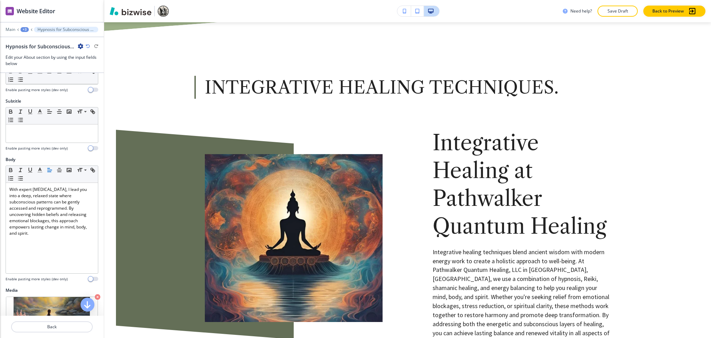
scroll to position [121, 0]
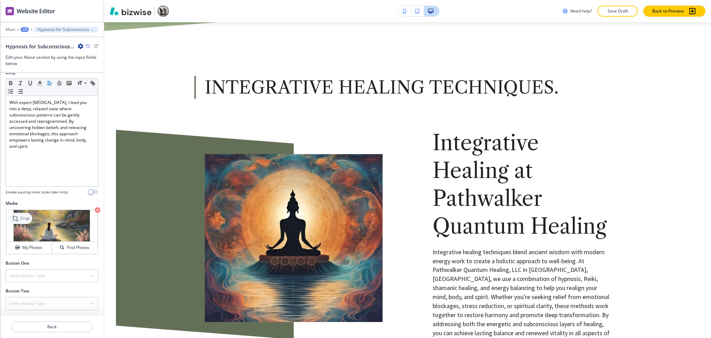
click at [24, 216] on p "Crop" at bounding box center [24, 218] width 9 height 6
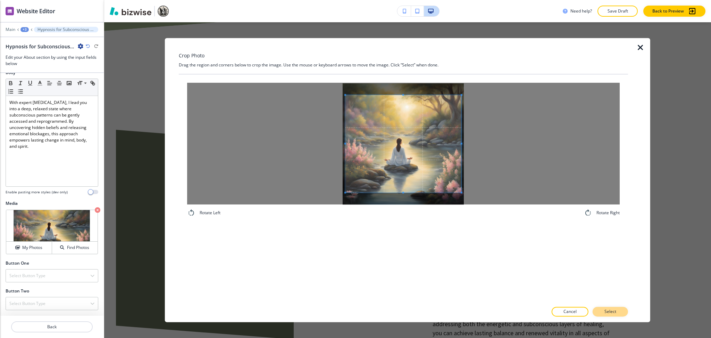
click at [610, 308] on p "Select" at bounding box center [611, 311] width 12 height 6
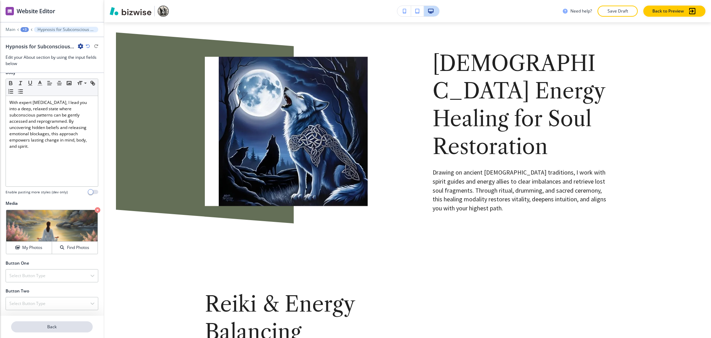
click at [47, 328] on p "Back" at bounding box center [52, 326] width 80 height 6
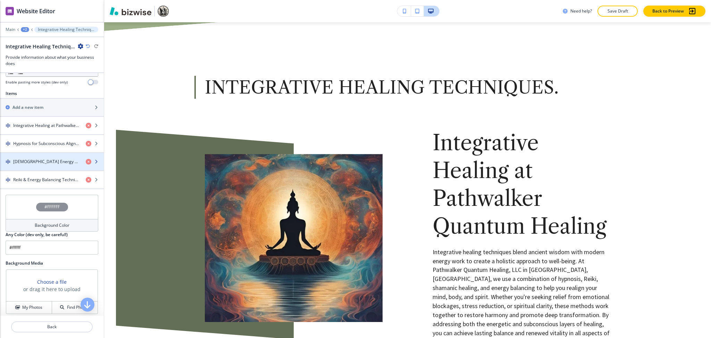
scroll to position [231, 0]
click at [29, 166] on div "button" at bounding box center [52, 167] width 104 height 6
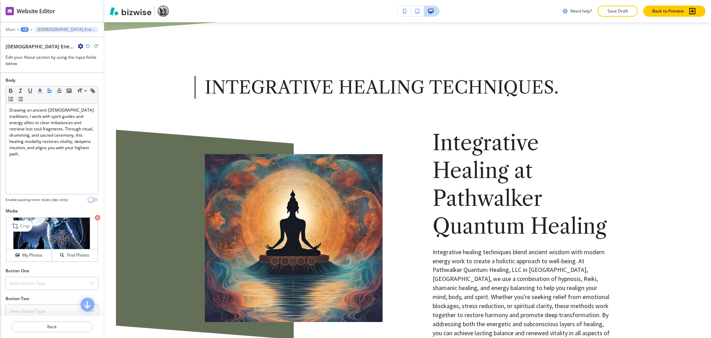
scroll to position [127, 0]
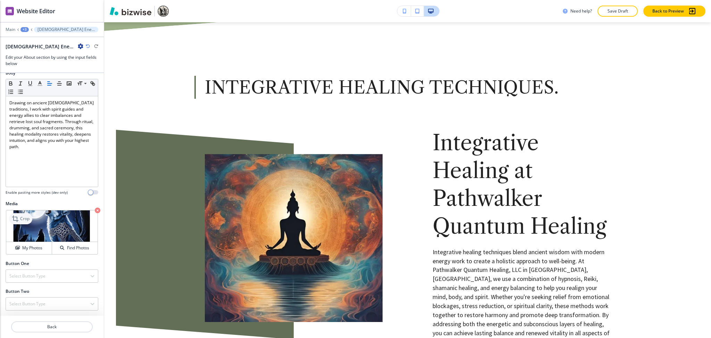
click at [19, 215] on icon at bounding box center [16, 218] width 8 height 8
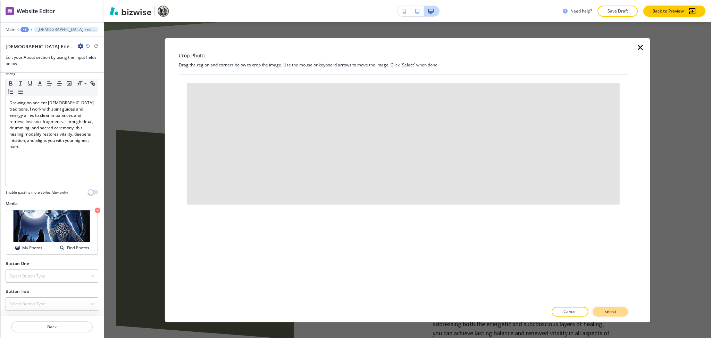
click at [609, 309] on p "Select" at bounding box center [611, 311] width 12 height 6
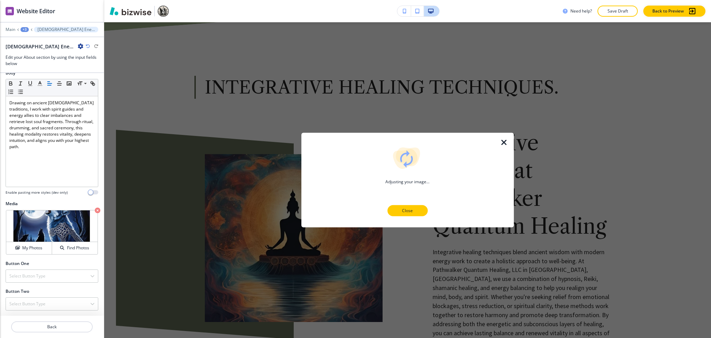
click at [413, 211] on p "Close" at bounding box center [408, 210] width 22 height 6
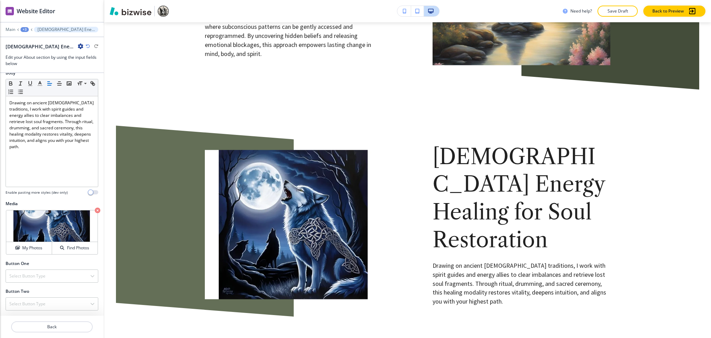
scroll to position [2950, 0]
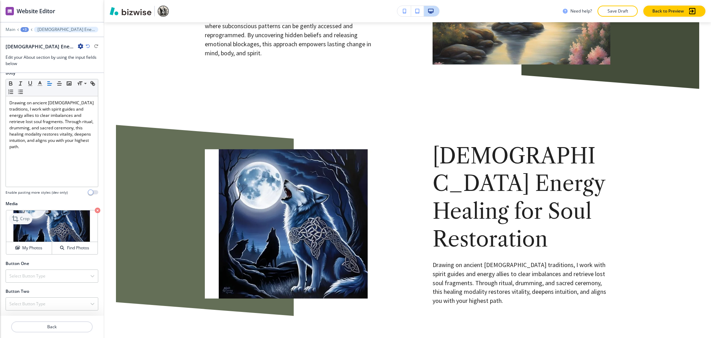
click at [20, 219] on p "Crop" at bounding box center [24, 218] width 9 height 6
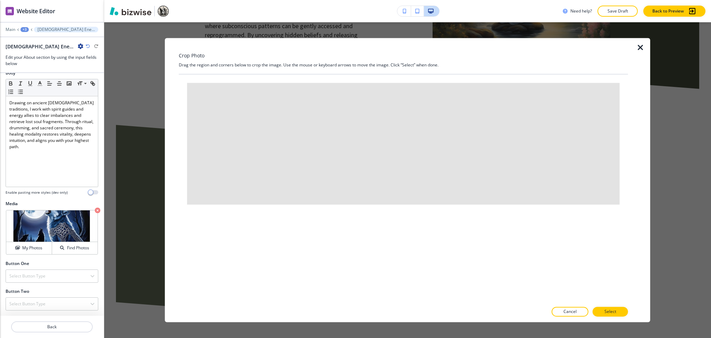
click at [640, 49] on icon "button" at bounding box center [641, 47] width 8 height 8
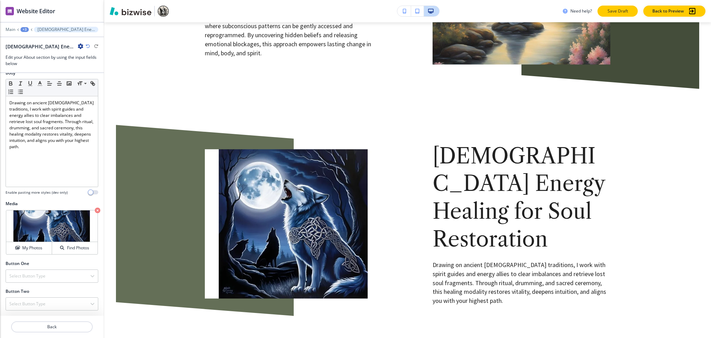
click at [620, 13] on p "Save Draft" at bounding box center [618, 11] width 22 height 6
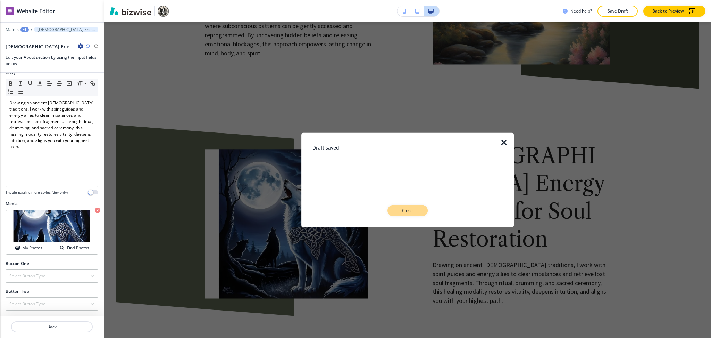
click at [411, 212] on p "Close" at bounding box center [408, 210] width 22 height 6
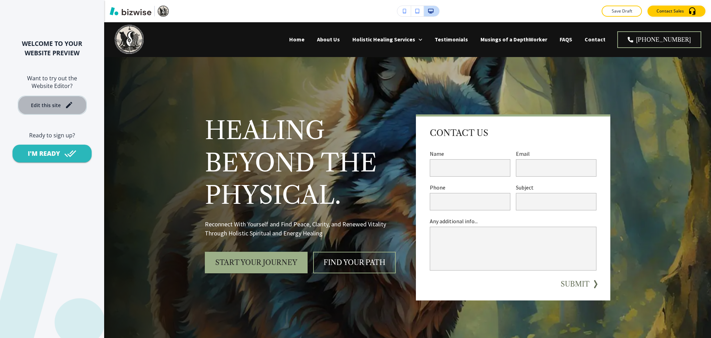
click at [56, 99] on button "Edit this site" at bounding box center [52, 105] width 69 height 19
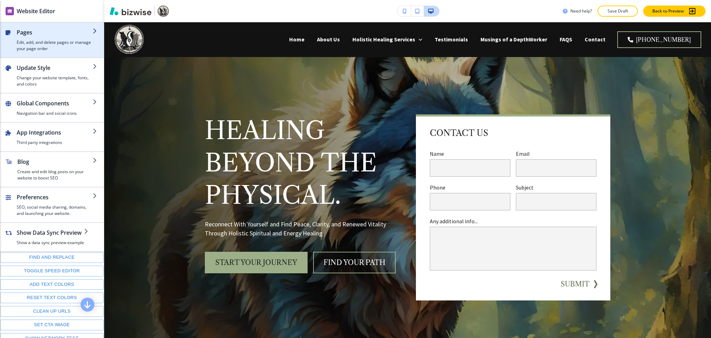
click at [34, 45] on h4 "Edit, add, and delete pages or manage your page order" at bounding box center [55, 45] width 76 height 13
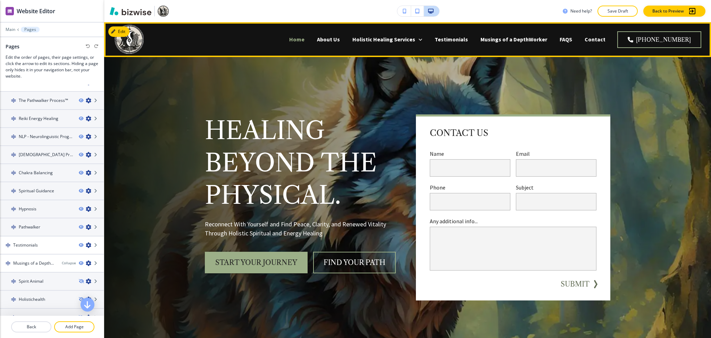
scroll to position [44, 0]
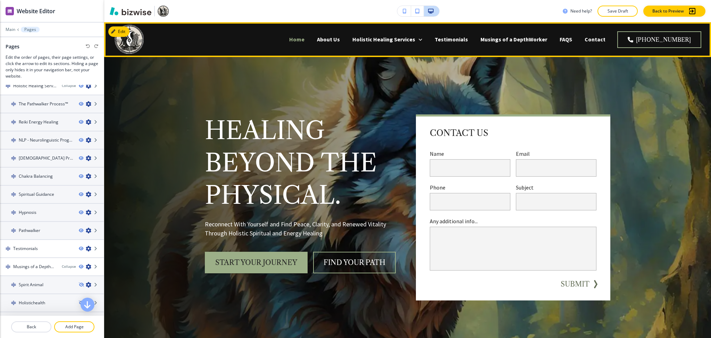
click at [305, 38] on p "Home" at bounding box center [296, 39] width 15 height 8
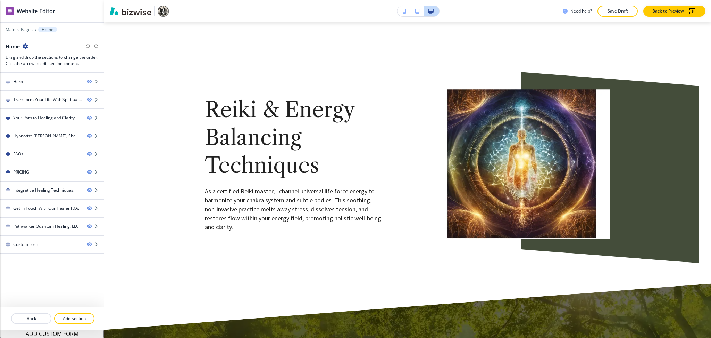
scroll to position [3242, 0]
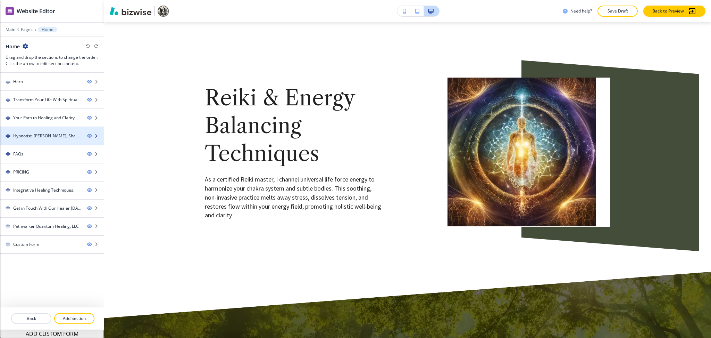
click at [30, 139] on div "Hypnotist, Reiki Master, Shamanic Healer, and Integrative Energy Healer" at bounding box center [47, 136] width 68 height 6
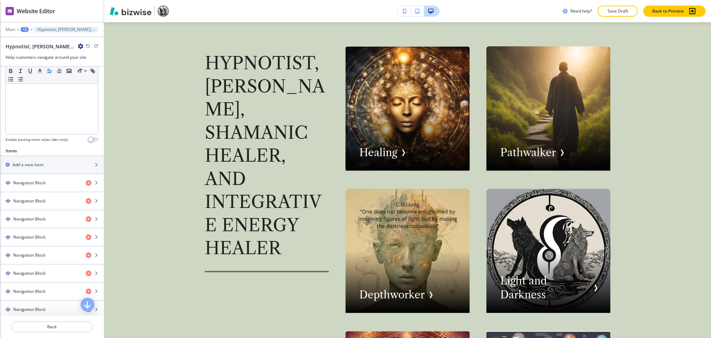
scroll to position [0, 0]
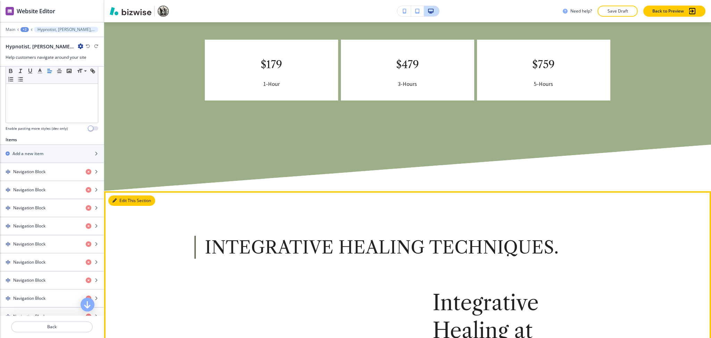
click at [118, 195] on button "Edit This Section" at bounding box center [131, 200] width 47 height 10
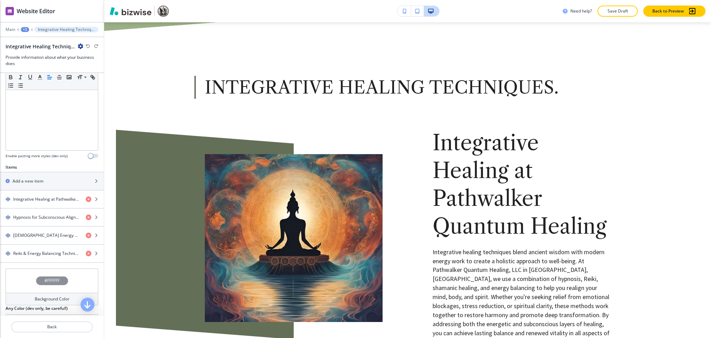
scroll to position [282, 0]
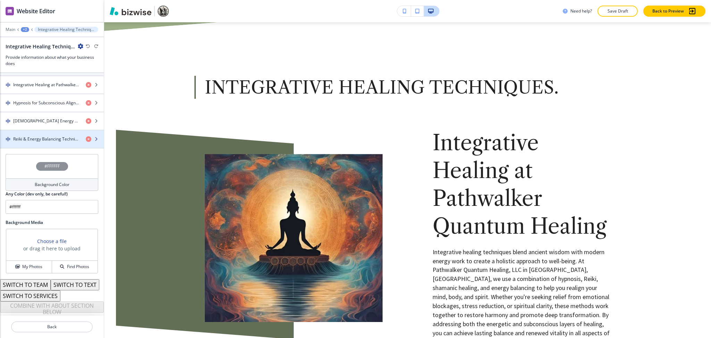
click at [40, 136] on h4 "Reiki & Energy Balancing Techniques" at bounding box center [46, 139] width 67 height 6
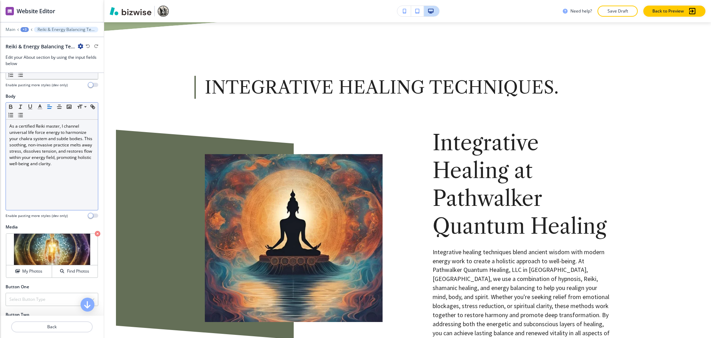
scroll to position [121, 0]
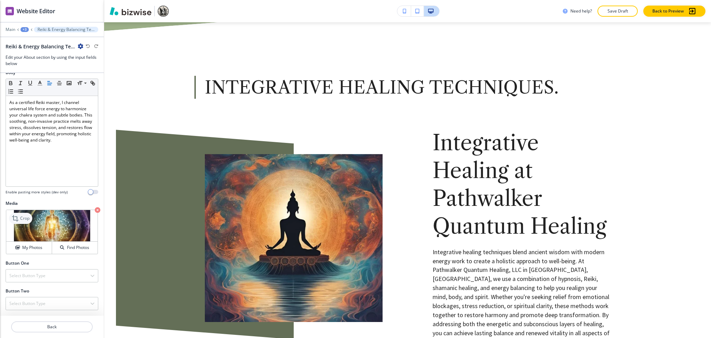
click at [21, 219] on p "Crop" at bounding box center [24, 218] width 9 height 6
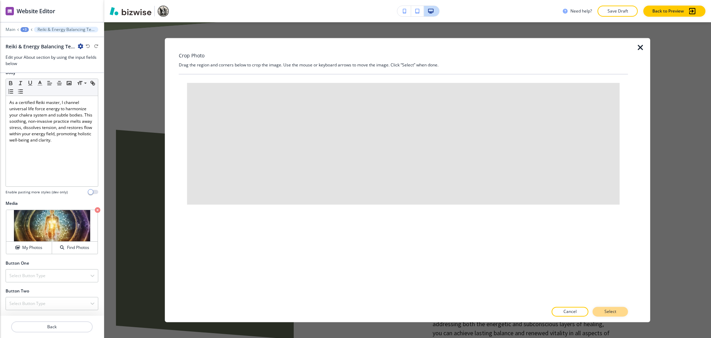
click at [615, 310] on p "Select" at bounding box center [611, 311] width 12 height 6
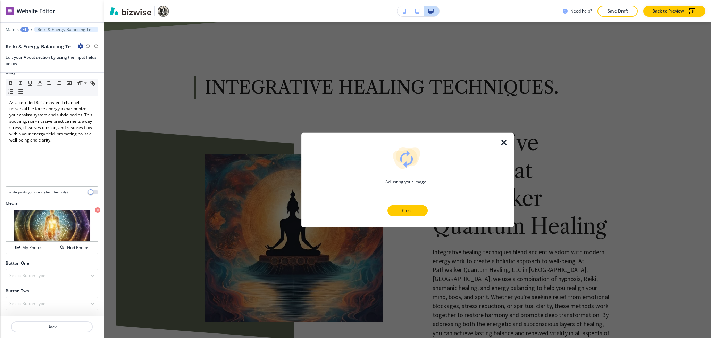
click at [412, 214] on button "Close" at bounding box center [408, 210] width 40 height 11
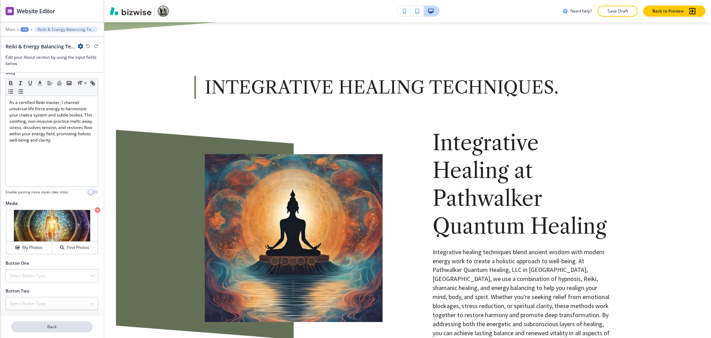
click at [58, 326] on p "Back" at bounding box center [52, 326] width 80 height 6
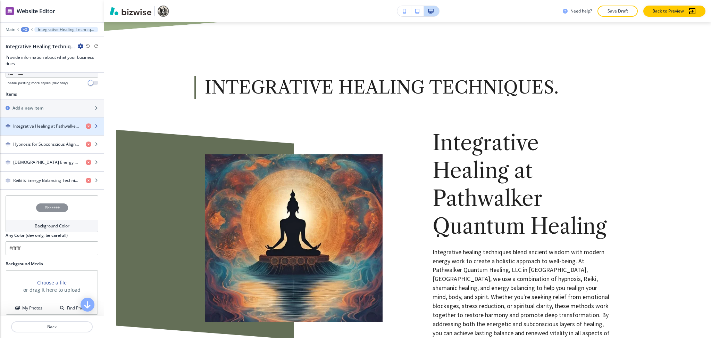
scroll to position [231, 0]
click at [44, 126] on h4 "Integrative Healing at Pathwalker Quantum Healing" at bounding box center [46, 125] width 67 height 6
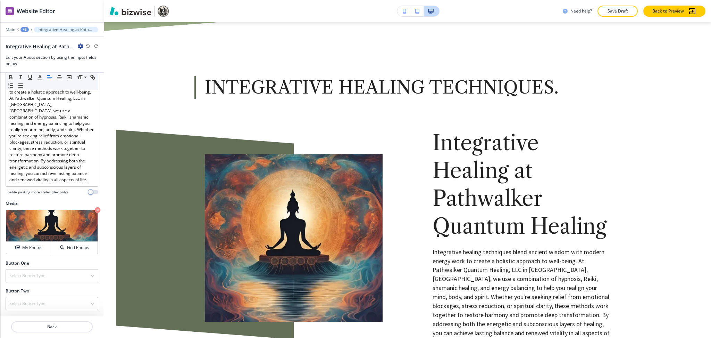
scroll to position [156, 0]
click at [25, 218] on p "Crop" at bounding box center [24, 218] width 9 height 6
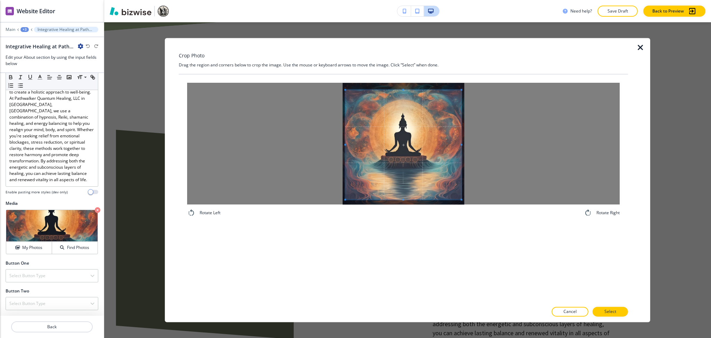
click at [640, 48] on icon "button" at bounding box center [641, 47] width 8 height 8
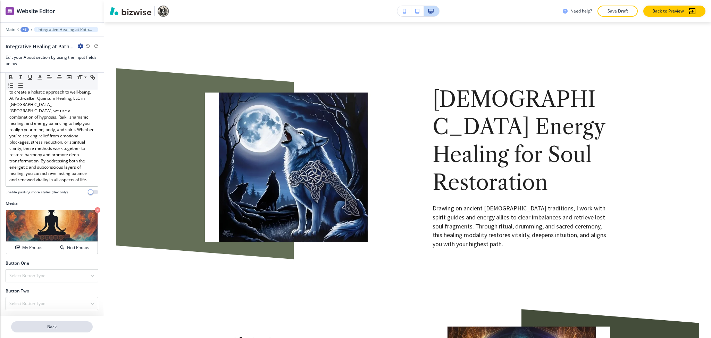
click at [60, 325] on p "Back" at bounding box center [52, 326] width 80 height 6
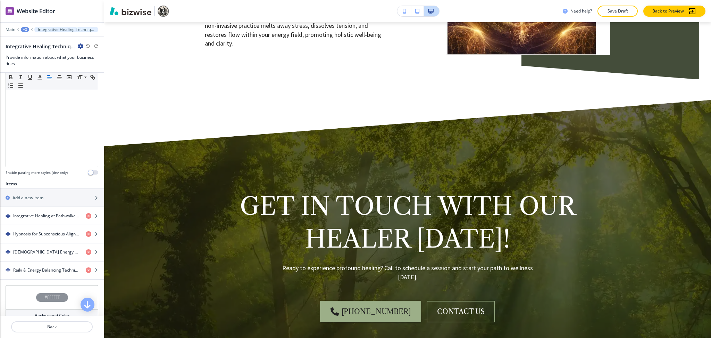
scroll to position [141, 0]
click at [49, 251] on h4 "Shamanic Energy Healing for Soul Restoration" at bounding box center [46, 251] width 67 height 6
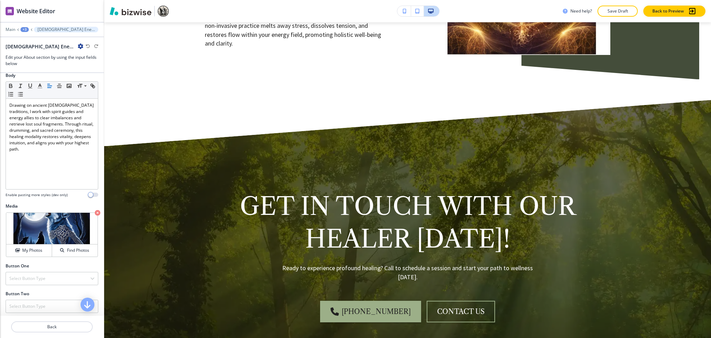
scroll to position [127, 0]
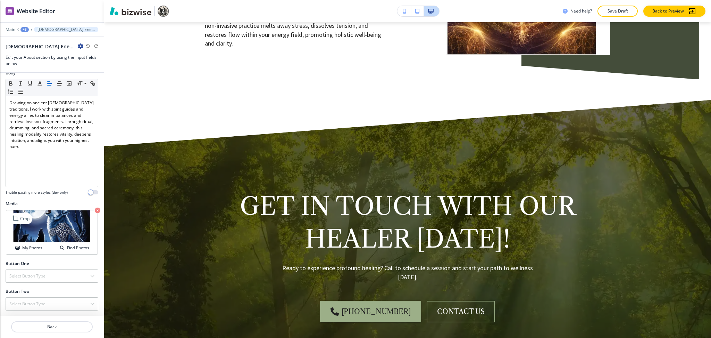
click at [95, 211] on icon "button" at bounding box center [98, 210] width 6 height 6
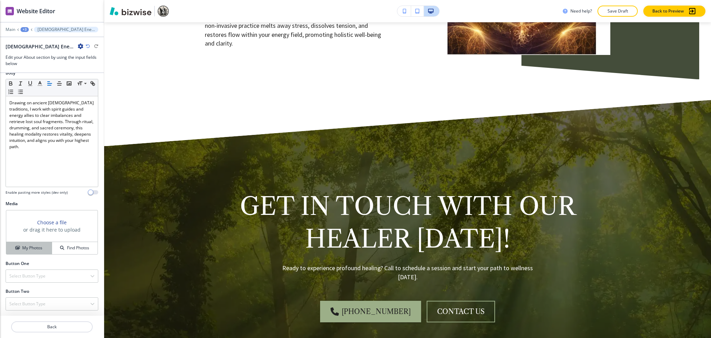
click at [32, 247] on h4 "My Photos" at bounding box center [32, 248] width 20 height 6
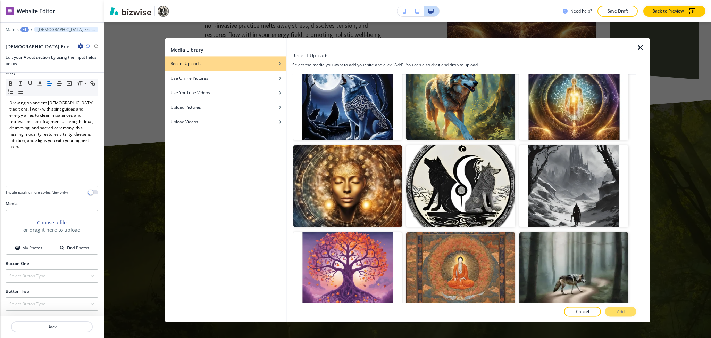
scroll to position [369, 0]
click at [359, 91] on img "button" at bounding box center [347, 99] width 109 height 82
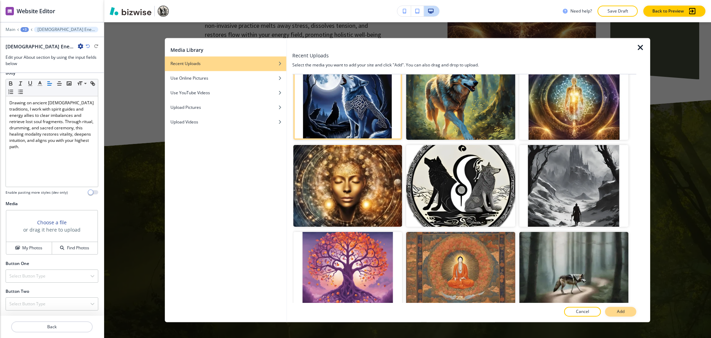
click at [620, 309] on p "Add" at bounding box center [621, 311] width 8 height 6
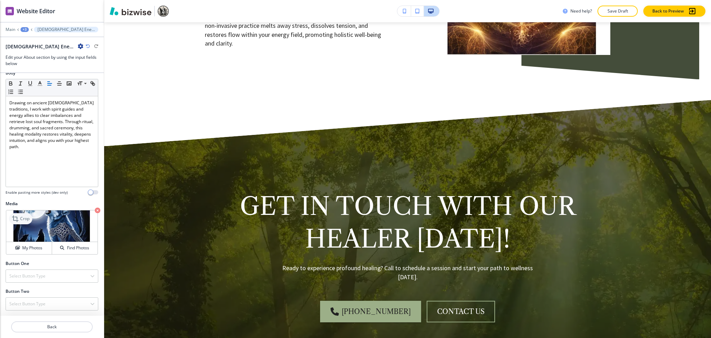
click at [20, 215] on p "Crop" at bounding box center [24, 218] width 9 height 6
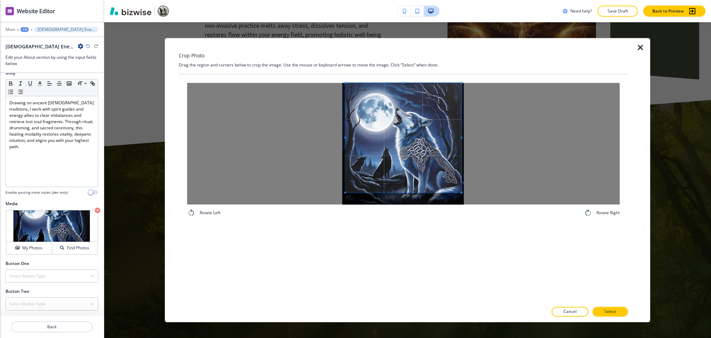
click at [398, 75] on div "Rotate Left Rotate Right" at bounding box center [403, 149] width 449 height 151
click at [403, 152] on span at bounding box center [403, 146] width 116 height 109
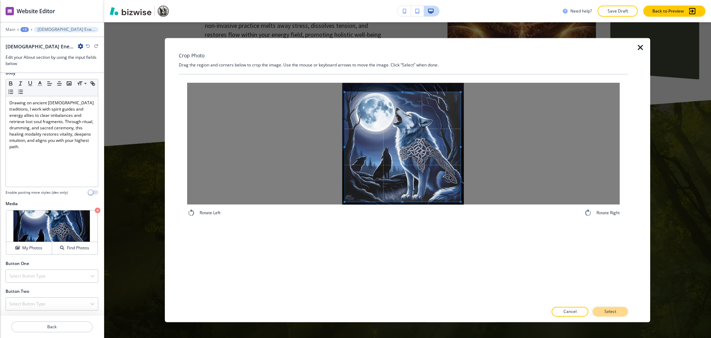
click at [615, 312] on p "Select" at bounding box center [611, 311] width 12 height 6
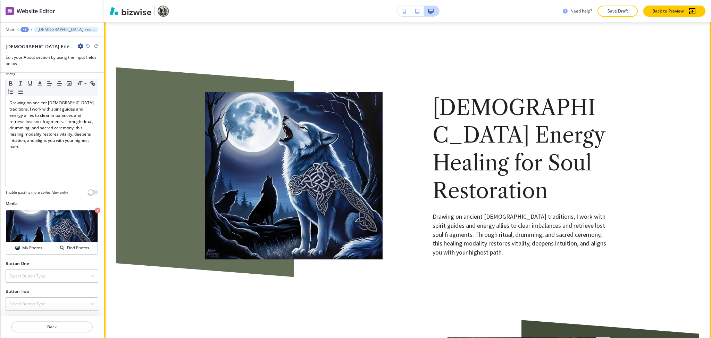
scroll to position [2987, 0]
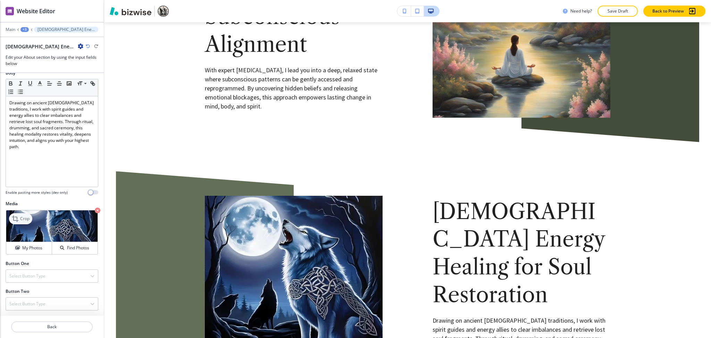
click at [20, 222] on div "Crop" at bounding box center [20, 218] width 23 height 11
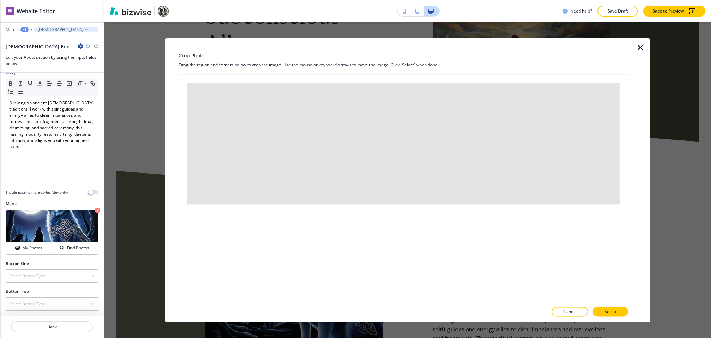
scroll to position [2898, 0]
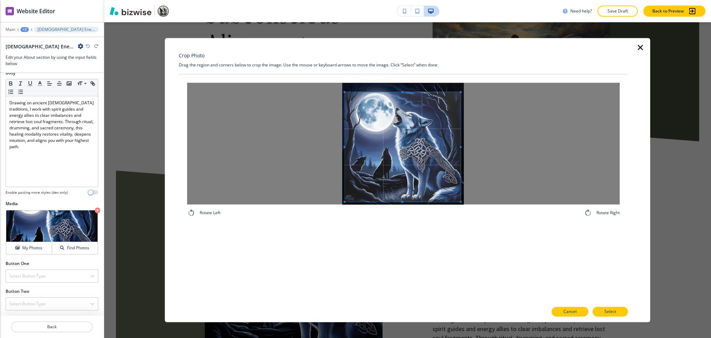
click at [570, 311] on p "Cancel" at bounding box center [570, 311] width 13 height 6
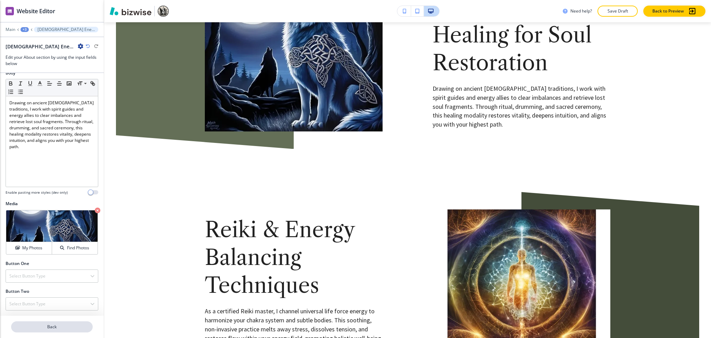
click at [51, 323] on button "Back" at bounding box center [52, 326] width 82 height 11
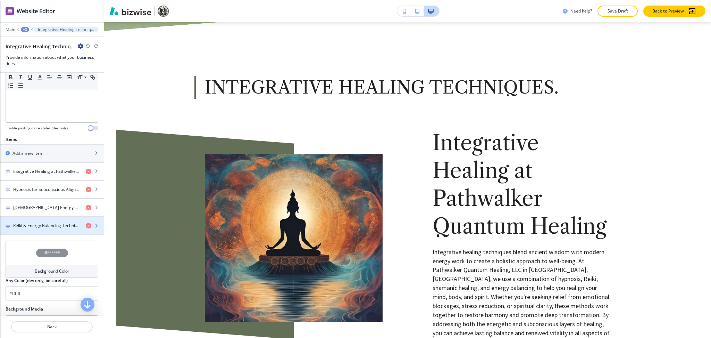
scroll to position [185, 0]
click at [32, 224] on h4 "Reiki & Energy Balancing Techniques" at bounding box center [46, 225] width 67 height 6
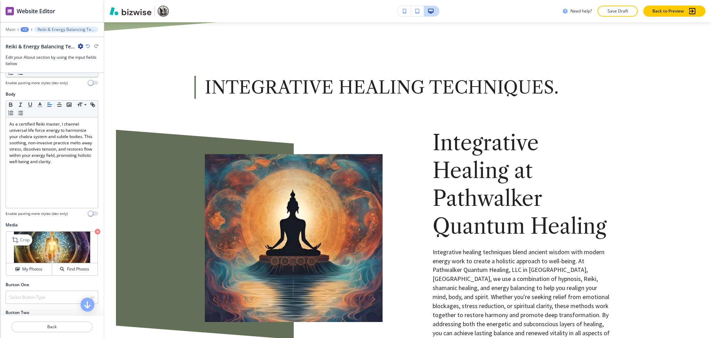
scroll to position [121, 0]
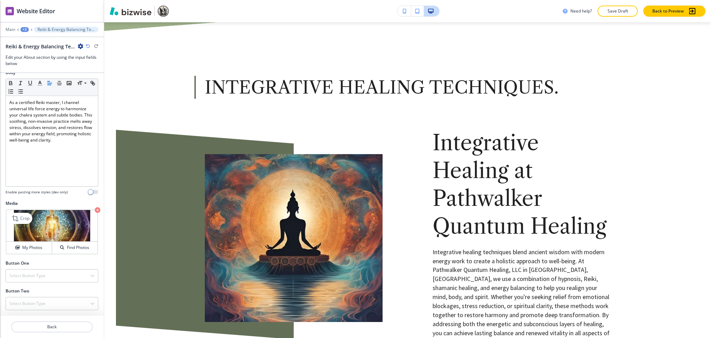
click at [95, 208] on icon "button" at bounding box center [98, 210] width 6 height 6
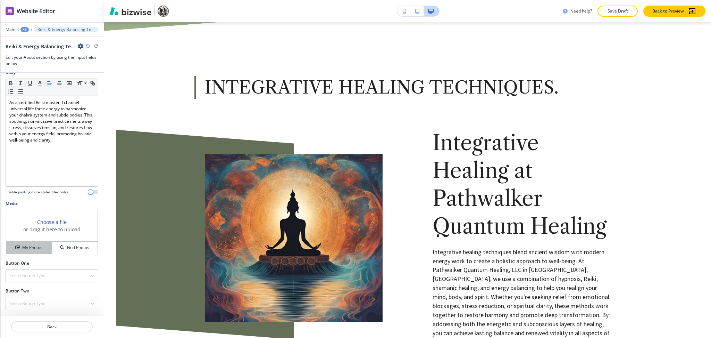
click at [26, 249] on h4 "My Photos" at bounding box center [32, 247] width 20 height 6
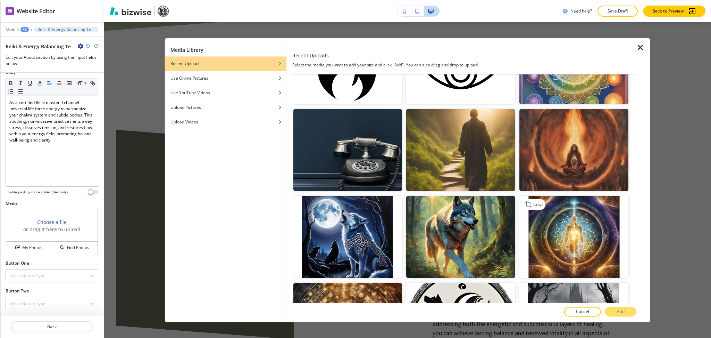
click at [566, 216] on img "button" at bounding box center [574, 237] width 109 height 82
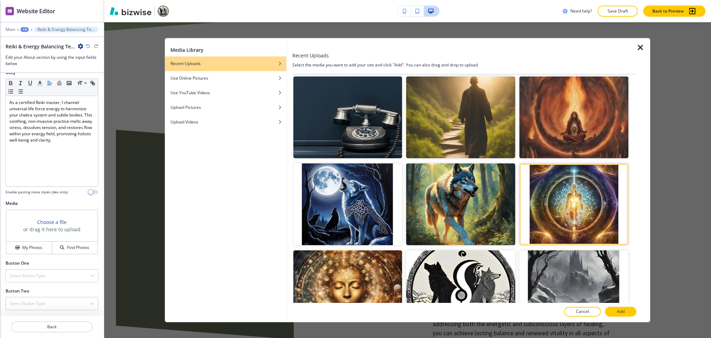
scroll to position [270, 0]
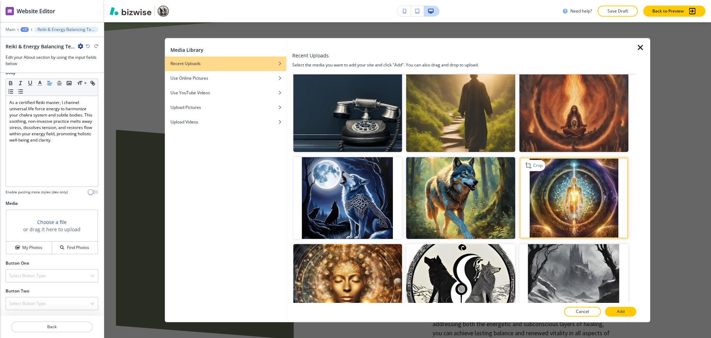
click at [567, 161] on img "button" at bounding box center [574, 198] width 109 height 82
click at [613, 311] on button "Add" at bounding box center [620, 312] width 31 height 10
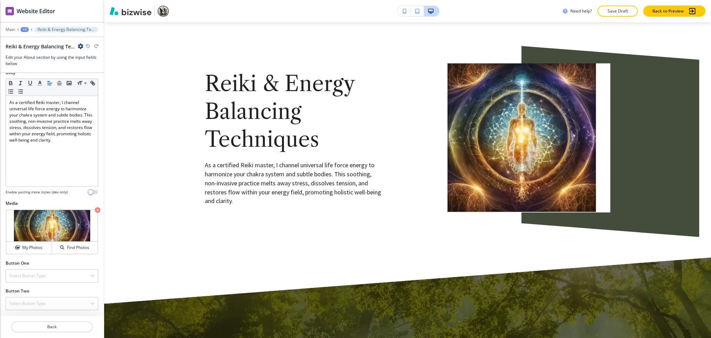
scroll to position [3275, 0]
click at [23, 217] on p "Crop" at bounding box center [24, 218] width 9 height 6
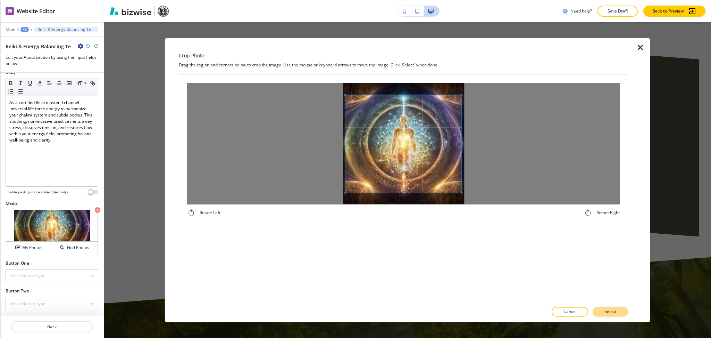
click at [614, 313] on p "Select" at bounding box center [611, 311] width 12 height 6
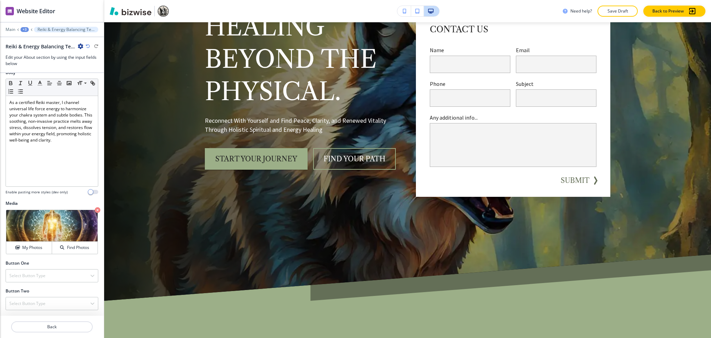
scroll to position [0, 0]
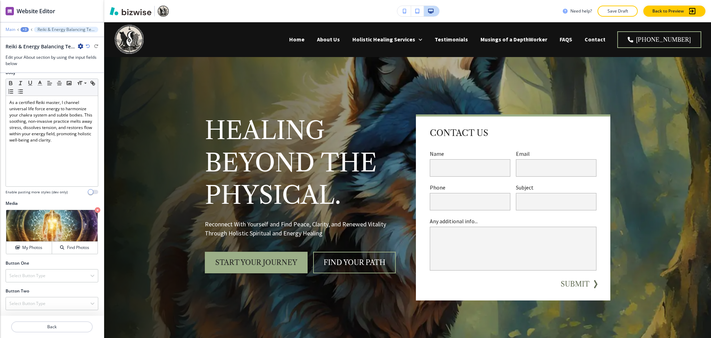
click at [8, 28] on p "Main" at bounding box center [11, 29] width 10 height 5
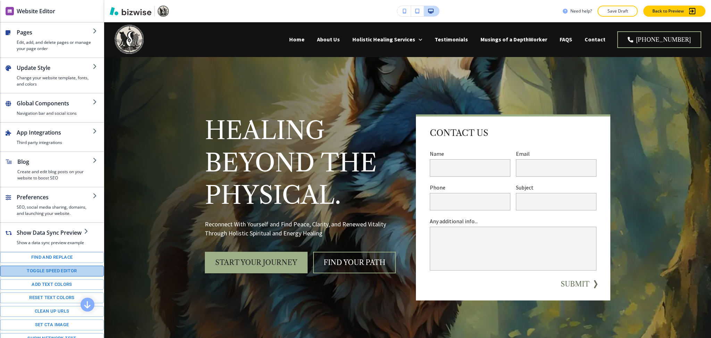
click at [52, 275] on button "Toggle speed editor" at bounding box center [52, 270] width 104 height 11
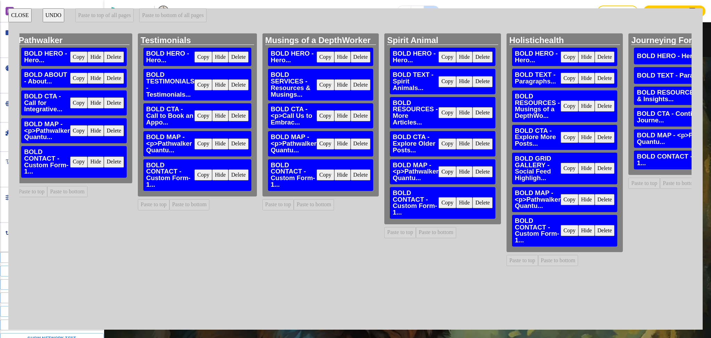
scroll to position [0, 1314]
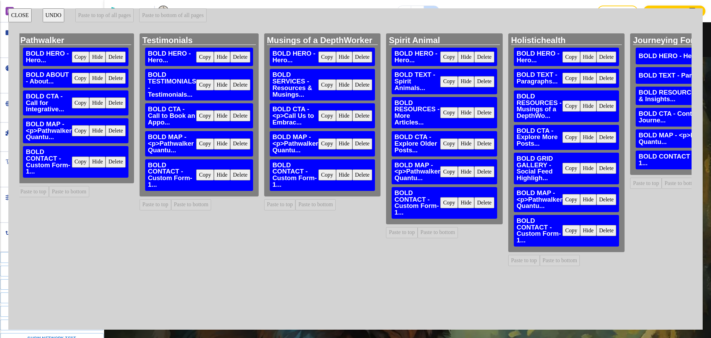
click at [474, 111] on button "Delete" at bounding box center [484, 112] width 20 height 11
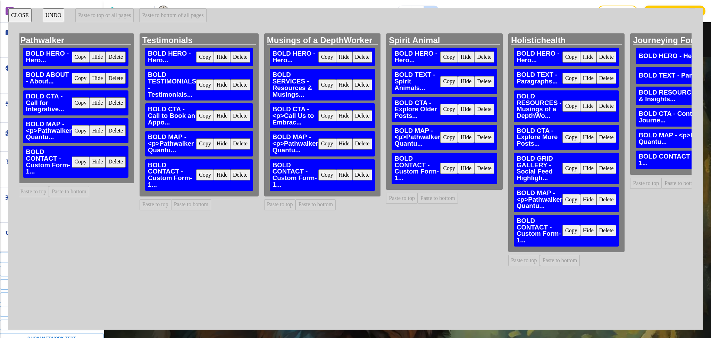
click at [597, 106] on button "Delete" at bounding box center [607, 105] width 20 height 11
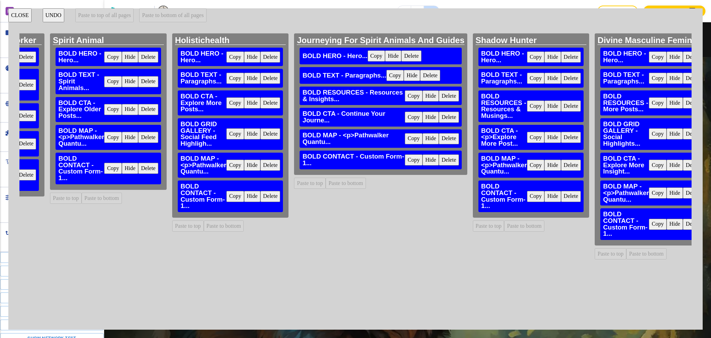
scroll to position [0, 1718]
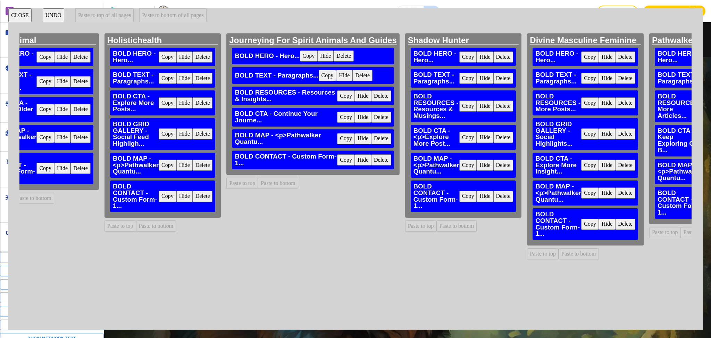
click at [371, 94] on button "Delete" at bounding box center [381, 95] width 20 height 11
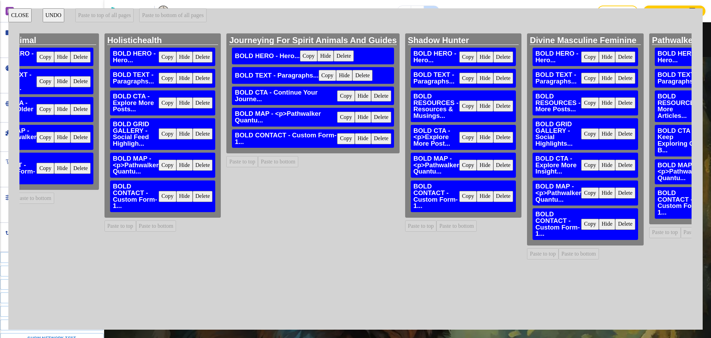
click at [494, 103] on button "Delete" at bounding box center [504, 105] width 20 height 11
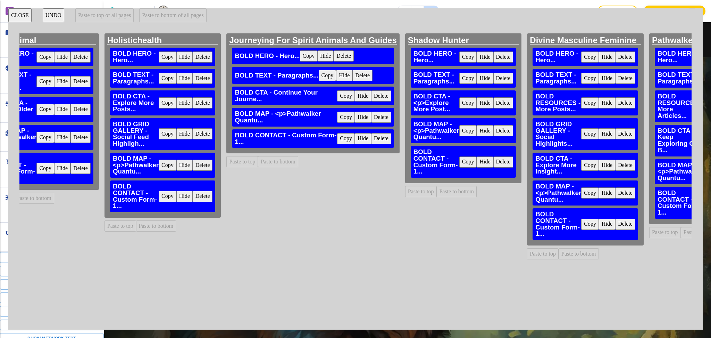
click at [616, 100] on button "Delete" at bounding box center [626, 102] width 20 height 11
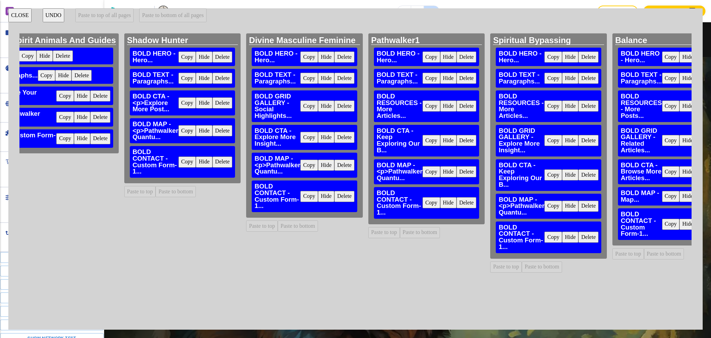
scroll to position [0, 1997]
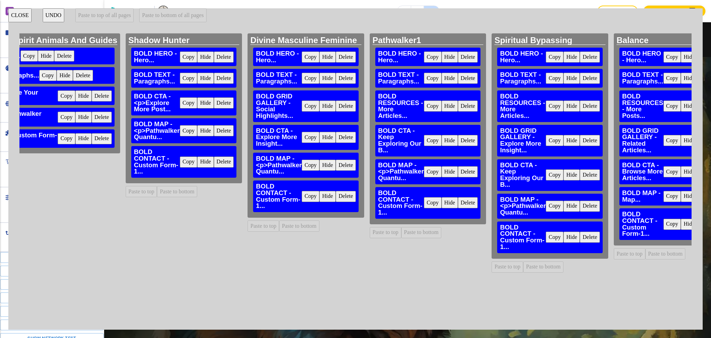
click at [458, 107] on button "Delete" at bounding box center [468, 105] width 20 height 11
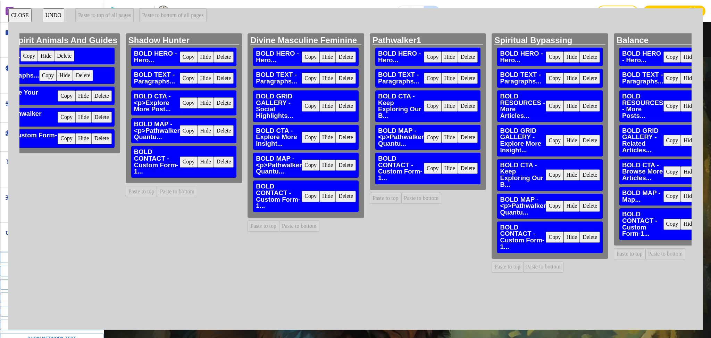
click at [580, 108] on button "Delete" at bounding box center [590, 105] width 20 height 11
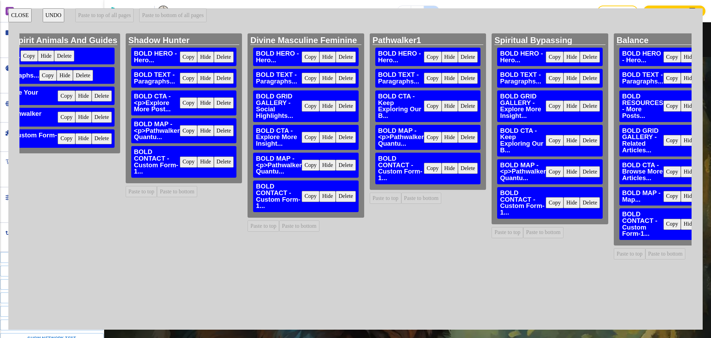
drag, startPoint x: 638, startPoint y: 110, endPoint x: 637, endPoint y: 116, distance: 6.7
click at [698, 109] on button "Delete" at bounding box center [708, 105] width 20 height 11
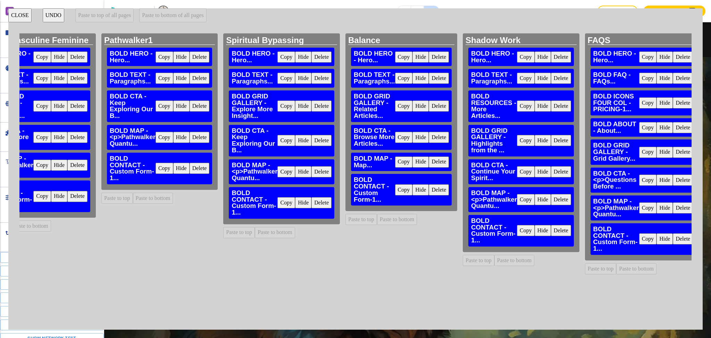
scroll to position [0, 2280]
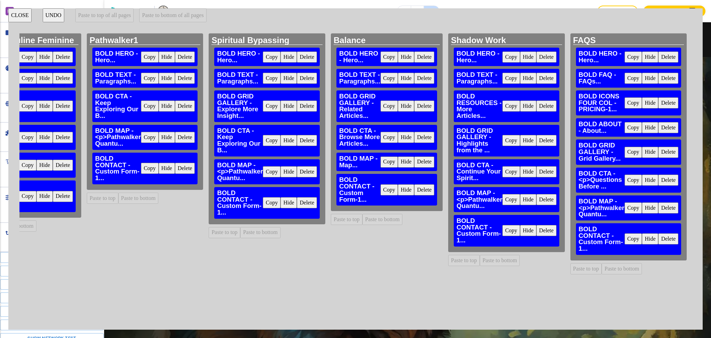
click at [537, 109] on button "Delete" at bounding box center [547, 105] width 20 height 11
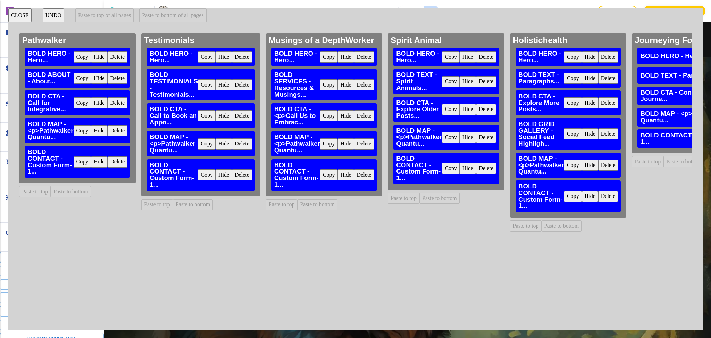
scroll to position [0, 1310]
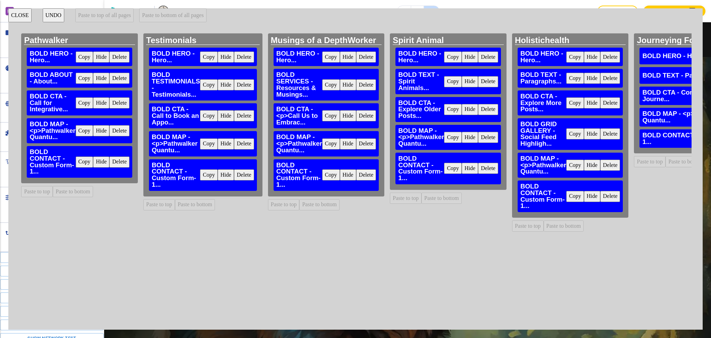
click at [322, 88] on button "Copy" at bounding box center [331, 84] width 18 height 11
click at [390, 201] on button "Paste to top" at bounding box center [406, 197] width 32 height 11
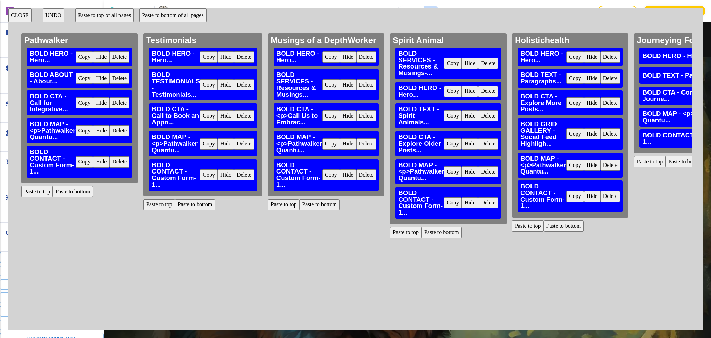
click at [512, 230] on button "Paste to top" at bounding box center [528, 225] width 32 height 11
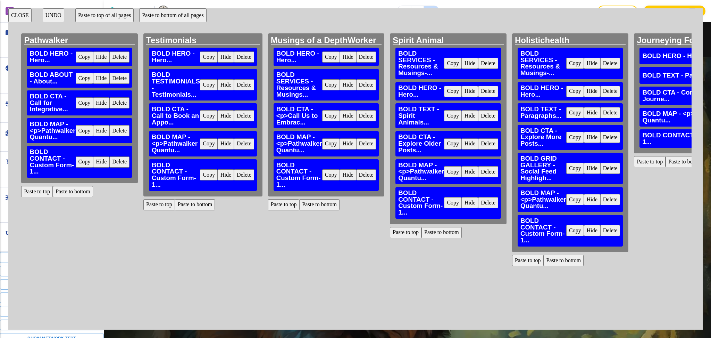
click at [634, 162] on button "Paste to top" at bounding box center [650, 161] width 32 height 11
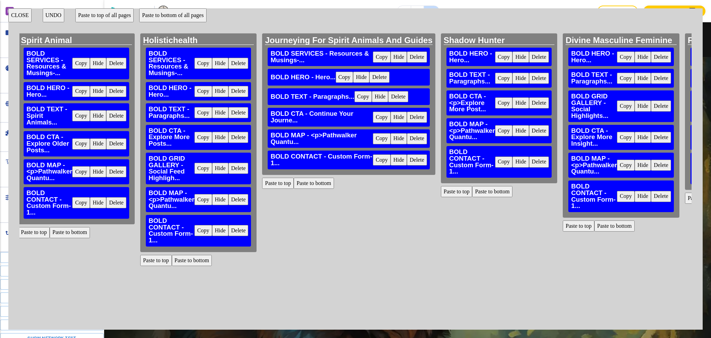
scroll to position [0, 1714]
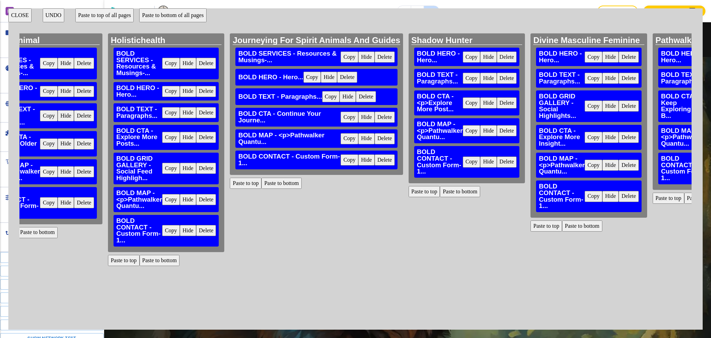
click at [409, 191] on button "Paste to top" at bounding box center [425, 191] width 32 height 11
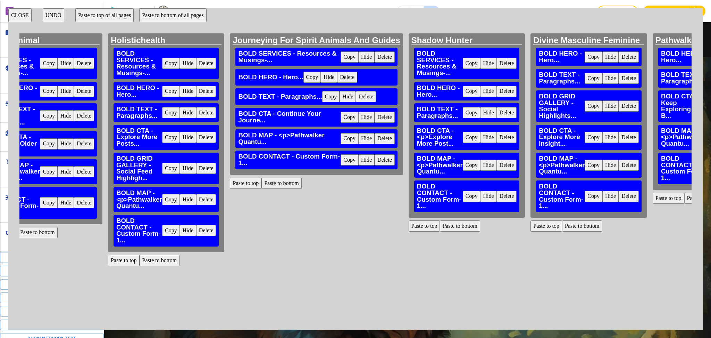
click at [531, 223] on button "Paste to top" at bounding box center [547, 225] width 32 height 11
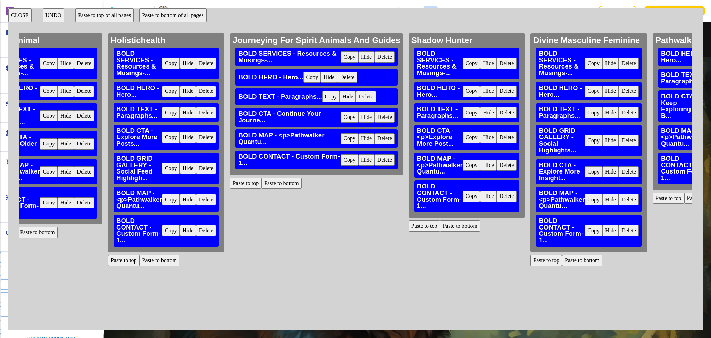
click at [653, 196] on button "Paste to top" at bounding box center [669, 197] width 32 height 11
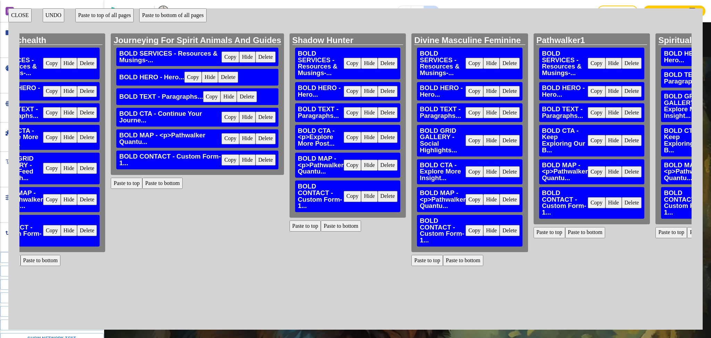
scroll to position [0, 1992]
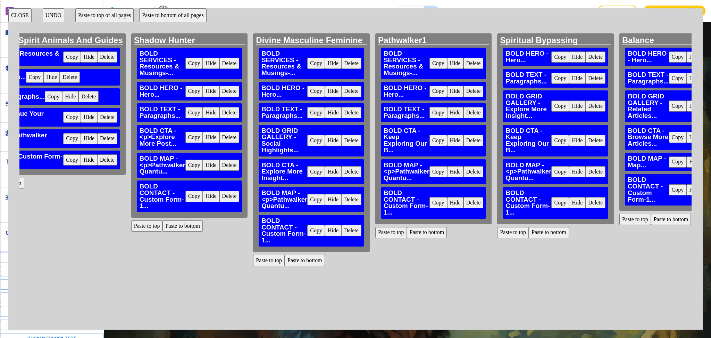
click at [497, 229] on button "Paste to top" at bounding box center [513, 232] width 32 height 11
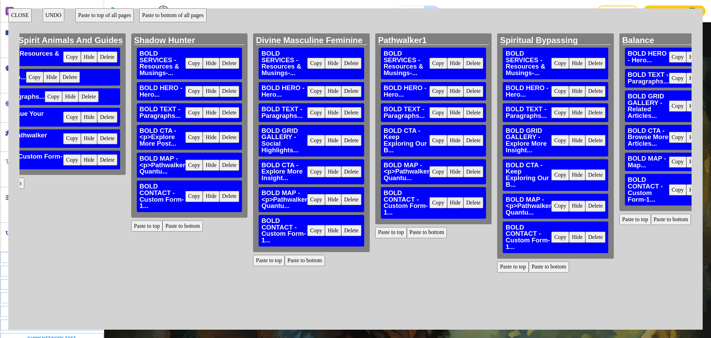
click at [620, 218] on button "Paste to top" at bounding box center [636, 219] width 32 height 11
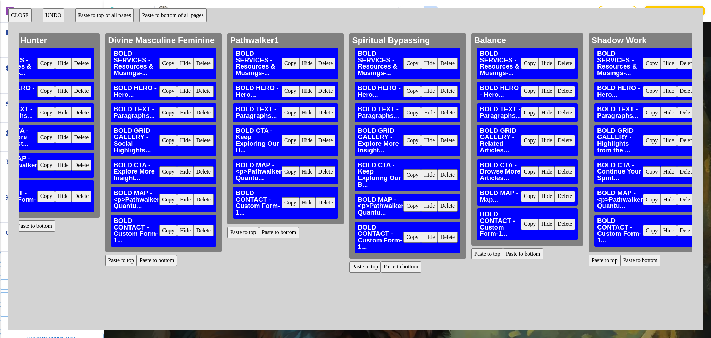
scroll to position [0, 2163]
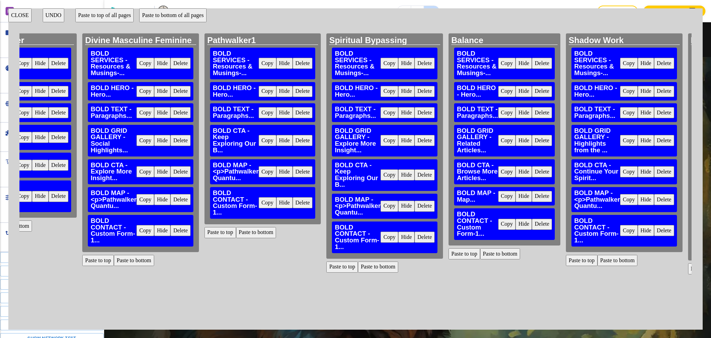
click at [591, 315] on div "Shadow Work BOLD SERVICES - Resources & Musings-... Copy Hide Delete BOLD HERO …" at bounding box center [624, 177] width 122 height 289
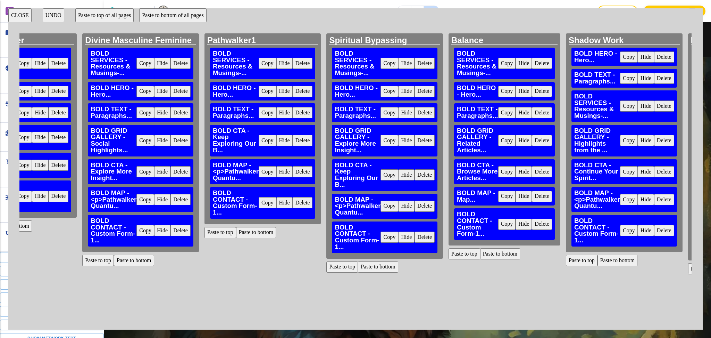
click at [26, 13] on button "CLOSE" at bounding box center [19, 15] width 23 height 14
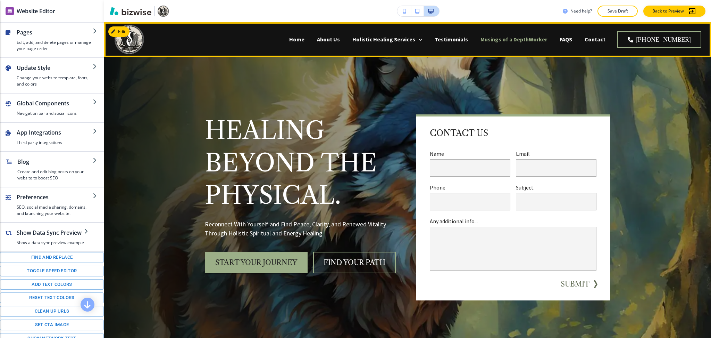
click at [534, 38] on p "Musings of a DepthWorker" at bounding box center [514, 39] width 67 height 8
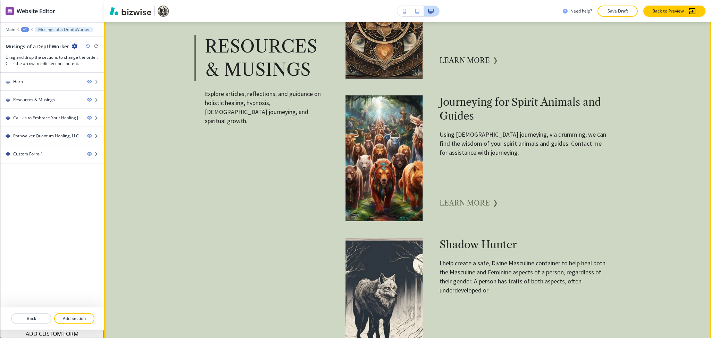
scroll to position [602, 0]
click at [466, 204] on button "learn more" at bounding box center [465, 203] width 50 height 14
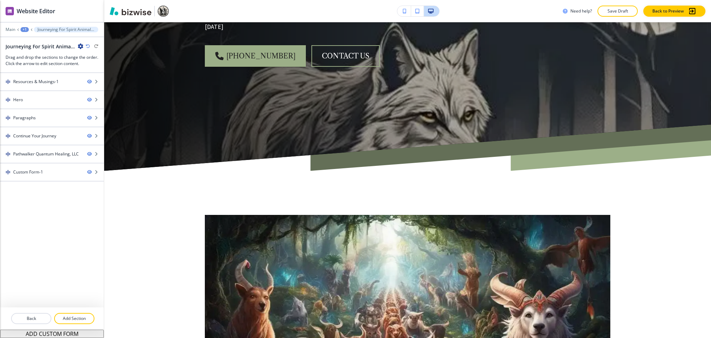
scroll to position [1876, 0]
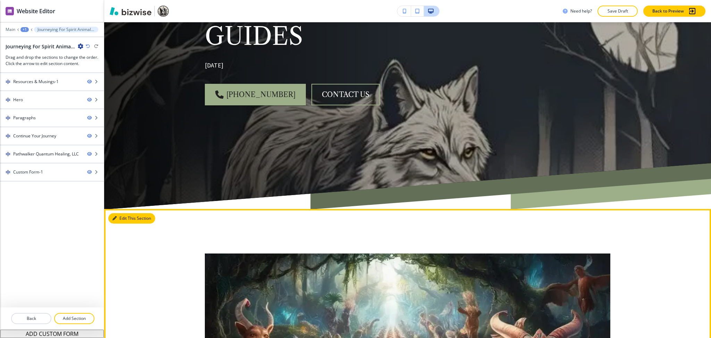
click at [115, 216] on icon "button" at bounding box center [115, 218] width 4 height 4
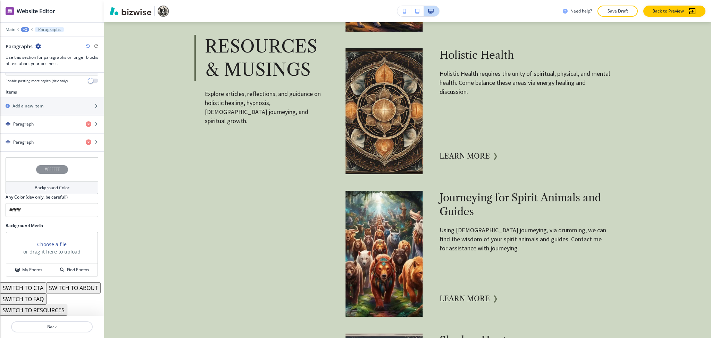
scroll to position [0, 0]
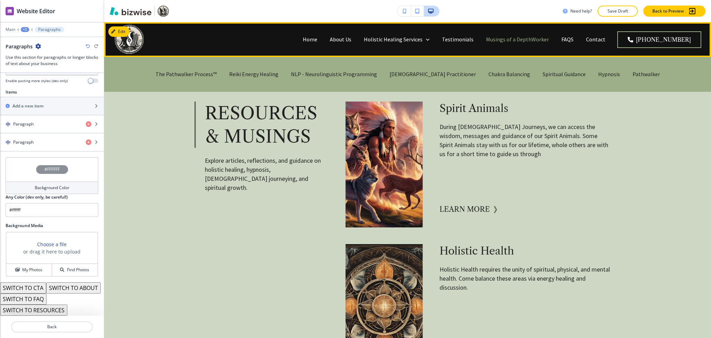
click at [511, 40] on p "Musings of a DepthWorker" at bounding box center [517, 39] width 63 height 8
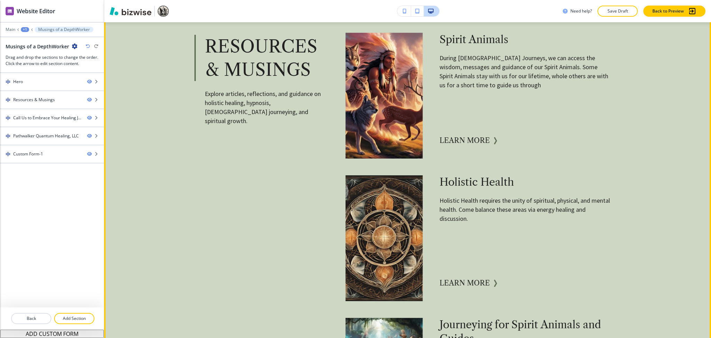
click at [481, 133] on div "learn more" at bounding box center [525, 140] width 171 height 36
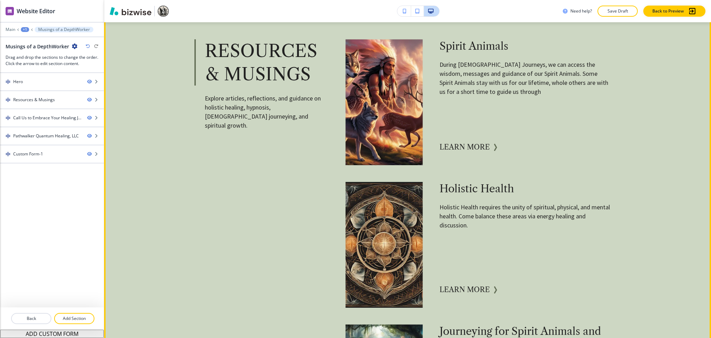
click at [476, 155] on div "learn more" at bounding box center [525, 147] width 171 height 36
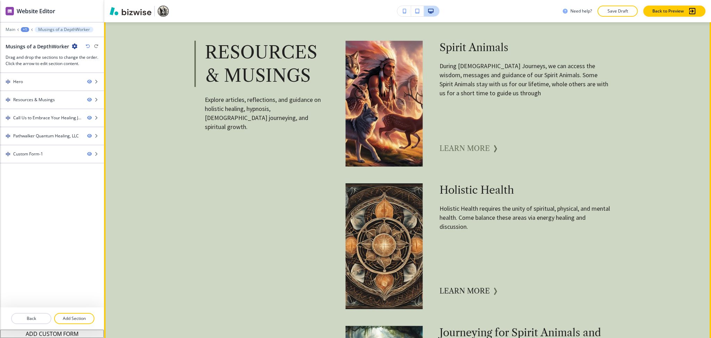
scroll to position [371, 0]
click at [475, 147] on button "learn more" at bounding box center [465, 149] width 50 height 14
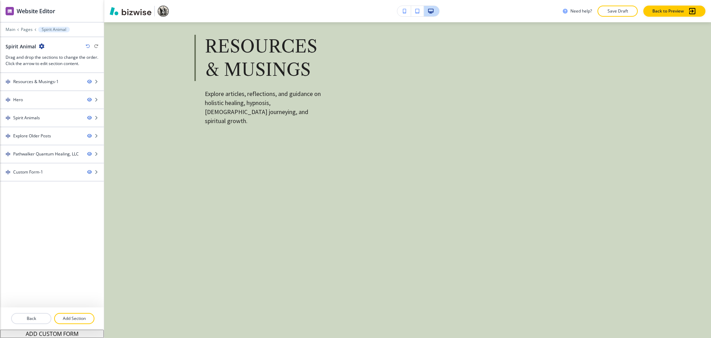
scroll to position [0, 0]
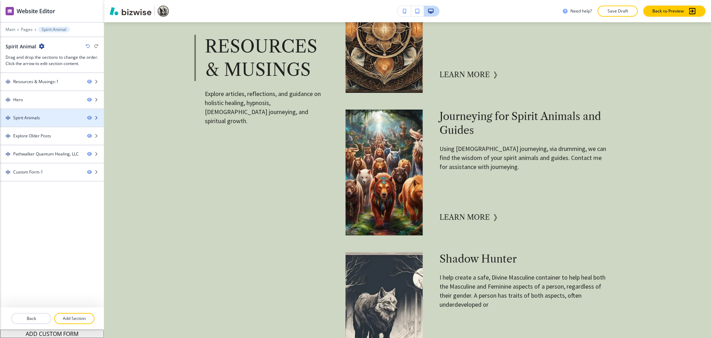
click at [32, 122] on div at bounding box center [52, 124] width 104 height 6
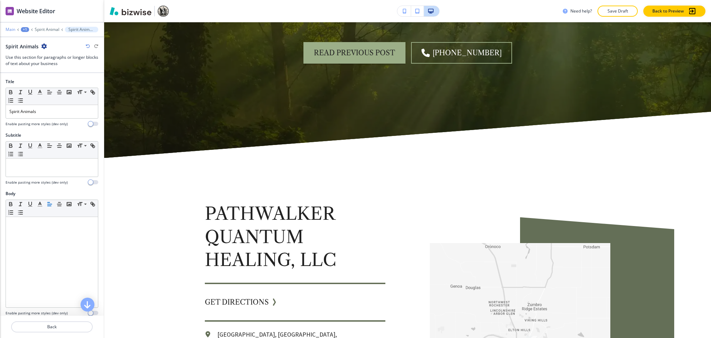
click at [10, 31] on p "Main" at bounding box center [11, 29] width 10 height 5
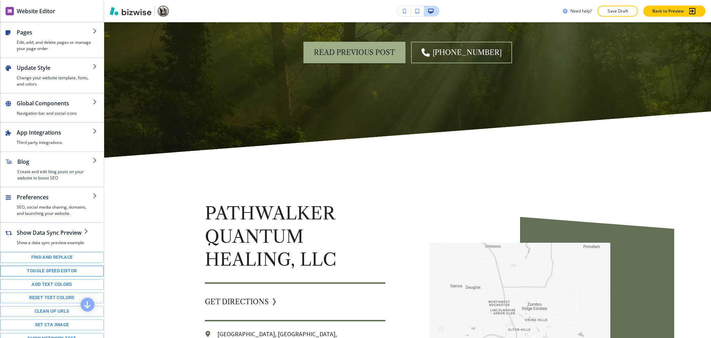
click at [52, 276] on button "Toggle speed editor" at bounding box center [52, 270] width 104 height 11
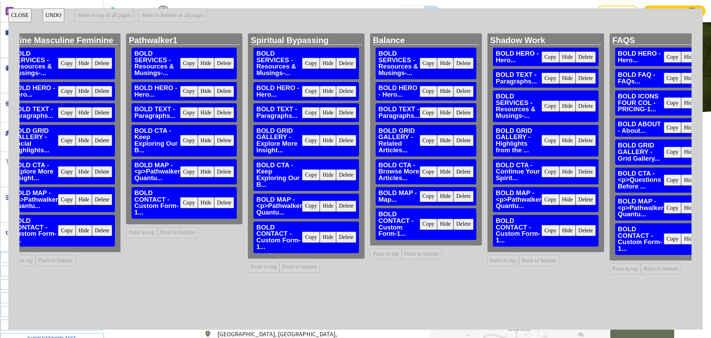
scroll to position [0, 2175]
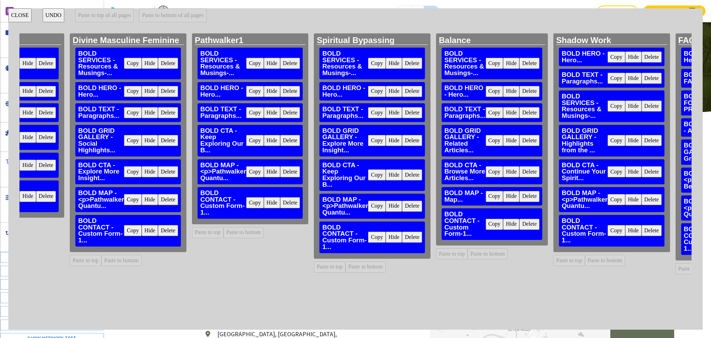
click at [28, 17] on button "CLOSE" at bounding box center [19, 15] width 23 height 14
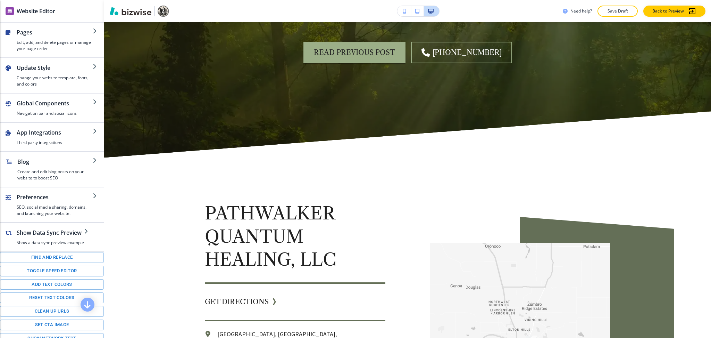
scroll to position [2555, 0]
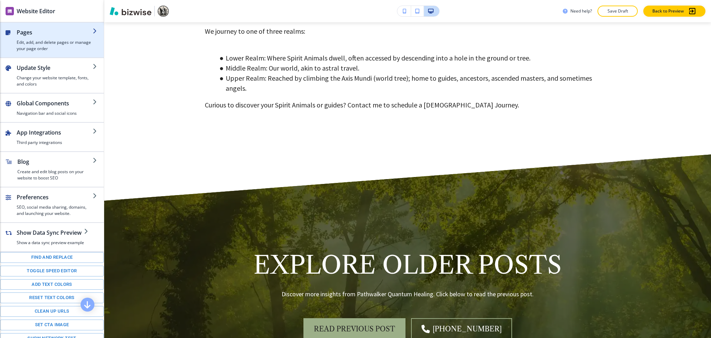
click at [60, 39] on h4 "Edit, add, and delete pages or manage your page order" at bounding box center [55, 45] width 76 height 13
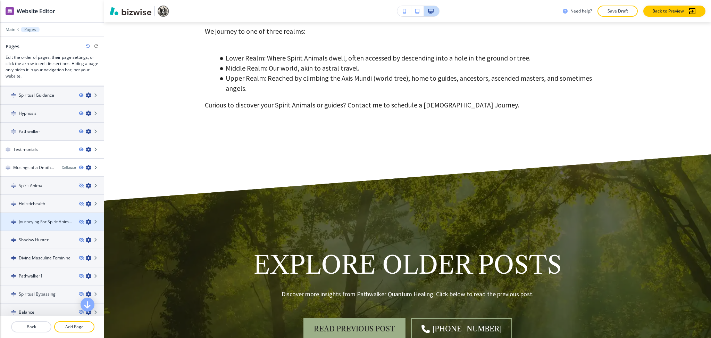
scroll to position [213, 0]
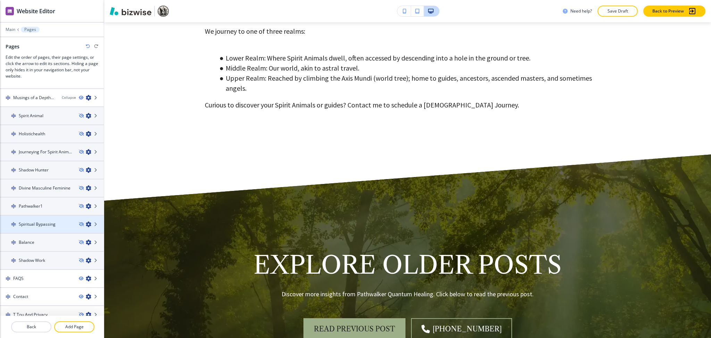
click at [41, 221] on h4 "Spiritual Bypassing" at bounding box center [37, 224] width 37 height 6
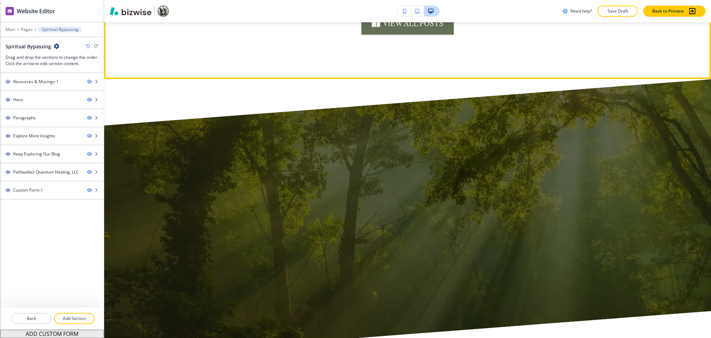
scroll to position [2593, 0]
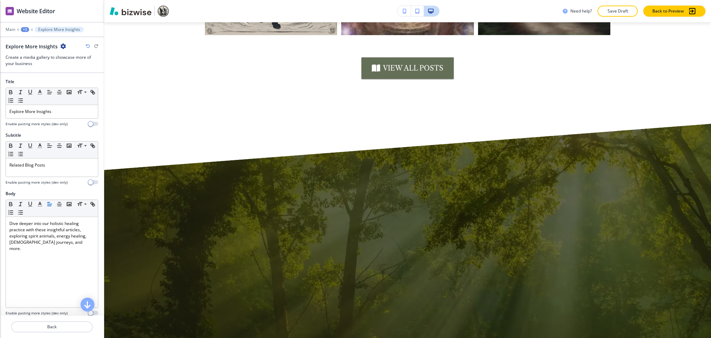
scroll to position [2549, 0]
click at [60, 43] on icon "button" at bounding box center [63, 46] width 6 height 6
drag, startPoint x: 66, startPoint y: 83, endPoint x: 100, endPoint y: 84, distance: 34.4
click at [67, 84] on p "Delete Section" at bounding box center [81, 83] width 35 height 6
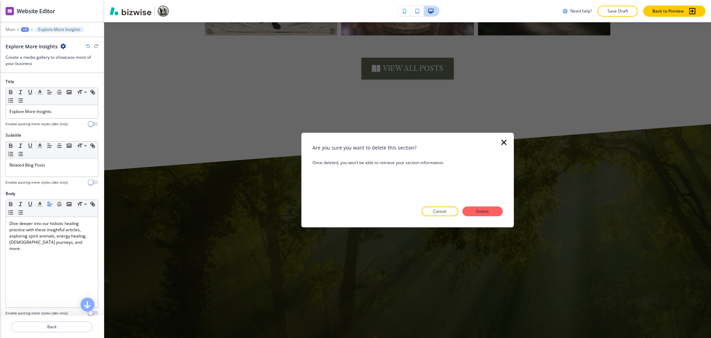
click at [498, 215] on button "Delete" at bounding box center [483, 211] width 40 height 10
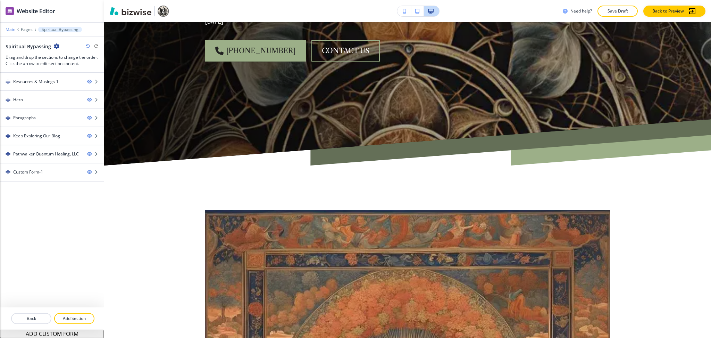
click at [10, 27] on p "Main" at bounding box center [11, 29] width 10 height 5
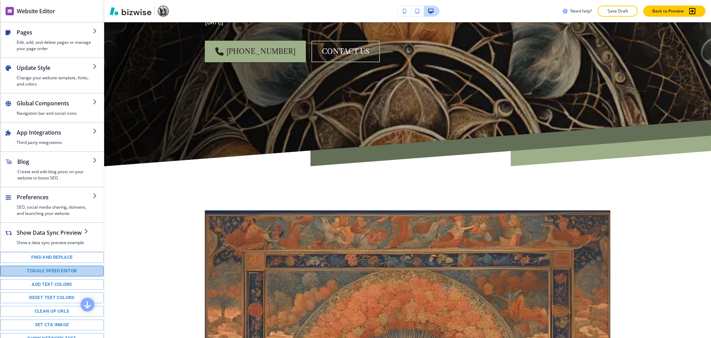
click at [54, 274] on button "Toggle speed editor" at bounding box center [52, 270] width 104 height 11
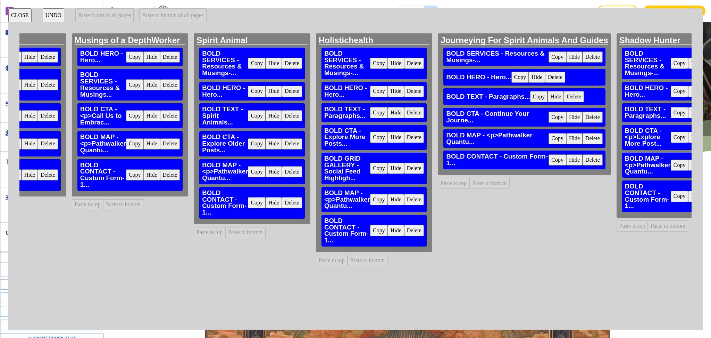
scroll to position [0, 1508]
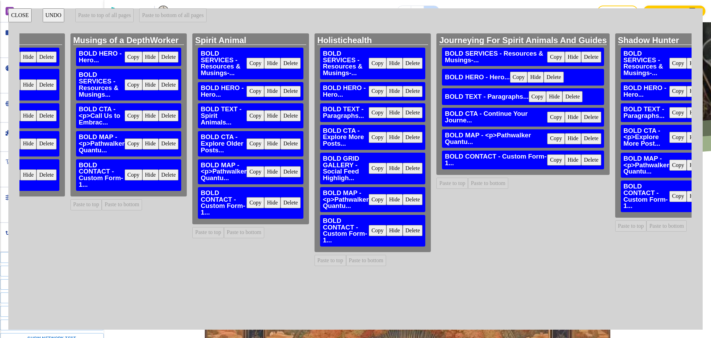
click at [403, 170] on button "Delete" at bounding box center [413, 168] width 20 height 11
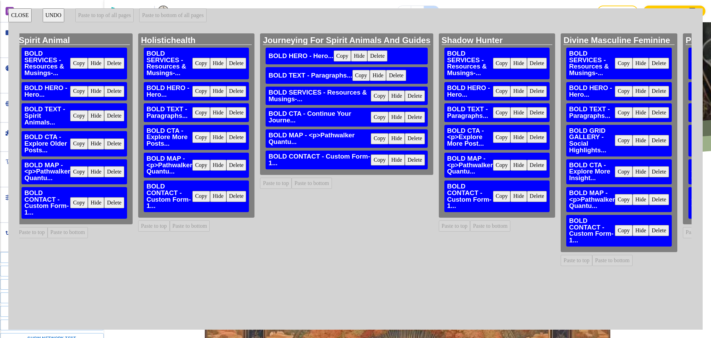
scroll to position [0, 1689]
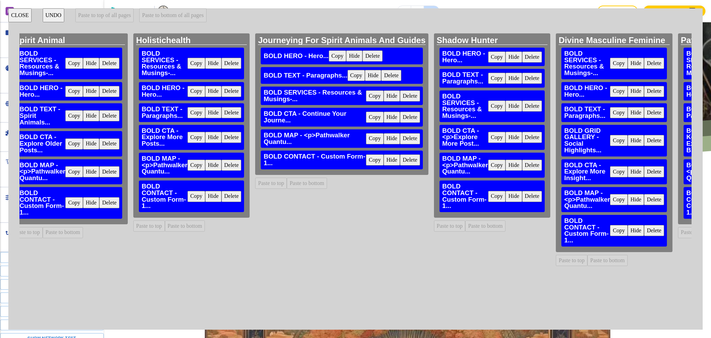
click at [644, 142] on button "Delete" at bounding box center [654, 140] width 20 height 11
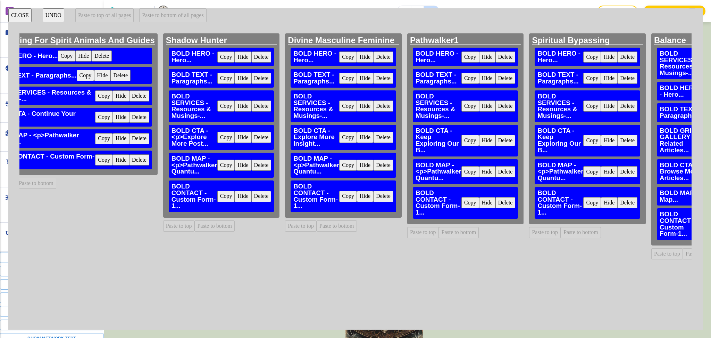
scroll to position [931, 0]
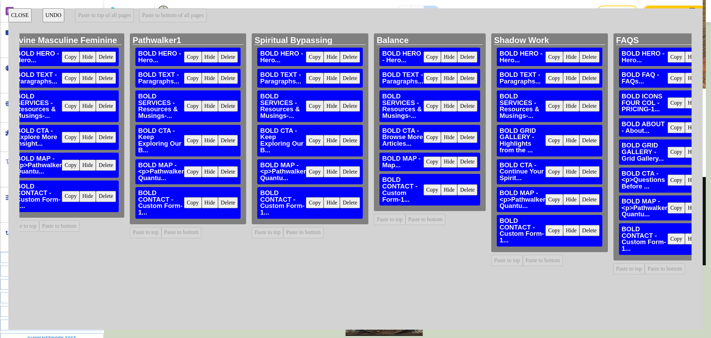
scroll to position [0, 2284]
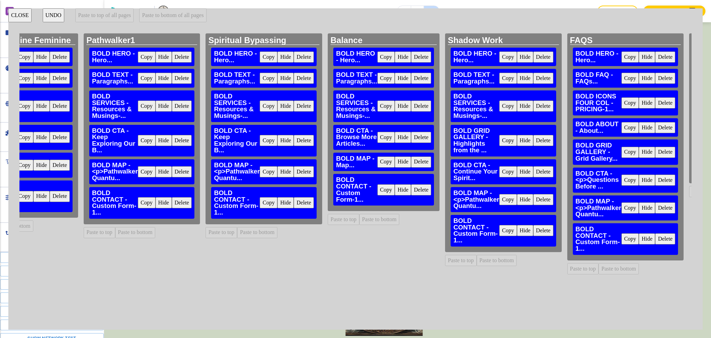
click at [534, 145] on button "Delete" at bounding box center [544, 140] width 20 height 11
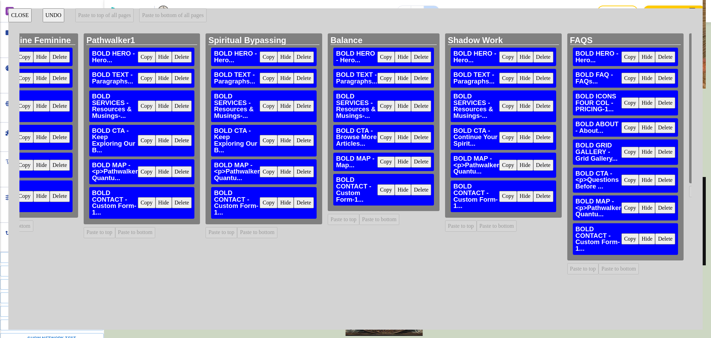
click at [655, 154] on button "Delete" at bounding box center [665, 152] width 20 height 11
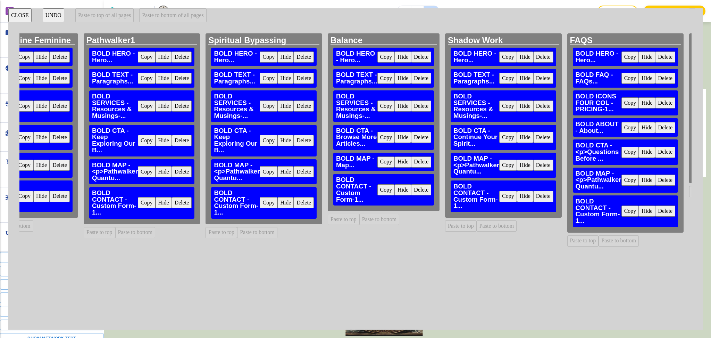
click at [23, 16] on button "CLOSE" at bounding box center [19, 15] width 23 height 14
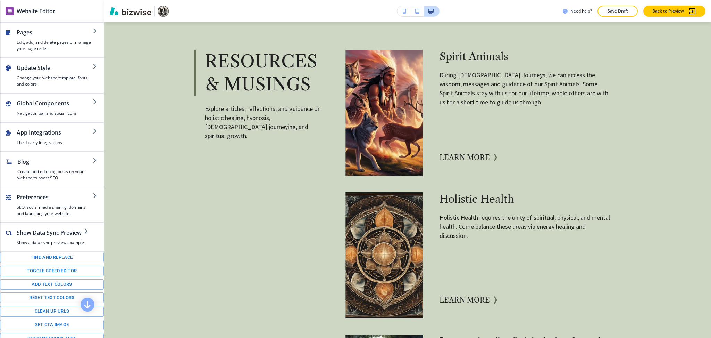
scroll to position [0, 0]
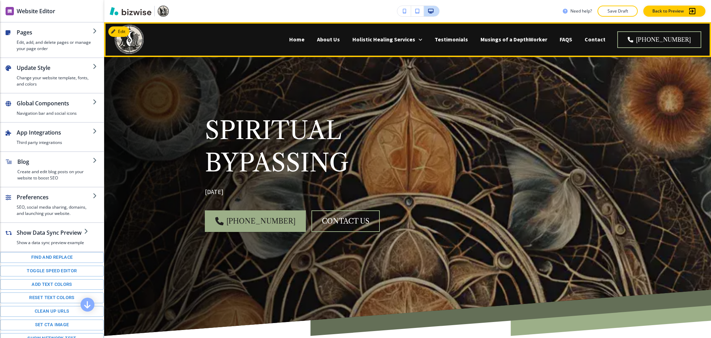
drag, startPoint x: 581, startPoint y: 43, endPoint x: 711, endPoint y: 42, distance: 129.2
click at [572, 42] on p "FAQS" at bounding box center [566, 39] width 13 height 8
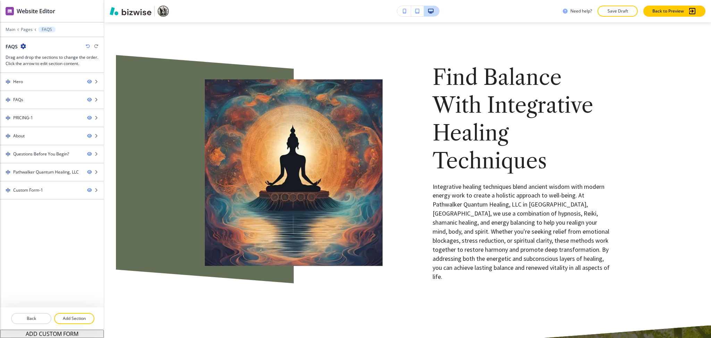
scroll to position [894, 0]
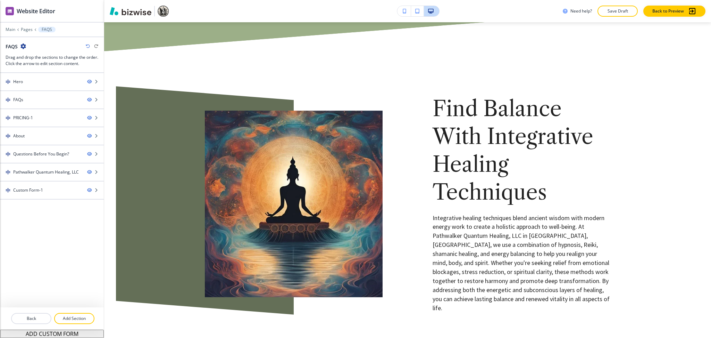
click at [86, 46] on icon "button" at bounding box center [88, 46] width 4 height 4
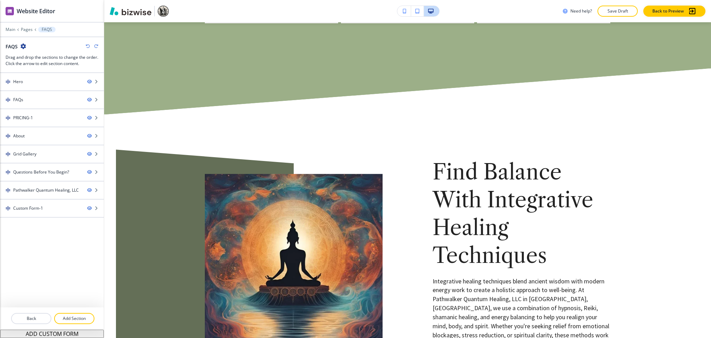
scroll to position [0, 0]
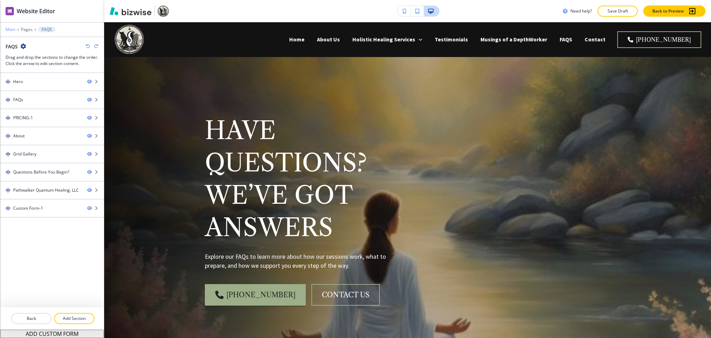
click at [7, 28] on p "Main" at bounding box center [11, 29] width 10 height 5
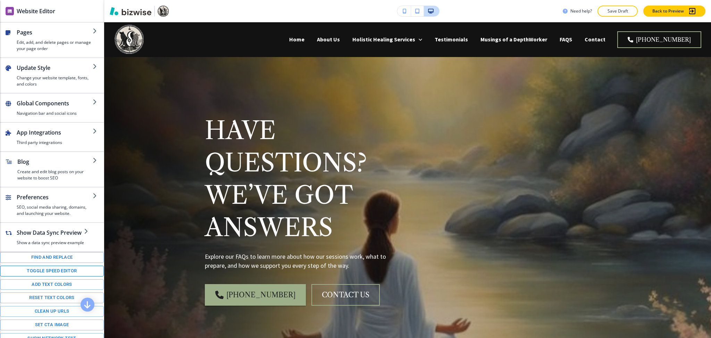
click at [65, 274] on button "Toggle speed editor" at bounding box center [52, 270] width 104 height 11
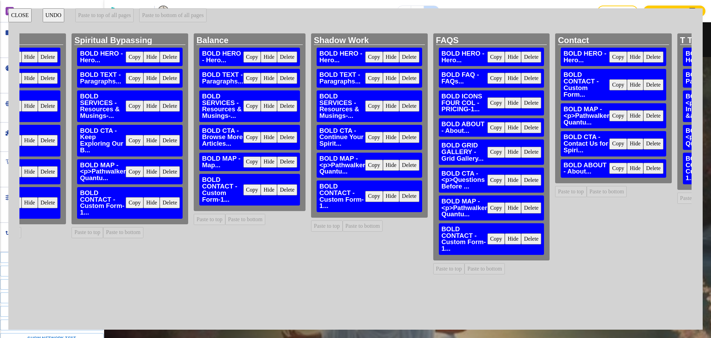
scroll to position [0, 2430]
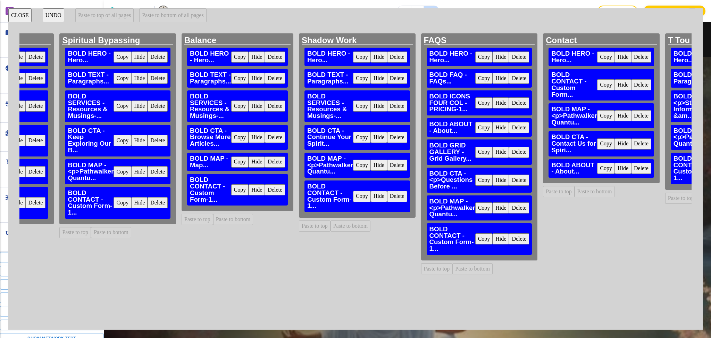
click at [17, 17] on button "CLOSE" at bounding box center [19, 15] width 23 height 14
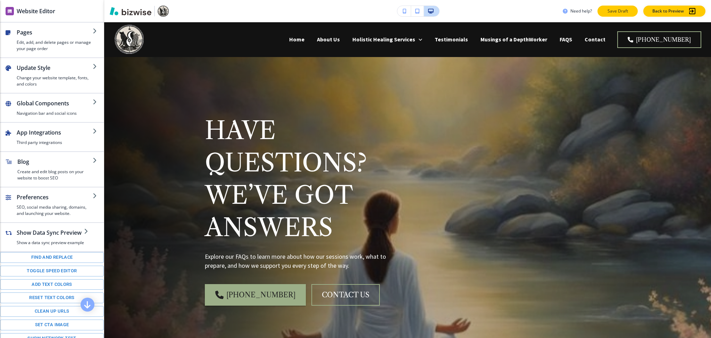
click at [632, 10] on button "Save Draft" at bounding box center [618, 11] width 40 height 11
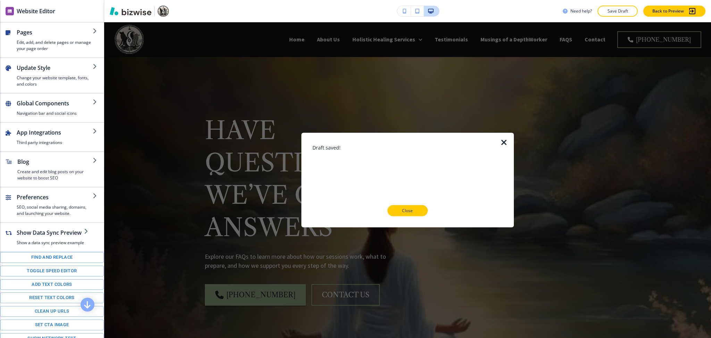
click at [504, 140] on icon "button" at bounding box center [504, 142] width 8 height 8
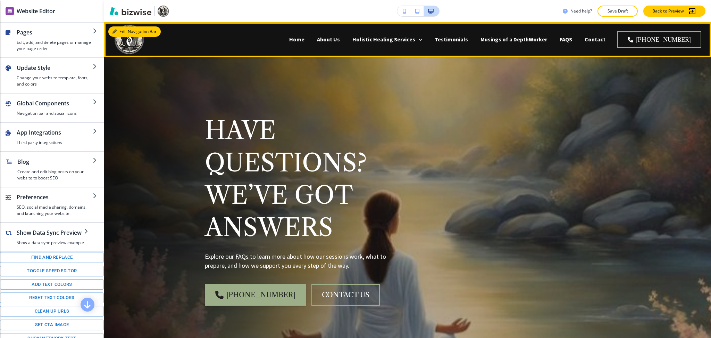
click at [119, 33] on button "Edit Navigation Bar" at bounding box center [134, 31] width 52 height 10
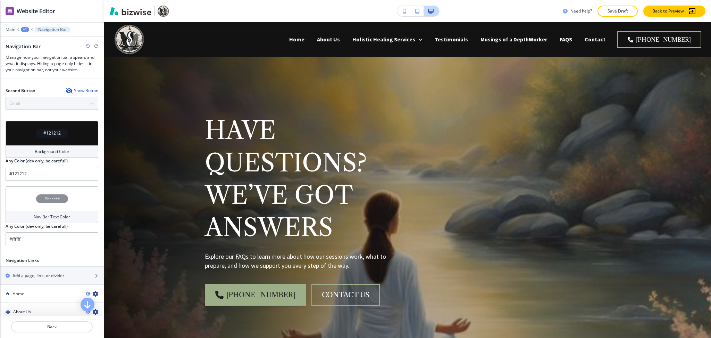
click at [64, 88] on div "Second Button Show Button" at bounding box center [52, 91] width 93 height 6
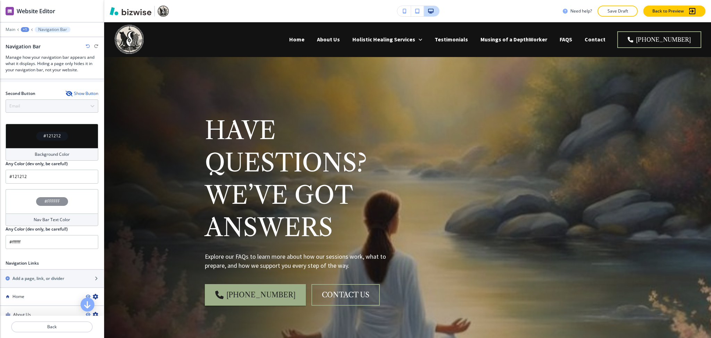
click at [69, 92] on div "Show Button" at bounding box center [82, 94] width 33 height 6
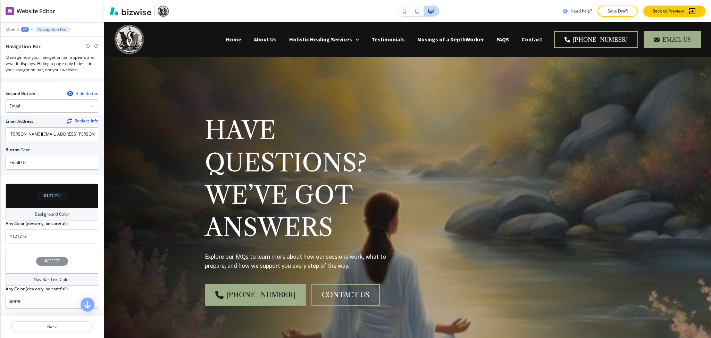
scroll to position [186, 0]
click at [72, 114] on div "Second Button Hide Button Email Telephone External Link Social Media Email File…" at bounding box center [52, 135] width 93 height 88
click at [63, 105] on div "Email" at bounding box center [52, 106] width 92 height 13
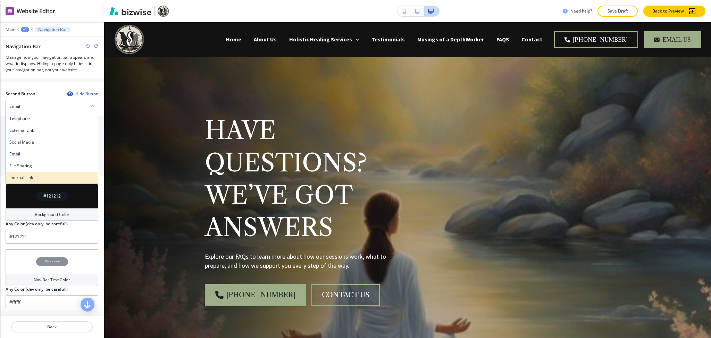
click at [25, 178] on h4 "Internal Link" at bounding box center [51, 177] width 85 height 6
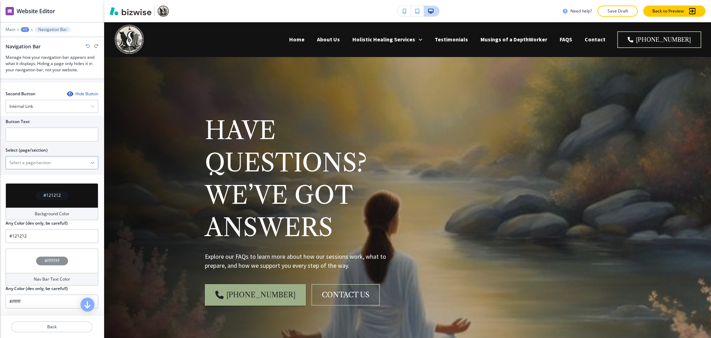
click at [31, 160] on \(page\/section\) "Manual Input" at bounding box center [48, 163] width 84 height 12
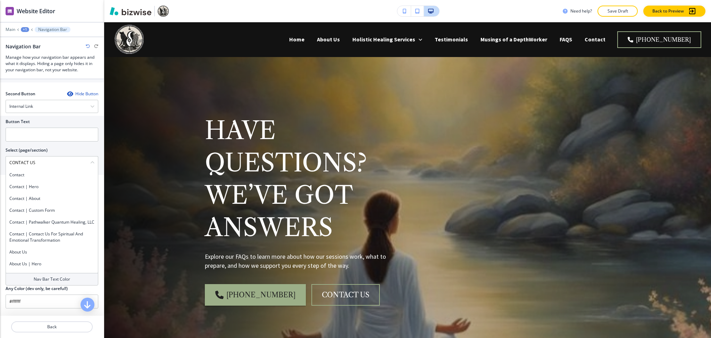
drag, startPoint x: 50, startPoint y: 160, endPoint x: 14, endPoint y: 154, distance: 36.6
click at [0, 153] on div "Button Text Select (page/section) CONTACT US Contact Contact | Hero Contact | A…" at bounding box center [52, 145] width 104 height 59
drag, startPoint x: 25, startPoint y: 174, endPoint x: 26, endPoint y: 153, distance: 20.9
click at [25, 174] on h4 "Contact" at bounding box center [51, 175] width 85 height 6
type \(page\/section\) "Contact"
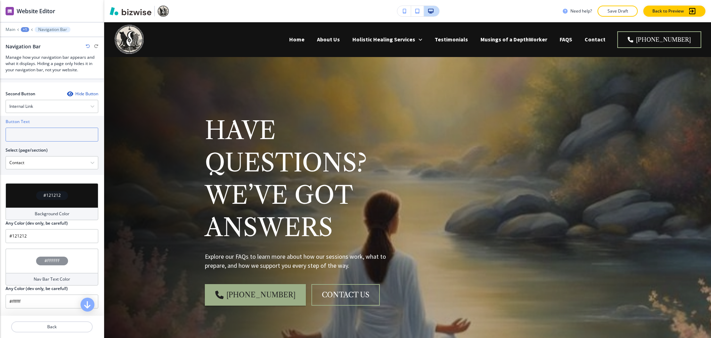
click at [21, 134] on input "text" at bounding box center [52, 134] width 93 height 14
paste input "CONTACT US"
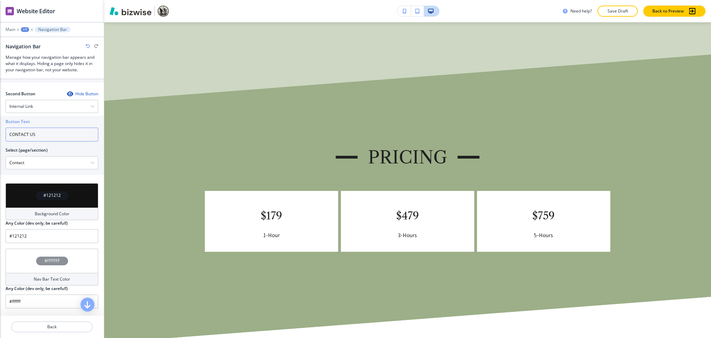
scroll to position [0, 0]
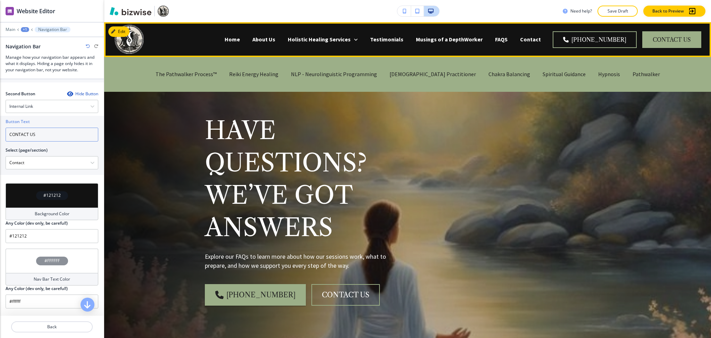
type input "CONTACT US"
click at [240, 41] on p "Home" at bounding box center [232, 39] width 15 height 8
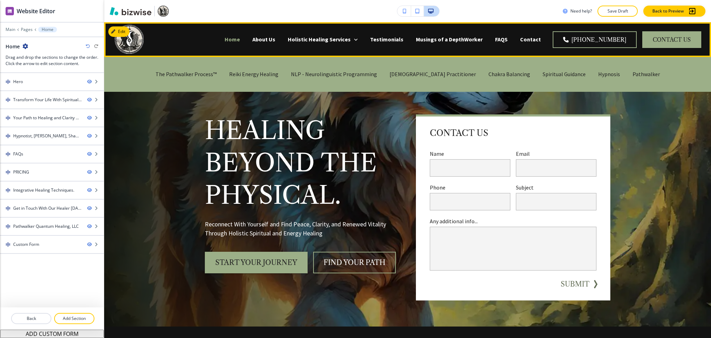
click at [240, 41] on p "Home" at bounding box center [232, 39] width 15 height 8
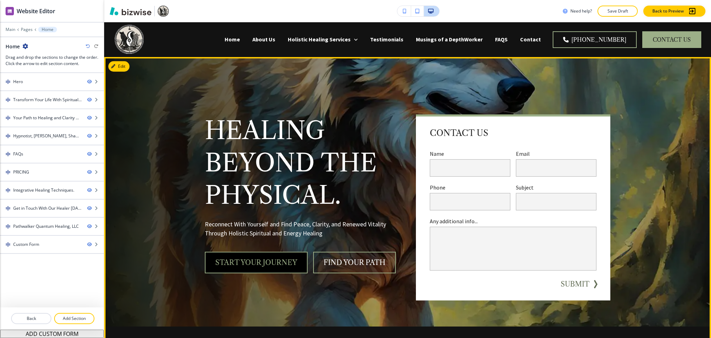
click at [233, 268] on button "Start Your Journey" at bounding box center [256, 262] width 103 height 22
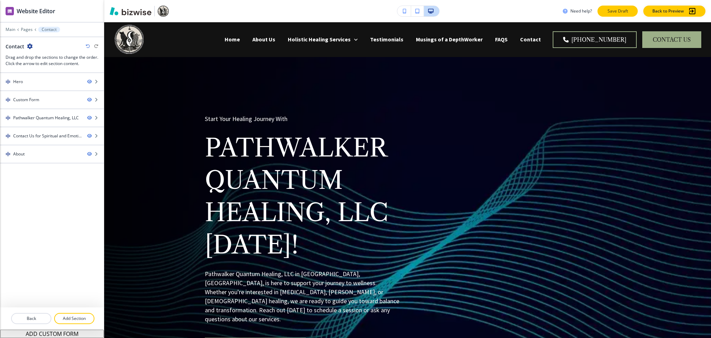
click at [616, 10] on p "Save Draft" at bounding box center [618, 11] width 22 height 6
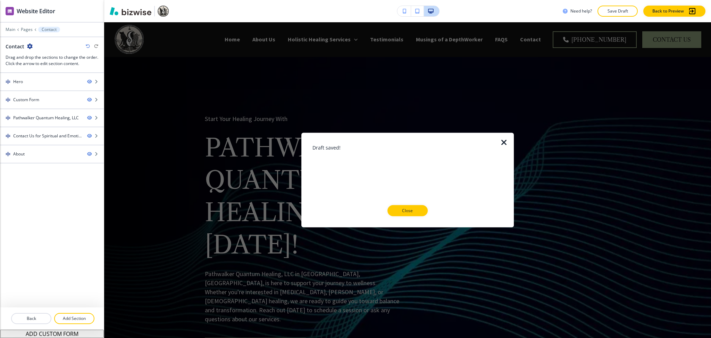
click at [508, 142] on icon "button" at bounding box center [504, 142] width 8 height 8
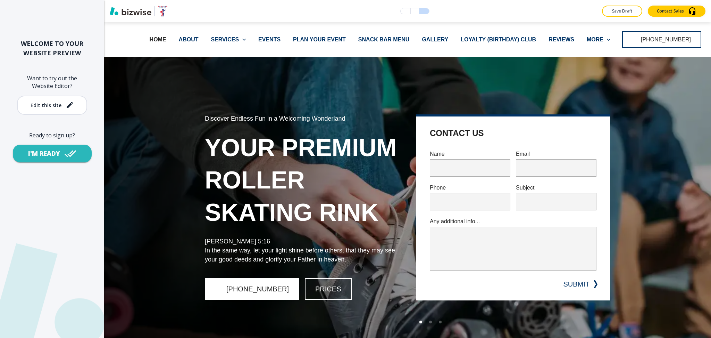
click at [57, 109] on button "Edit this site" at bounding box center [52, 105] width 70 height 19
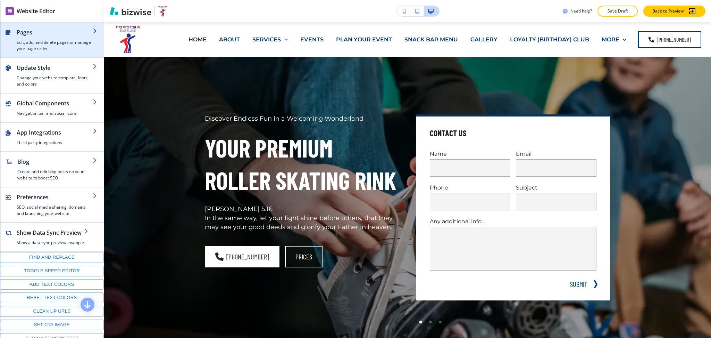
click at [39, 41] on h4 "Edit, add, and delete pages or manage your page order" at bounding box center [55, 45] width 76 height 13
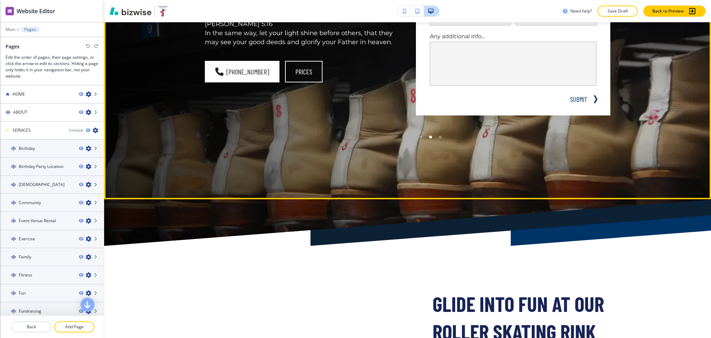
scroll to position [185, 0]
drag, startPoint x: 418, startPoint y: 135, endPoint x: 415, endPoint y: 133, distance: 4.2
click at [416, 133] on div at bounding box center [421, 137] width 10 height 10
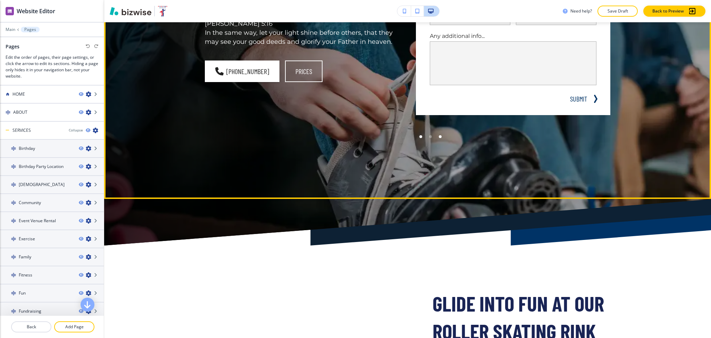
click at [438, 134] on div at bounding box center [441, 137] width 10 height 10
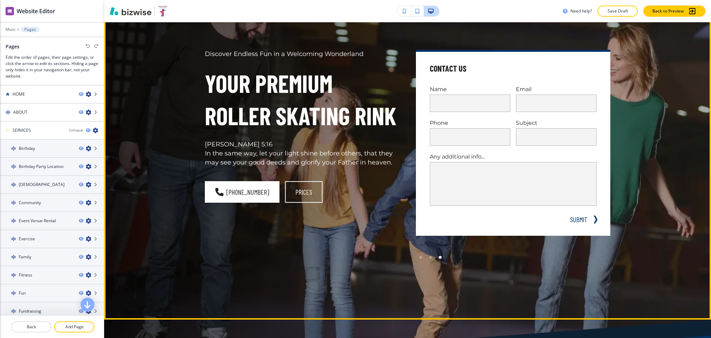
scroll to position [0, 0]
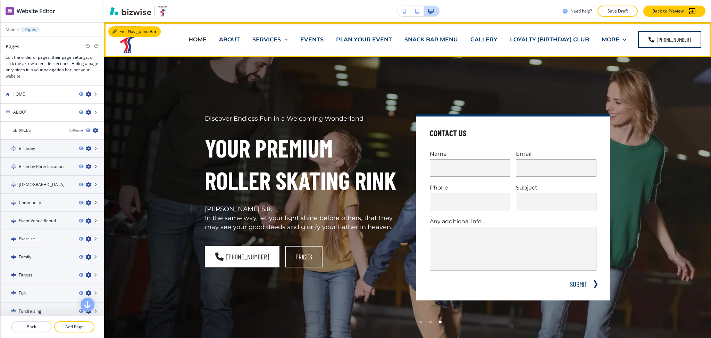
click at [117, 30] on button "Edit Navigation Bar" at bounding box center [134, 31] width 52 height 10
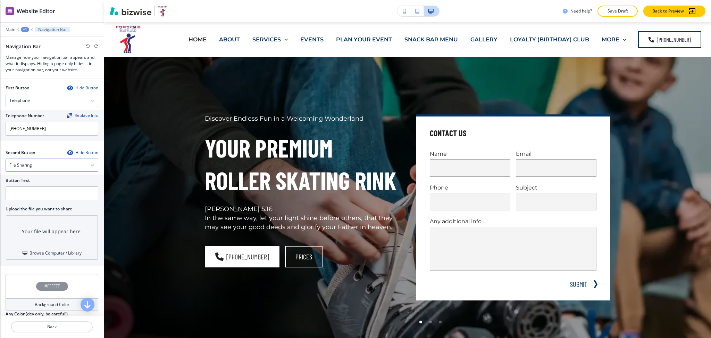
click at [52, 159] on div "File Sharing" at bounding box center [52, 165] width 92 height 13
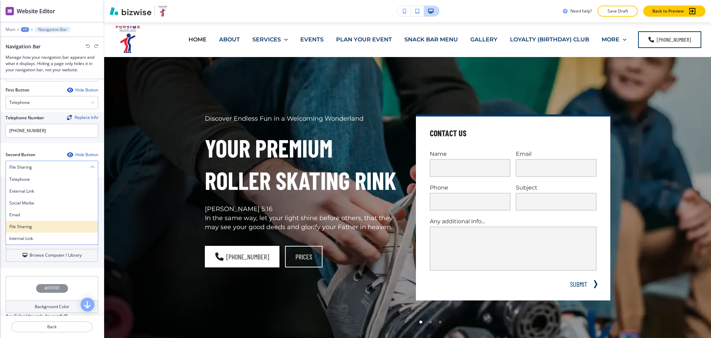
scroll to position [185, 0]
click at [35, 234] on div "Internal Link" at bounding box center [52, 239] width 92 height 12
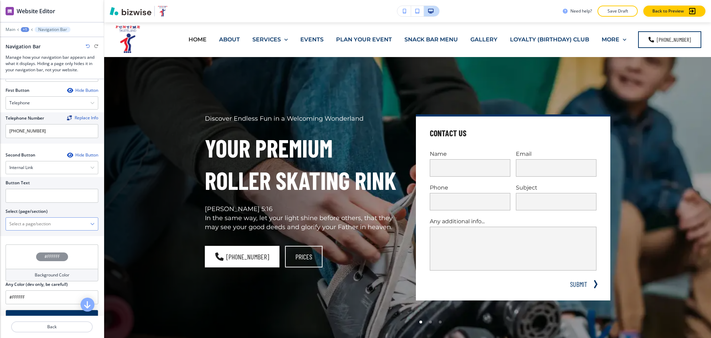
drag, startPoint x: 35, startPoint y: 222, endPoint x: 35, endPoint y: 215, distance: 6.9
click at [35, 222] on \(page\/section\) "Manual Input" at bounding box center [48, 224] width 84 height 12
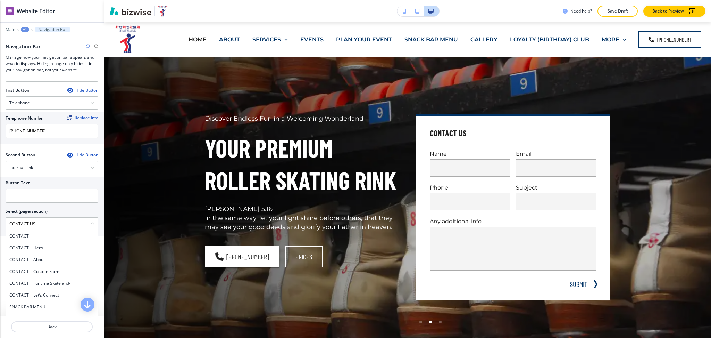
drag, startPoint x: 42, startPoint y: 215, endPoint x: 0, endPoint y: 210, distance: 42.3
click at [0, 210] on div "Button Text Select (page/section) CONTACT US CONTACT CONTACT | Hero CONTACT | A…" at bounding box center [52, 206] width 104 height 59
click at [30, 233] on h4 "CONTACT" at bounding box center [51, 236] width 85 height 6
type \(page\/section\) "CONTACT"
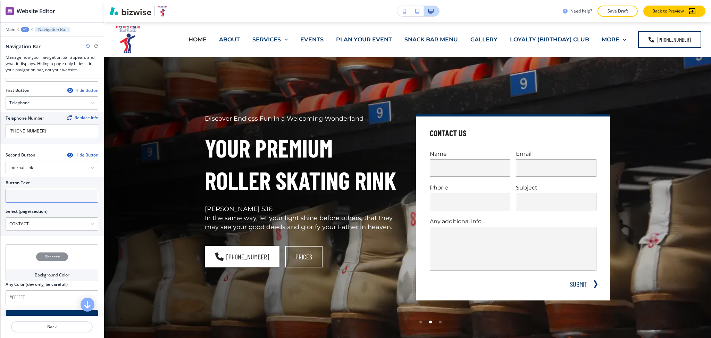
click at [27, 189] on input "text" at bounding box center [52, 196] width 93 height 14
paste input "CONTACT US"
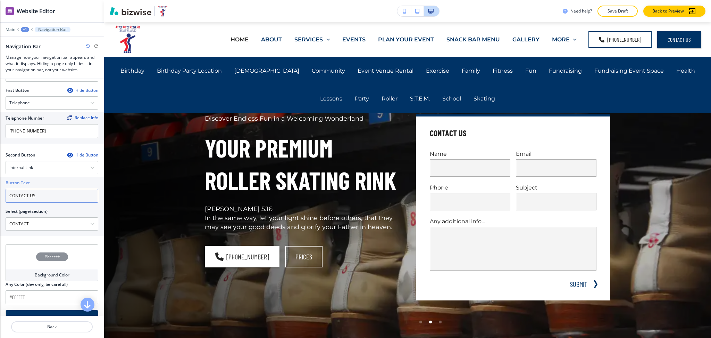
type input "CONTACT US"
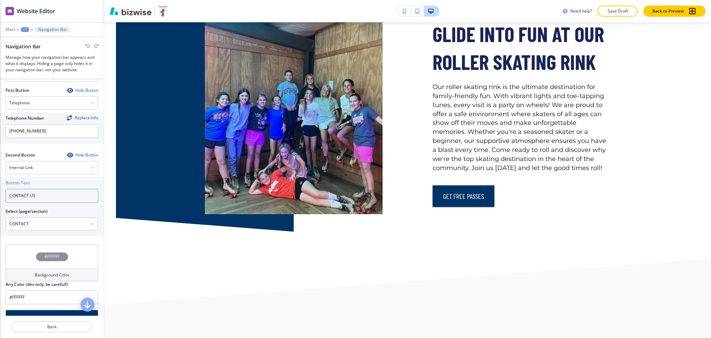
scroll to position [462, 0]
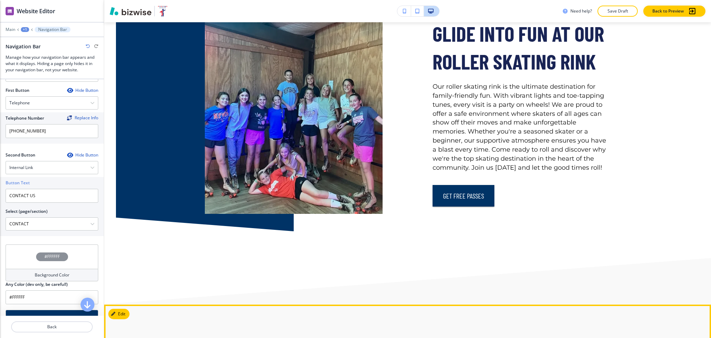
click at [444, 197] on div "FunTIME SKATELAND: More Than Just Skating Our commitment to quality extends fro…" at bounding box center [407, 199] width 101 height 13
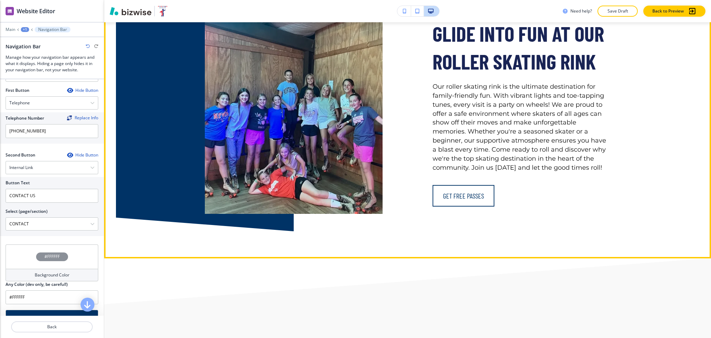
click at [463, 197] on button "Get Free Passes" at bounding box center [464, 196] width 62 height 22
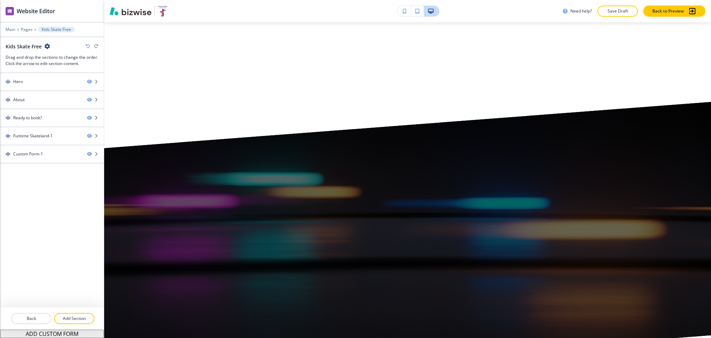
scroll to position [0, 0]
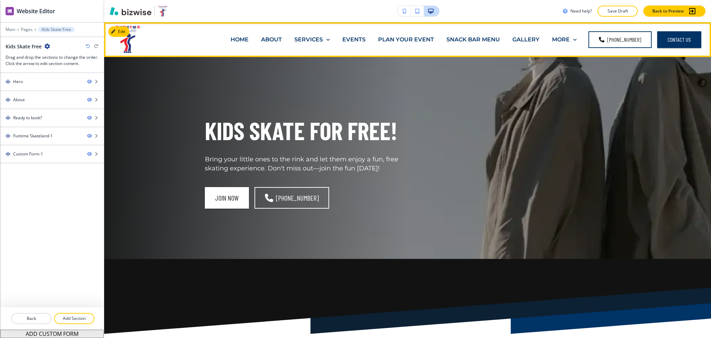
click at [240, 40] on p "HOME" at bounding box center [240, 39] width 18 height 8
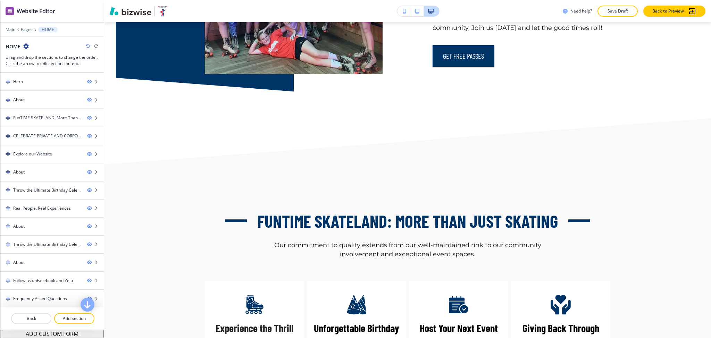
scroll to position [602, 0]
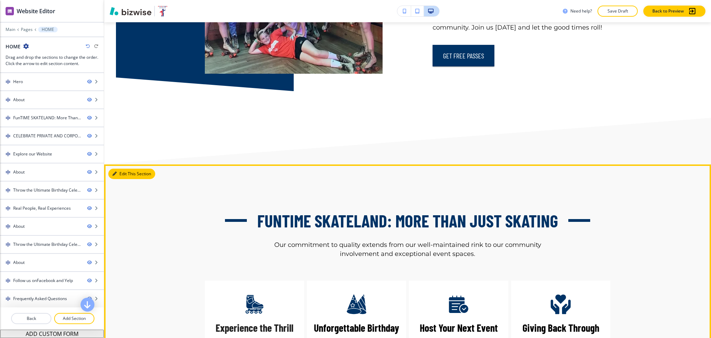
click at [123, 170] on button "Edit This Section" at bounding box center [131, 173] width 47 height 10
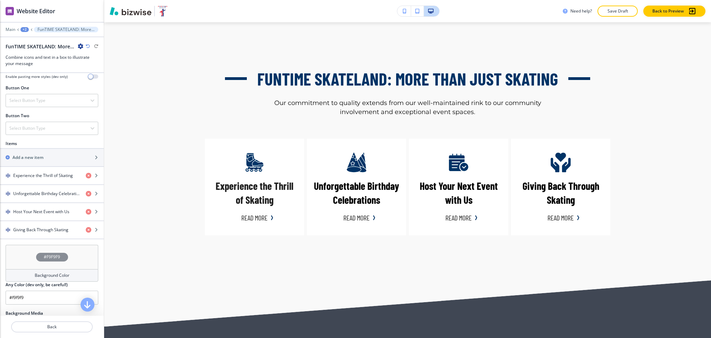
scroll to position [341, 0]
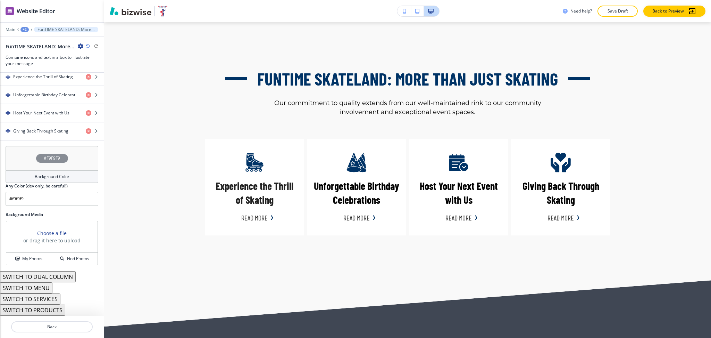
click at [35, 173] on h4 "Background Color" at bounding box center [52, 176] width 35 height 6
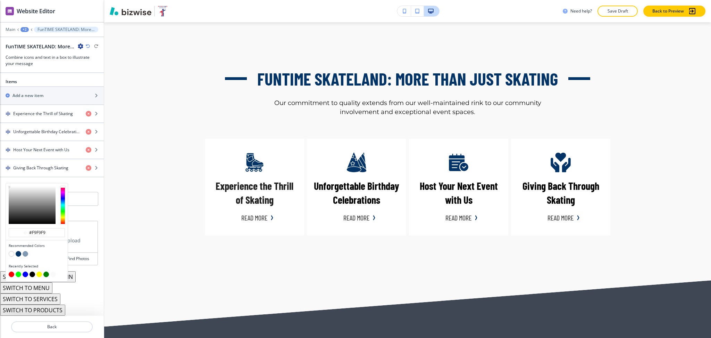
scroll to position [304, 0]
click at [49, 230] on input "#f9f9f9" at bounding box center [40, 233] width 24 height 6
click at [48, 230] on input "#f9f9f9" at bounding box center [40, 233] width 24 height 6
type input "#eeeeee"
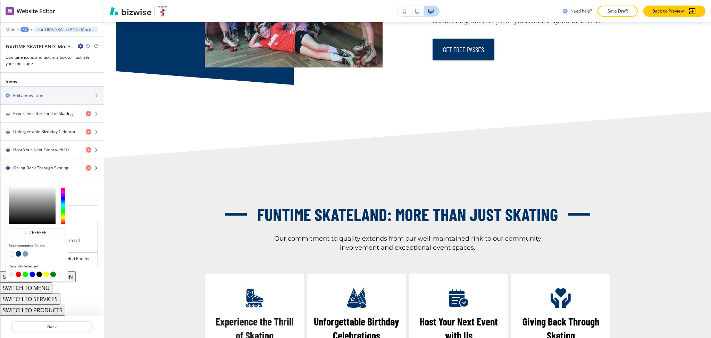
scroll to position [608, 0]
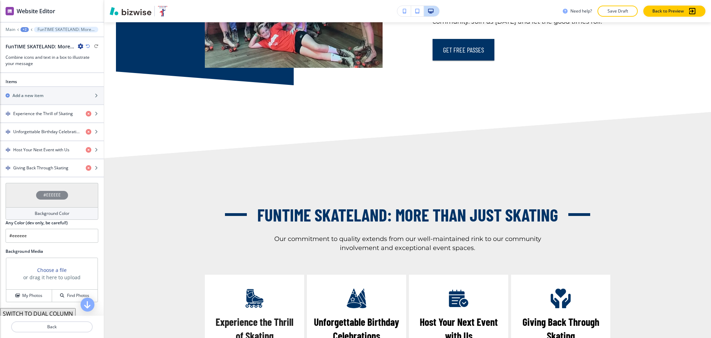
drag, startPoint x: 41, startPoint y: 236, endPoint x: 0, endPoint y: 231, distance: 40.9
click at [0, 231] on div "#EEEEEE Background Color Any Color (dev only, be careful!) #eeeeee" at bounding box center [52, 215] width 104 height 65
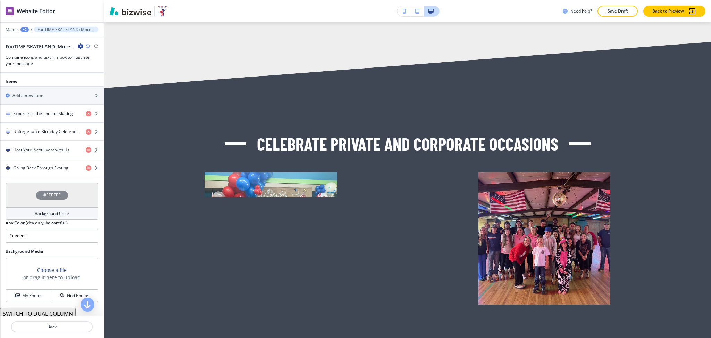
scroll to position [1047, 0]
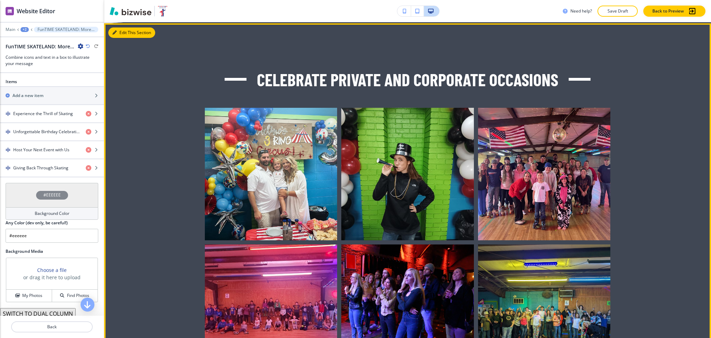
click at [124, 31] on button "Edit This Section" at bounding box center [131, 32] width 47 height 10
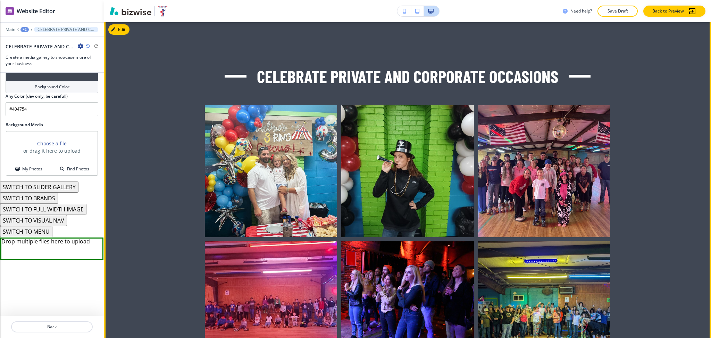
scroll to position [1050, 0]
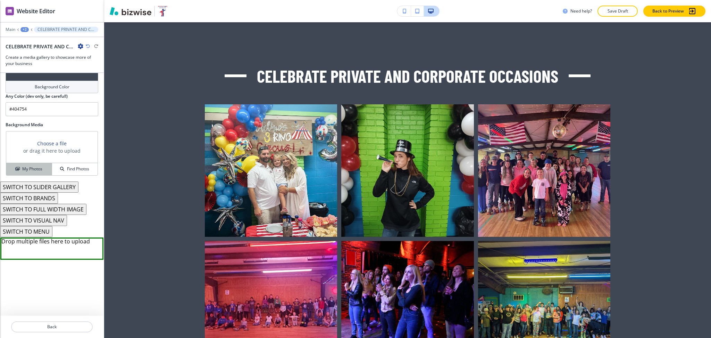
click at [28, 168] on h4 "My Photos" at bounding box center [32, 169] width 20 height 6
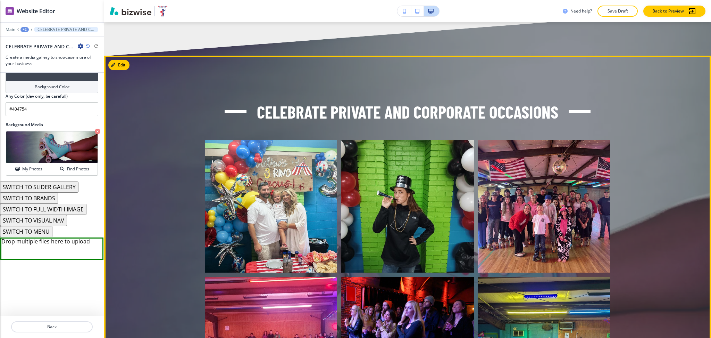
scroll to position [1014, 0]
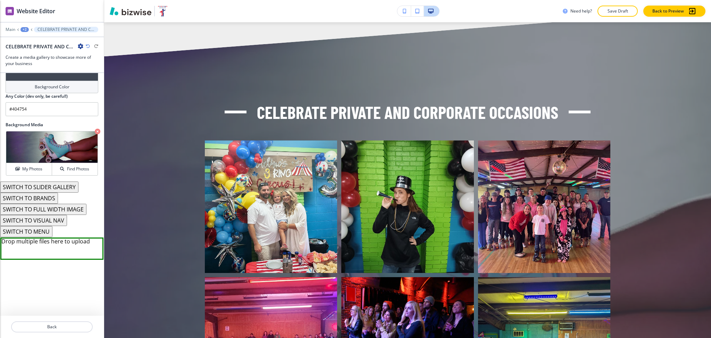
click at [42, 88] on h4 "Background Color" at bounding box center [52, 87] width 35 height 6
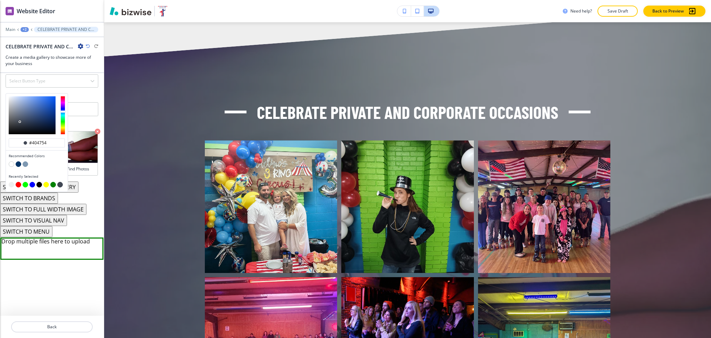
scroll to position [542, 0]
click at [17, 161] on div "Recommended Colors" at bounding box center [37, 160] width 62 height 20
click at [17, 163] on button "button" at bounding box center [19, 164] width 6 height 6
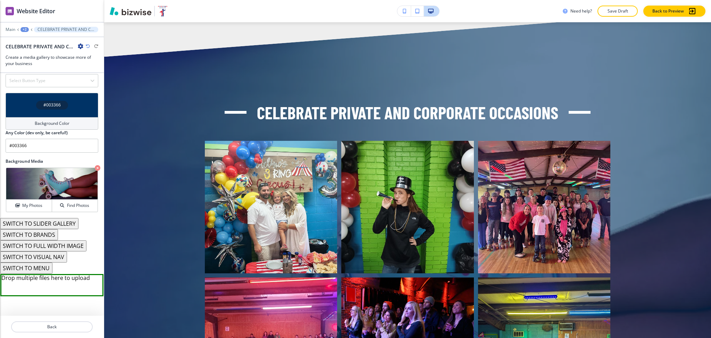
scroll to position [1014, 0]
click at [43, 126] on h4 "Background Color" at bounding box center [52, 123] width 35 height 6
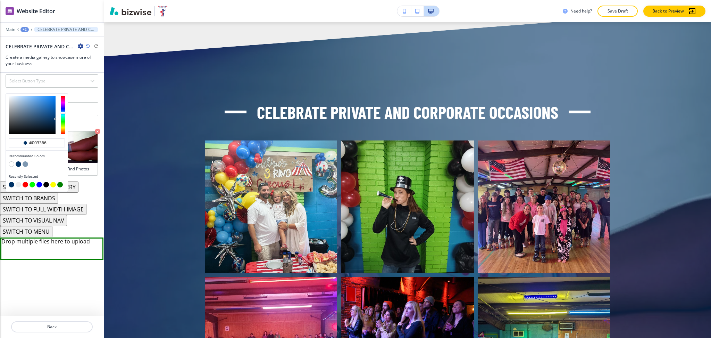
click at [44, 184] on button "button" at bounding box center [46, 185] width 6 height 6
type input "#000000"
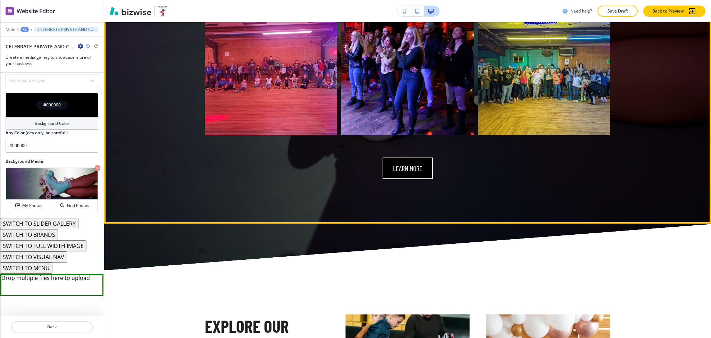
scroll to position [1287, 0]
click at [404, 170] on button "LEARN MORE" at bounding box center [408, 169] width 50 height 22
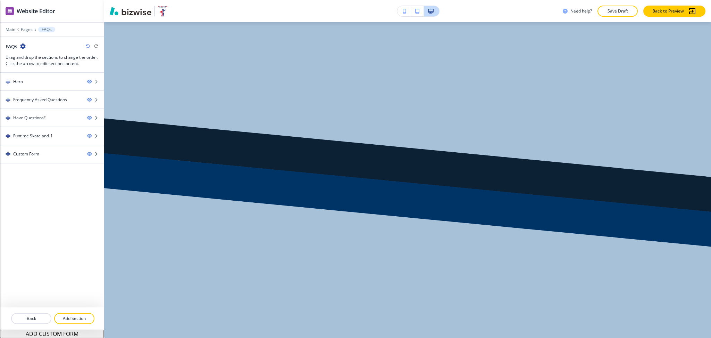
scroll to position [0, 0]
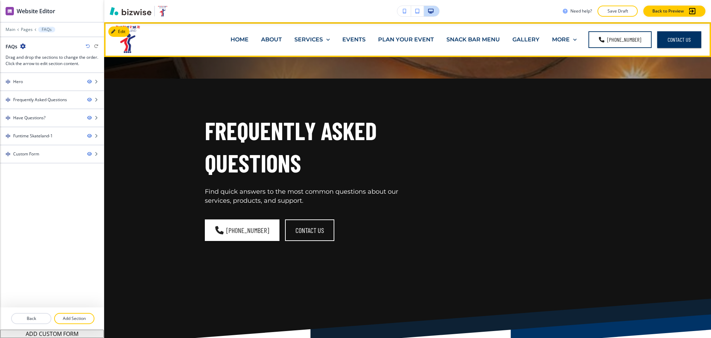
click at [241, 38] on p "HOME" at bounding box center [240, 39] width 18 height 8
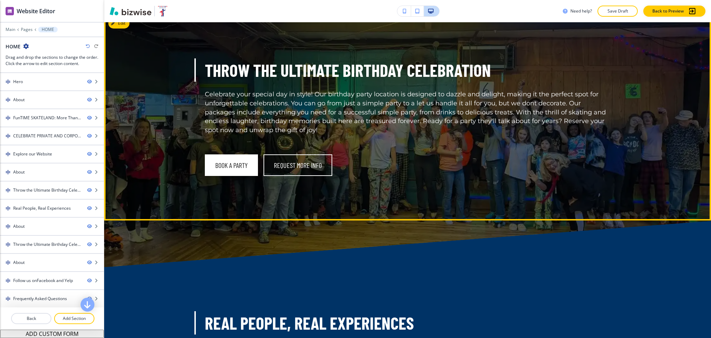
scroll to position [4074, 0]
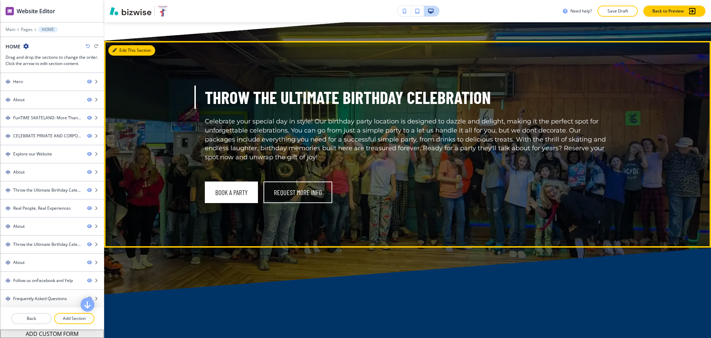
click at [123, 53] on button "Edit This Section" at bounding box center [131, 50] width 47 height 10
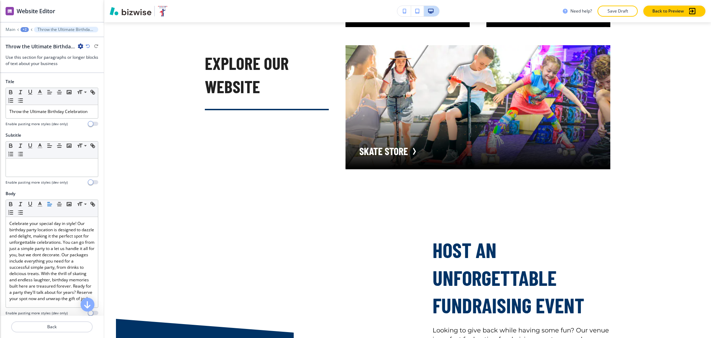
scroll to position [3547, 0]
click at [24, 30] on div "+2" at bounding box center [24, 29] width 8 height 5
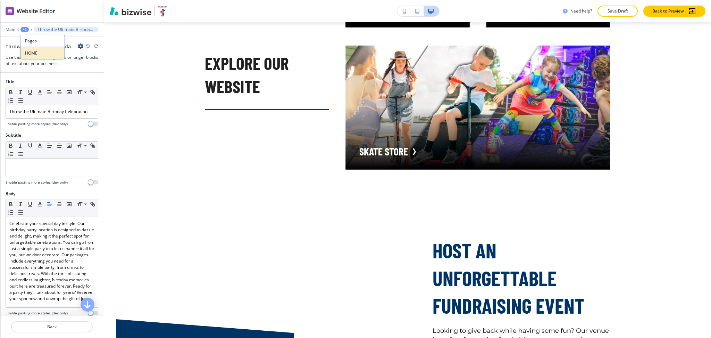
click at [33, 55] on p "HOME" at bounding box center [42, 53] width 35 height 6
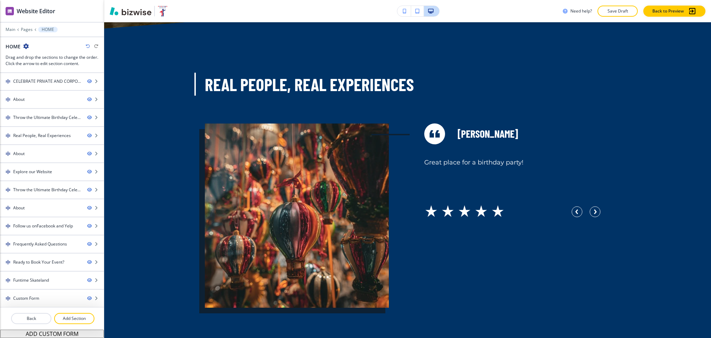
scroll to position [2132, 0]
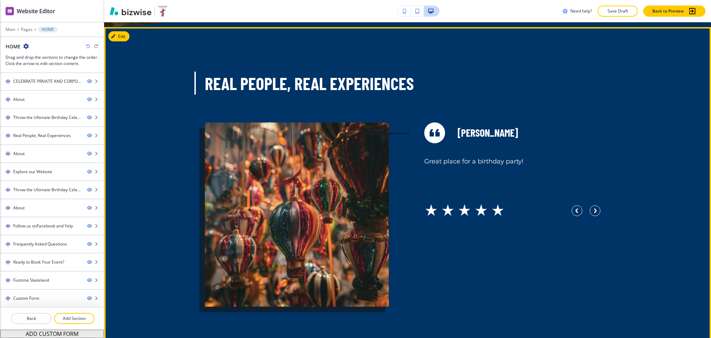
click at [129, 42] on button "Edit" at bounding box center [118, 36] width 21 height 10
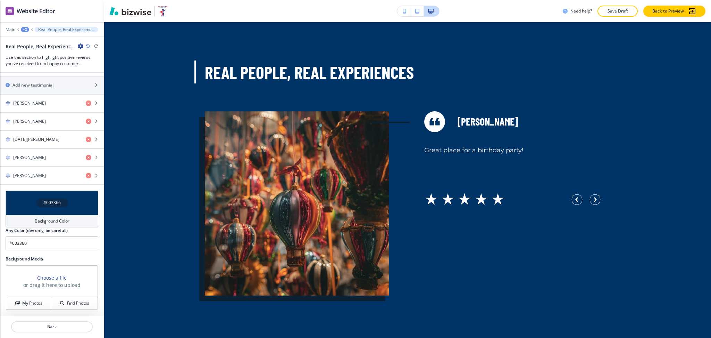
scroll to position [341, 0]
click at [62, 220] on h4 "Background Color" at bounding box center [52, 221] width 35 height 6
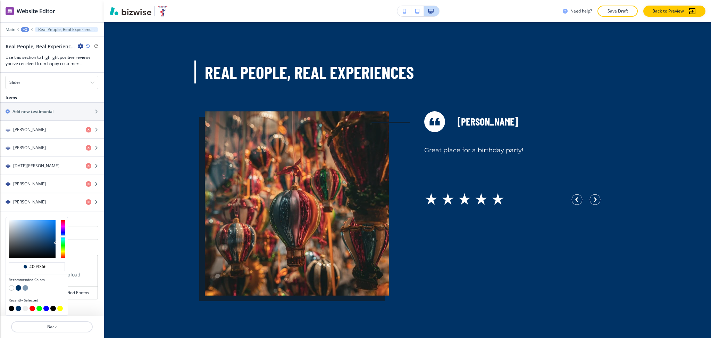
click at [92, 248] on div "Title Small Normal Large Huge Real People, Real Experiences Enable pasting more…" at bounding box center [52, 194] width 104 height 242
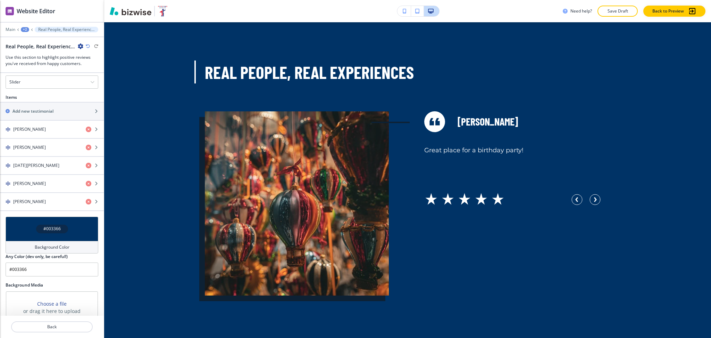
scroll to position [341, 0]
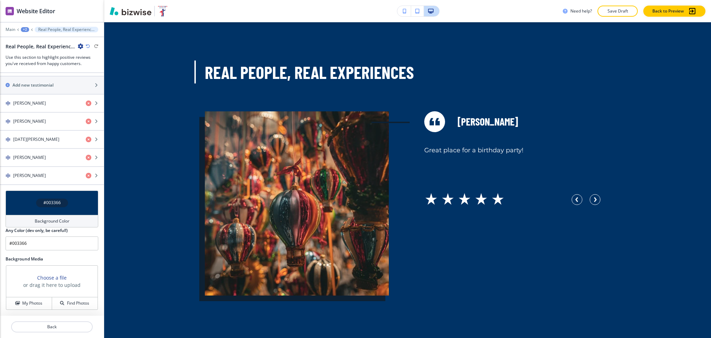
click at [27, 297] on div "My Photos Find Photos" at bounding box center [51, 303] width 91 height 13
click at [27, 298] on button "My Photos" at bounding box center [29, 303] width 46 height 12
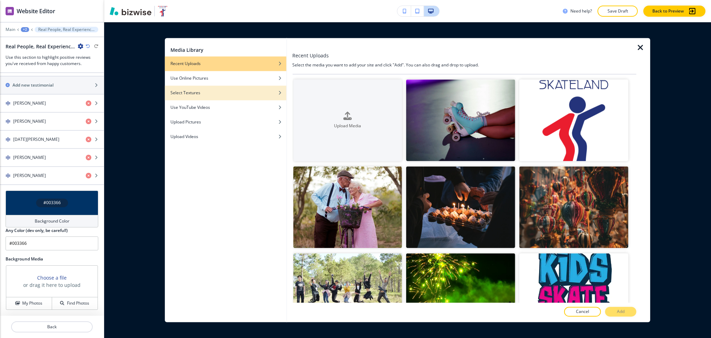
click at [188, 92] on h4 "Select Textures" at bounding box center [186, 93] width 30 height 6
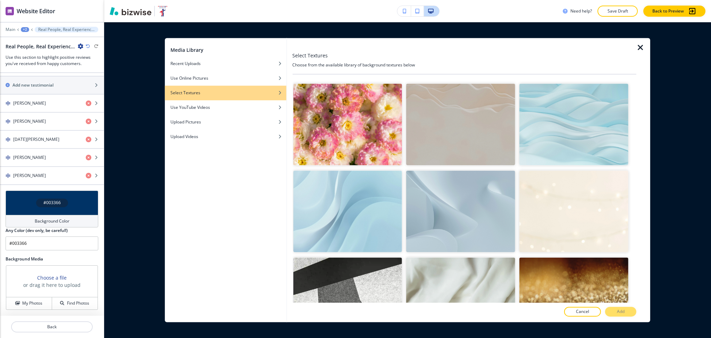
click at [376, 223] on img "button" at bounding box center [347, 212] width 109 height 82
click at [617, 314] on p "Add" at bounding box center [621, 311] width 8 height 6
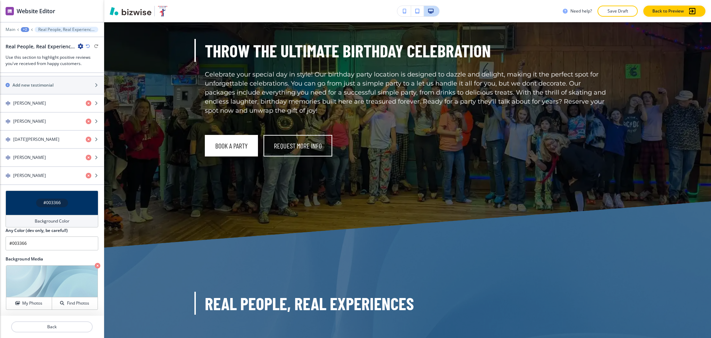
scroll to position [1912, 0]
click at [62, 222] on h4 "Background Color" at bounding box center [52, 221] width 35 height 6
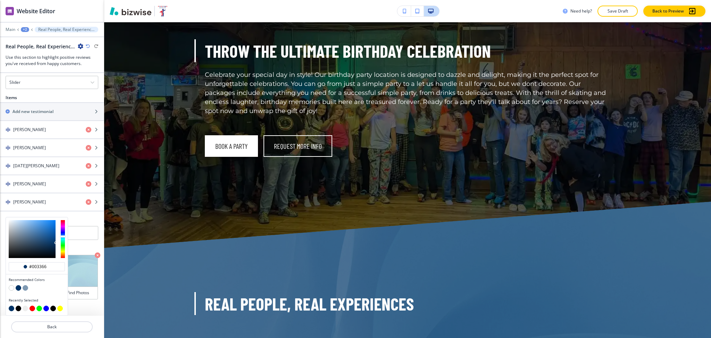
click at [26, 286] on button "button" at bounding box center [26, 288] width 6 height 6
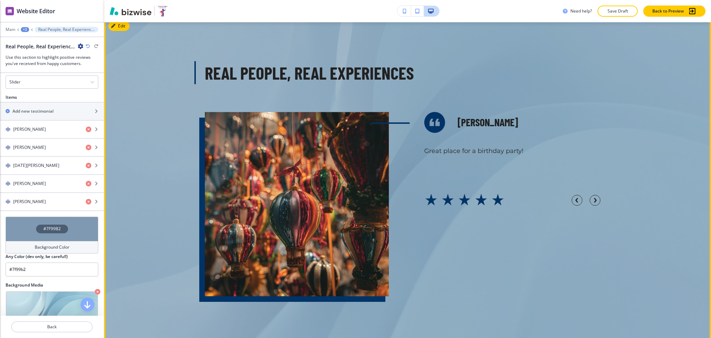
scroll to position [2143, 0]
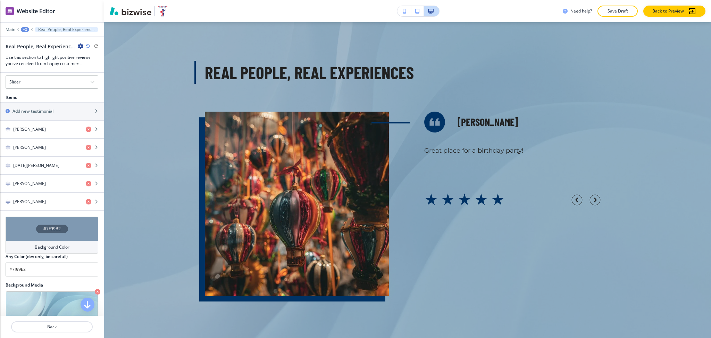
click at [46, 249] on h4 "Background Color" at bounding box center [52, 247] width 35 height 6
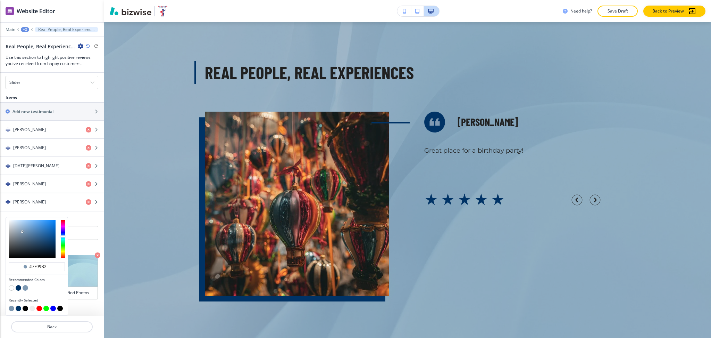
click at [12, 287] on button "button" at bounding box center [12, 288] width 6 height 6
type input "#FFFFFF"
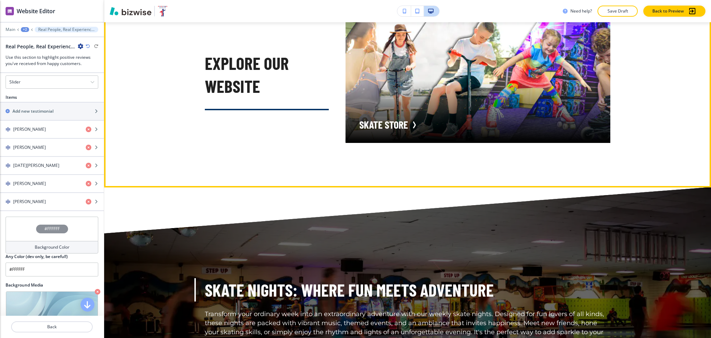
scroll to position [4798, 0]
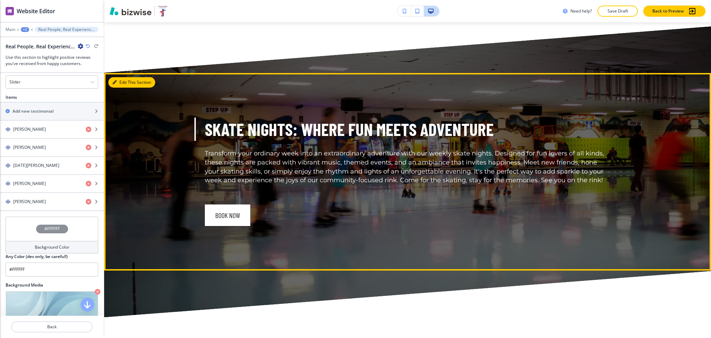
click at [117, 88] on button "Edit This Section" at bounding box center [131, 82] width 47 height 10
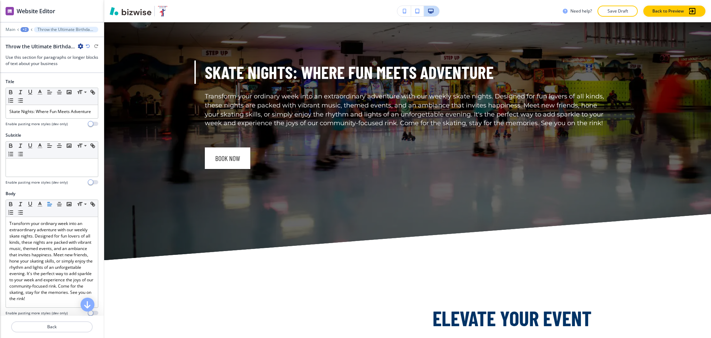
scroll to position [236, 0]
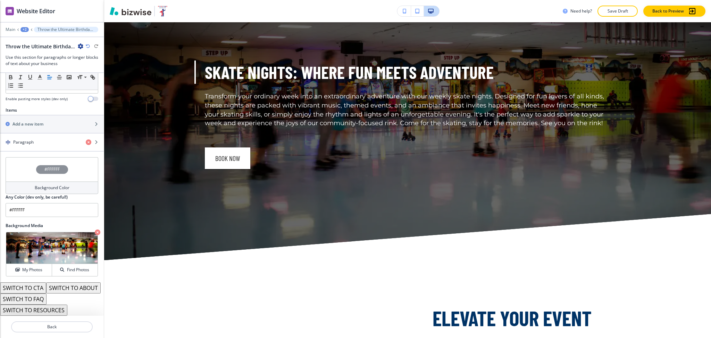
click at [34, 282] on button "SWITCH TO CTA" at bounding box center [23, 287] width 46 height 11
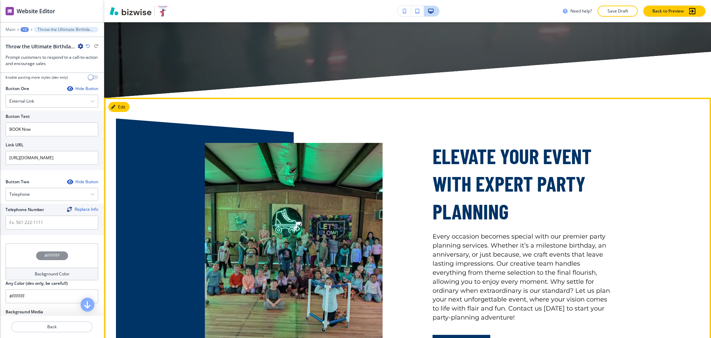
scroll to position [5245, 0]
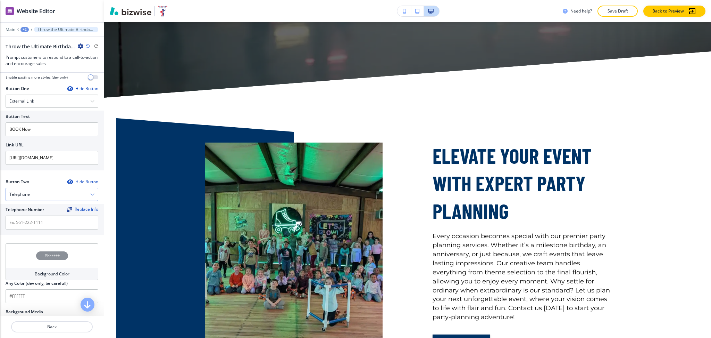
click at [32, 200] on div "Telephone" at bounding box center [52, 194] width 92 height 13
click at [30, 269] on h4 "Internal Link" at bounding box center [51, 265] width 85 height 6
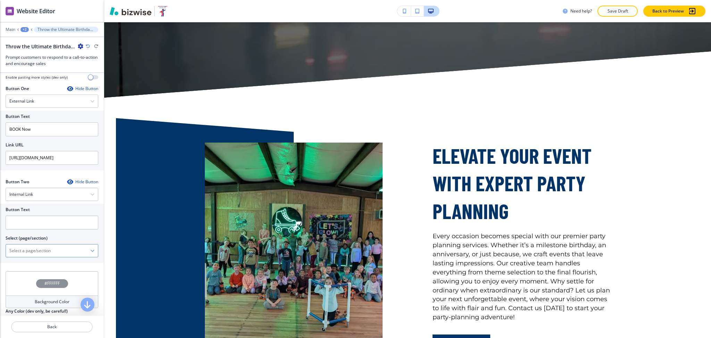
click at [26, 256] on \(page\/section\) "Manual Input" at bounding box center [48, 251] width 84 height 12
type \(page\/section\) "CONTACT US"
drag, startPoint x: 42, startPoint y: 259, endPoint x: 0, endPoint y: 259, distance: 42.0
click at [0, 259] on div "Button Text Select (page/section) CONTACT US CONTACT CONTACT | Hero CONTACT | A…" at bounding box center [52, 233] width 104 height 59
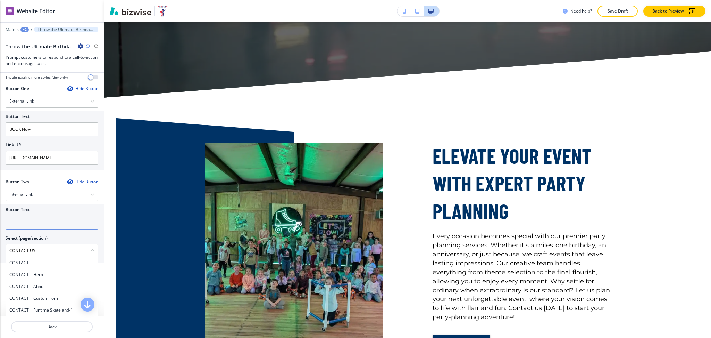
click at [20, 229] on input "text" at bounding box center [52, 222] width 93 height 14
paste input "CONTACT US"
type input "CONTACT US"
click at [25, 269] on div "CONTACT" at bounding box center [52, 263] width 92 height 12
type \(page\/section\) "CONTACT"
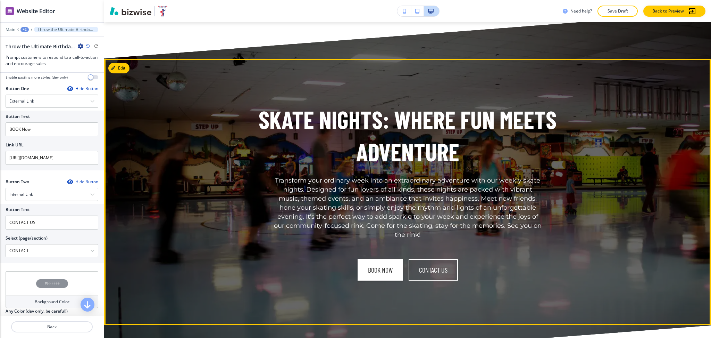
scroll to position [4971, 0]
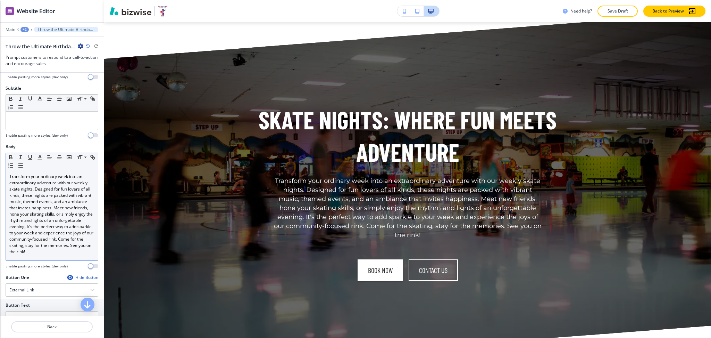
click at [74, 255] on p "Transform your ordinary week into an extraordinary adventure with our weekly sk…" at bounding box center [51, 213] width 85 height 81
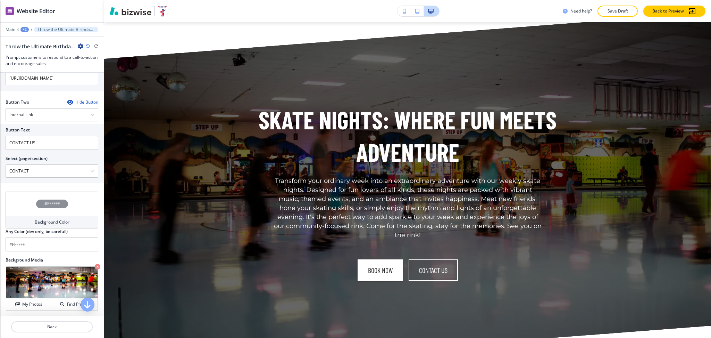
scroll to position [315, 0]
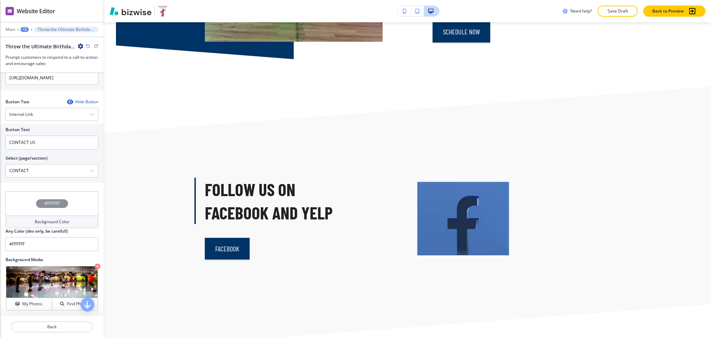
scroll to position [5539, 0]
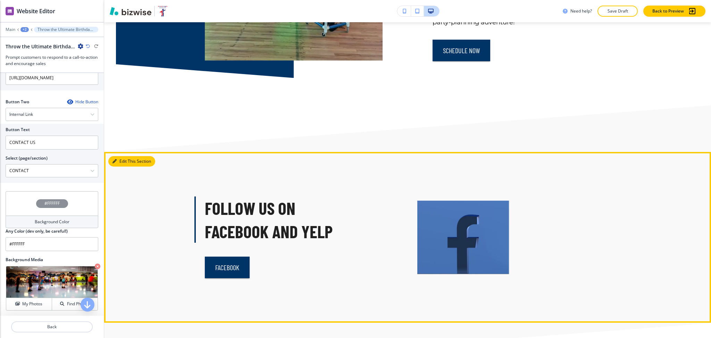
click at [113, 159] on icon "button" at bounding box center [115, 161] width 4 height 4
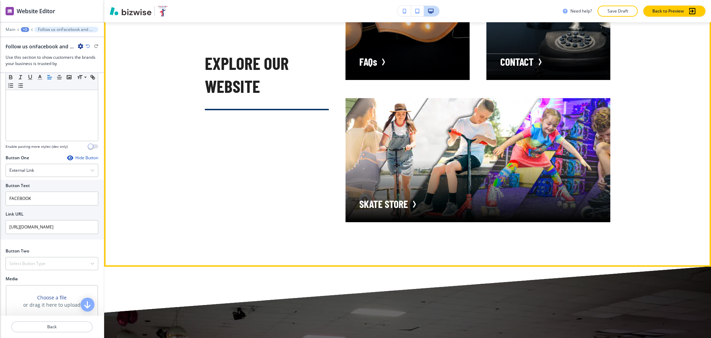
scroll to position [4717, 0]
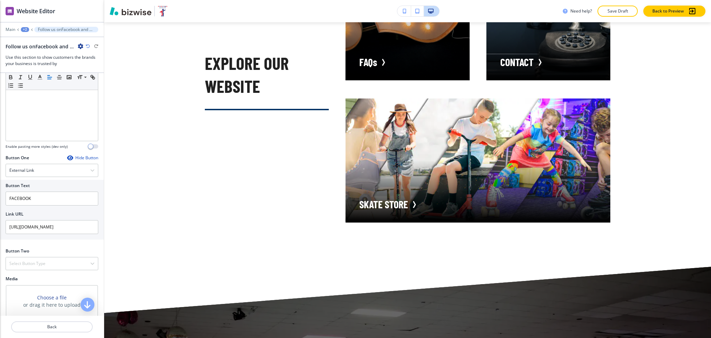
click at [25, 27] on div "+2" at bounding box center [25, 29] width 8 height 5
click at [40, 52] on p "HOME" at bounding box center [42, 53] width 35 height 6
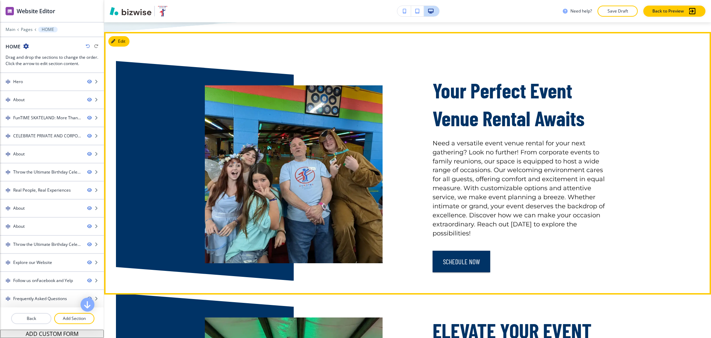
click at [118, 53] on div "Your Perfect Event Venue Rental Awaits Need a versatile event venue rental for …" at bounding box center [407, 163] width 607 height 262
click at [118, 47] on button "Edit This Section" at bounding box center [131, 41] width 47 height 10
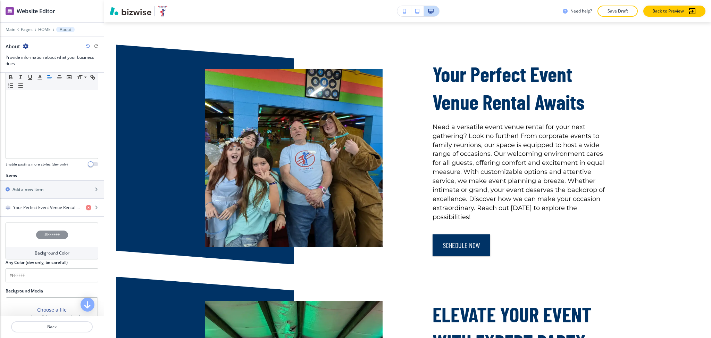
scroll to position [228, 0]
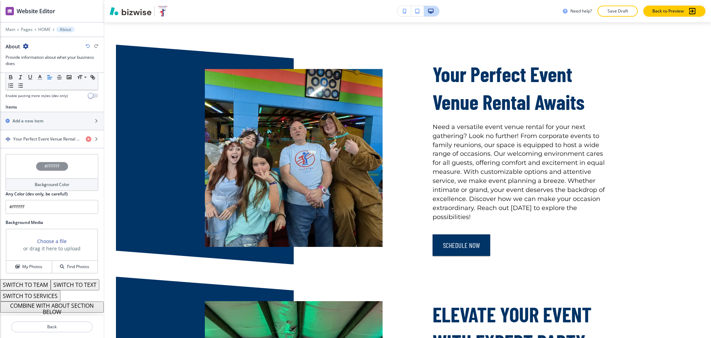
drag, startPoint x: 48, startPoint y: 312, endPoint x: 138, endPoint y: 251, distance: 108.2
click at [48, 312] on button "COMBINE WITH ABOUT SECTION BELOW" at bounding box center [52, 306] width 104 height 11
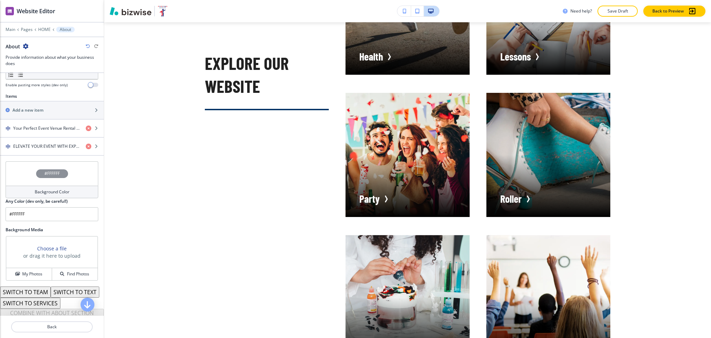
click at [43, 27] on div "Main Pages HOME About" at bounding box center [52, 30] width 93 height 6
click at [43, 30] on p "HOME" at bounding box center [44, 29] width 13 height 5
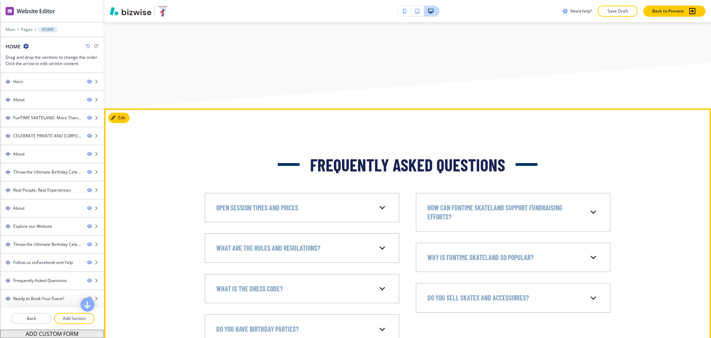
scroll to position [5743, 0]
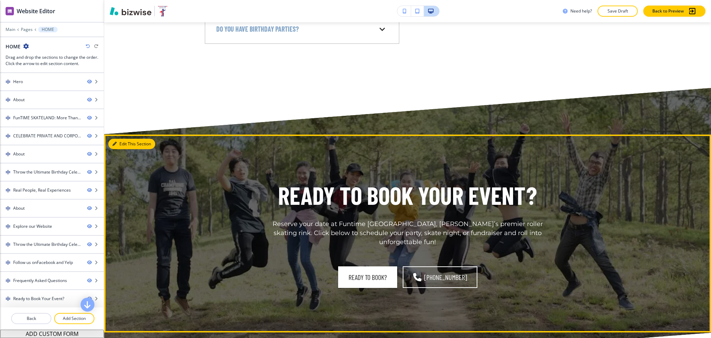
click at [115, 142] on icon "button" at bounding box center [115, 144] width 4 height 4
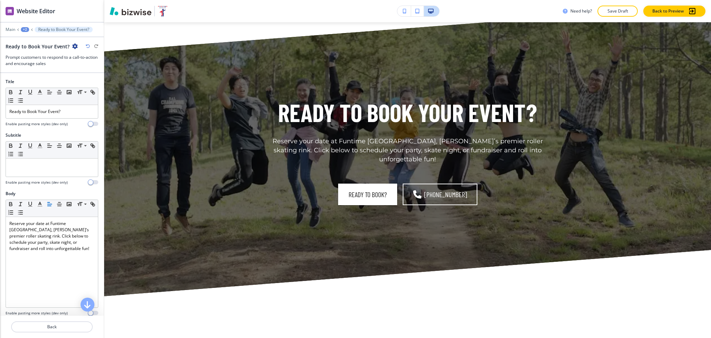
scroll to position [6126, 0]
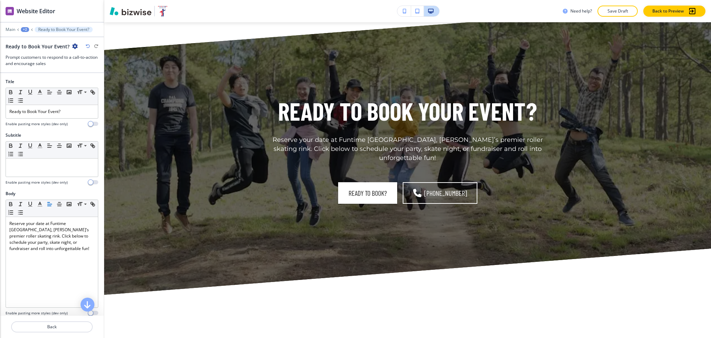
click at [76, 46] on icon "button" at bounding box center [75, 46] width 6 height 6
click at [80, 86] on button "Delete Section" at bounding box center [93, 82] width 44 height 13
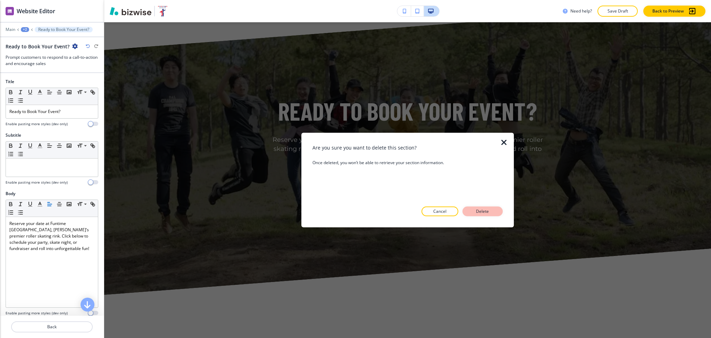
click at [481, 211] on p "Delete" at bounding box center [482, 211] width 17 height 6
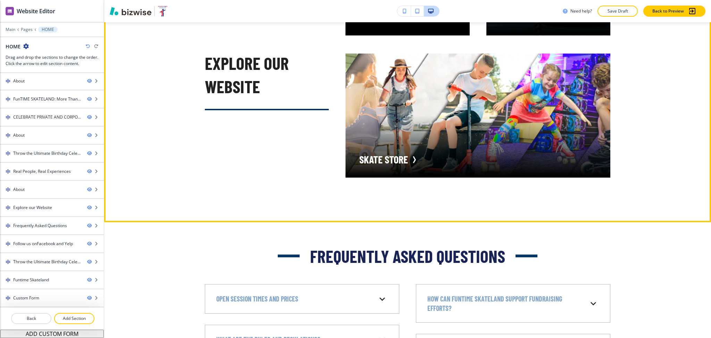
scroll to position [5053, 0]
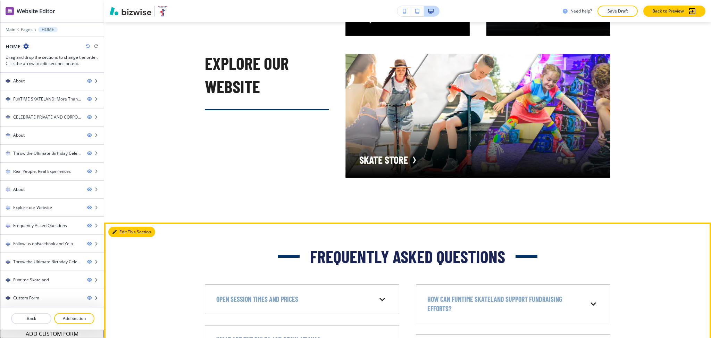
click at [121, 237] on button "Edit This Section" at bounding box center [131, 231] width 47 height 10
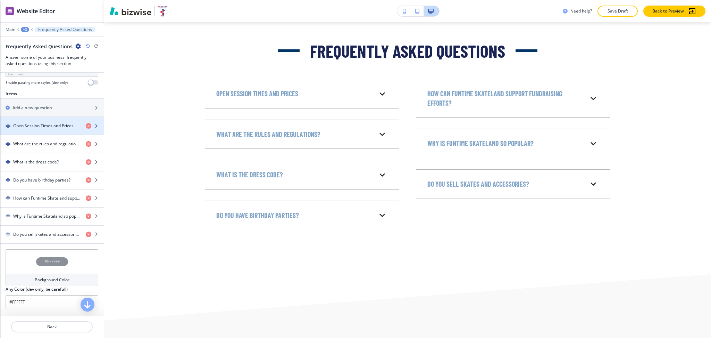
scroll to position [231, 0]
click at [37, 127] on h4 "Open Session Times and Prices" at bounding box center [43, 125] width 60 height 6
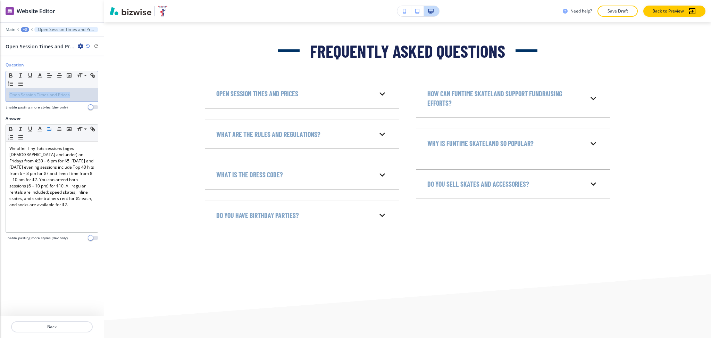
drag, startPoint x: 72, startPoint y: 95, endPoint x: 0, endPoint y: 99, distance: 72.4
click at [0, 99] on div "Question Small Normal Large Huge Open Session Times and Prices Enable pasting m…" at bounding box center [52, 88] width 104 height 53
click at [51, 325] on p "Back" at bounding box center [52, 326] width 80 height 6
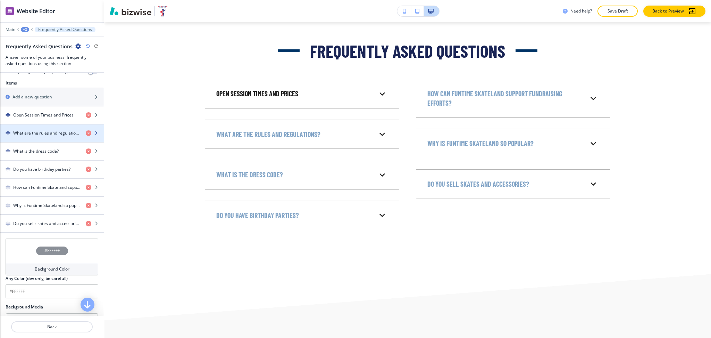
scroll to position [242, 0]
click at [31, 131] on h4 "What are the rules and regulations?" at bounding box center [46, 132] width 67 height 6
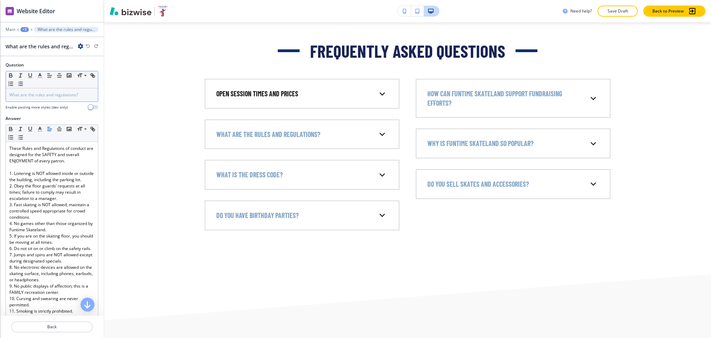
click at [76, 94] on span "What are the rules and regulations?" at bounding box center [43, 95] width 69 height 6
click at [56, 329] on p "Back" at bounding box center [52, 326] width 80 height 6
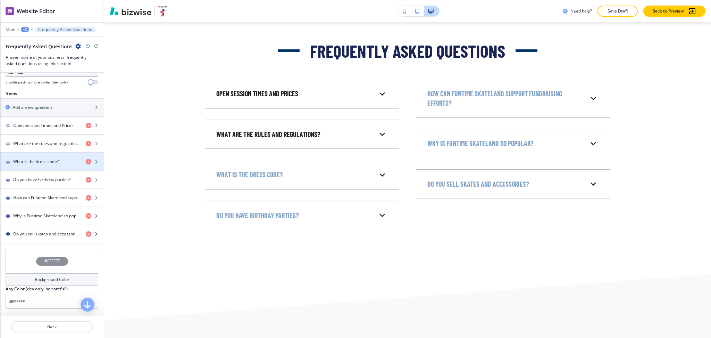
scroll to position [231, 0]
click at [37, 157] on div "What is the dress code?" at bounding box center [52, 160] width 104 height 17
click at [49, 163] on h4 "What is the dress code?" at bounding box center [36, 161] width 46 height 6
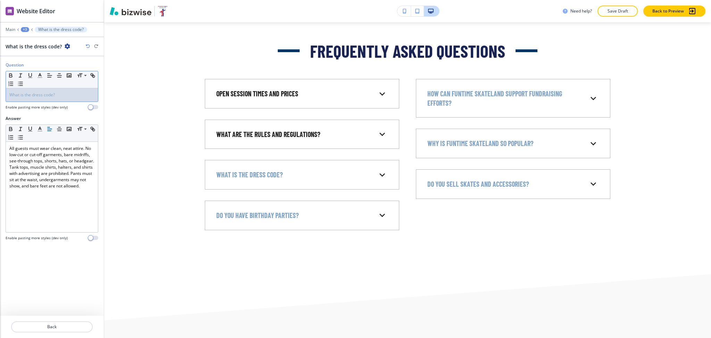
click at [66, 98] on div "What is the dress code?" at bounding box center [52, 94] width 92 height 13
click at [52, 330] on button "Back" at bounding box center [52, 326] width 82 height 11
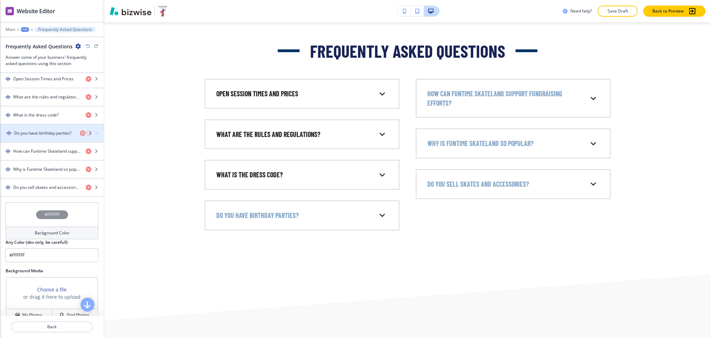
click at [30, 133] on h4 "Do you have birthday parties?" at bounding box center [41, 133] width 57 height 6
click at [33, 134] on h4 "Do you have birthday parties?" at bounding box center [41, 132] width 57 height 6
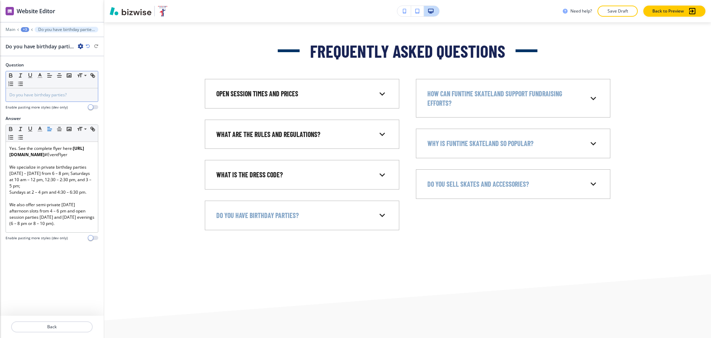
click at [71, 92] on p "Do you have birthday parties?" at bounding box center [51, 95] width 85 height 6
click at [59, 329] on p "Back" at bounding box center [52, 326] width 80 height 6
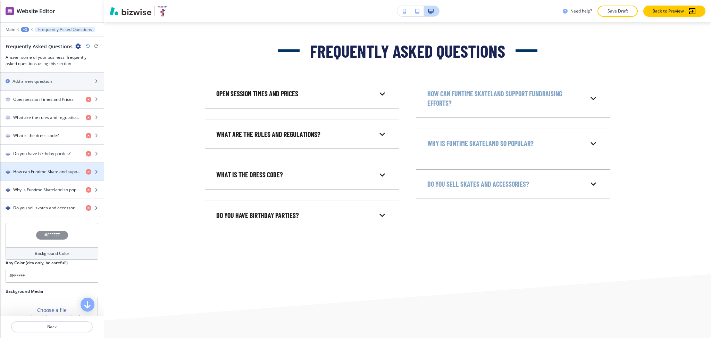
scroll to position [257, 0]
click at [43, 175] on div "button" at bounding box center [52, 177] width 104 height 6
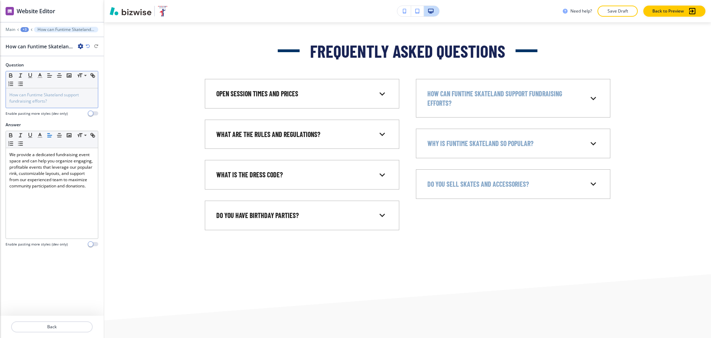
click at [58, 99] on p "How can Funtime Skateland support fundraising efforts?" at bounding box center [51, 98] width 85 height 13
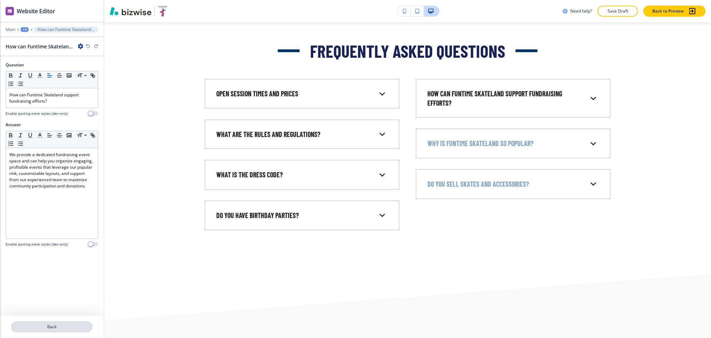
click at [56, 325] on p "Back" at bounding box center [52, 326] width 80 height 6
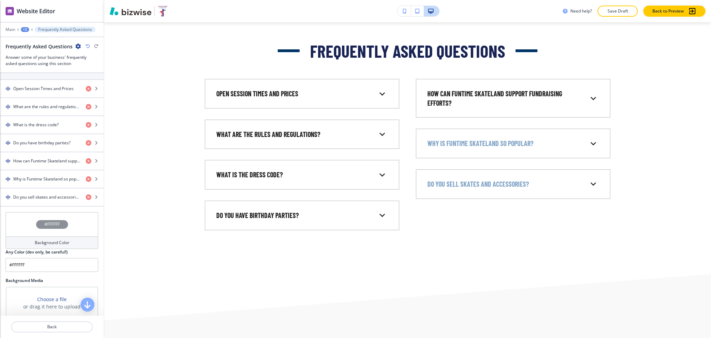
scroll to position [300, 0]
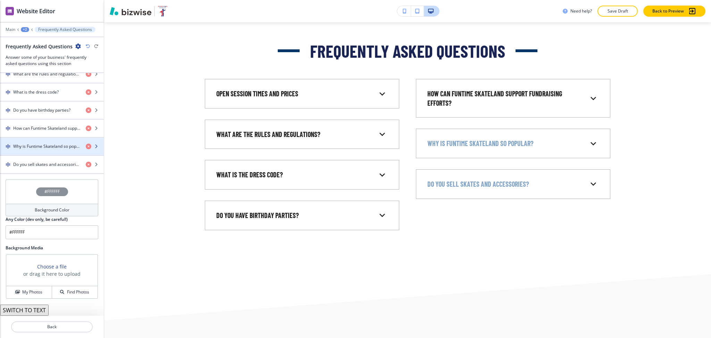
click at [35, 149] on h4 "Why is Funtime Skateland so popular?" at bounding box center [46, 146] width 67 height 6
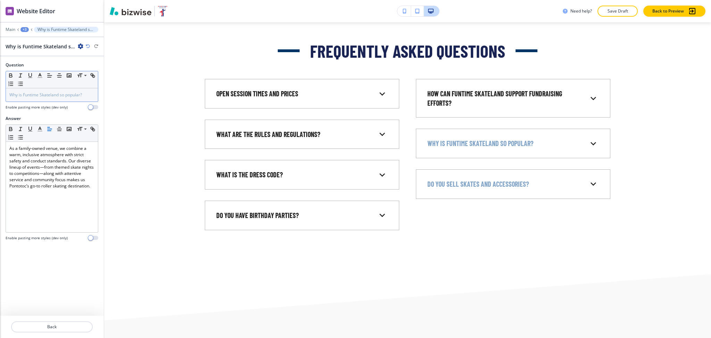
click at [54, 91] on div "Why is Funtime Skateland so popular?" at bounding box center [52, 94] width 92 height 13
click at [57, 328] on p "Back" at bounding box center [52, 326] width 80 height 6
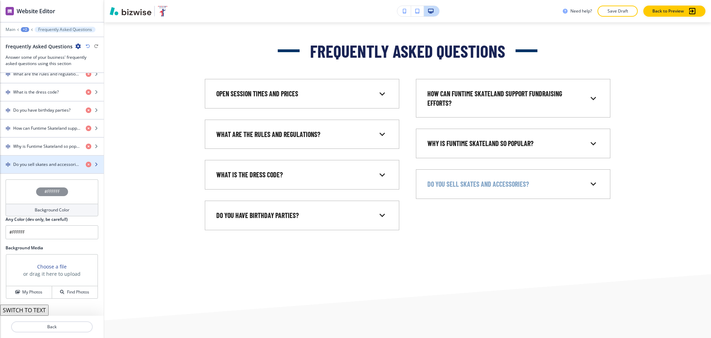
click at [41, 164] on h4 "Do you sell skates and accessories?" at bounding box center [46, 164] width 67 height 6
click at [42, 172] on div "button" at bounding box center [52, 170] width 104 height 6
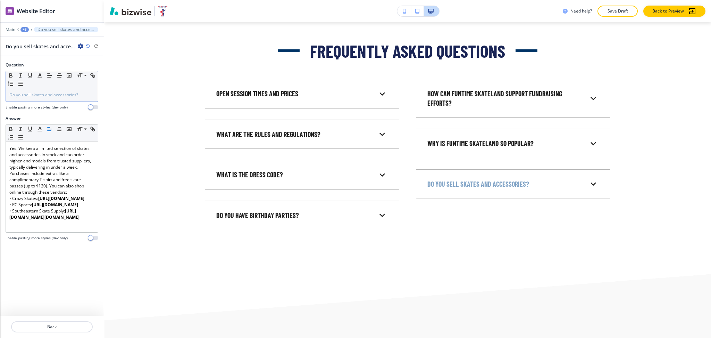
click at [57, 91] on div "Do you sell skates and accessories?" at bounding box center [52, 94] width 92 height 13
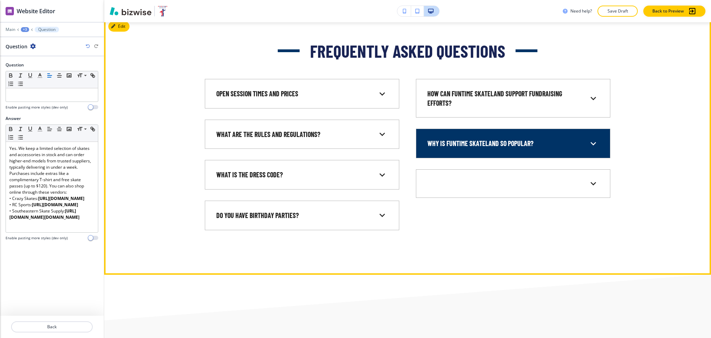
click at [493, 148] on p "Why is Funtime Skateland so popular?" at bounding box center [481, 143] width 106 height 9
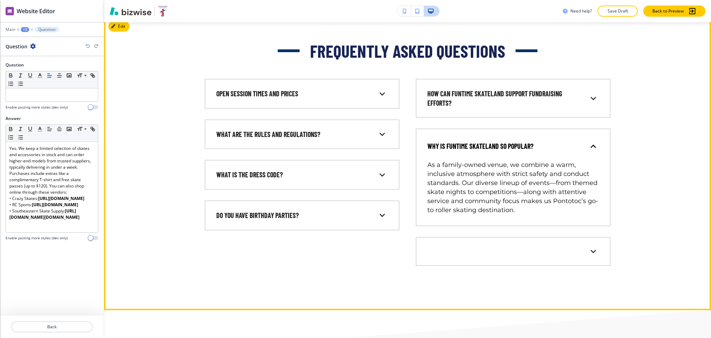
click at [493, 149] on p "Why is Funtime Skateland so popular?" at bounding box center [481, 145] width 106 height 9
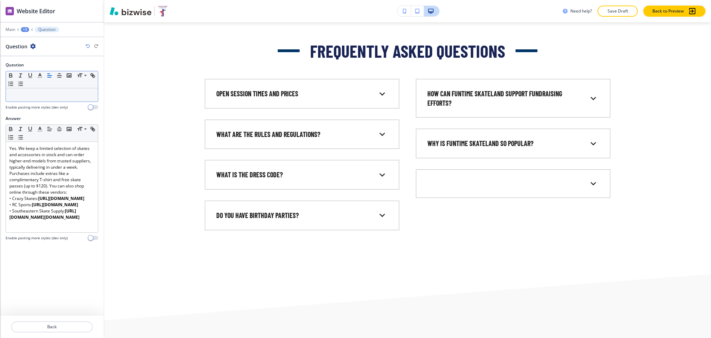
click at [60, 97] on p at bounding box center [51, 95] width 85 height 6
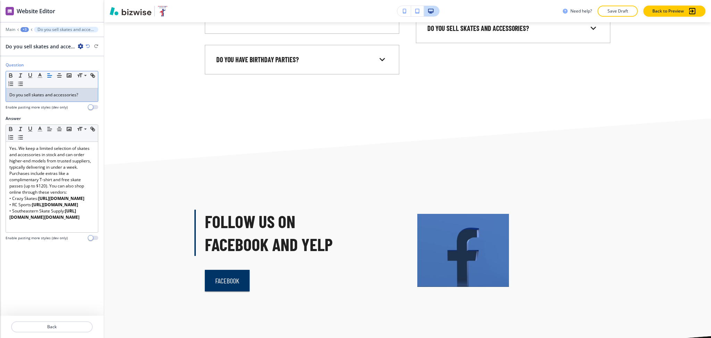
scroll to position [5467, 0]
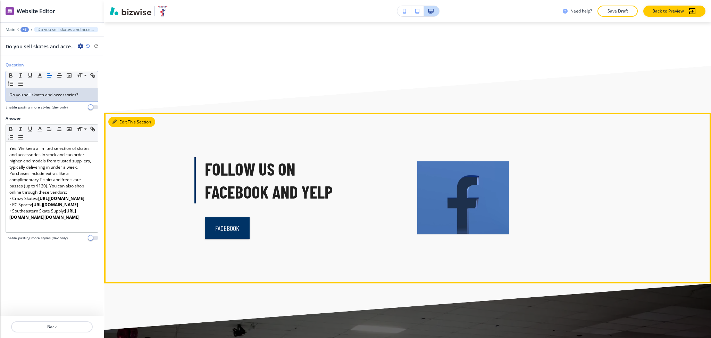
click at [121, 124] on button "Edit This Section" at bounding box center [131, 122] width 47 height 10
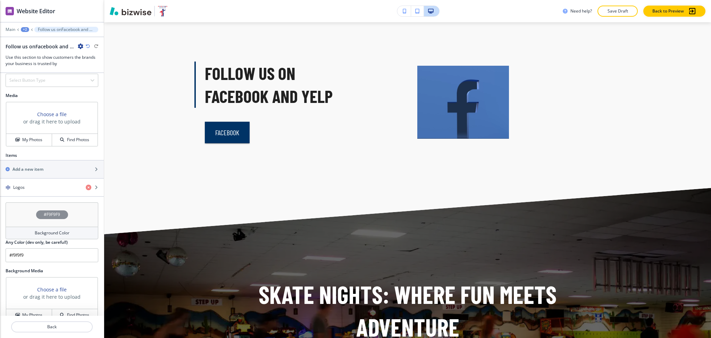
scroll to position [390, 0]
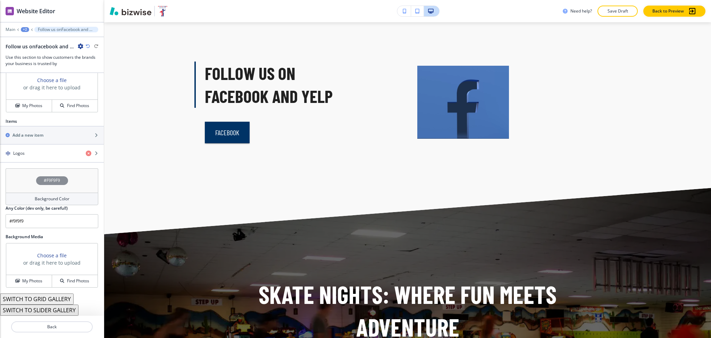
click at [39, 195] on div "Background Color" at bounding box center [52, 198] width 93 height 13
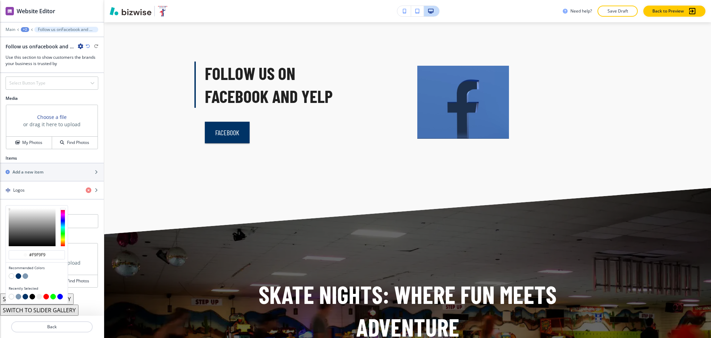
click at [39, 297] on button "button" at bounding box center [39, 297] width 6 height 6
type input "#eeeeee"
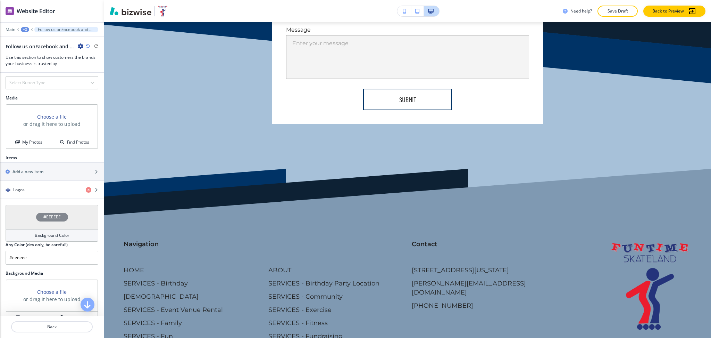
scroll to position [6209, 0]
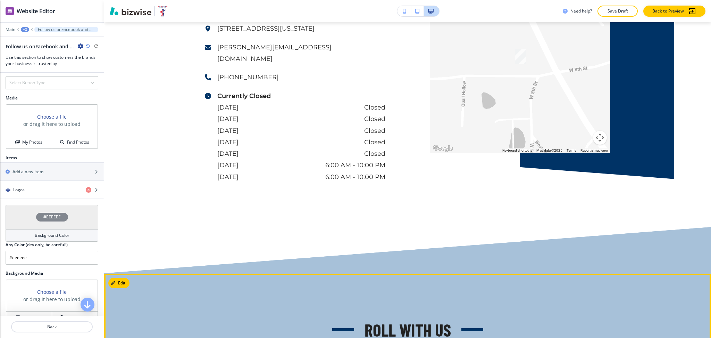
click at [117, 278] on button "Edit This Section" at bounding box center [131, 283] width 47 height 10
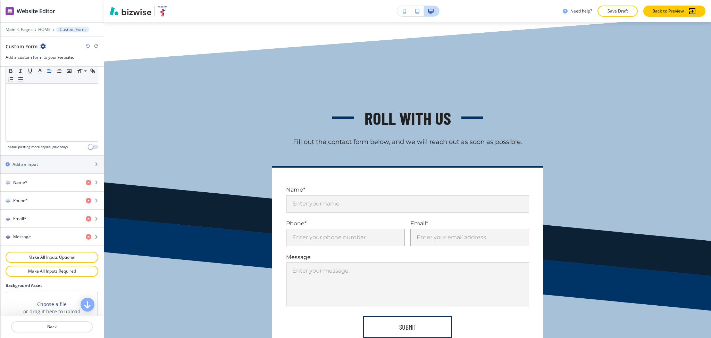
scroll to position [305, 0]
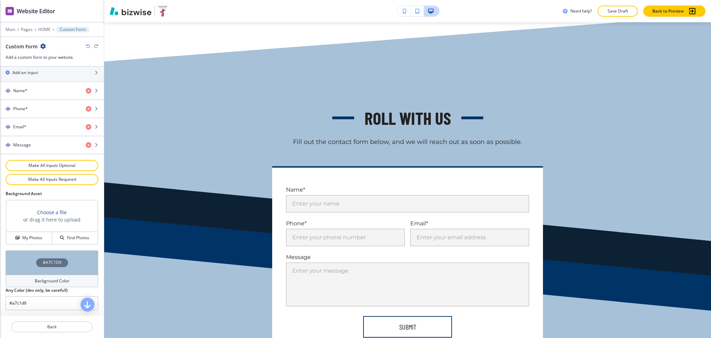
click at [52, 278] on h4 "Background Color" at bounding box center [52, 281] width 35 height 6
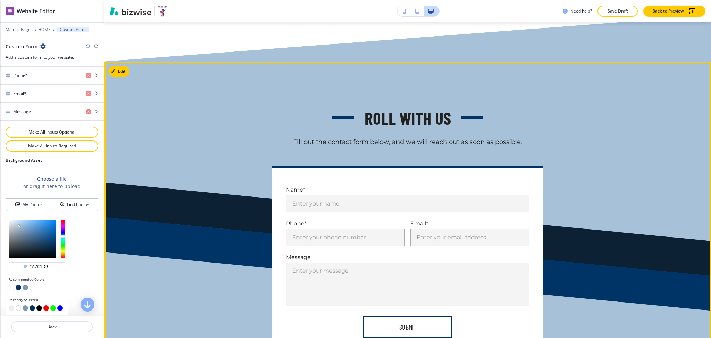
scroll to position [6421, 0]
click at [209, 106] on div "ROLL WITH US Fill out the contact form below, and we will reach out as soon as …" at bounding box center [408, 126] width 406 height 40
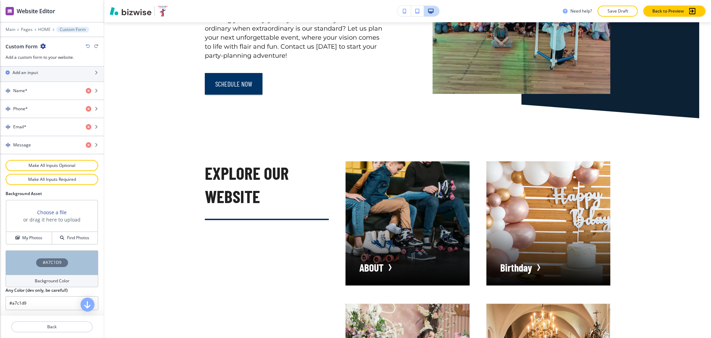
scroll to position [2999, 0]
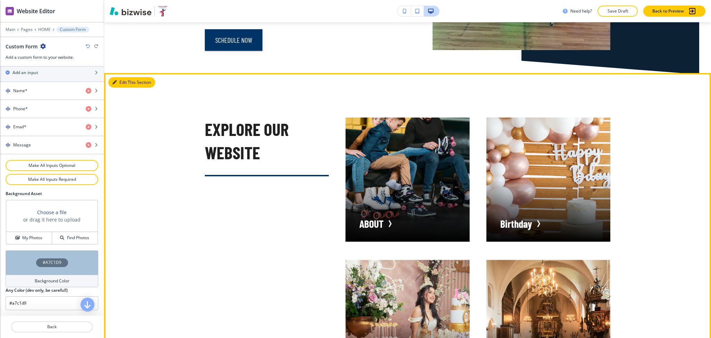
click at [117, 88] on button "Edit This Section" at bounding box center [131, 82] width 47 height 10
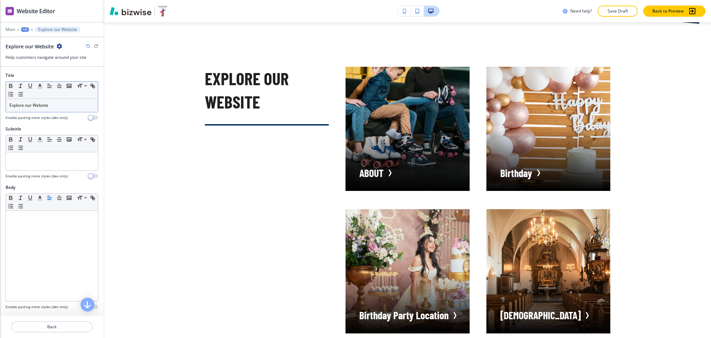
scroll to position [3055, 0]
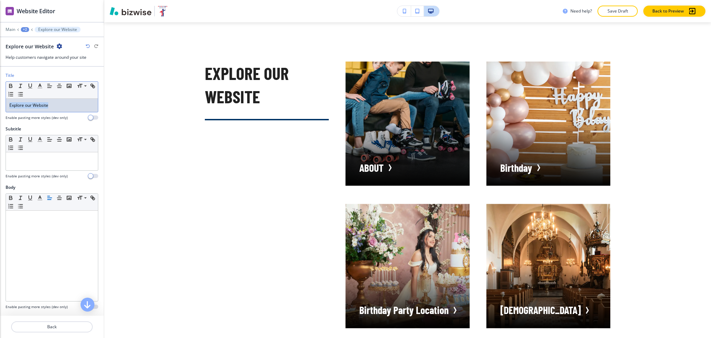
drag, startPoint x: 71, startPoint y: 107, endPoint x: 0, endPoint y: 105, distance: 71.2
click at [0, 105] on div "Title Small Normal Large Huge Explore our Website Enable pasting more styles (d…" at bounding box center [52, 98] width 104 height 53
click at [40, 88] on line "button" at bounding box center [40, 88] width 4 height 0
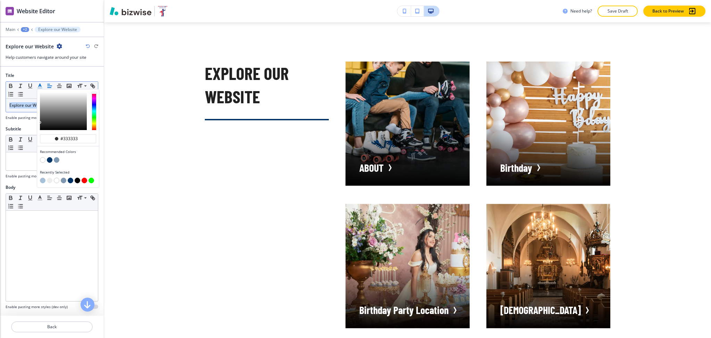
click at [49, 159] on button "button" at bounding box center [50, 160] width 6 height 6
type input "#003366"
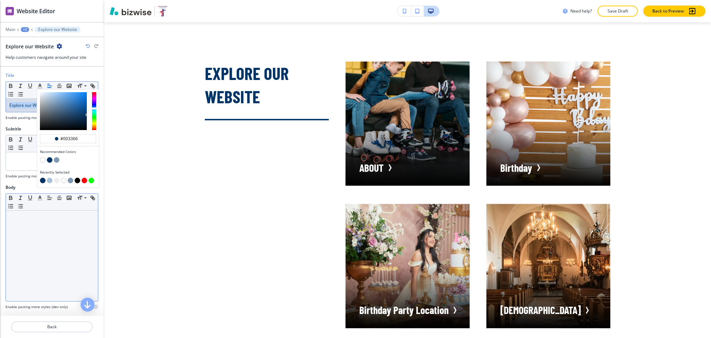
click at [57, 245] on div at bounding box center [52, 256] width 92 height 90
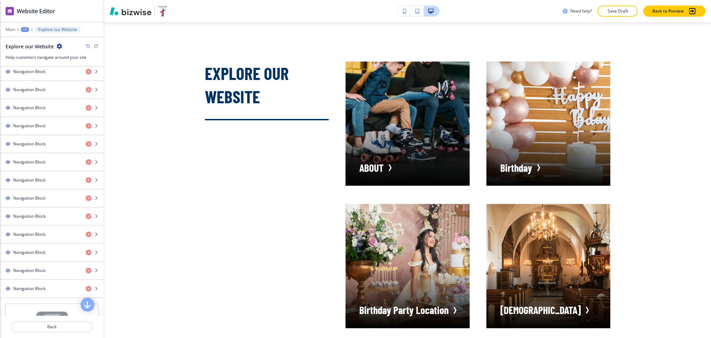
scroll to position [652, 0]
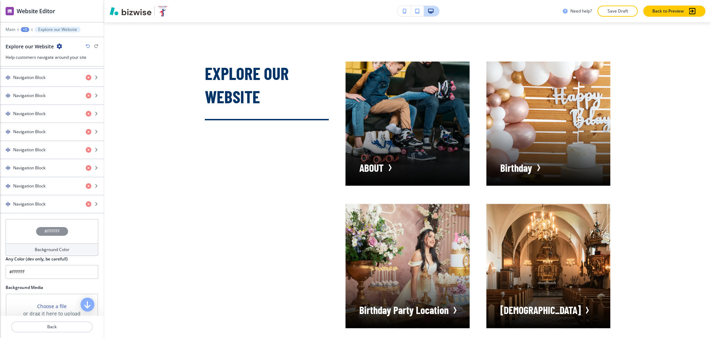
click at [45, 246] on div "Background Color" at bounding box center [52, 249] width 93 height 13
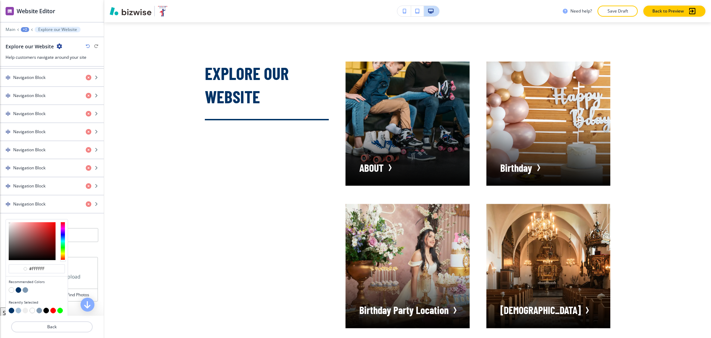
scroll to position [675, 0]
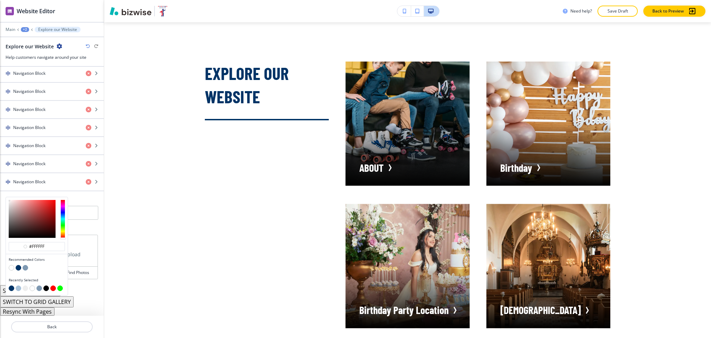
click at [86, 223] on div "#ffffff Recommended Colors Recently Selected Any Color (dev only, be careful!) …" at bounding box center [52, 211] width 104 height 28
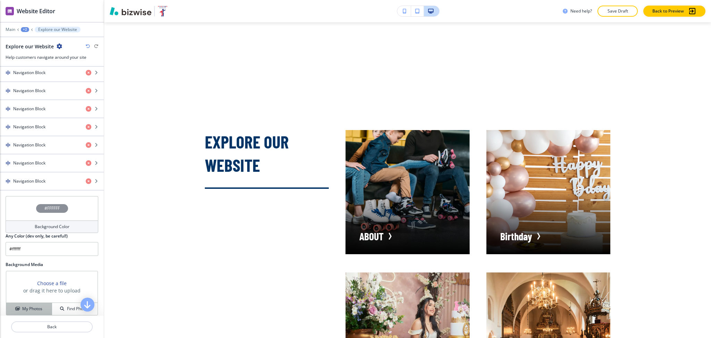
click at [34, 308] on button "My Photos" at bounding box center [29, 309] width 46 height 12
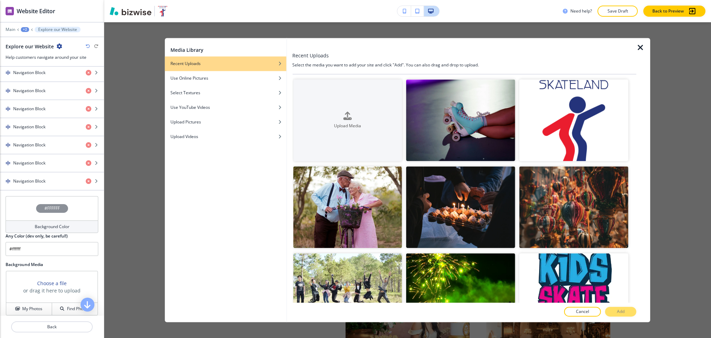
drag, startPoint x: 641, startPoint y: 50, endPoint x: 550, endPoint y: 77, distance: 94.5
click at [641, 50] on icon "button" at bounding box center [641, 47] width 8 height 8
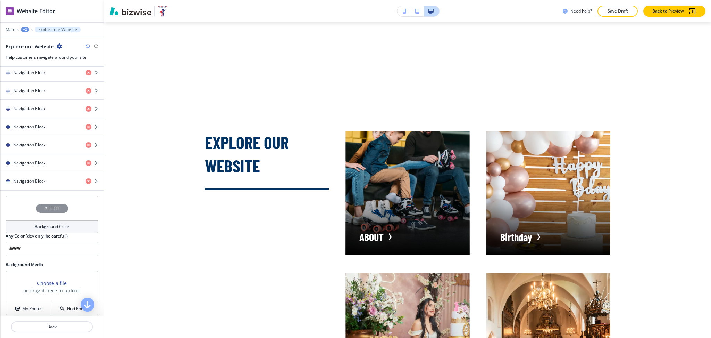
scroll to position [3055, 0]
click at [88, 46] on icon "button" at bounding box center [88, 46] width 4 height 4
type input "#FFFFFF"
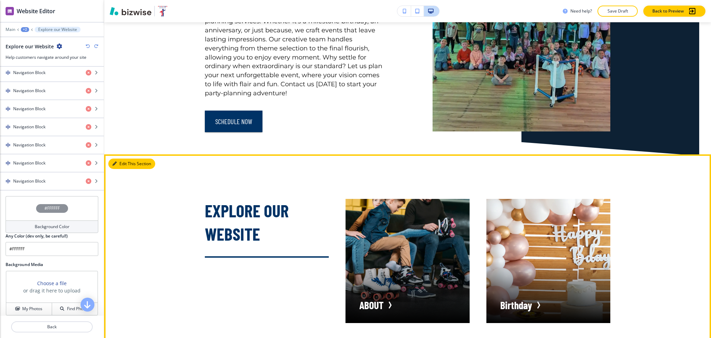
scroll to position [2917, 0]
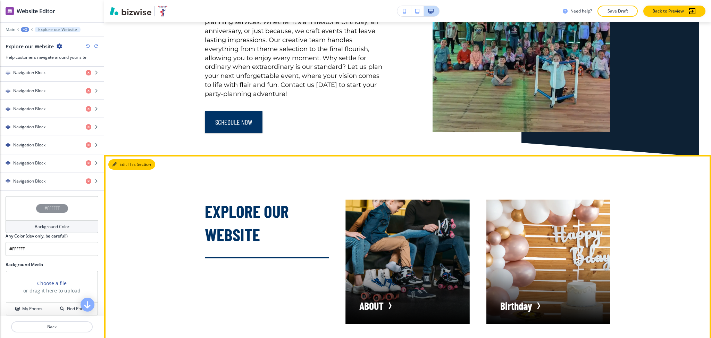
click at [121, 170] on button "Edit This Section" at bounding box center [131, 164] width 47 height 10
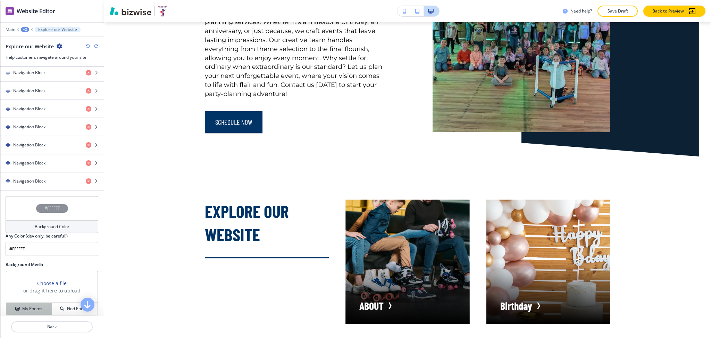
click at [38, 309] on h4 "My Photos" at bounding box center [32, 308] width 20 height 6
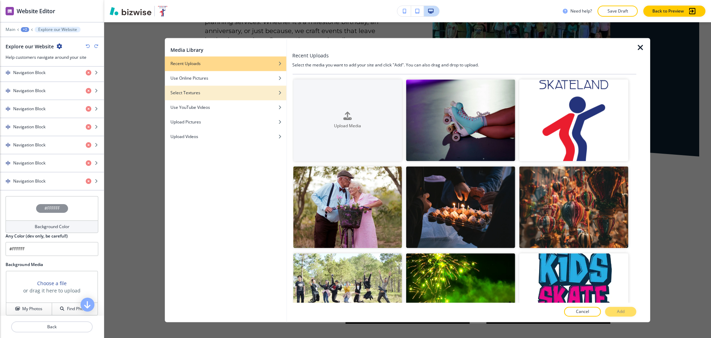
click at [184, 90] on h4 "Select Textures" at bounding box center [186, 93] width 30 height 6
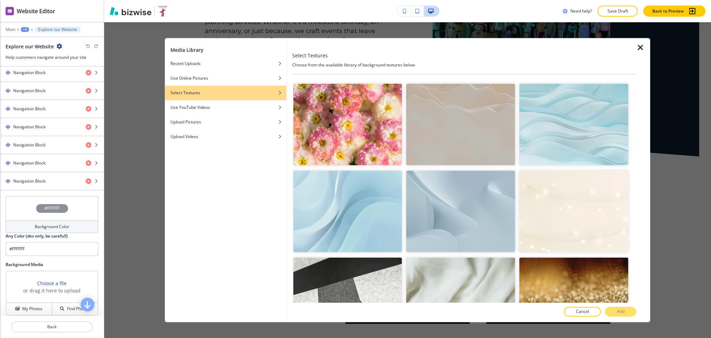
click at [354, 214] on img "button" at bounding box center [347, 212] width 109 height 82
drag, startPoint x: 620, startPoint y: 314, endPoint x: 610, endPoint y: 306, distance: 13.1
click at [621, 314] on p "Add" at bounding box center [621, 311] width 8 height 6
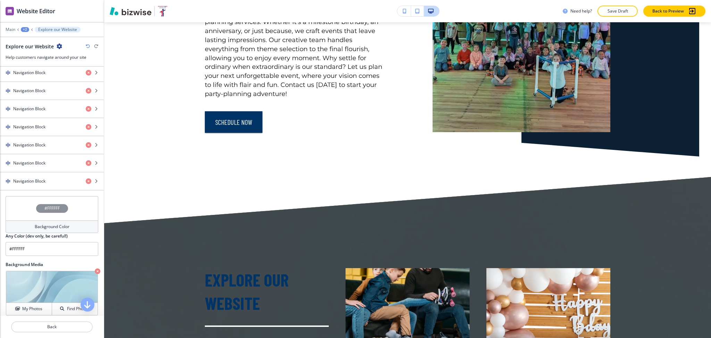
click at [55, 231] on div "Background Color" at bounding box center [52, 226] width 93 height 13
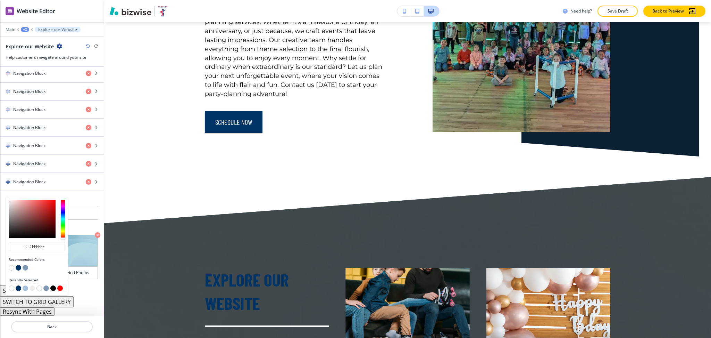
click at [11, 270] on button "button" at bounding box center [12, 268] width 6 height 6
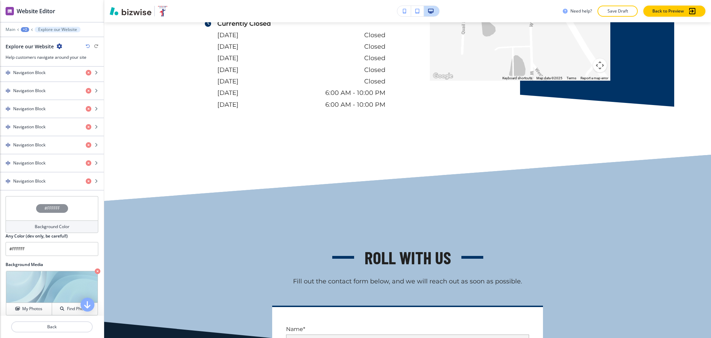
scroll to position [6517, 0]
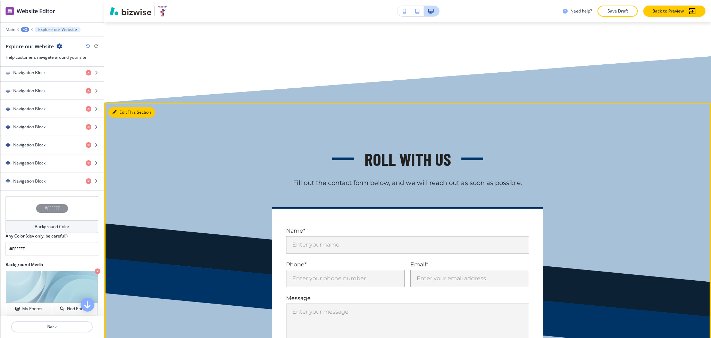
click at [123, 107] on button "Edit This Section" at bounding box center [131, 112] width 47 height 10
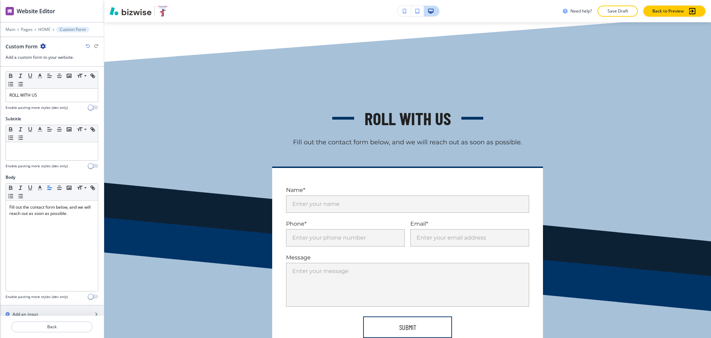
scroll to position [305, 0]
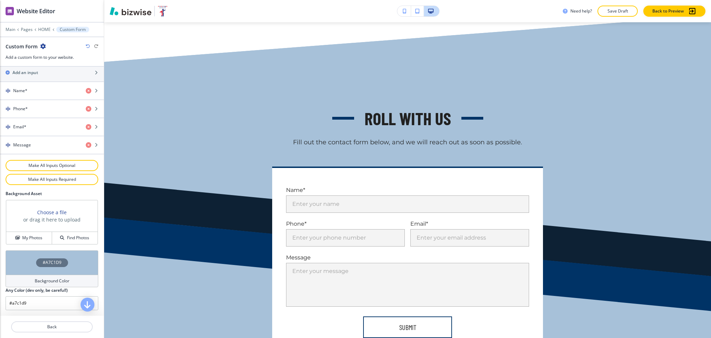
click at [46, 279] on h4 "Background Color" at bounding box center [52, 281] width 35 height 6
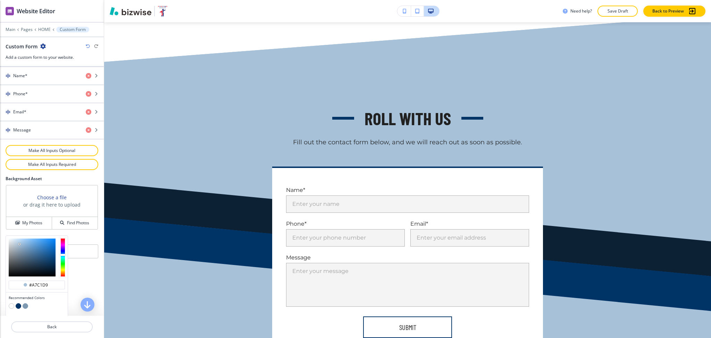
scroll to position [338, 0]
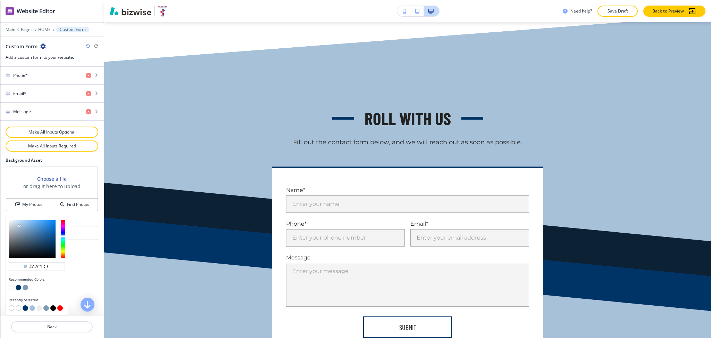
type input "#c8d6e4"
click at [15, 224] on div at bounding box center [32, 239] width 47 height 38
type input "#c8d6e4"
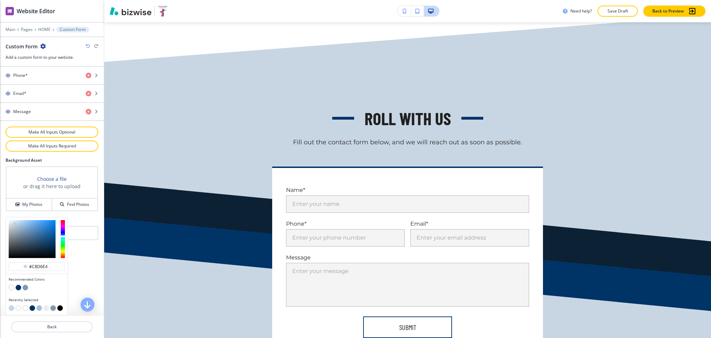
type input "#eef7ff"
click at [12, 220] on div at bounding box center [32, 239] width 47 height 38
type input "#eef7ff"
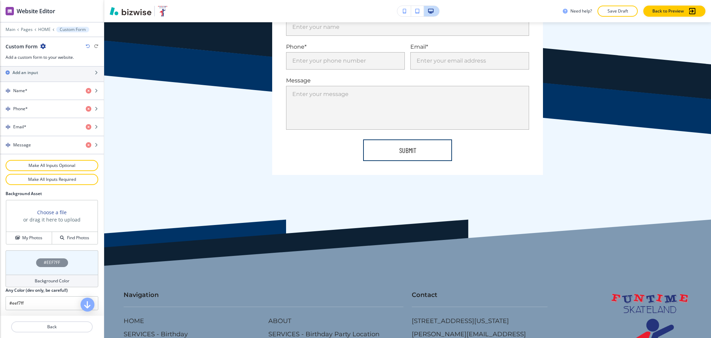
scroll to position [6743, 0]
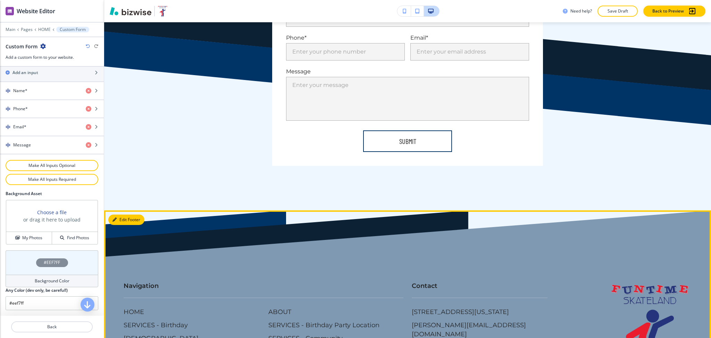
click at [118, 214] on button "Edit Footer" at bounding box center [126, 219] width 36 height 10
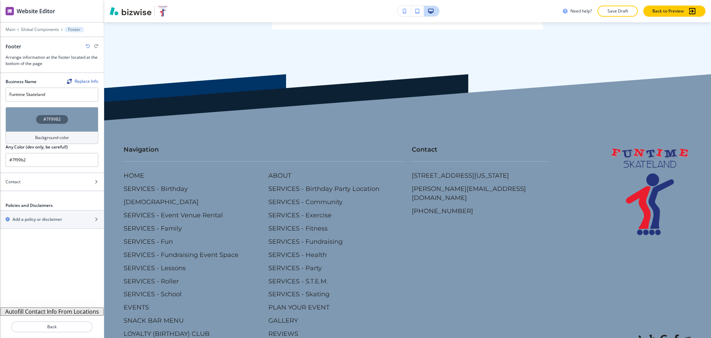
scroll to position [6891, 0]
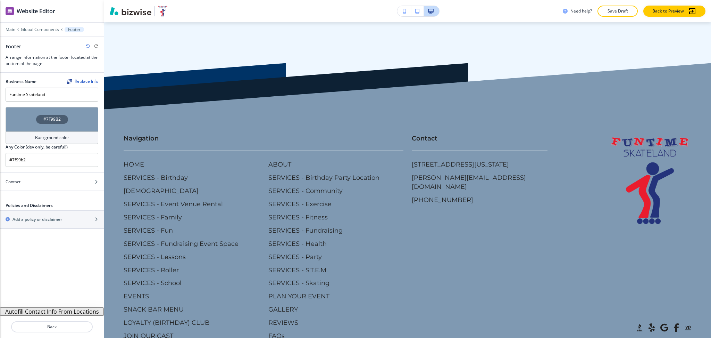
click at [42, 134] on h4 "Background color" at bounding box center [52, 137] width 34 height 6
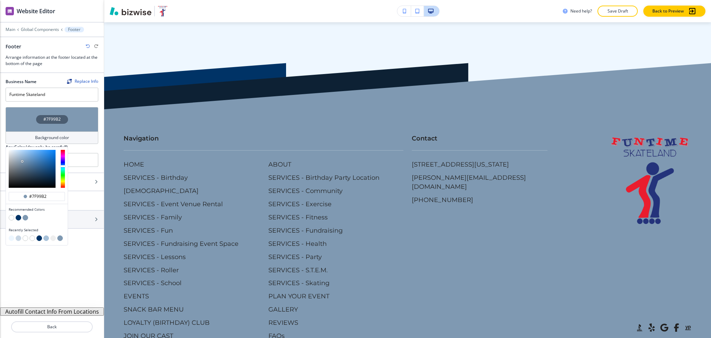
click at [19, 216] on button "button" at bounding box center [19, 218] width 6 height 6
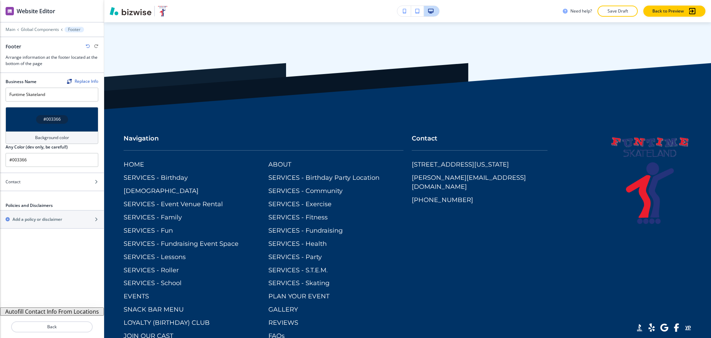
click at [41, 136] on h4 "Background color" at bounding box center [52, 137] width 34 height 6
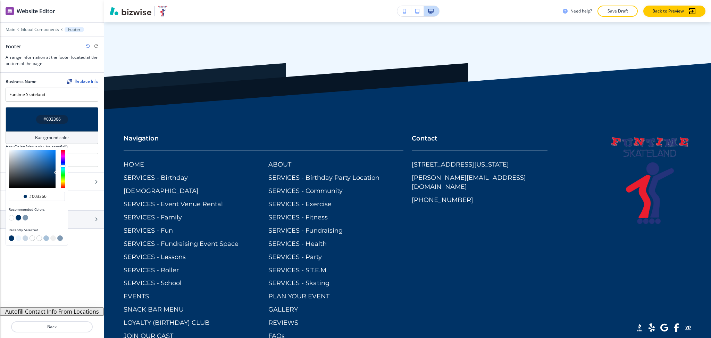
click at [26, 218] on button "button" at bounding box center [26, 218] width 6 height 6
type input "#7f99b2"
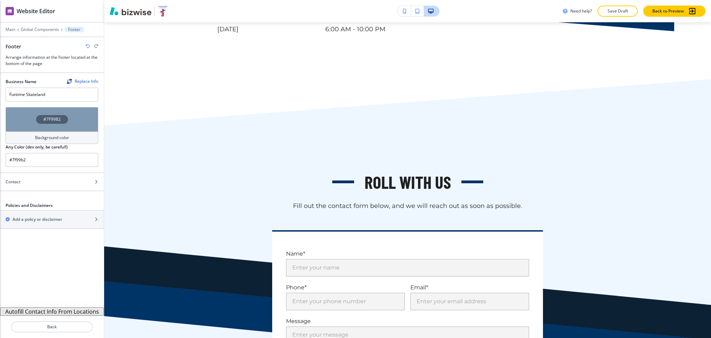
scroll to position [6494, 0]
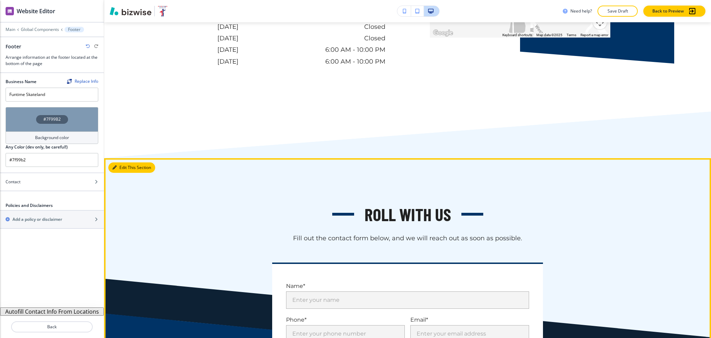
click at [121, 162] on button "Edit This Section" at bounding box center [131, 167] width 47 height 10
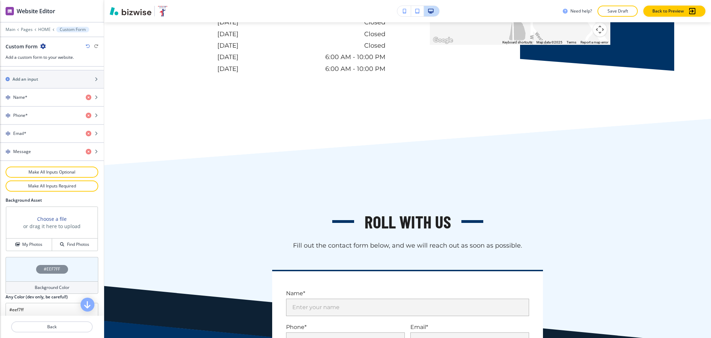
scroll to position [305, 0]
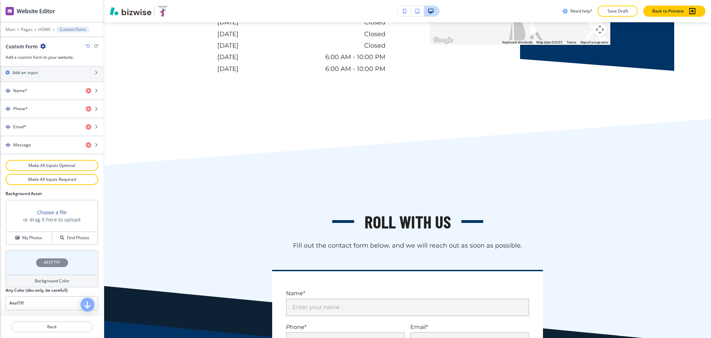
click at [48, 285] on div "Background Color" at bounding box center [52, 280] width 93 height 13
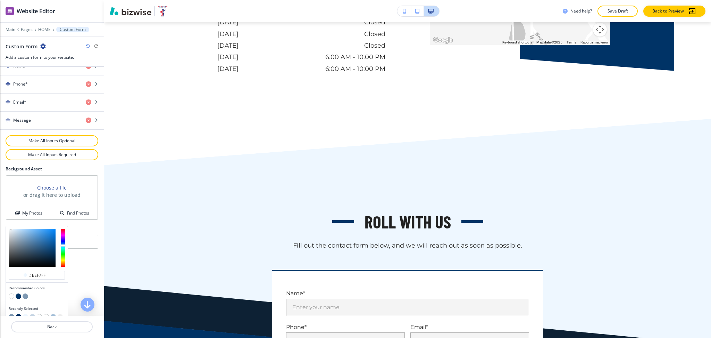
scroll to position [338, 0]
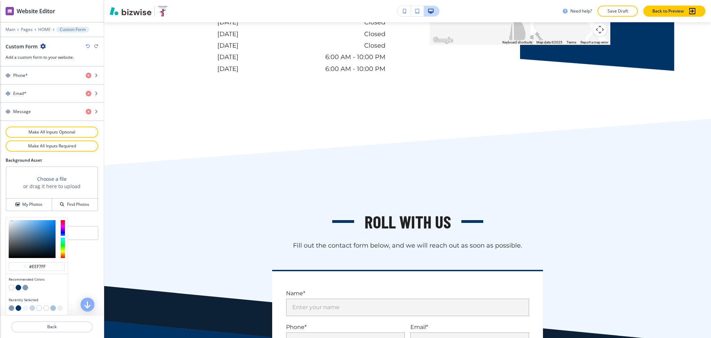
click at [59, 308] on button "button" at bounding box center [60, 308] width 6 height 6
type input "#eeeeee"
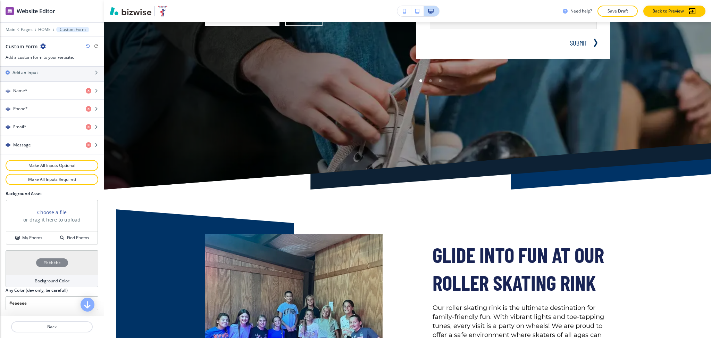
scroll to position [0, 0]
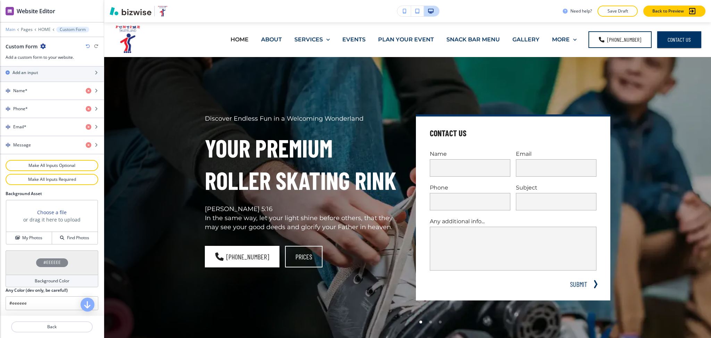
click at [13, 27] on p "Main" at bounding box center [11, 29] width 10 height 5
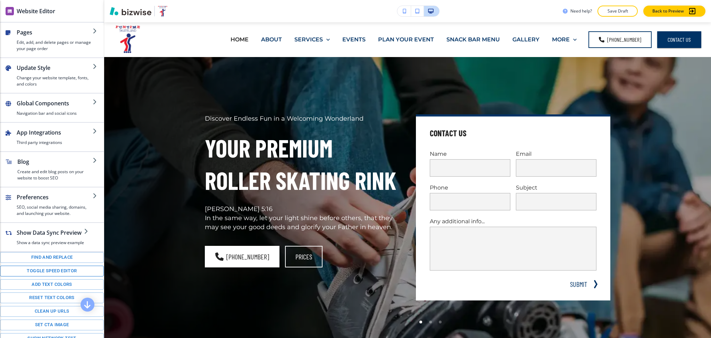
click at [52, 276] on button "Toggle speed editor" at bounding box center [52, 270] width 104 height 11
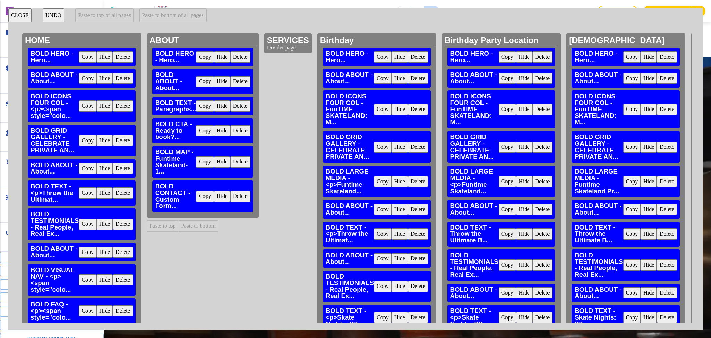
click at [240, 196] on button "Delete" at bounding box center [240, 196] width 20 height 11
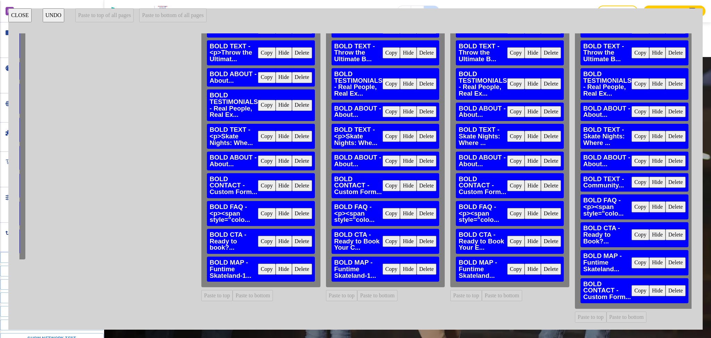
scroll to position [188, 106]
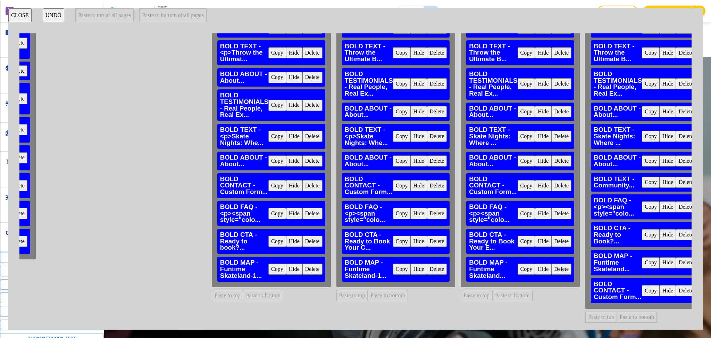
click at [306, 180] on button "Delete" at bounding box center [313, 185] width 20 height 11
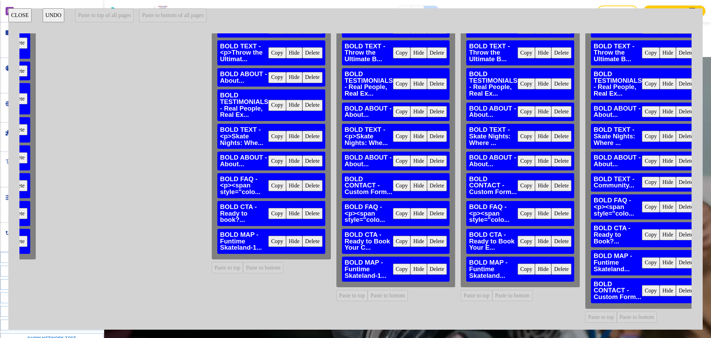
click at [428, 180] on button "Delete" at bounding box center [437, 185] width 20 height 11
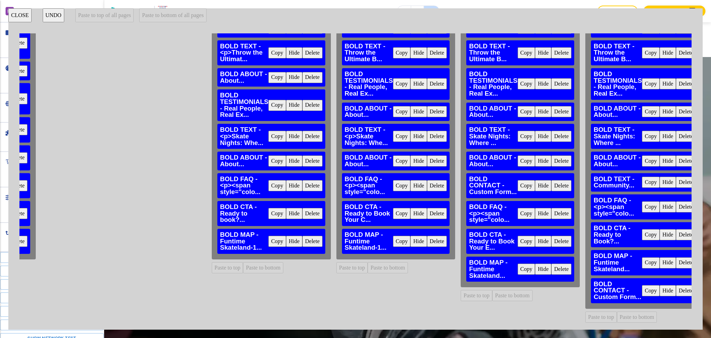
click at [555, 180] on button "Delete" at bounding box center [562, 185] width 20 height 11
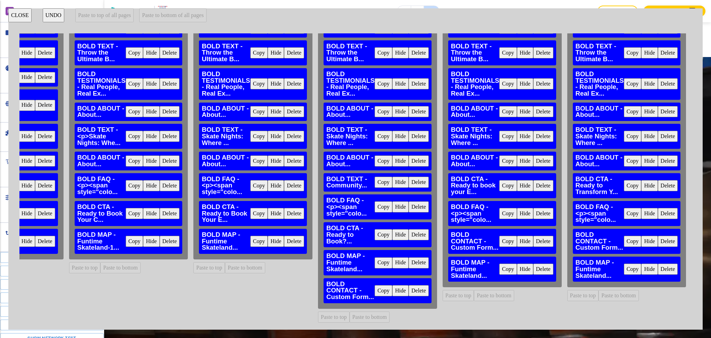
scroll to position [188, 395]
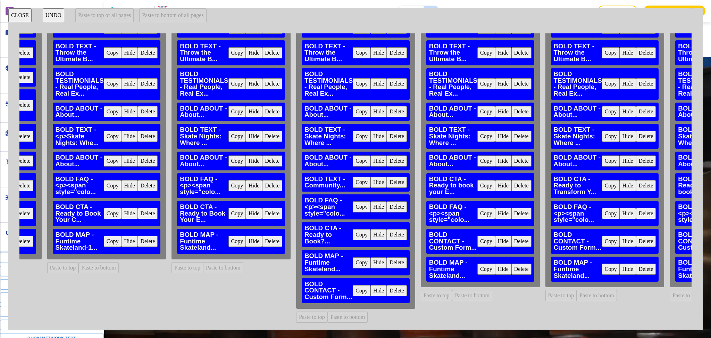
click at [389, 286] on button "Delete" at bounding box center [397, 290] width 20 height 11
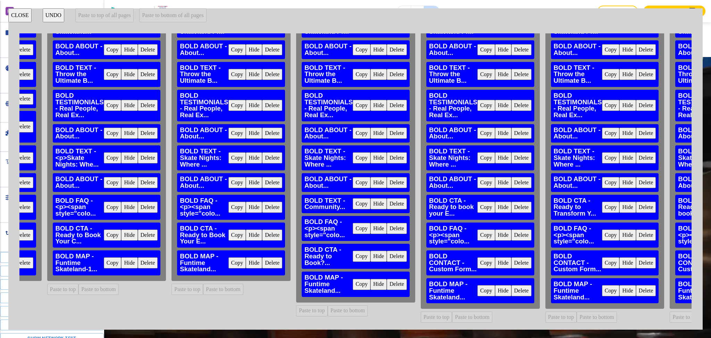
scroll to position [167, 395]
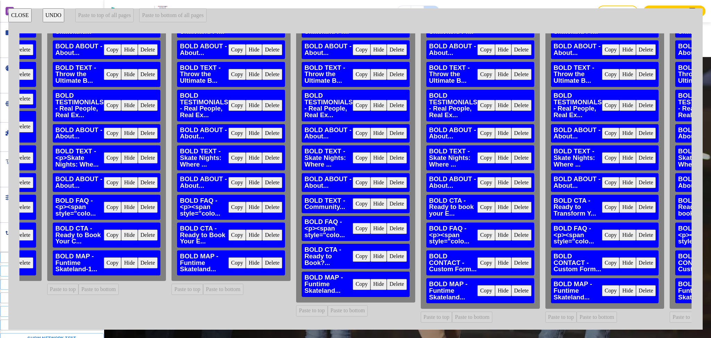
click at [512, 257] on button "Delete" at bounding box center [522, 262] width 20 height 11
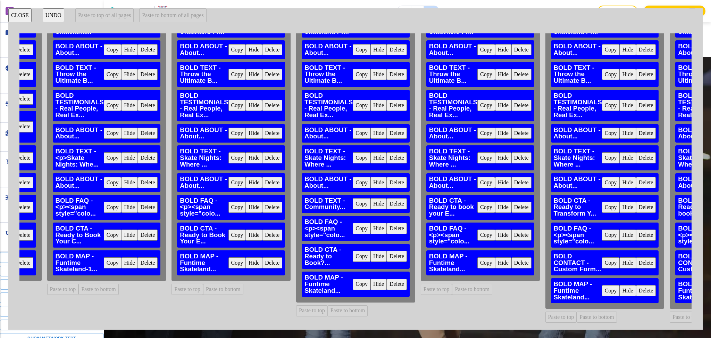
click at [636, 257] on button "Delete" at bounding box center [646, 262] width 20 height 11
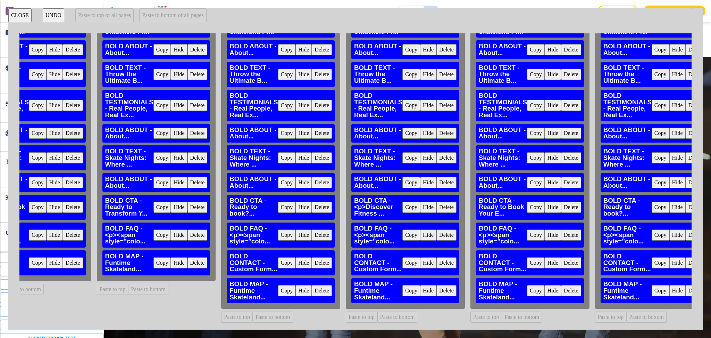
scroll to position [167, 849]
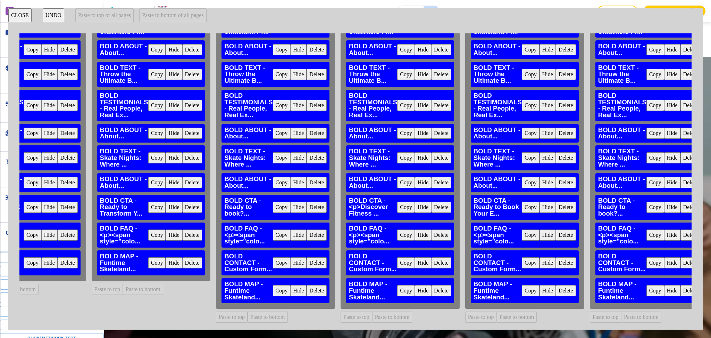
click at [307, 257] on button "Delete" at bounding box center [317, 262] width 20 height 11
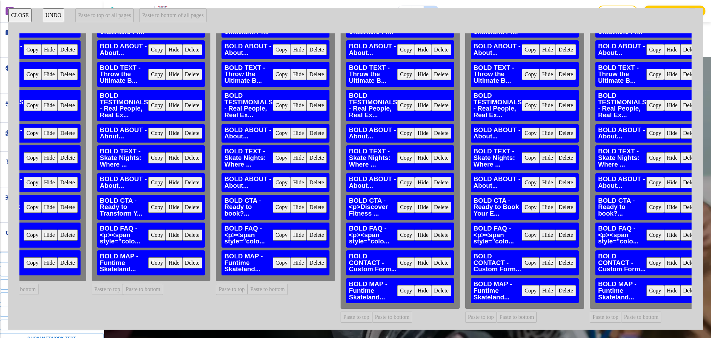
click at [431, 257] on button "Delete" at bounding box center [441, 262] width 20 height 11
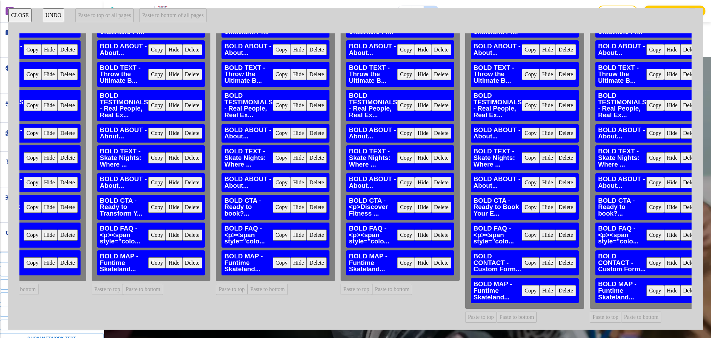
click at [556, 257] on button "Delete" at bounding box center [566, 262] width 20 height 11
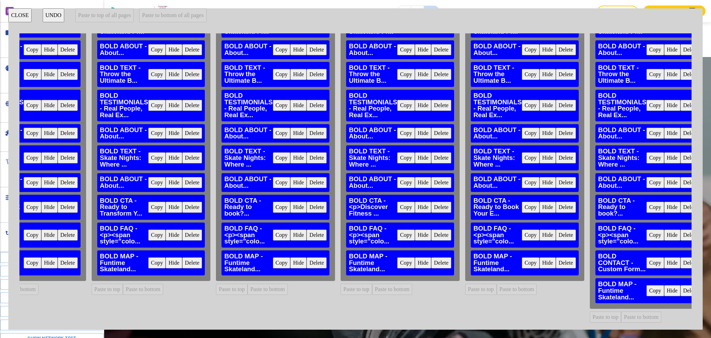
click at [681, 257] on button "Delete" at bounding box center [691, 262] width 20 height 11
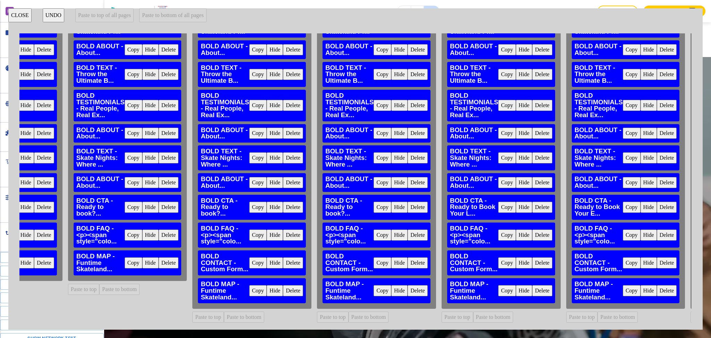
scroll to position [167, 1390]
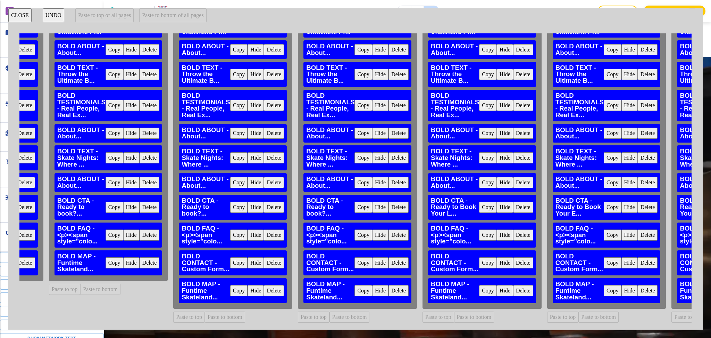
click at [264, 258] on button "Delete" at bounding box center [274, 262] width 20 height 11
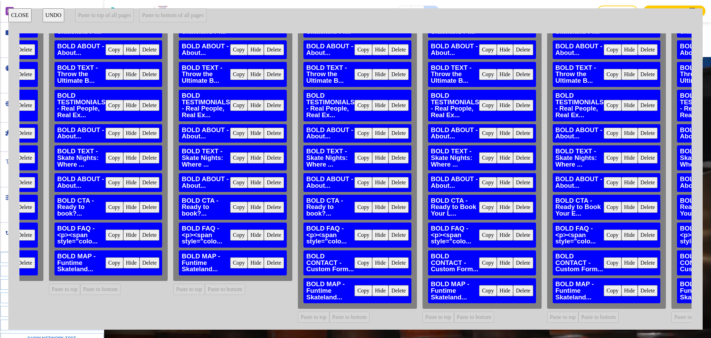
click at [389, 257] on button "Delete" at bounding box center [399, 262] width 20 height 11
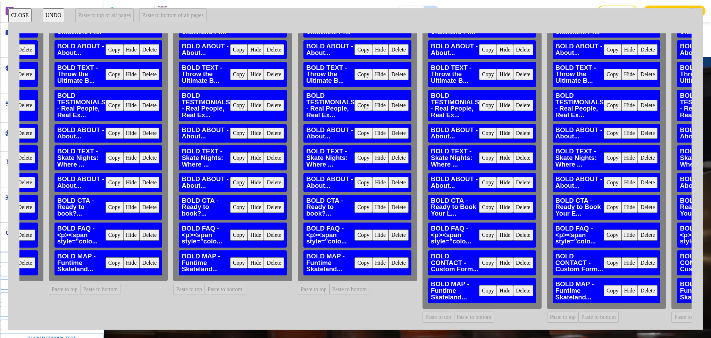
click at [513, 257] on button "Delete" at bounding box center [523, 262] width 20 height 11
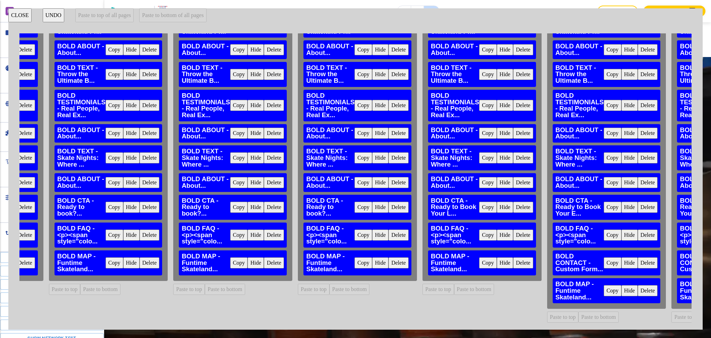
drag, startPoint x: 617, startPoint y: 254, endPoint x: 615, endPoint y: 259, distance: 5.0
click at [638, 257] on button "Delete" at bounding box center [648, 262] width 20 height 11
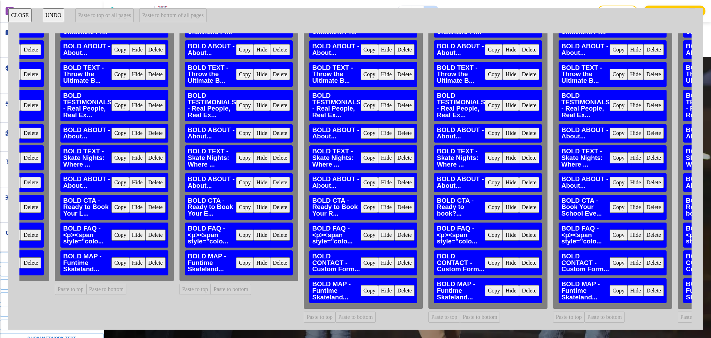
scroll to position [167, 1766]
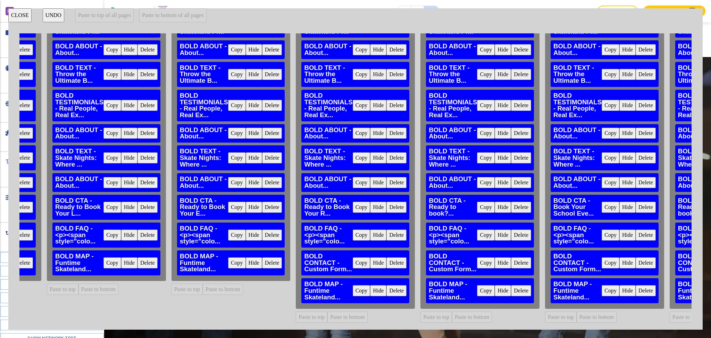
click at [387, 257] on button "Delete" at bounding box center [397, 262] width 20 height 11
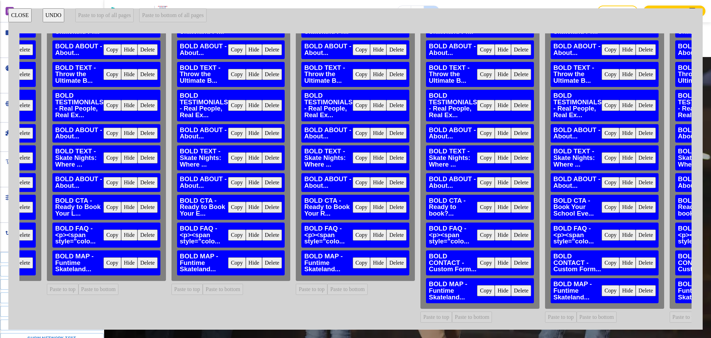
click at [511, 257] on button "Delete" at bounding box center [521, 262] width 20 height 11
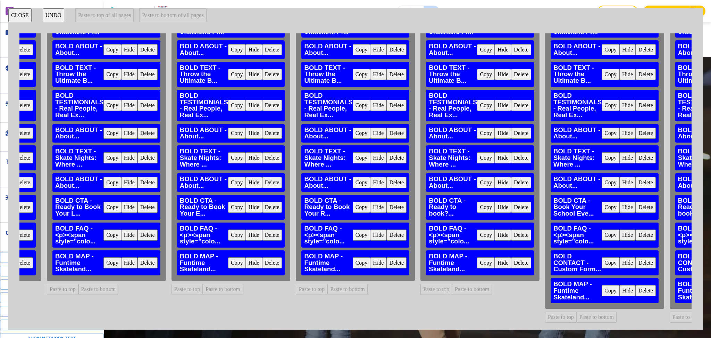
click at [636, 257] on button "Delete" at bounding box center [646, 262] width 20 height 11
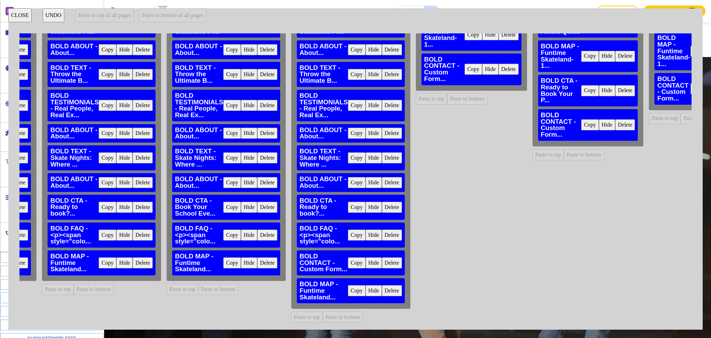
scroll to position [167, 2166]
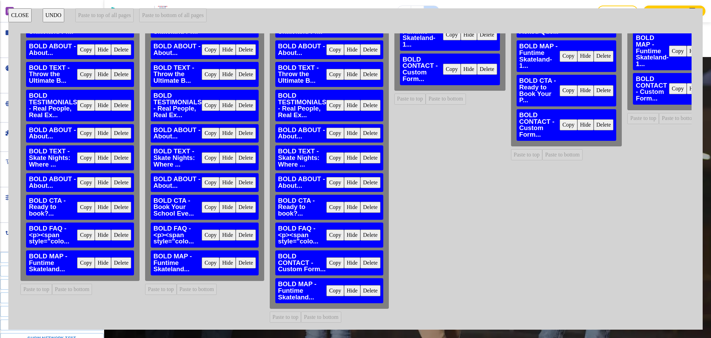
click at [361, 257] on button "Delete" at bounding box center [371, 262] width 20 height 11
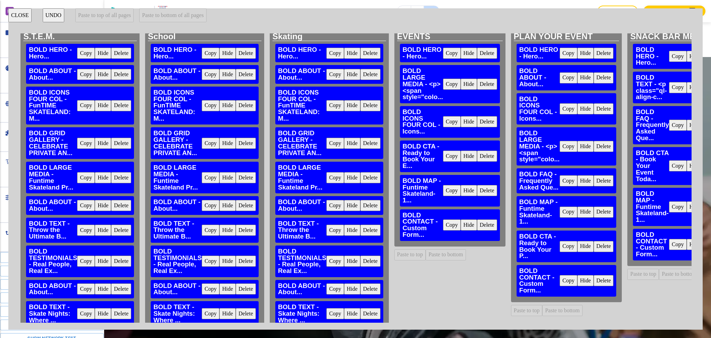
scroll to position [0, 2166]
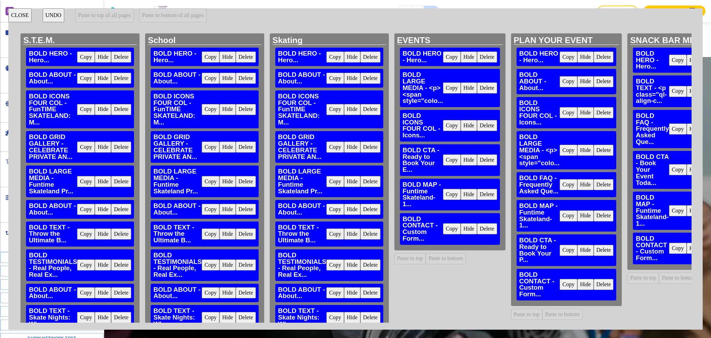
click at [477, 229] on button "Delete" at bounding box center [487, 228] width 20 height 11
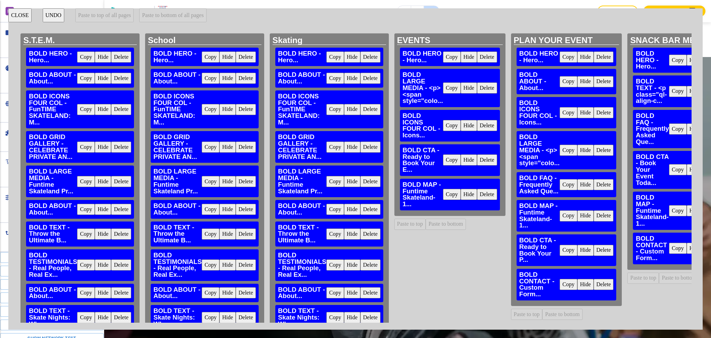
click at [594, 283] on button "Delete" at bounding box center [604, 284] width 20 height 11
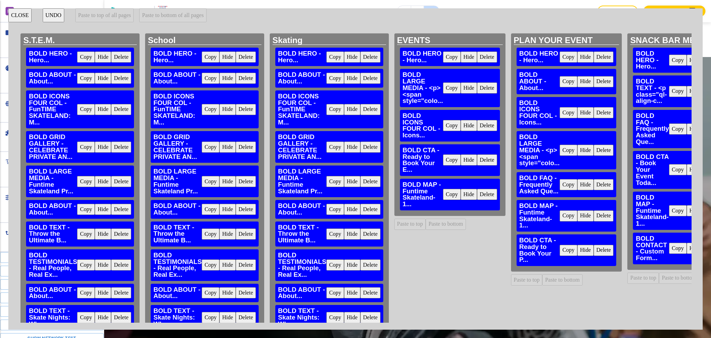
click at [703, 248] on button "Delete" at bounding box center [713, 247] width 20 height 11
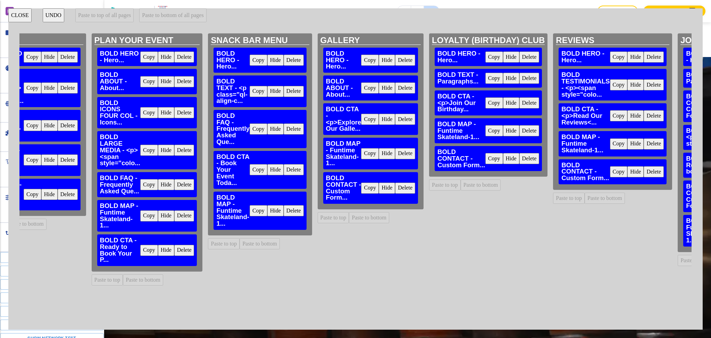
scroll to position [0, 2607]
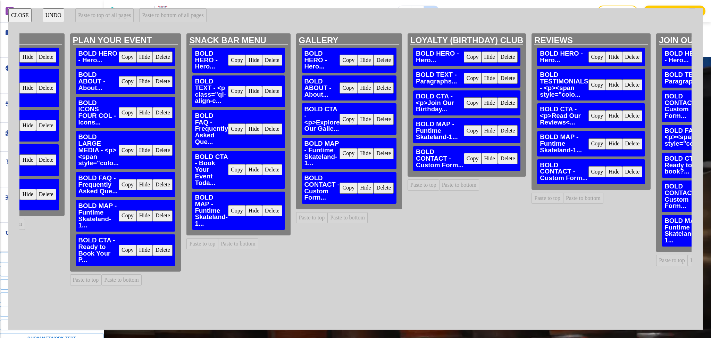
click at [374, 187] on button "Delete" at bounding box center [384, 187] width 20 height 11
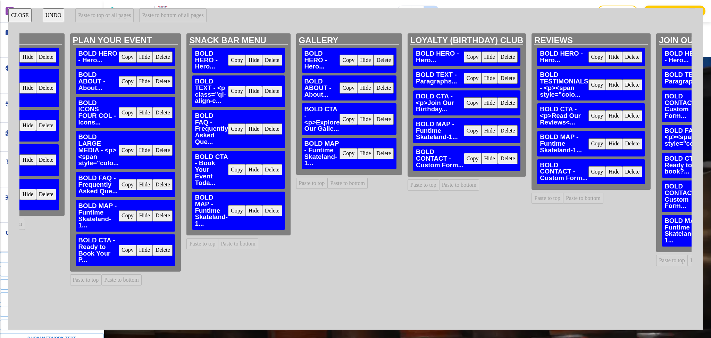
click at [498, 158] on button "Delete" at bounding box center [508, 158] width 20 height 11
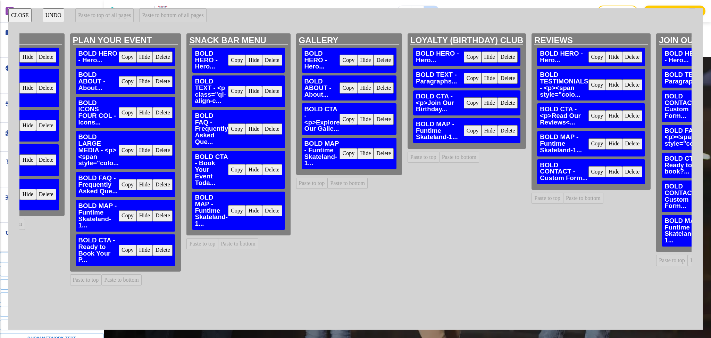
drag, startPoint x: 585, startPoint y: 172, endPoint x: 561, endPoint y: 236, distance: 68.5
click at [622, 172] on button "Delete" at bounding box center [632, 171] width 20 height 11
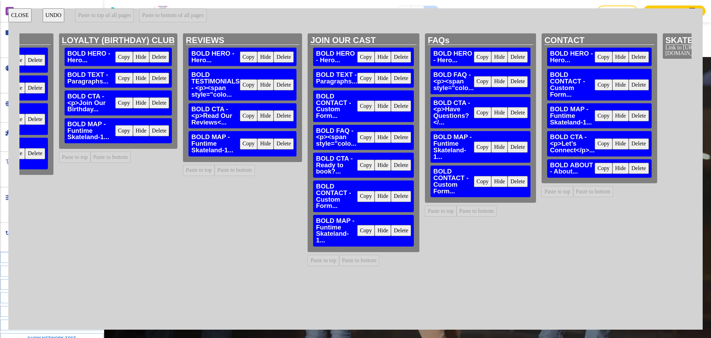
scroll to position [0, 2983]
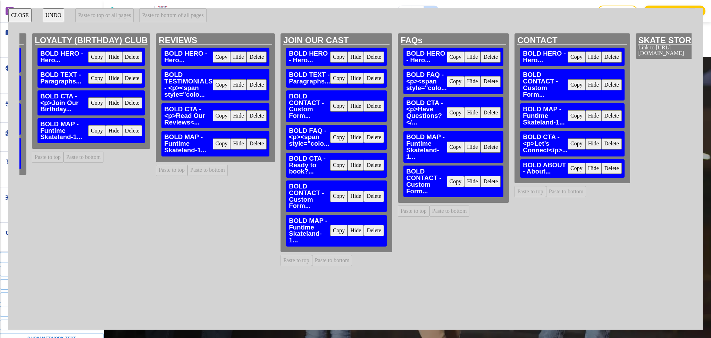
click at [364, 195] on button "Delete" at bounding box center [374, 196] width 20 height 11
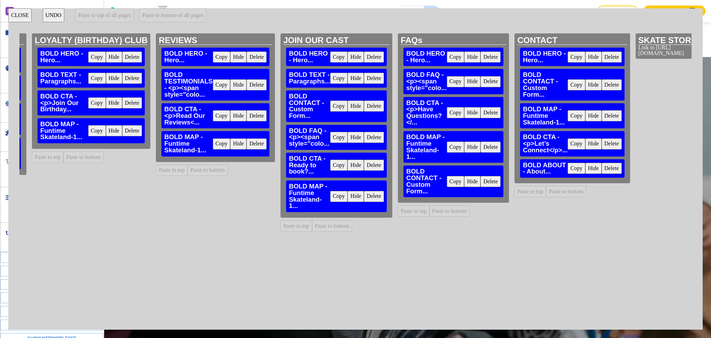
click at [481, 185] on button "Delete" at bounding box center [491, 181] width 20 height 11
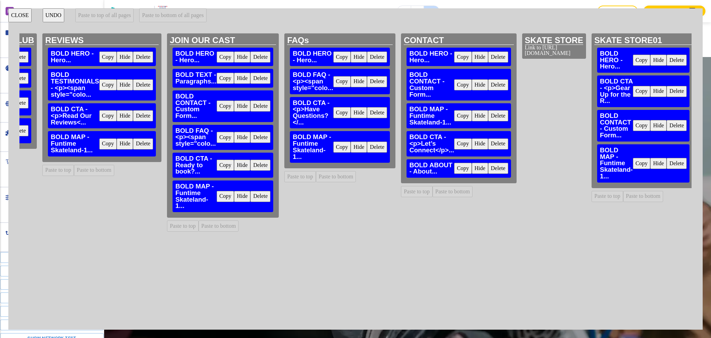
scroll to position [0, 3129]
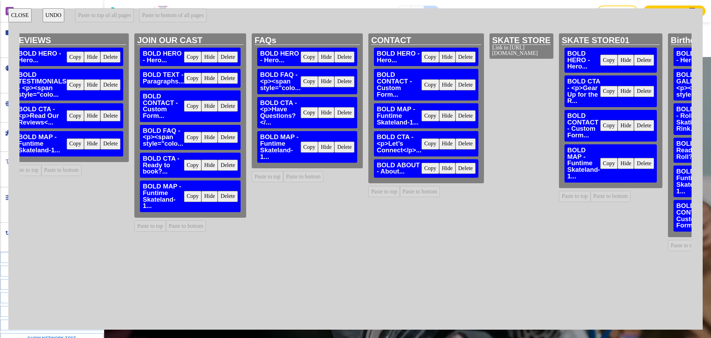
click at [456, 83] on button "Delete" at bounding box center [466, 84] width 20 height 11
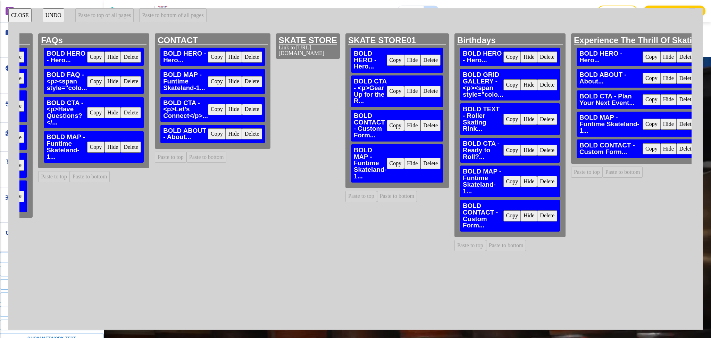
scroll to position [0, 3346]
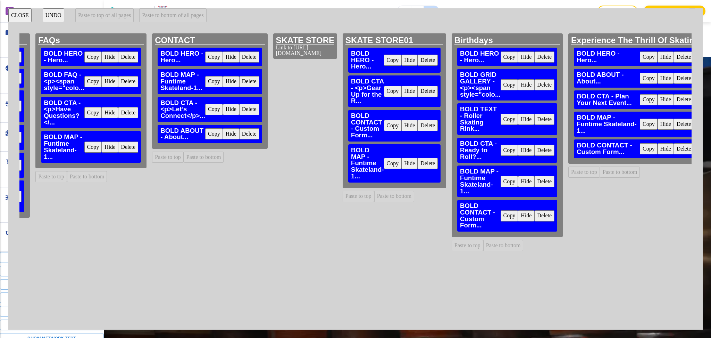
click at [418, 125] on button "Delete" at bounding box center [428, 125] width 20 height 11
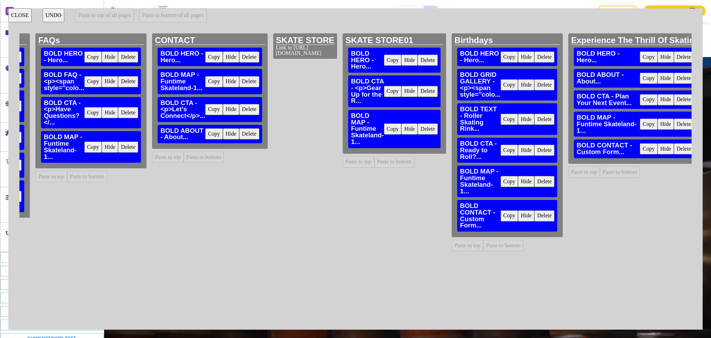
drag, startPoint x: 488, startPoint y: 218, endPoint x: 534, endPoint y: 205, distance: 48.0
click at [535, 218] on button "Delete" at bounding box center [545, 215] width 20 height 11
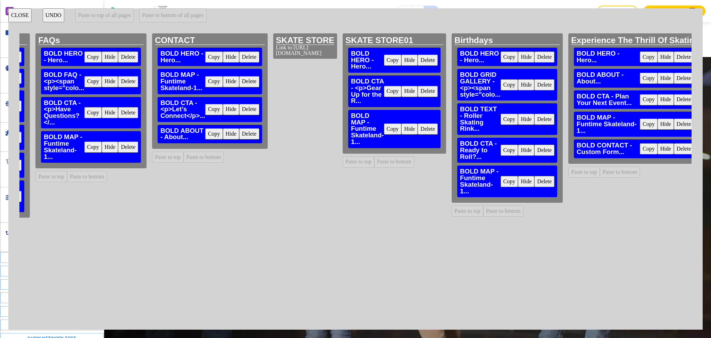
click at [674, 146] on button "Delete" at bounding box center [684, 148] width 20 height 11
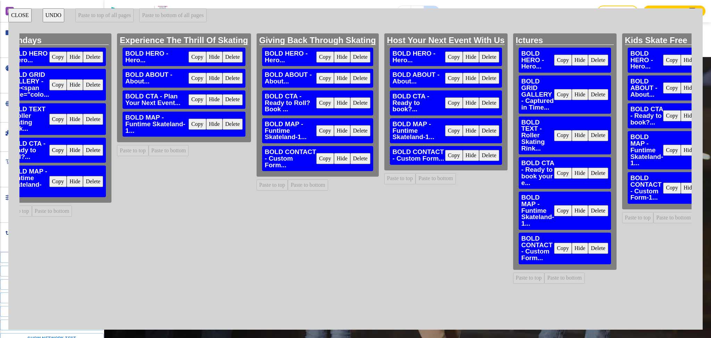
scroll to position [0, 3803]
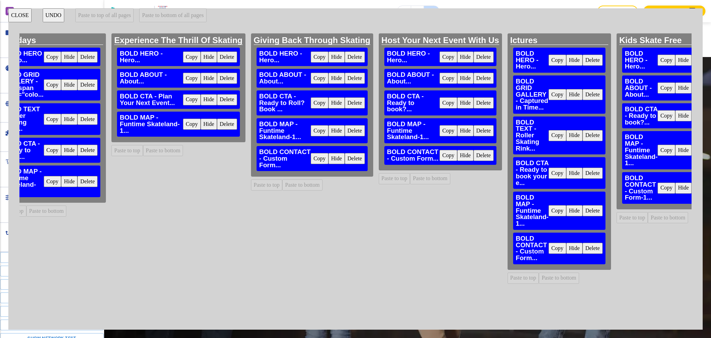
click at [345, 156] on button "Delete" at bounding box center [355, 158] width 20 height 11
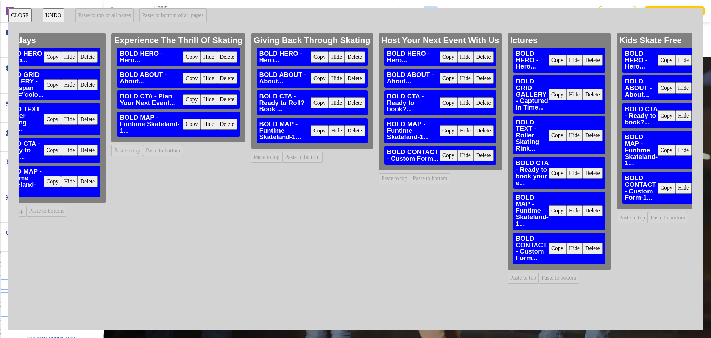
drag, startPoint x: 421, startPoint y: 147, endPoint x: 492, endPoint y: 194, distance: 85.5
click at [474, 150] on button "Delete" at bounding box center [484, 155] width 20 height 11
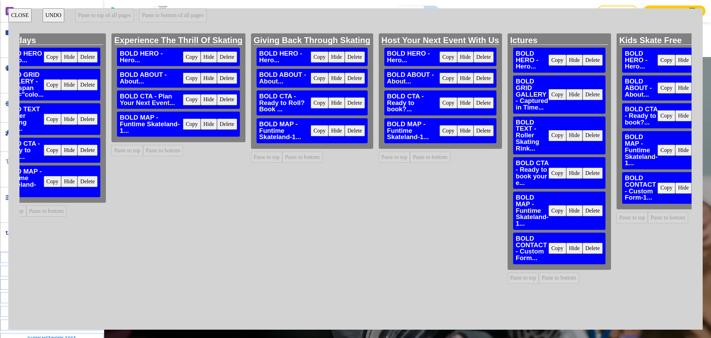
click at [692, 187] on button "Delete" at bounding box center [702, 187] width 20 height 11
click at [583, 252] on button "Delete" at bounding box center [593, 247] width 20 height 11
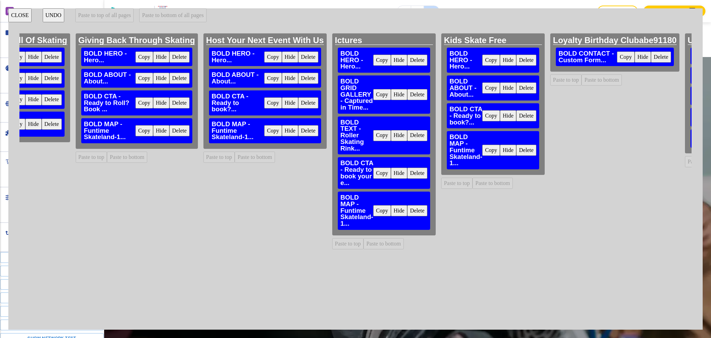
scroll to position [0, 4068]
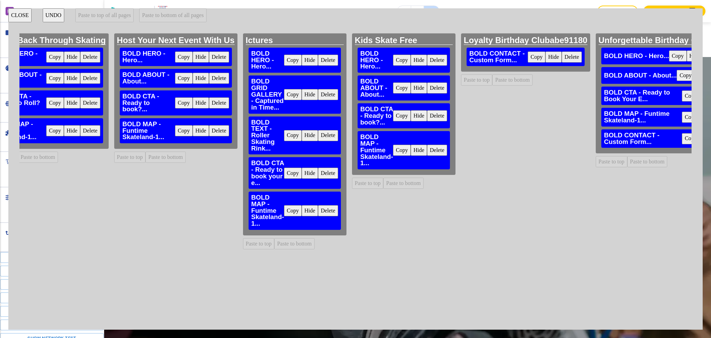
click at [562, 56] on button "Delete" at bounding box center [572, 56] width 20 height 11
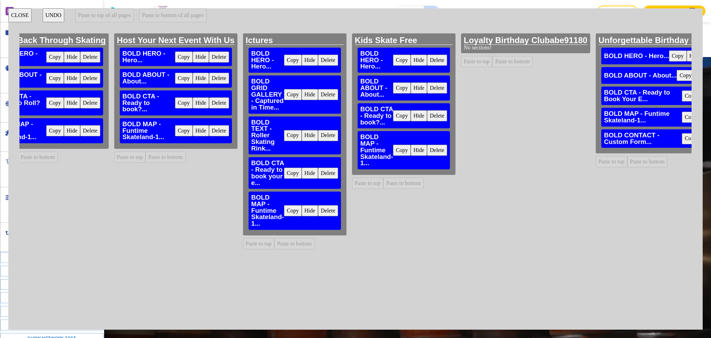
click at [50, 15] on button "UNDO" at bounding box center [54, 15] width 22 height 14
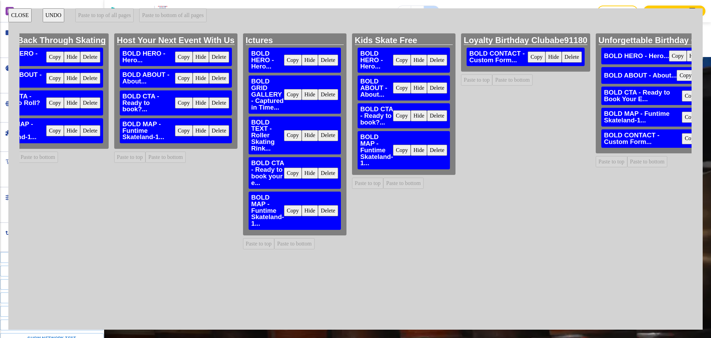
click at [13, 17] on button "CLOSE" at bounding box center [19, 15] width 23 height 14
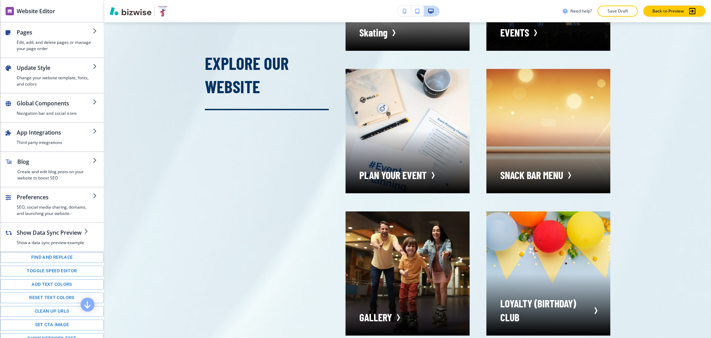
scroll to position [0, 0]
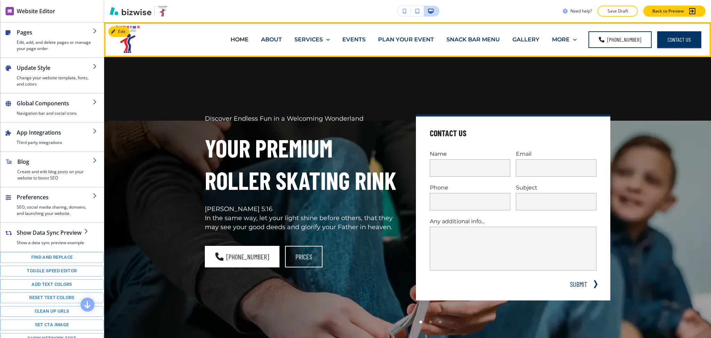
click at [270, 41] on p "ABOUT" at bounding box center [271, 39] width 21 height 8
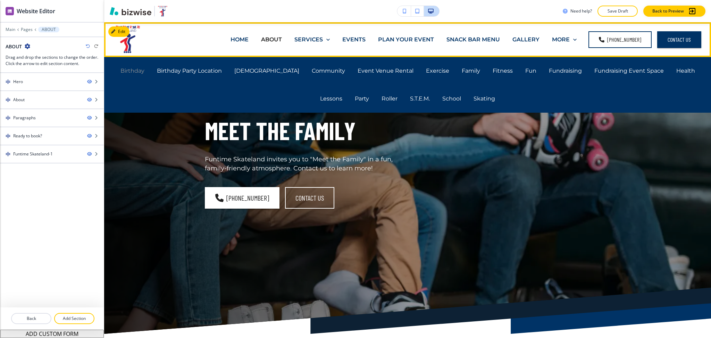
click at [131, 72] on p "Birthday" at bounding box center [133, 71] width 24 height 8
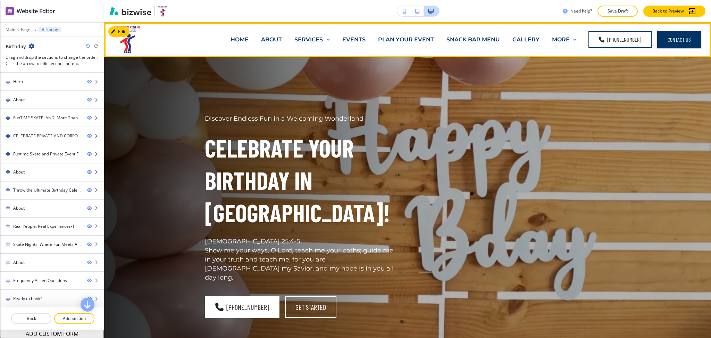
click at [249, 39] on p "HOME" at bounding box center [240, 39] width 18 height 8
